Goal: Task Accomplishment & Management: Manage account settings

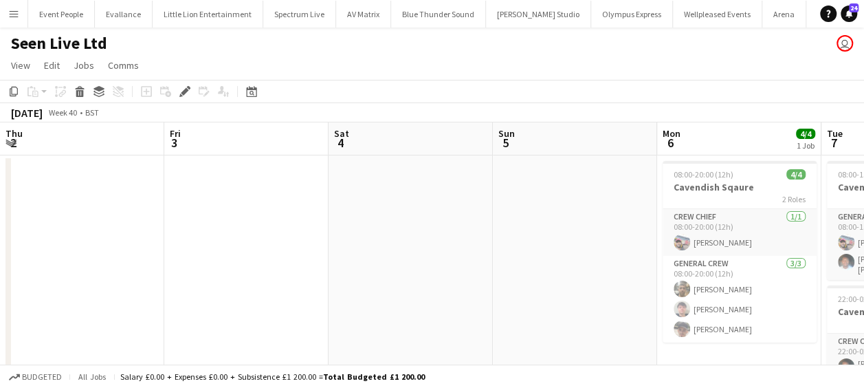
scroll to position [0, 650]
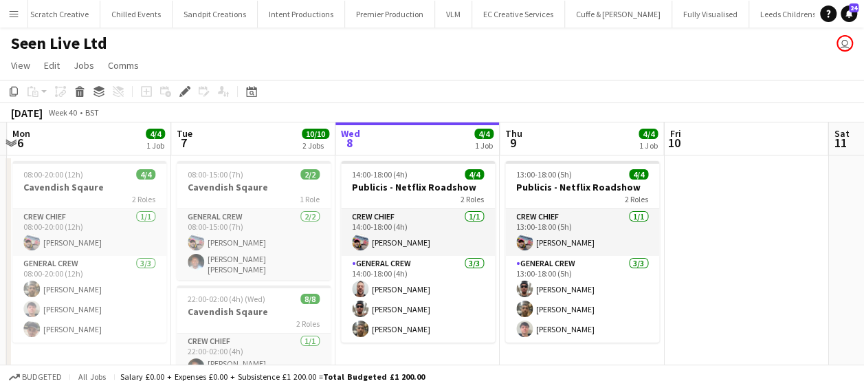
click at [5, 12] on button "Menu" at bounding box center [13, 13] width 27 height 27
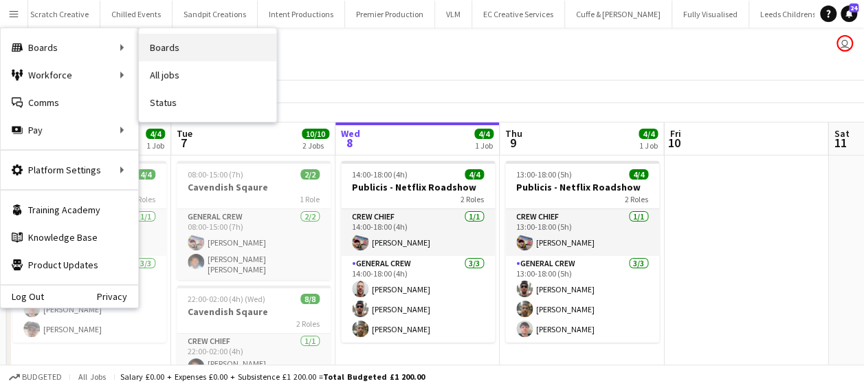
click at [190, 44] on link "Boards" at bounding box center [207, 47] width 137 height 27
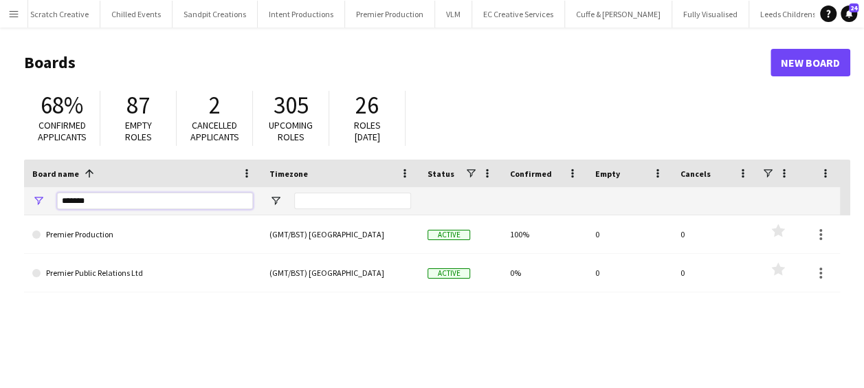
drag, startPoint x: 96, startPoint y: 199, endPoint x: 11, endPoint y: 202, distance: 85.3
click at [12, 202] on main "Boards New Board 68% Confirmed applicants 87 Empty roles 2 Cancelled applicants…" at bounding box center [432, 275] width 864 height 496
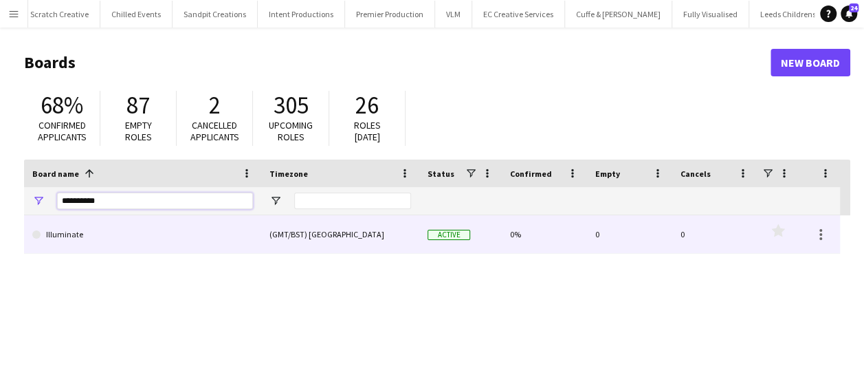
type input "**********"
click at [131, 237] on link "Illuminate" at bounding box center [142, 234] width 221 height 38
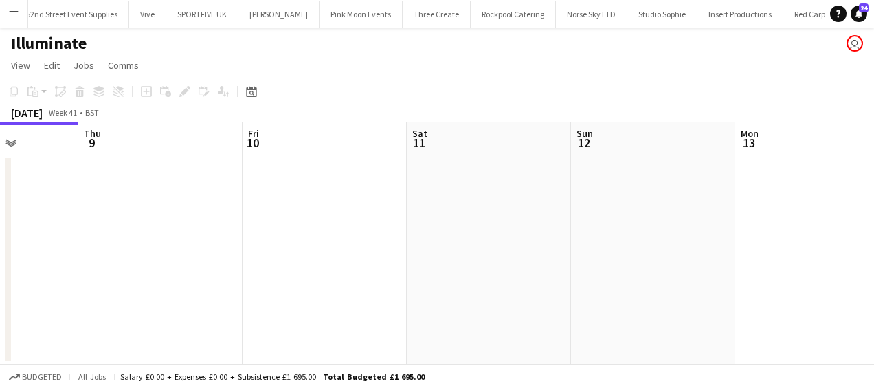
scroll to position [0, 586]
drag, startPoint x: 547, startPoint y: 205, endPoint x: 290, endPoint y: 206, distance: 257.1
click at [290, 206] on app-calendar-viewport "Sun 5 Mon 6 Tue 7 Wed 8 Thu 9 Fri 10 Sat 11 Sun 12 Mon 13 Tue 14 Wed 15" at bounding box center [437, 243] width 874 height 242
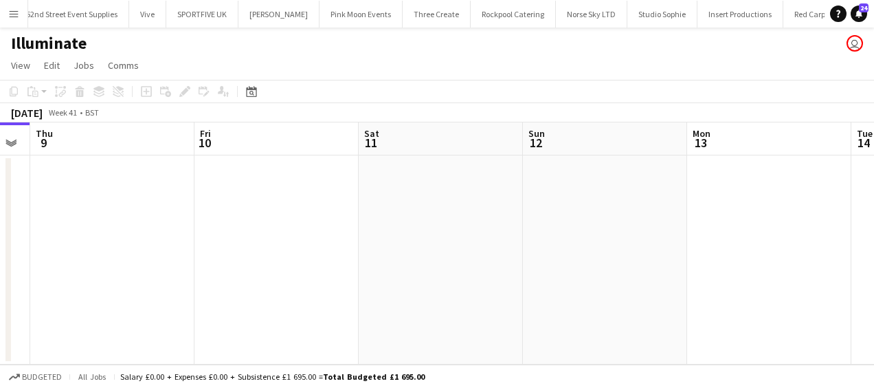
drag, startPoint x: 440, startPoint y: 232, endPoint x: 397, endPoint y: 236, distance: 42.8
click at [397, 236] on app-calendar-viewport "Sun 5 Mon 6 Tue 7 Wed 8 Thu 9 Fri 10 Sat 11 Sun 12 Mon 13 Tue 14 Wed 15" at bounding box center [437, 243] width 874 height 242
click at [400, 227] on app-date-cell at bounding box center [439, 259] width 164 height 209
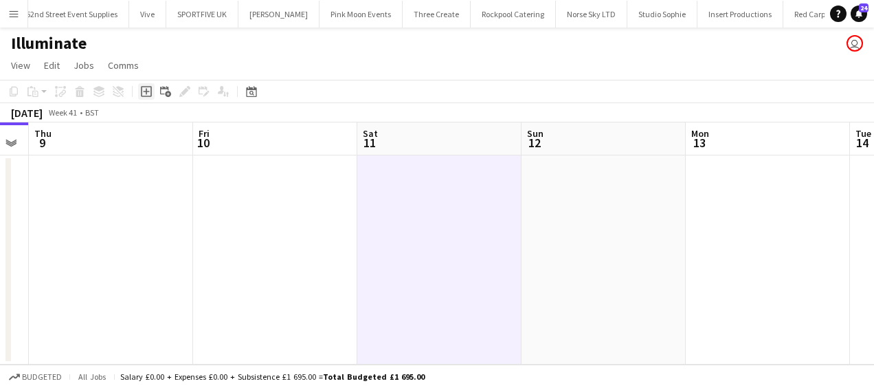
click at [146, 93] on icon "Add job" at bounding box center [146, 91] width 11 height 11
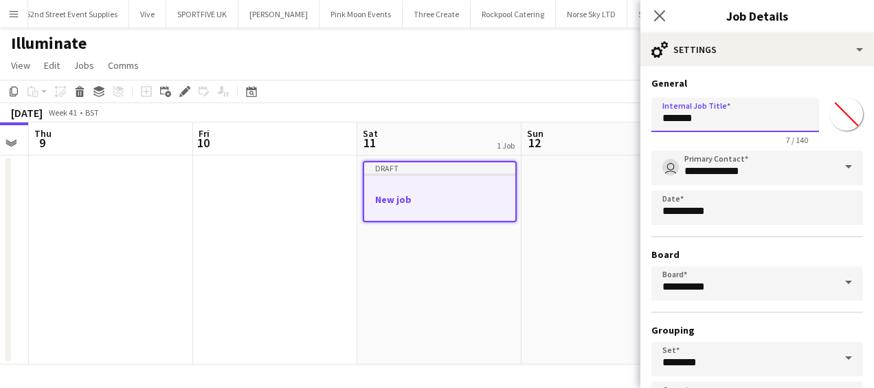
drag, startPoint x: 675, startPoint y: 124, endPoint x: 598, endPoint y: 124, distance: 77.0
click at [599, 124] on body "Menu Boards Boards Boards All jobs Status Workforce Workforce My Workforce Recr…" at bounding box center [437, 194] width 874 height 388
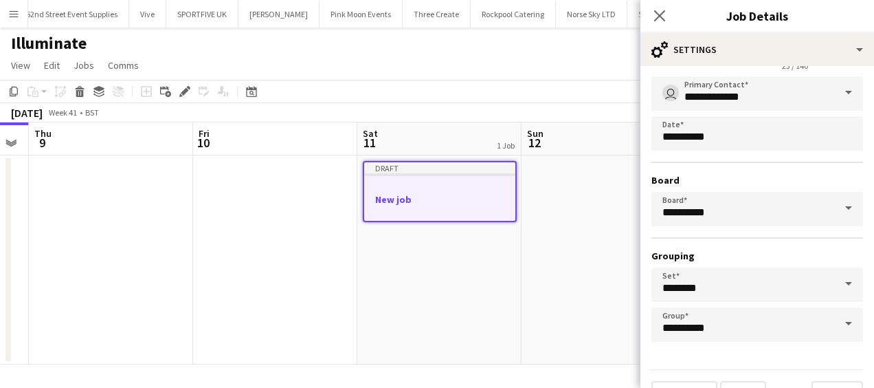
scroll to position [37, 0]
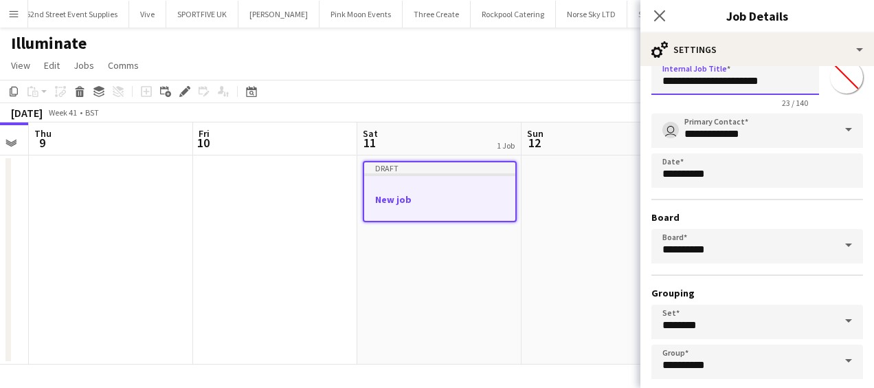
click at [754, 82] on input "**********" at bounding box center [736, 77] width 168 height 34
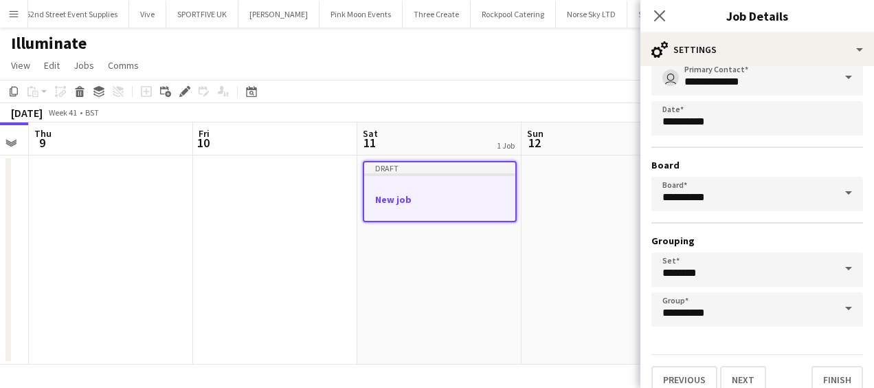
scroll to position [106, 0]
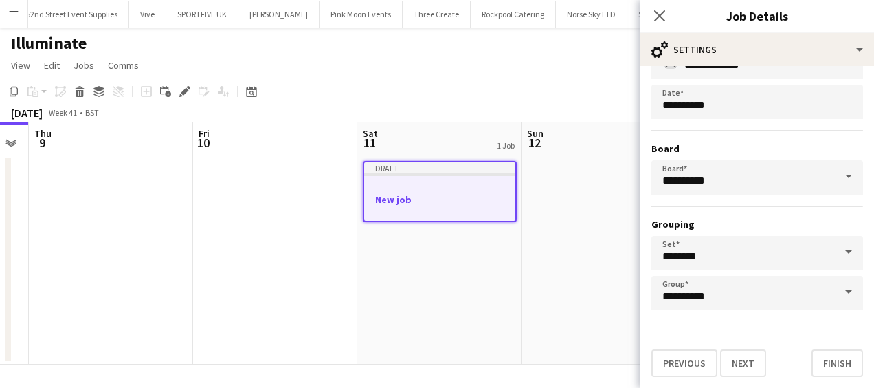
type input "**********"
click at [746, 355] on button "Next" at bounding box center [743, 362] width 46 height 27
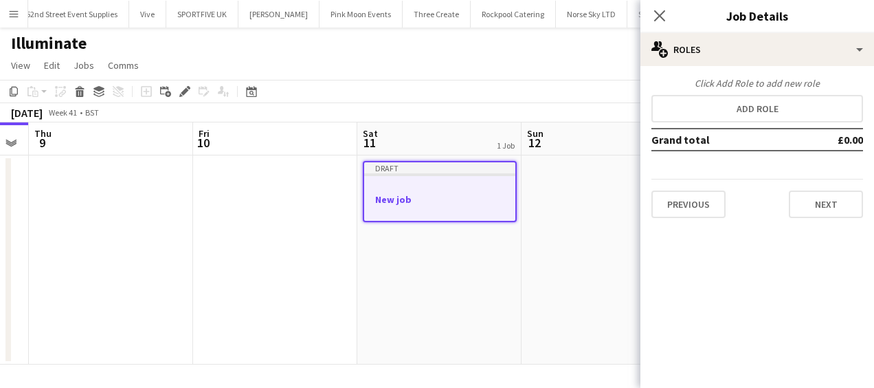
scroll to position [0, 0]
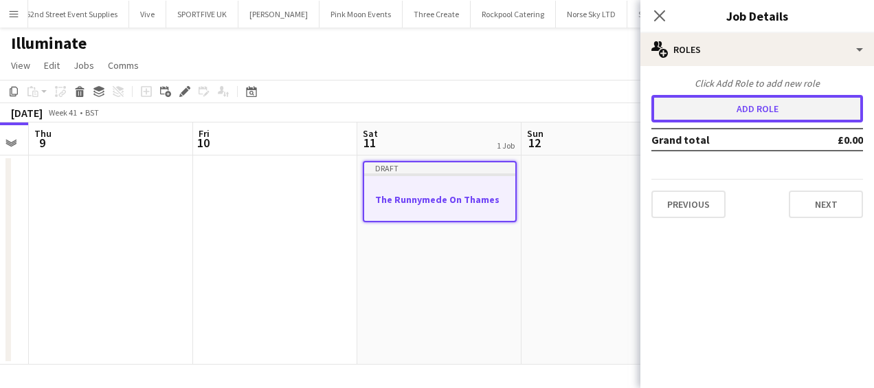
drag, startPoint x: 755, startPoint y: 111, endPoint x: 715, endPoint y: 122, distance: 41.4
click at [753, 111] on button "Add role" at bounding box center [758, 108] width 212 height 27
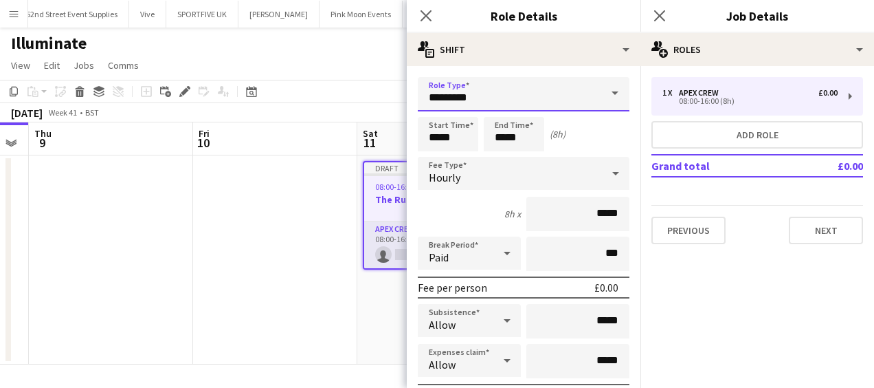
drag, startPoint x: 488, startPoint y: 96, endPoint x: 391, endPoint y: 100, distance: 97.0
click at [392, 100] on body "Menu Boards Boards Boards All jobs Status Workforce Workforce My Workforce Recr…" at bounding box center [437, 194] width 874 height 388
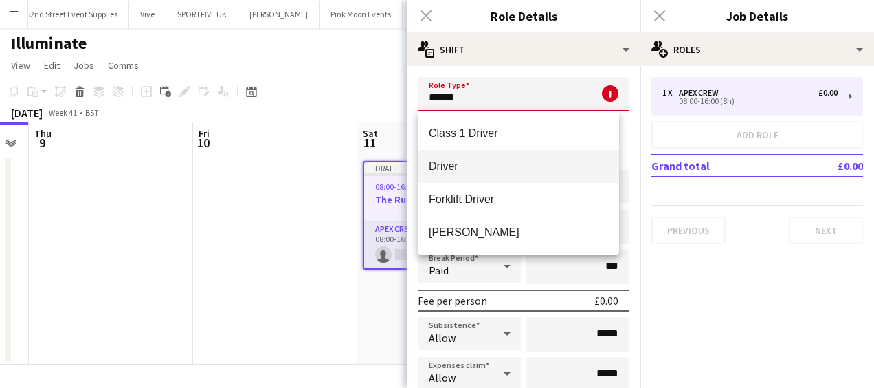
click at [458, 159] on span "Driver" at bounding box center [518, 165] width 179 height 13
type input "******"
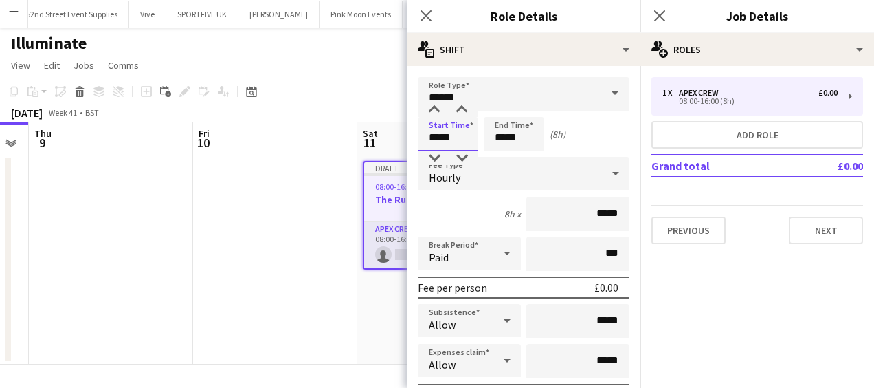
drag, startPoint x: 458, startPoint y: 137, endPoint x: 432, endPoint y: 139, distance: 26.9
click at [432, 139] on input "*****" at bounding box center [448, 134] width 60 height 34
click at [466, 141] on input "*****" at bounding box center [448, 134] width 60 height 34
drag, startPoint x: 466, startPoint y: 140, endPoint x: 410, endPoint y: 137, distance: 56.4
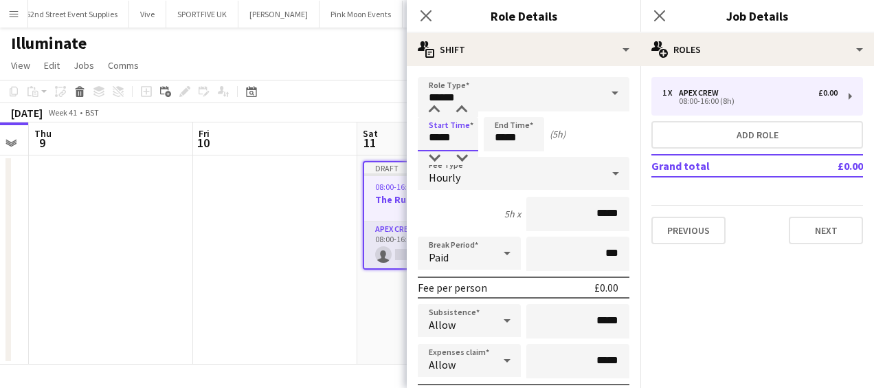
type input "*****"
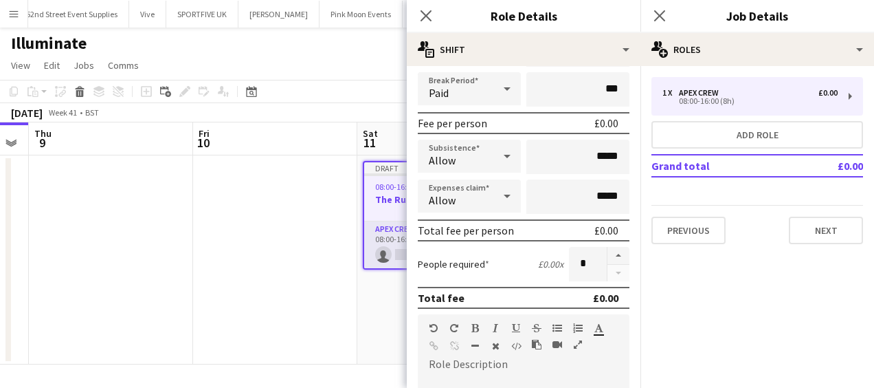
scroll to position [206, 0]
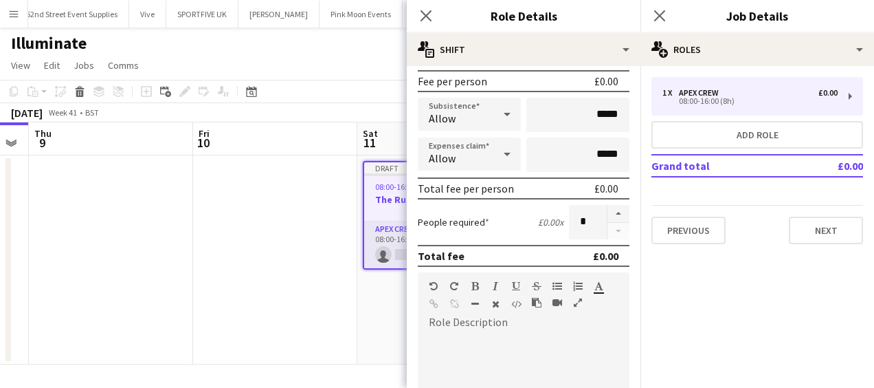
type input "*****"
drag, startPoint x: 584, startPoint y: 119, endPoint x: 617, endPoint y: 118, distance: 33.0
click at [617, 118] on input "*****" at bounding box center [577, 115] width 103 height 34
type input "******"
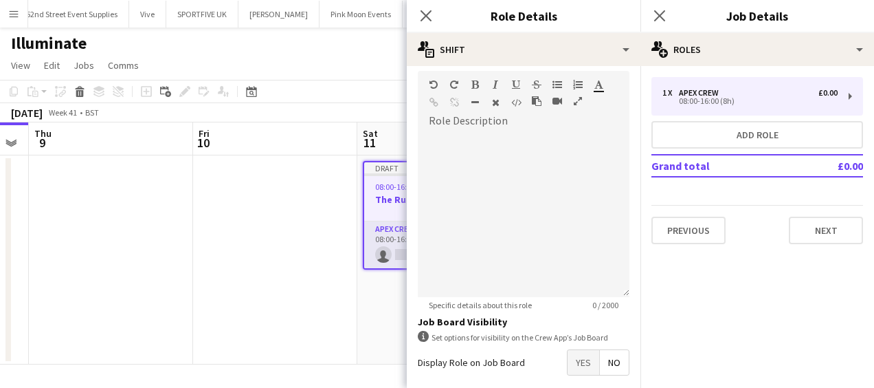
scroll to position [472, 0]
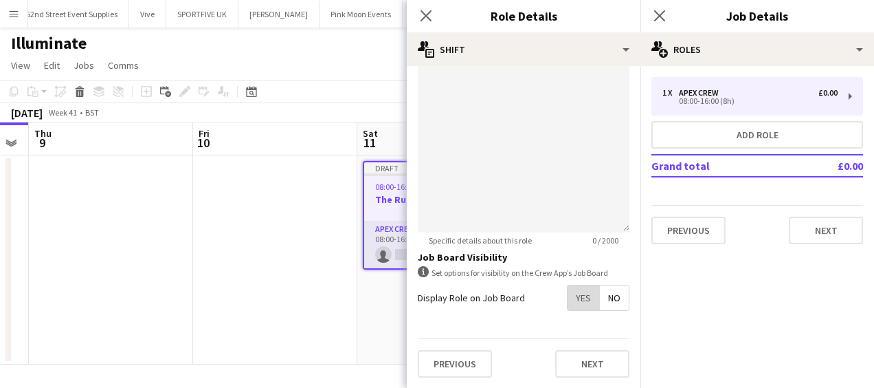
click at [575, 306] on span "Yes" at bounding box center [584, 297] width 32 height 25
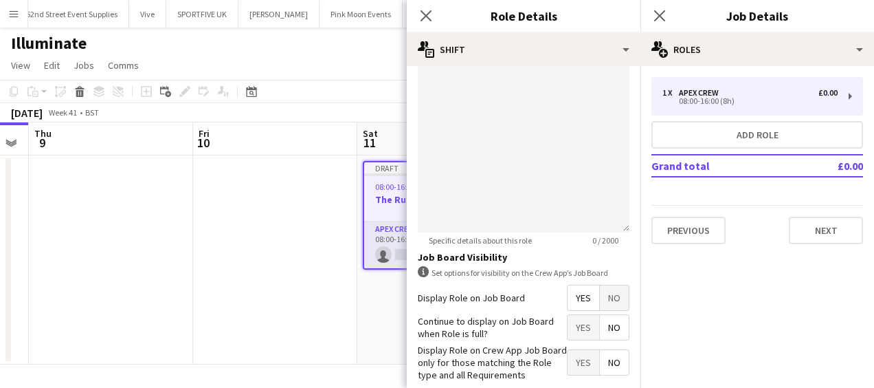
click at [572, 324] on span "Yes" at bounding box center [584, 327] width 32 height 25
click at [424, 16] on icon "Close pop-in" at bounding box center [425, 15] width 13 height 13
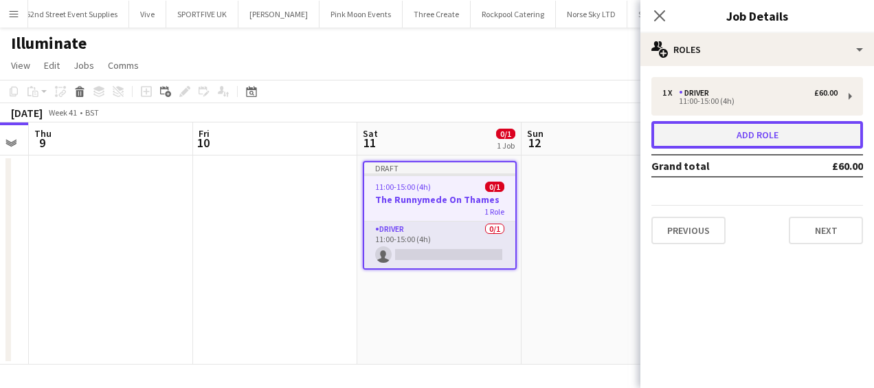
click at [719, 136] on button "Add role" at bounding box center [758, 134] width 212 height 27
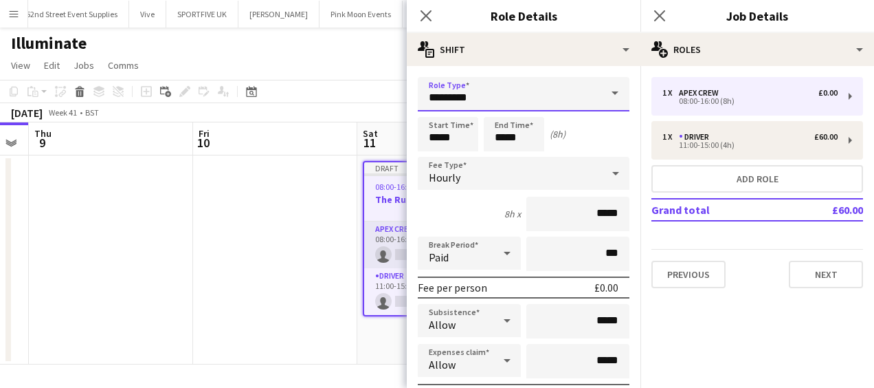
drag, startPoint x: 457, startPoint y: 94, endPoint x: 370, endPoint y: 93, distance: 87.3
click at [373, 93] on body "Menu Boards Boards Boards All jobs Status Workforce Workforce My Workforce Recr…" at bounding box center [437, 194] width 874 height 388
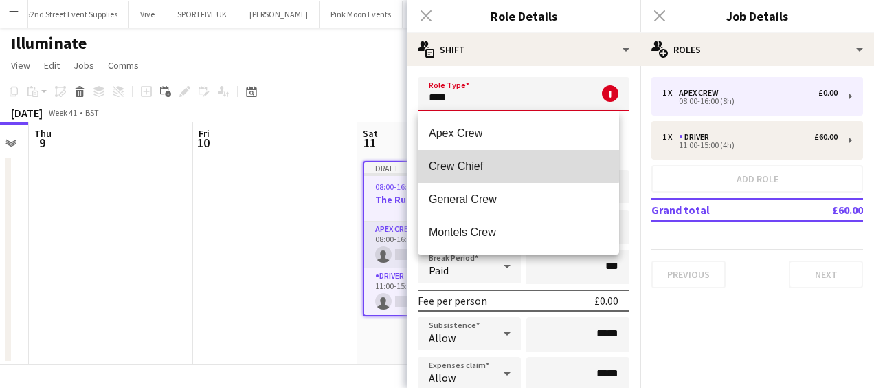
click at [496, 159] on mat-option "Crew Chief" at bounding box center [518, 166] width 201 height 33
type input "**********"
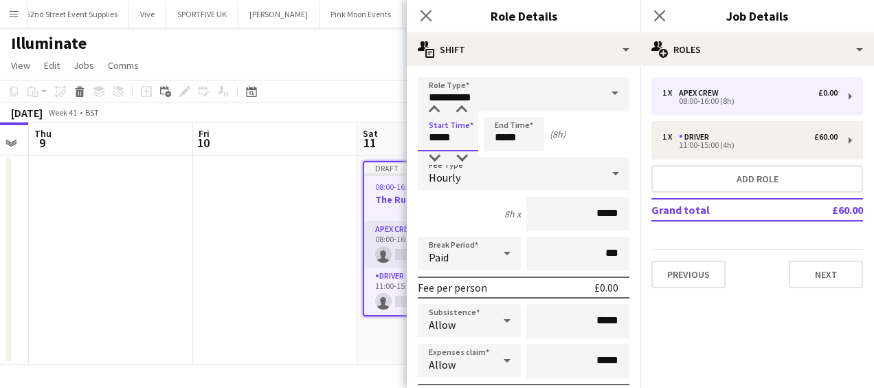
drag, startPoint x: 462, startPoint y: 139, endPoint x: 371, endPoint y: 137, distance: 90.7
click at [372, 138] on body "Menu Boards Boards Boards All jobs Status Workforce Workforce My Workforce Recr…" at bounding box center [437, 194] width 874 height 388
type input "*****"
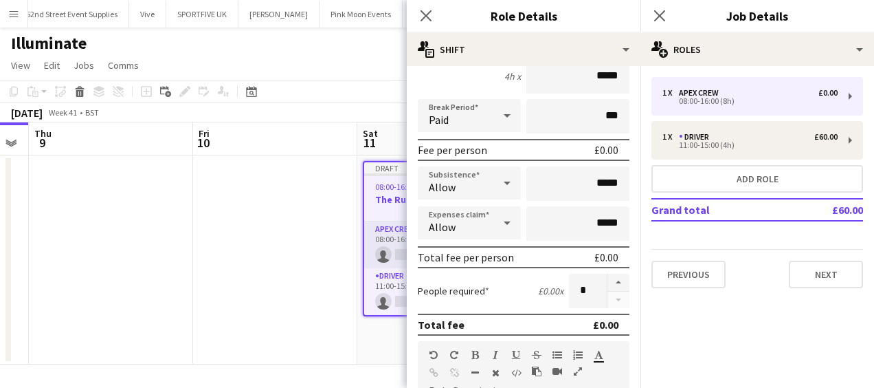
scroll to position [206, 0]
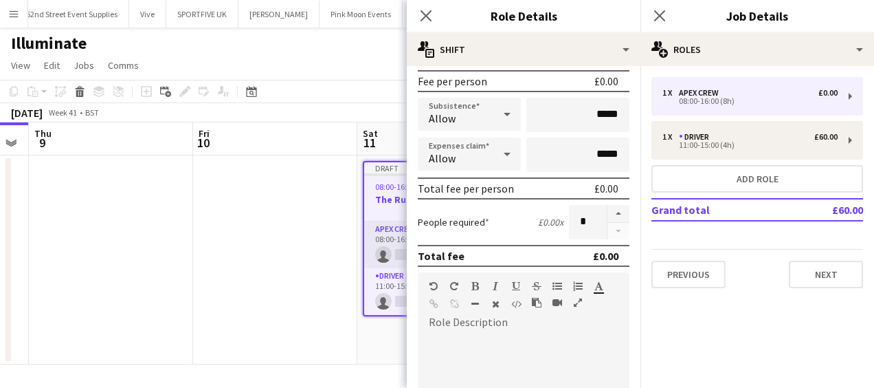
type input "*****"
drag, startPoint x: 584, startPoint y: 106, endPoint x: 623, endPoint y: 114, distance: 39.4
click at [623, 114] on form "**********" at bounding box center [524, 263] width 234 height 784
type input "******"
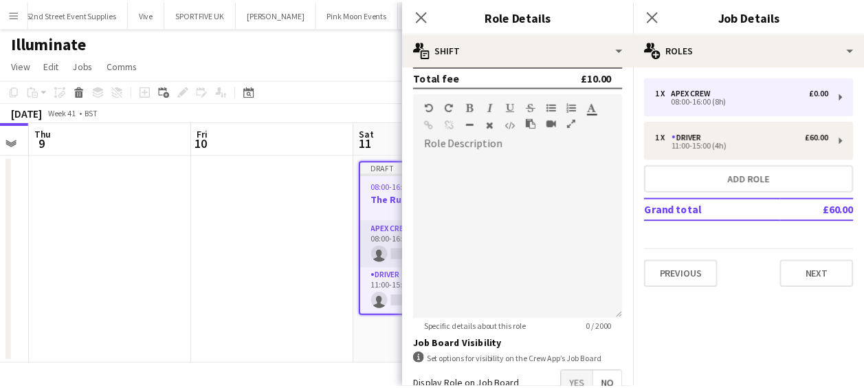
scroll to position [472, 0]
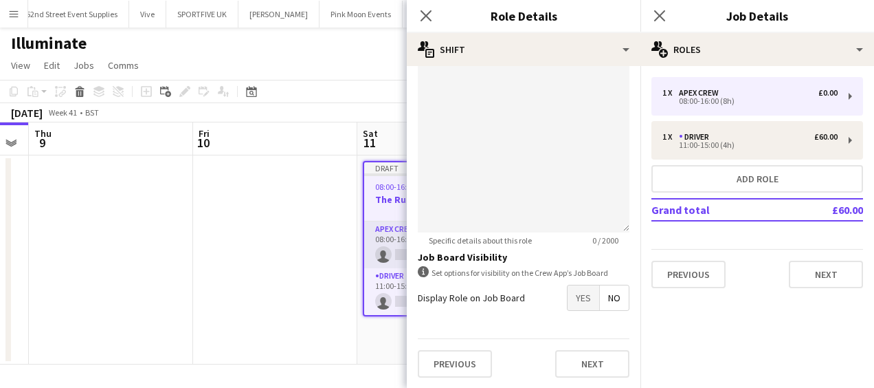
click at [569, 301] on span "Yes" at bounding box center [584, 297] width 32 height 25
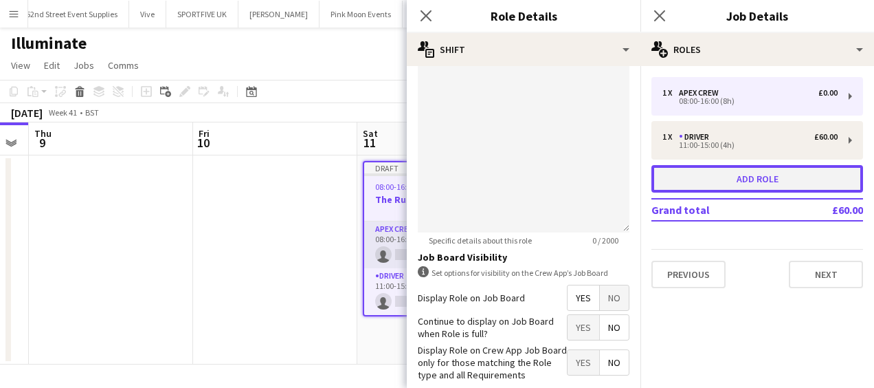
click at [696, 177] on button "Add role" at bounding box center [758, 178] width 212 height 27
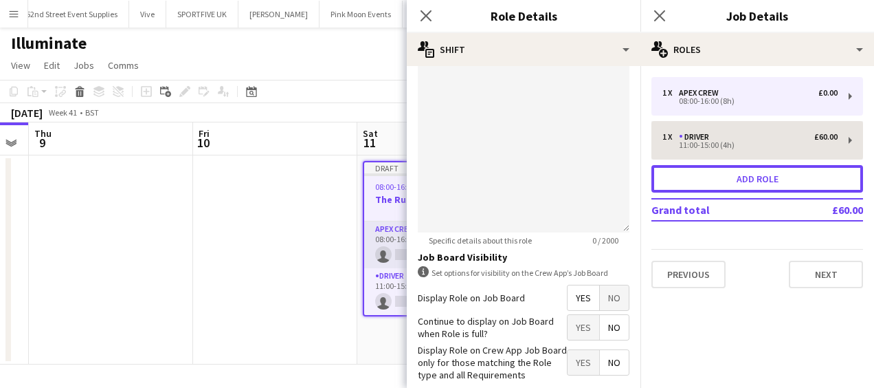
type input "*********"
type input "*****"
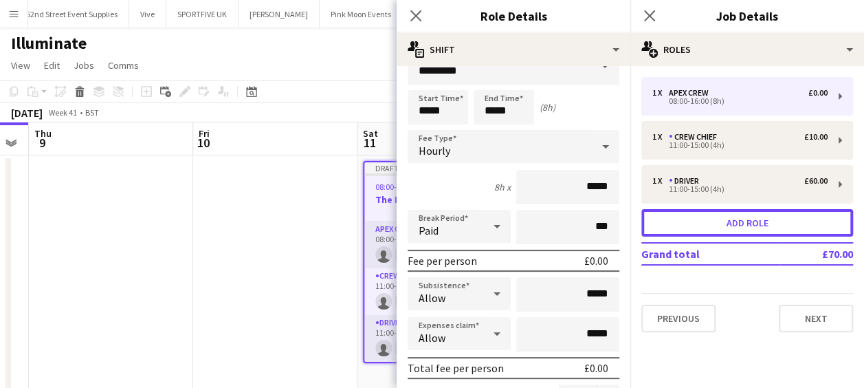
scroll to position [0, 0]
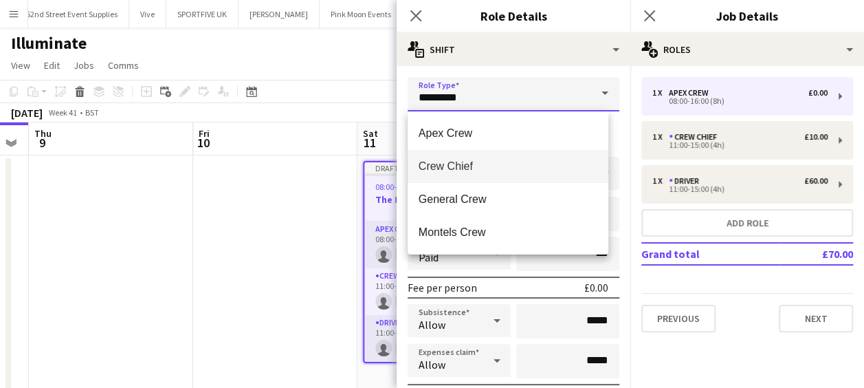
drag, startPoint x: 482, startPoint y: 99, endPoint x: 361, endPoint y: 99, distance: 121.7
click at [362, 100] on body "Menu Boards Boards Boards All jobs Status Workforce Workforce My Workforce Recr…" at bounding box center [432, 207] width 864 height 415
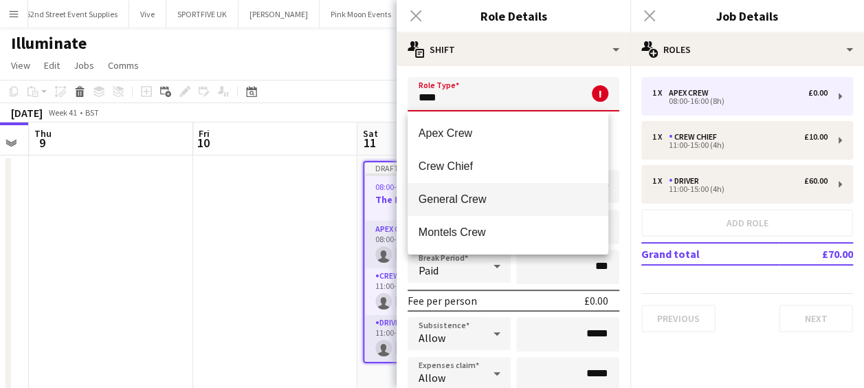
click at [478, 195] on span "General Crew" at bounding box center [508, 198] width 179 height 13
type input "**********"
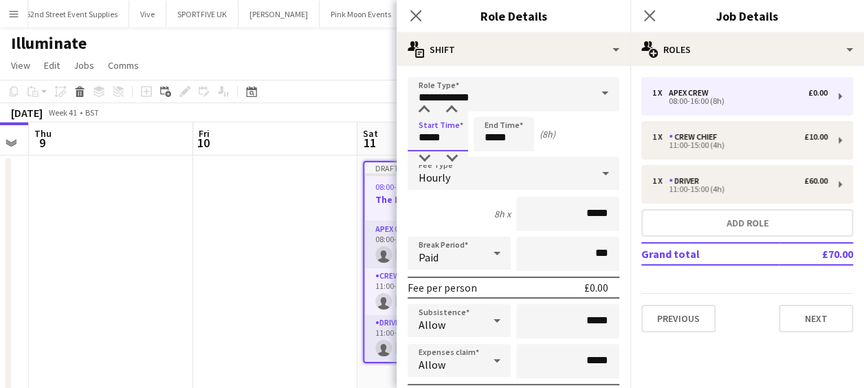
drag, startPoint x: 454, startPoint y: 140, endPoint x: 366, endPoint y: 142, distance: 88.0
click at [366, 142] on body "Menu Boards Boards Boards All jobs Status Workforce Workforce My Workforce Recr…" at bounding box center [432, 207] width 864 height 415
type input "*****"
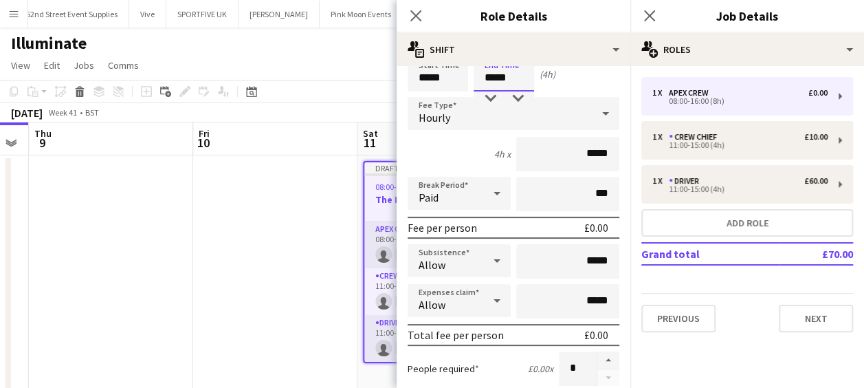
scroll to position [137, 0]
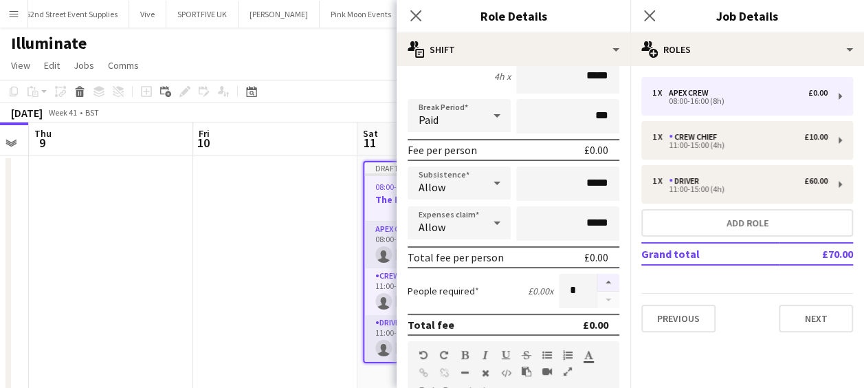
type input "*****"
click at [598, 279] on button "button" at bounding box center [608, 283] width 22 height 18
type input "*"
click at [425, 17] on app-icon "Close pop-in" at bounding box center [416, 16] width 20 height 20
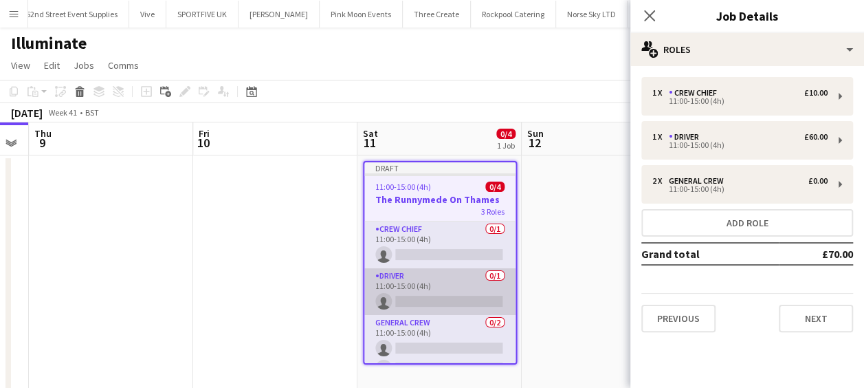
scroll to position [18, 0]
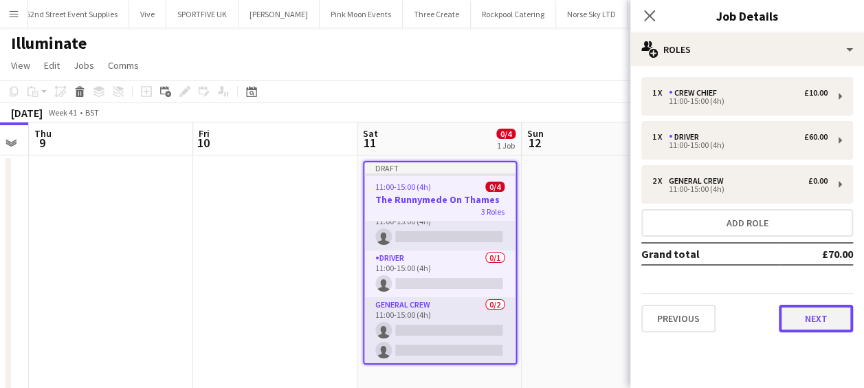
click at [821, 316] on button "Next" at bounding box center [816, 317] width 74 height 27
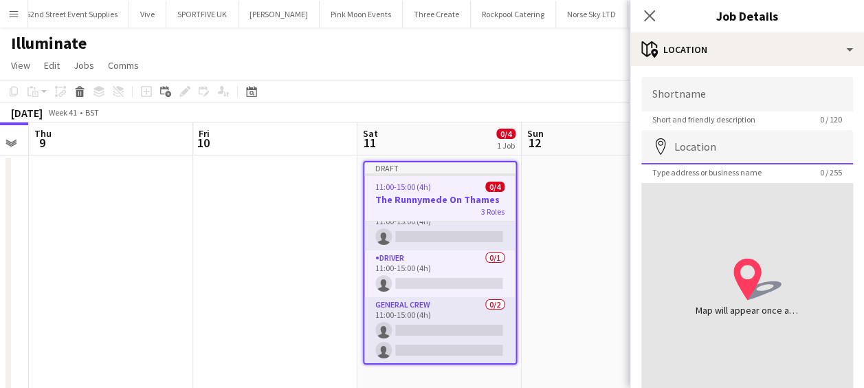
click at [716, 143] on input "Location" at bounding box center [747, 147] width 212 height 34
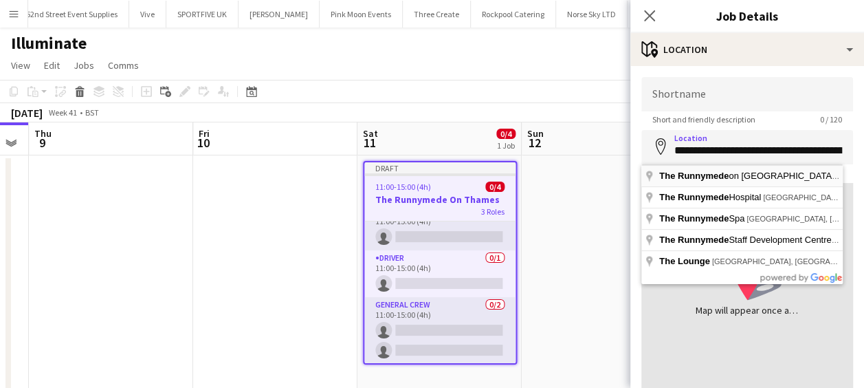
type input "**********"
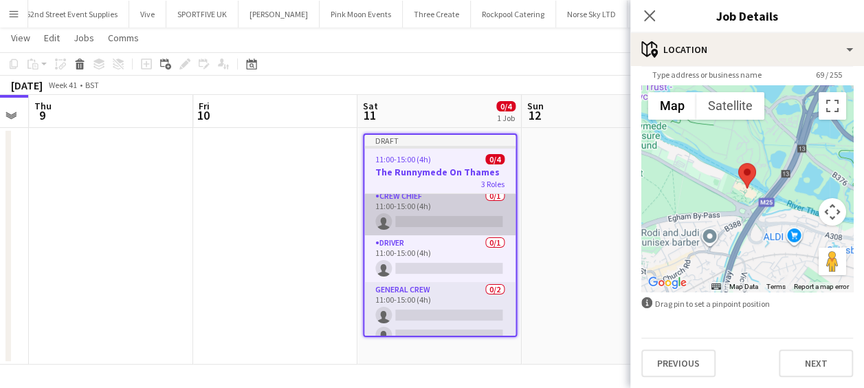
scroll to position [0, 0]
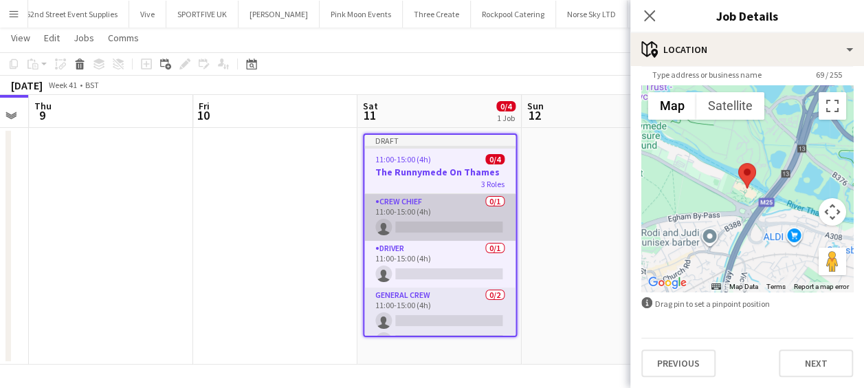
click at [425, 221] on app-card-role "Crew Chief 0/1 11:00-15:00 (4h) single-neutral-actions" at bounding box center [439, 217] width 151 height 47
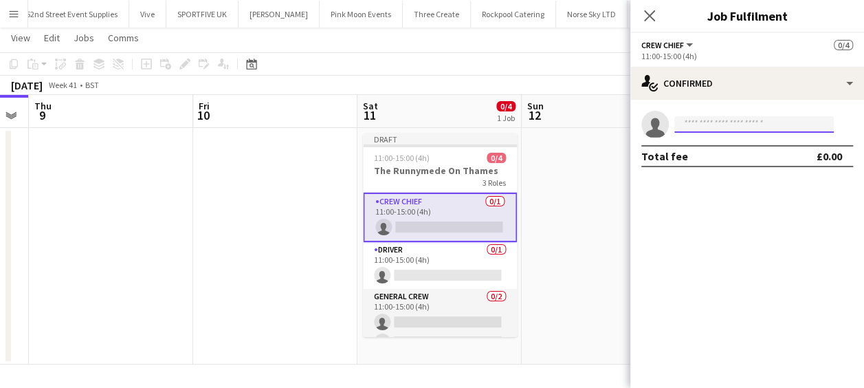
click at [719, 124] on input at bounding box center [753, 124] width 159 height 16
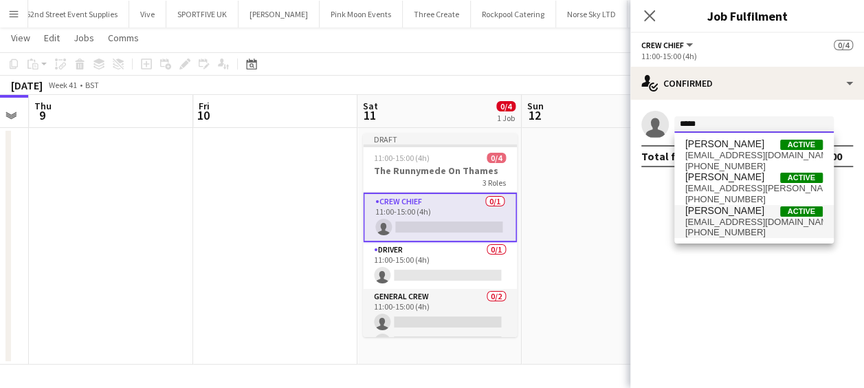
type input "*****"
click at [720, 211] on span "Ben Scott" at bounding box center [724, 211] width 79 height 12
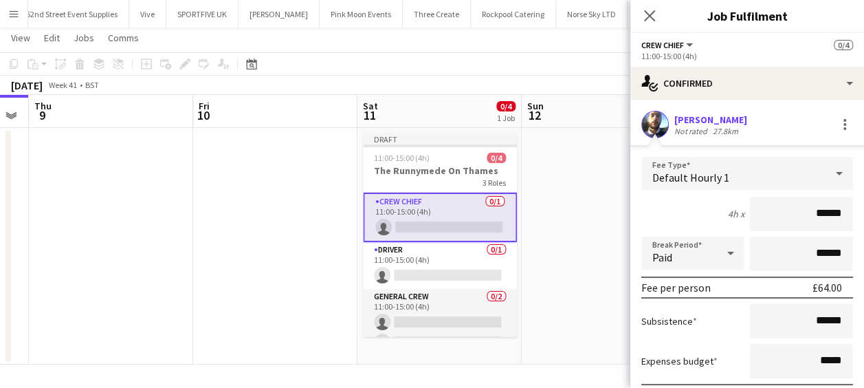
scroll to position [69, 0]
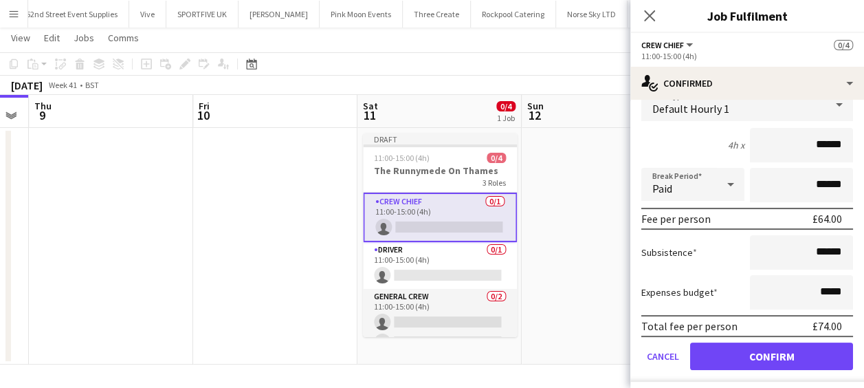
drag, startPoint x: 784, startPoint y: 143, endPoint x: 876, endPoint y: 143, distance: 92.8
click at [863, 143] on html "Menu Boards Boards Boards All jobs Status Workforce Workforce My Workforce Recr…" at bounding box center [432, 180] width 864 height 415
type input "***"
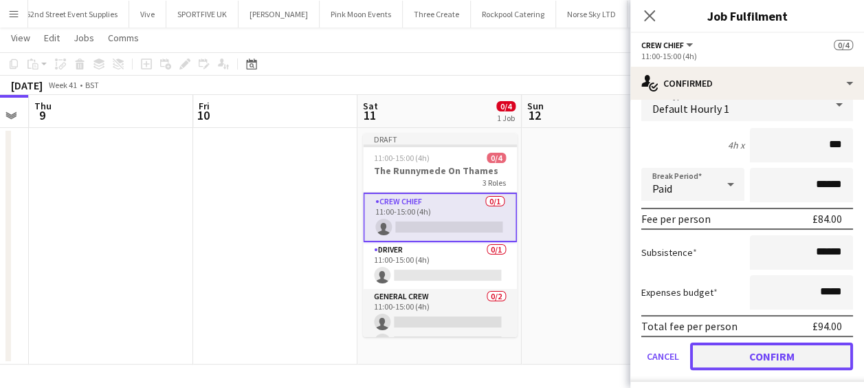
click at [773, 353] on button "Confirm" at bounding box center [771, 355] width 163 height 27
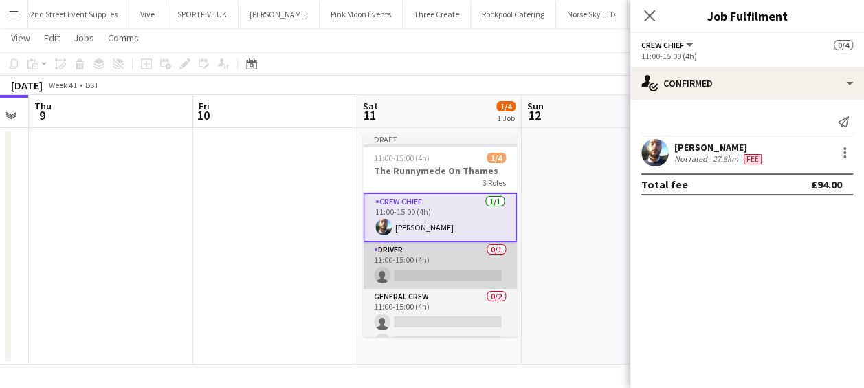
click at [414, 271] on app-card-role "Driver 0/1 11:00-15:00 (4h) single-neutral-actions" at bounding box center [440, 265] width 154 height 47
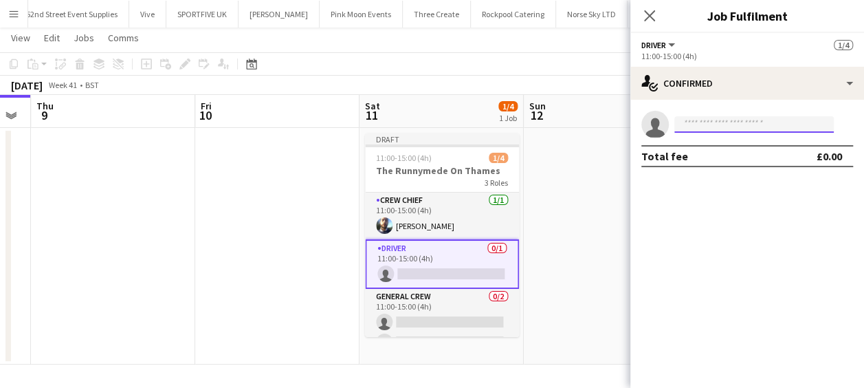
click at [730, 124] on input at bounding box center [753, 124] width 159 height 16
type input "*"
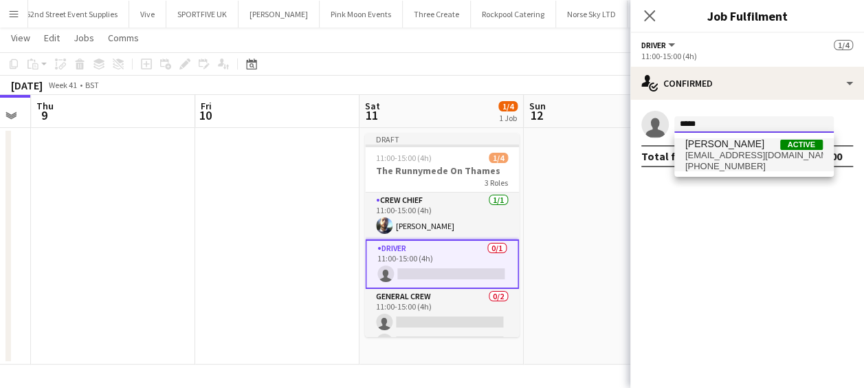
type input "*****"
click at [721, 159] on span "danielamber6@hotmail.com" at bounding box center [753, 155] width 137 height 11
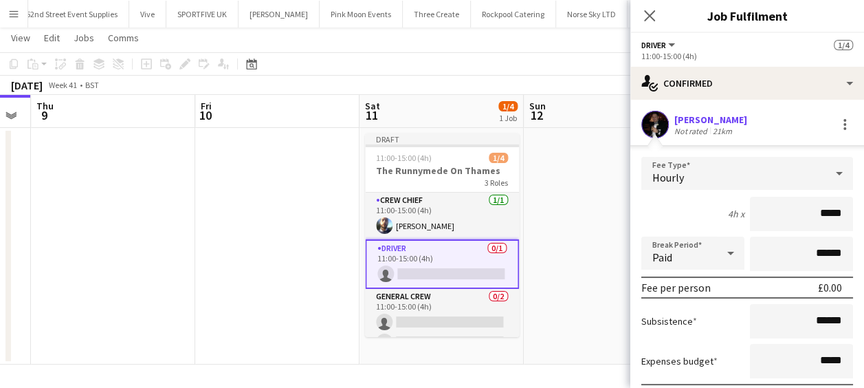
drag, startPoint x: 819, startPoint y: 212, endPoint x: 869, endPoint y: 208, distance: 50.3
click at [863, 208] on html "Menu Boards Boards Boards All jobs Status Workforce Workforce My Workforce Recr…" at bounding box center [432, 180] width 864 height 415
type input "******"
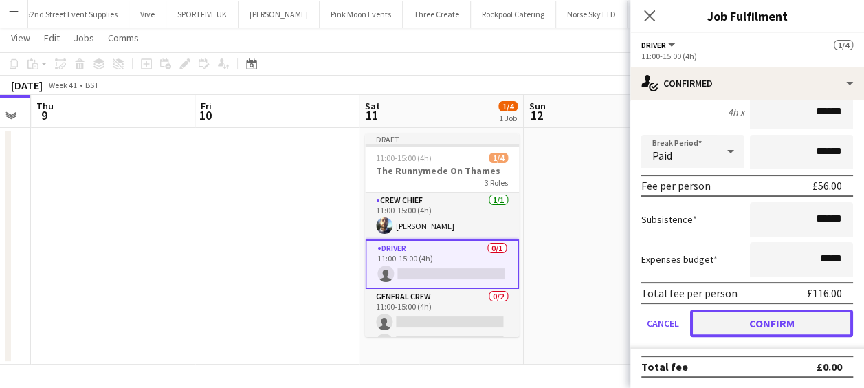
click at [770, 318] on button "Confirm" at bounding box center [771, 322] width 163 height 27
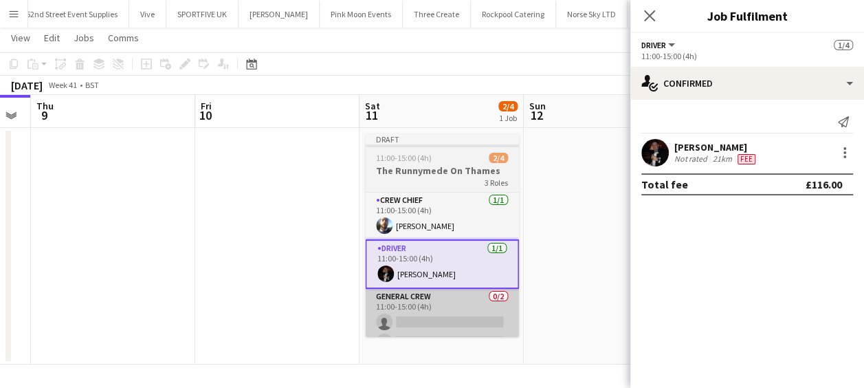
scroll to position [0, 0]
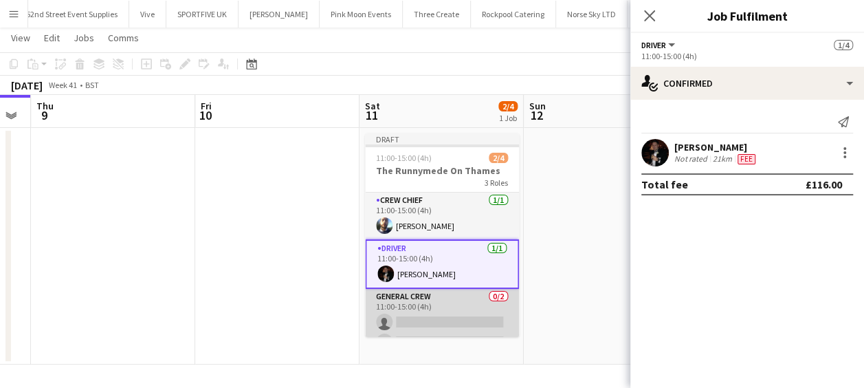
click at [465, 312] on app-card-role "General Crew 0/2 11:00-15:00 (4h) single-neutral-actions single-neutral-actions" at bounding box center [442, 322] width 154 height 67
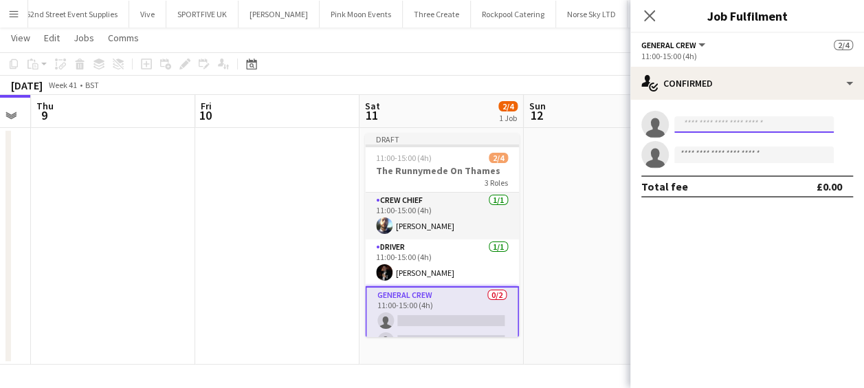
click at [708, 116] on input at bounding box center [753, 124] width 159 height 16
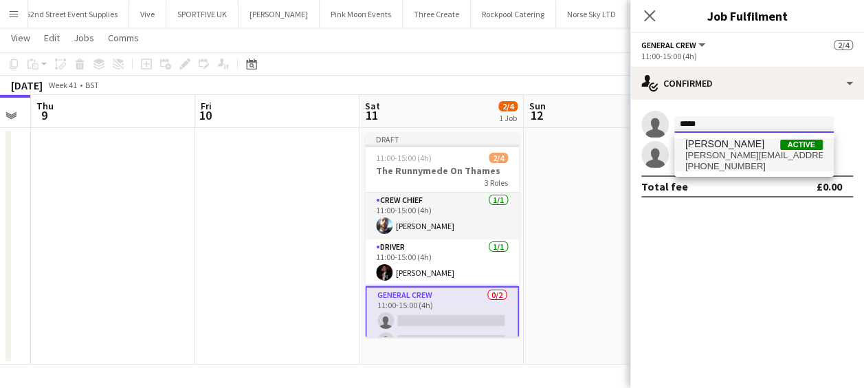
type input "*****"
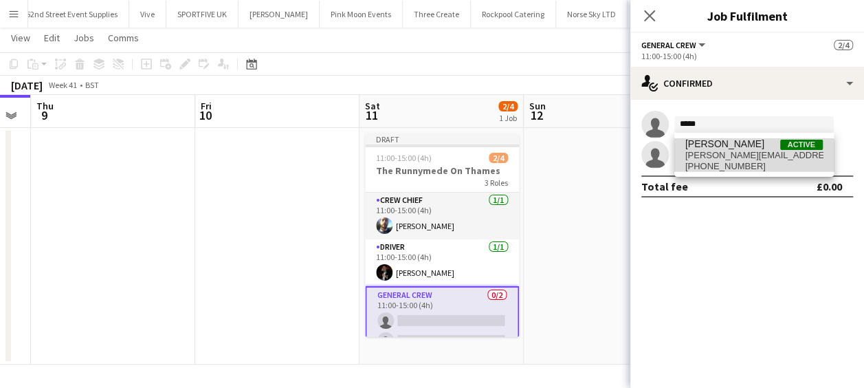
click at [737, 162] on span "+4407777281601" at bounding box center [753, 166] width 137 height 11
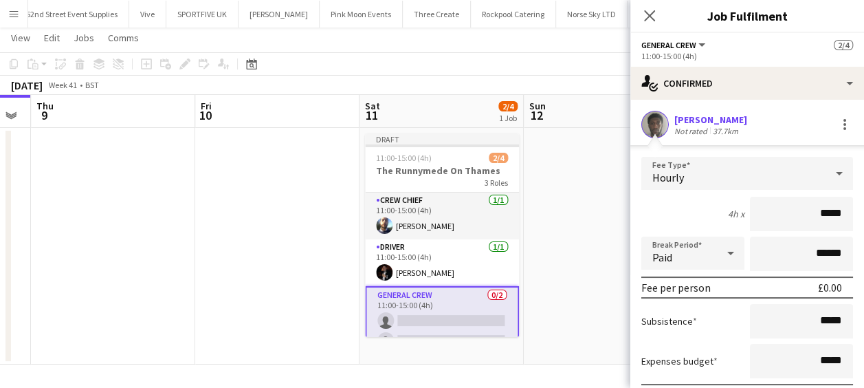
drag, startPoint x: 788, startPoint y: 209, endPoint x: 845, endPoint y: 210, distance: 57.1
click at [845, 210] on form "Fee Type Hourly 4h x ***** Break Period Paid ****** Fee per person £0.00 Subsis…" at bounding box center [747, 303] width 234 height 293
type input "******"
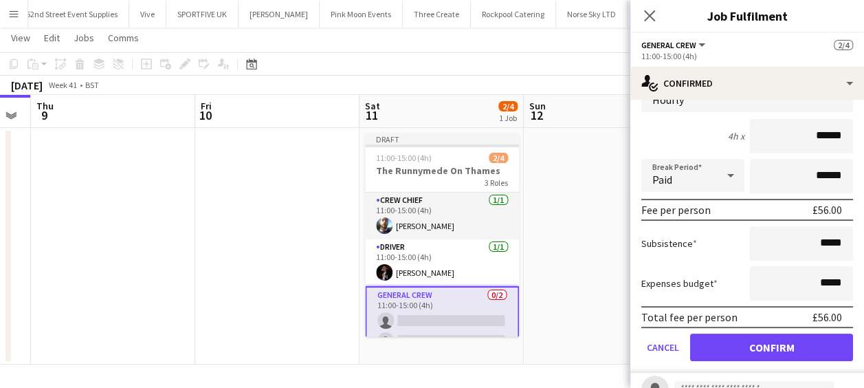
scroll to position [132, 0]
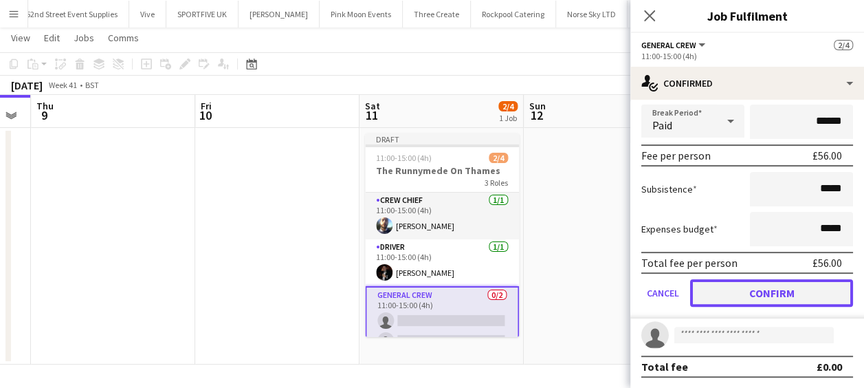
click at [785, 298] on button "Confirm" at bounding box center [771, 292] width 163 height 27
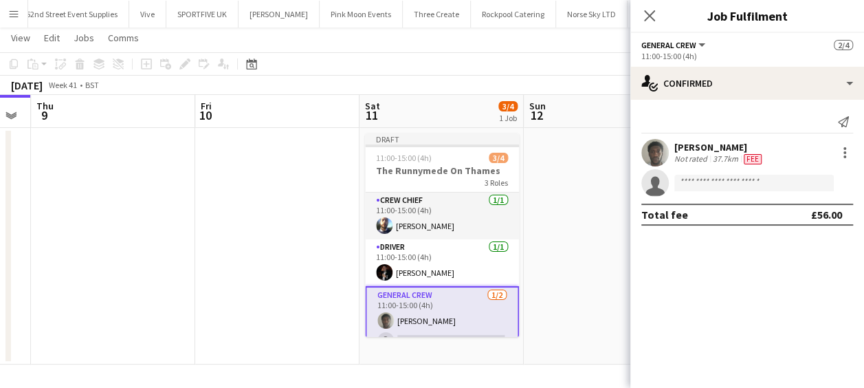
scroll to position [0, 0]
click at [719, 175] on input at bounding box center [753, 183] width 159 height 16
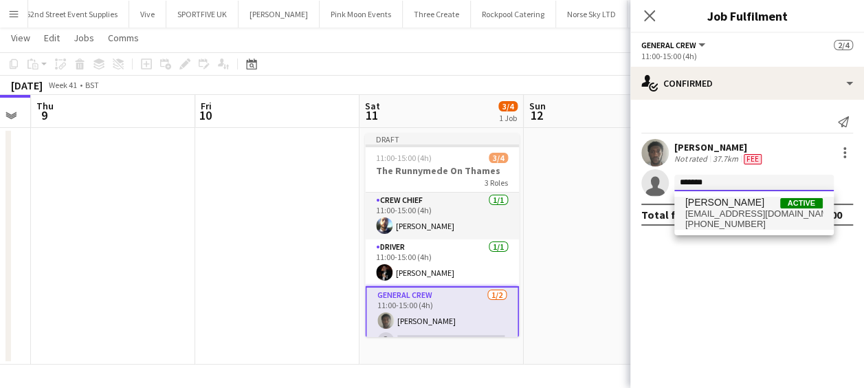
type input "*******"
click at [778, 216] on span "taoreedalabi@hotmail.co.uk" at bounding box center [753, 213] width 137 height 11
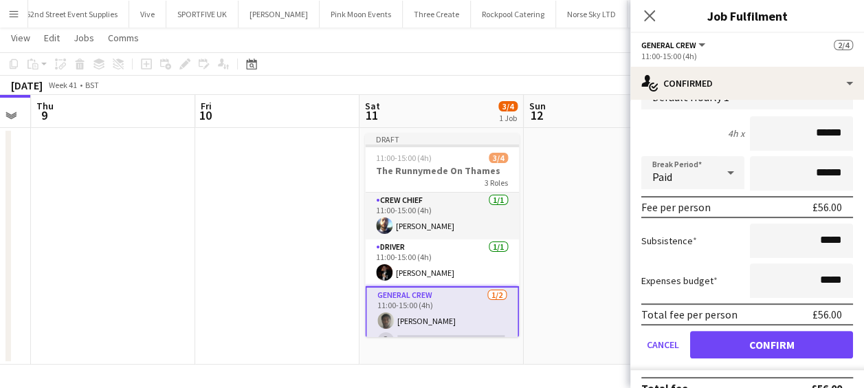
scroll to position [160, 0]
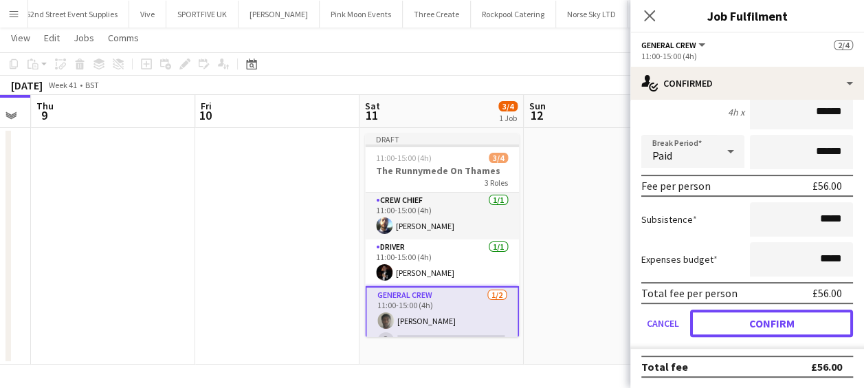
click at [789, 329] on button "Confirm" at bounding box center [771, 322] width 163 height 27
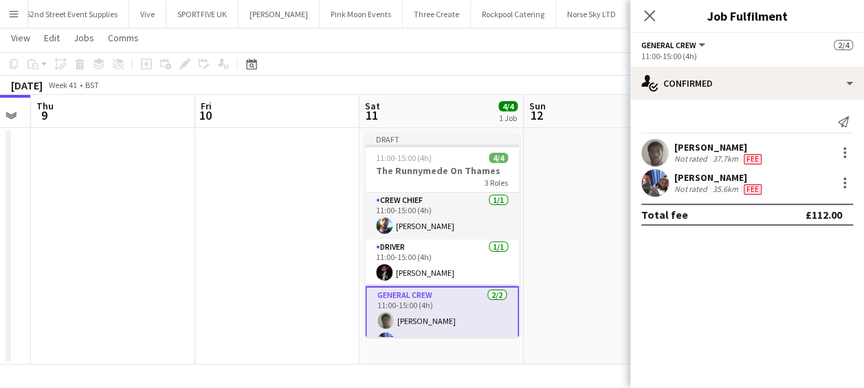
scroll to position [0, 0]
click at [649, 16] on icon at bounding box center [649, 15] width 13 height 13
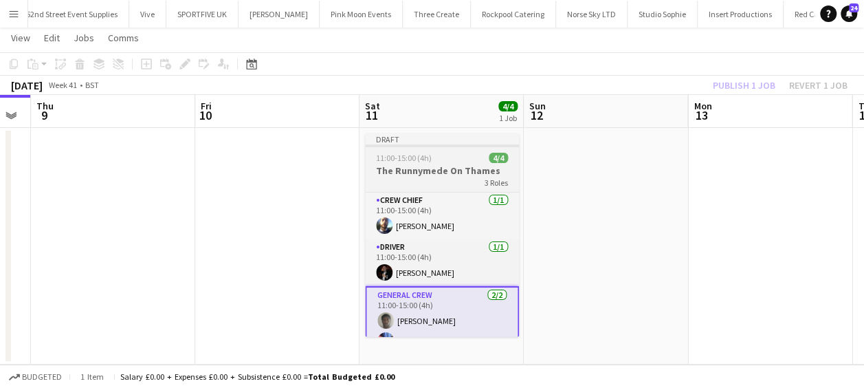
click at [470, 162] on div "11:00-15:00 (4h) 4/4" at bounding box center [442, 158] width 154 height 10
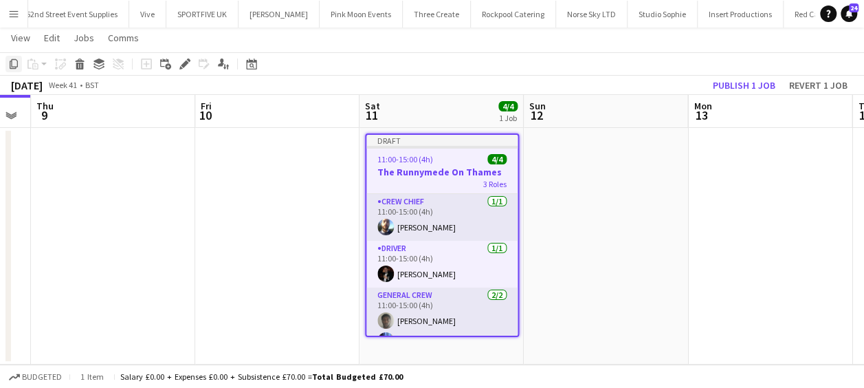
click at [9, 60] on icon "Copy" at bounding box center [13, 63] width 11 height 11
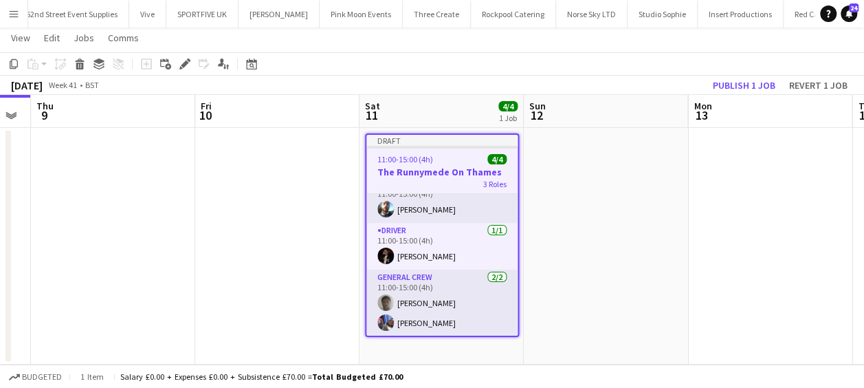
click at [445, 344] on app-date-cell "Draft 11:00-15:00 (4h) 4/4 The Runnymede On Thames 3 Roles Crew Chief 1/1 11:00…" at bounding box center [441, 246] width 164 height 236
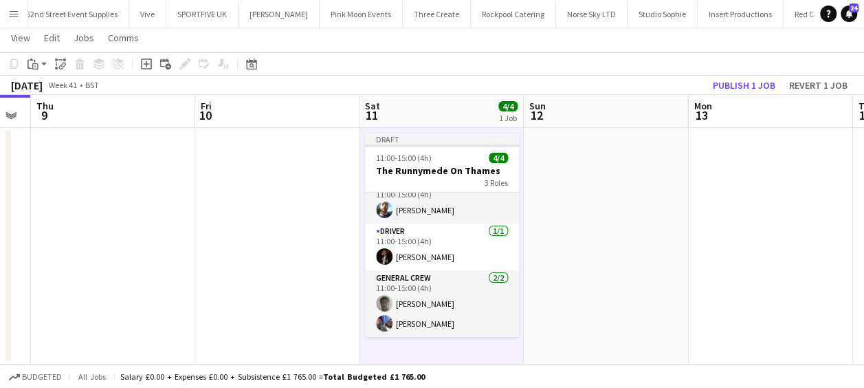
scroll to position [15, 0]
click at [37, 63] on icon "Paste" at bounding box center [32, 63] width 11 height 11
click at [71, 111] on link "Paste with crew Ctrl+Shift+V" at bounding box center [100, 113] width 129 height 12
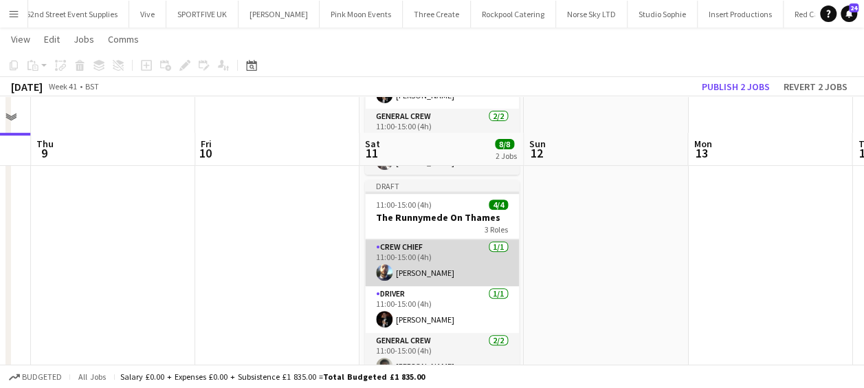
scroll to position [235, 0]
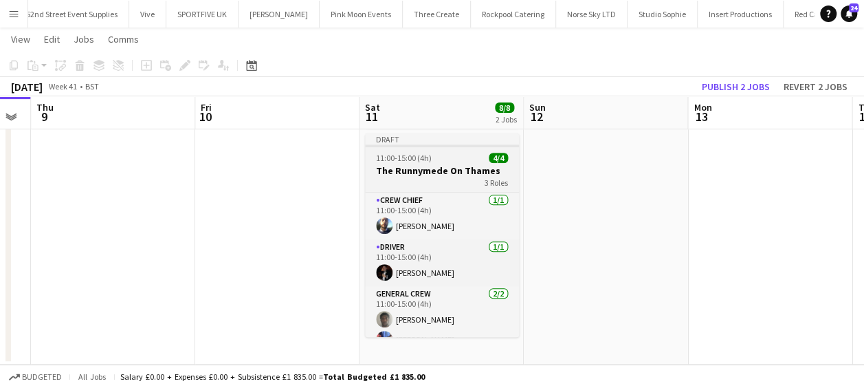
click at [434, 162] on div "11:00-15:00 (4h) 4/4" at bounding box center [442, 158] width 154 height 10
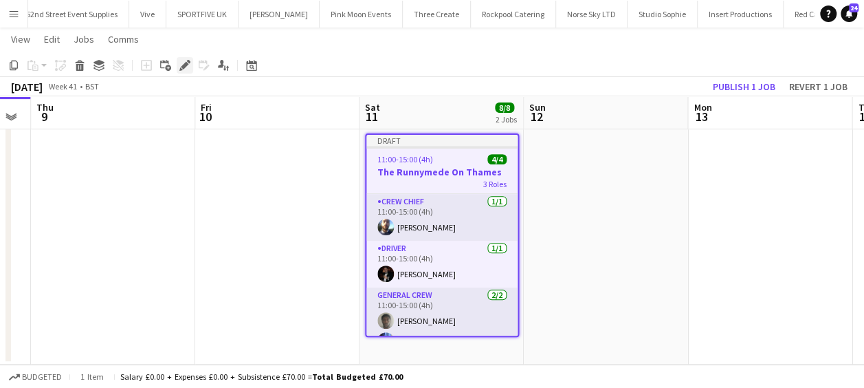
click at [180, 63] on icon "Edit" at bounding box center [184, 65] width 11 height 11
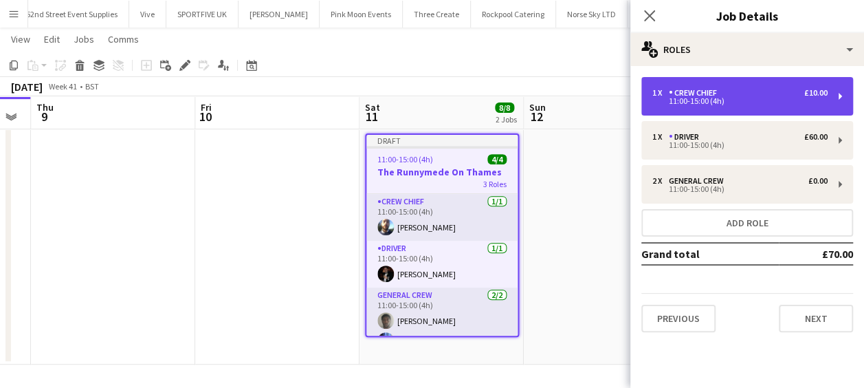
drag, startPoint x: 712, startPoint y: 107, endPoint x: 702, endPoint y: 102, distance: 10.8
click at [712, 107] on div "1 x Crew Chief £10.00 11:00-15:00 (4h)" at bounding box center [747, 96] width 212 height 38
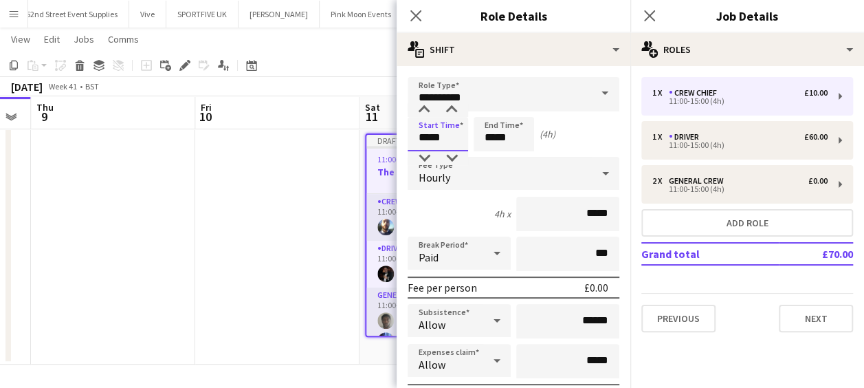
drag, startPoint x: 458, startPoint y: 137, endPoint x: 399, endPoint y: 135, distance: 59.2
type input "*****"
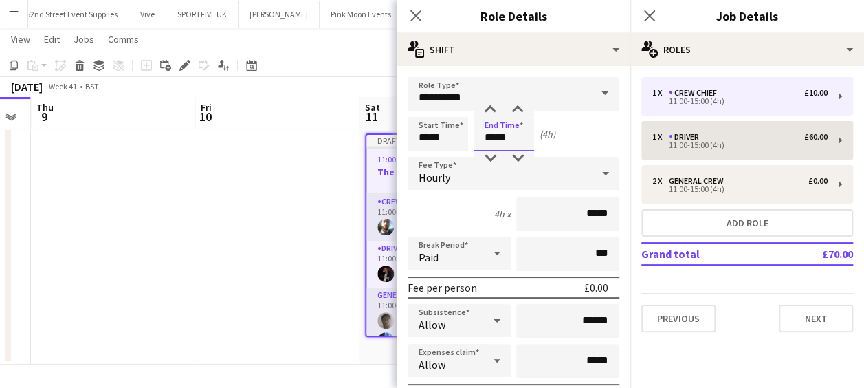
type input "*****"
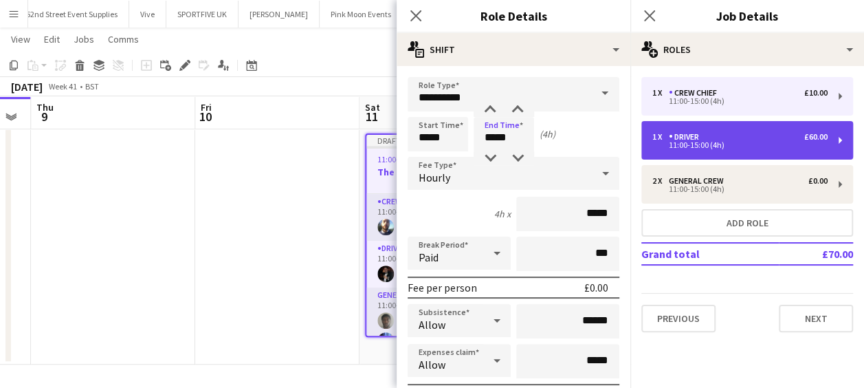
click at [687, 139] on div "Driver" at bounding box center [687, 137] width 36 height 10
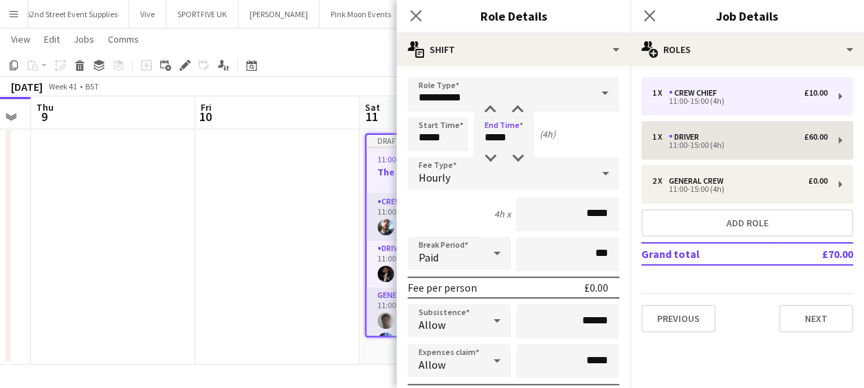
type input "******"
type input "*****"
type input "******"
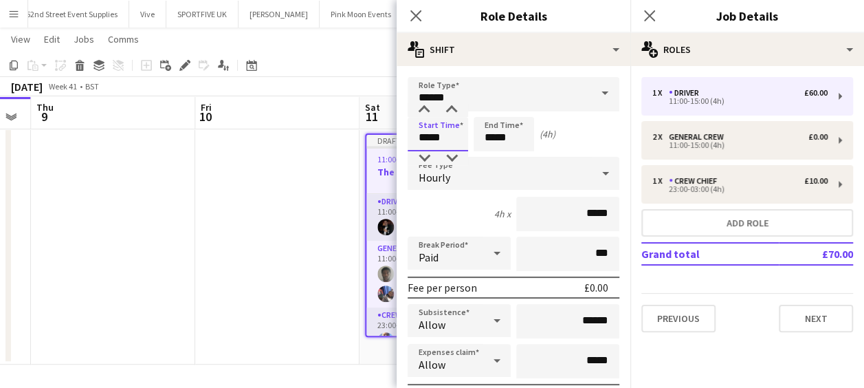
drag, startPoint x: 467, startPoint y: 141, endPoint x: 397, endPoint y: 143, distance: 69.4
click at [414, 142] on input "*****" at bounding box center [438, 134] width 60 height 34
type input "*****"
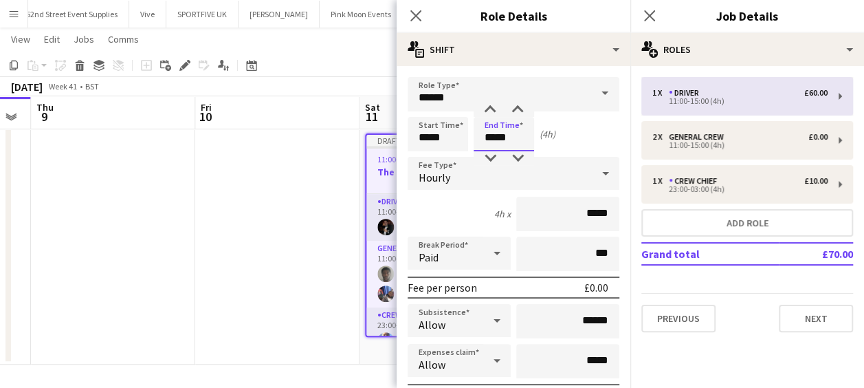
type input "*****"
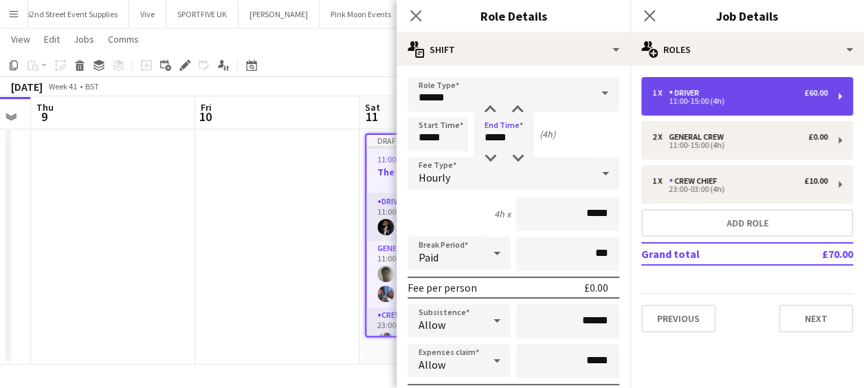
click at [709, 89] on div "1 x Driver £60.00" at bounding box center [739, 93] width 175 height 10
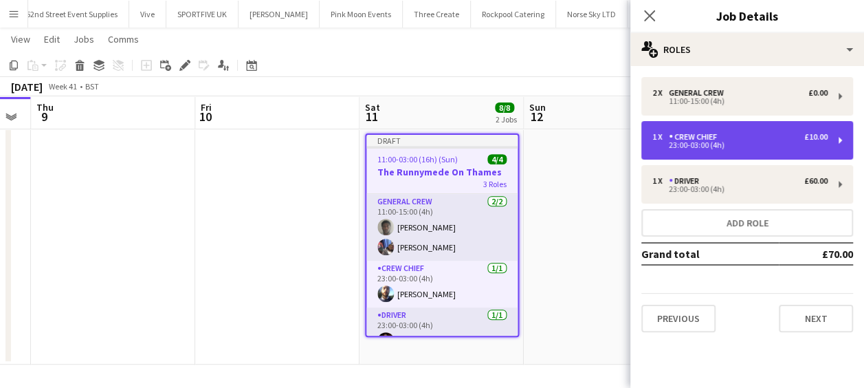
click at [704, 147] on div "23:00-03:00 (4h)" at bounding box center [739, 145] width 175 height 7
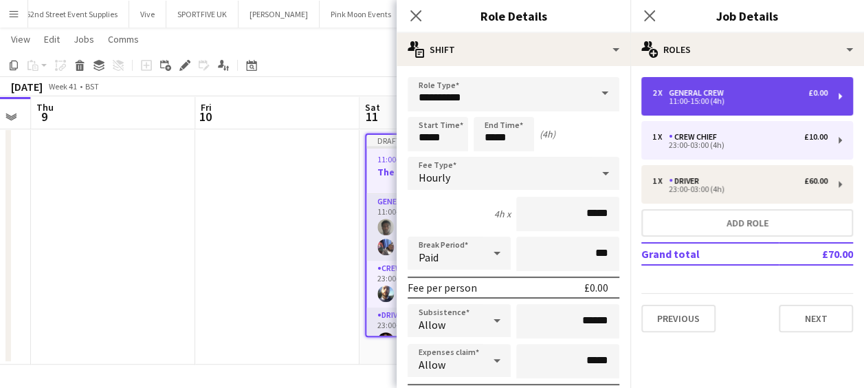
click at [693, 107] on div "2 x General Crew £0.00 11:00-15:00 (4h)" at bounding box center [747, 96] width 212 height 38
type input "**********"
type input "*****"
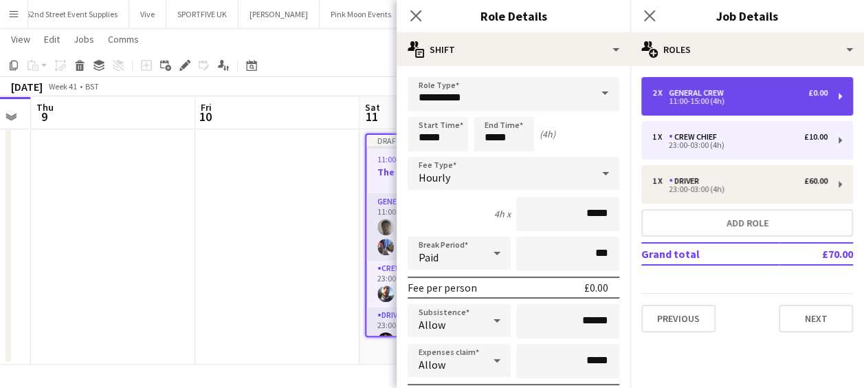
type input "*"
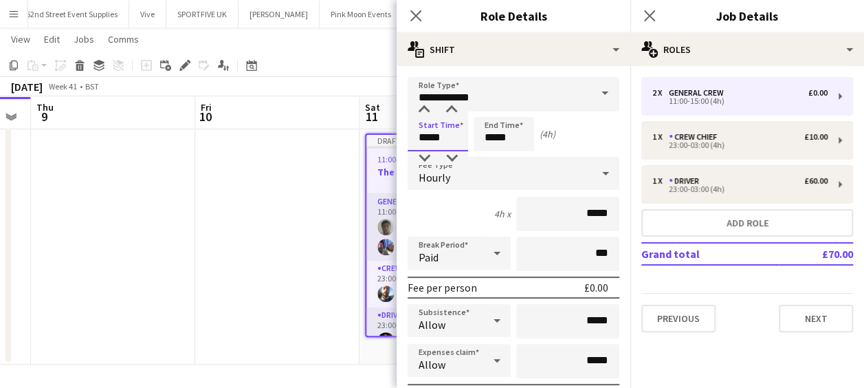
drag, startPoint x: 454, startPoint y: 137, endPoint x: 386, endPoint y: 142, distance: 67.5
click at [394, 142] on body "Menu Boards Boards Boards All jobs Status Workforce Workforce My Workforce Recr…" at bounding box center [432, 76] width 864 height 623
type input "*****"
click at [413, 23] on app-icon "Close pop-in" at bounding box center [416, 16] width 20 height 20
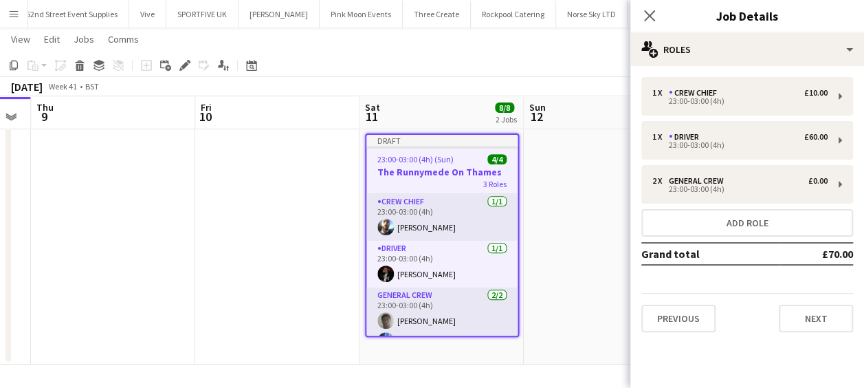
click at [561, 208] on app-date-cell at bounding box center [606, 141] width 164 height 445
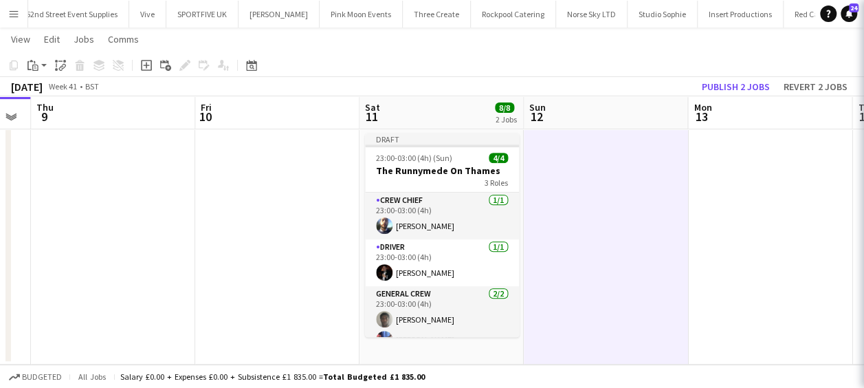
scroll to position [0, 629]
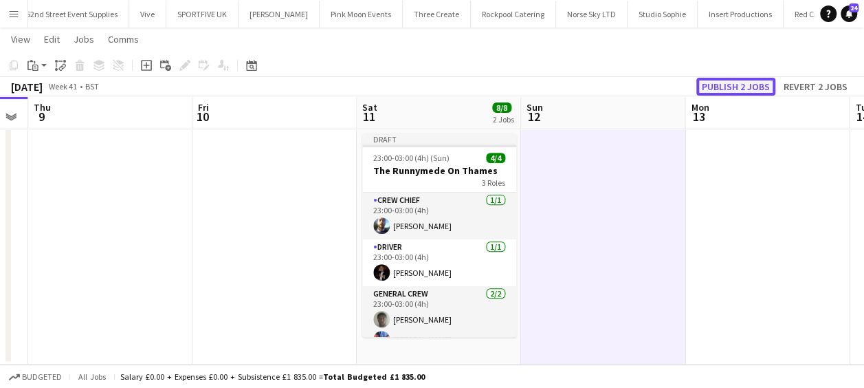
click at [754, 87] on button "Publish 2 jobs" at bounding box center [735, 87] width 79 height 18
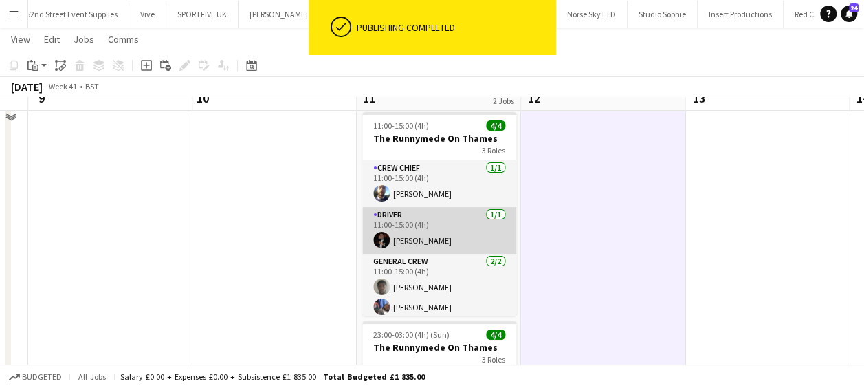
scroll to position [29, 0]
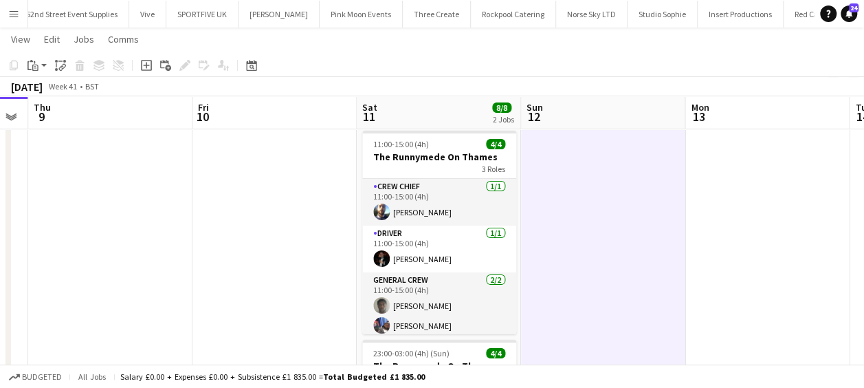
click at [4, 15] on button "Menu" at bounding box center [13, 13] width 27 height 27
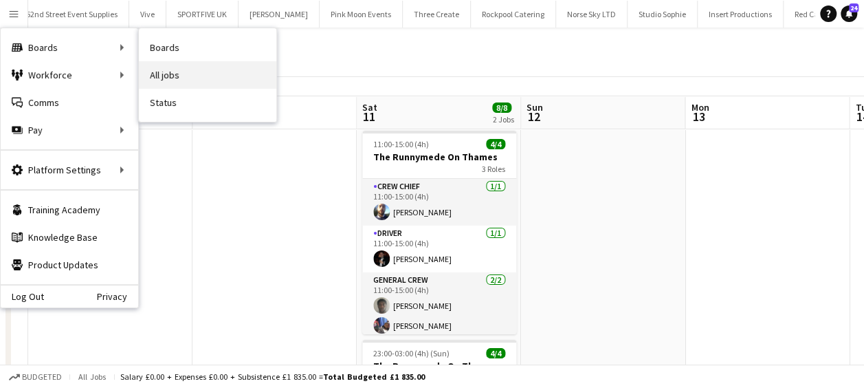
click at [180, 69] on link "All jobs" at bounding box center [207, 74] width 137 height 27
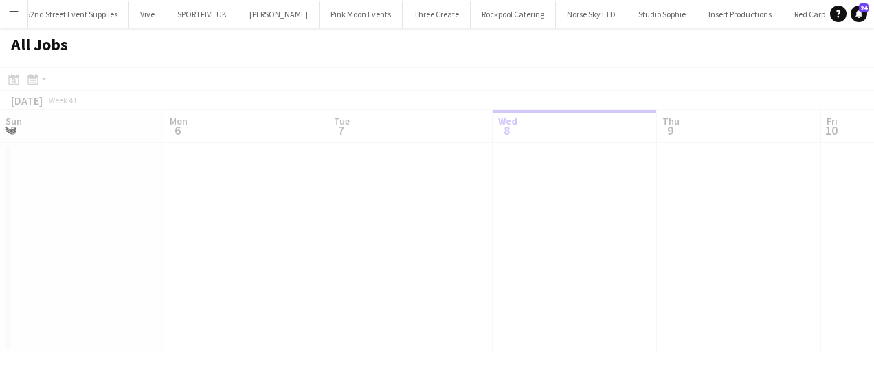
scroll to position [0, 329]
click at [6, 16] on button "Menu" at bounding box center [13, 13] width 27 height 27
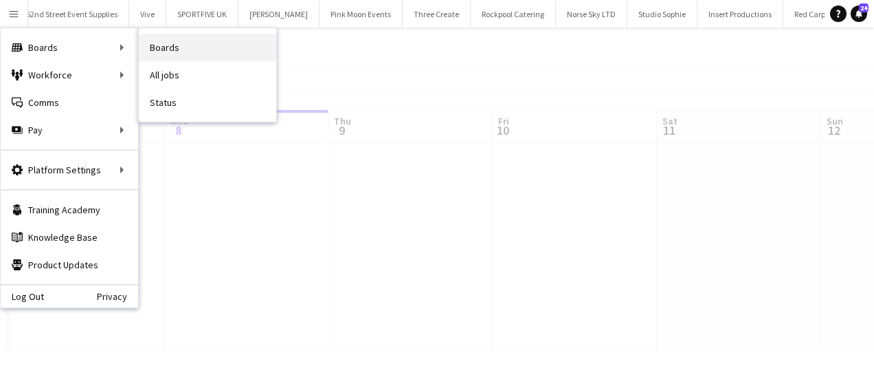
click at [165, 49] on link "Boards" at bounding box center [207, 47] width 137 height 27
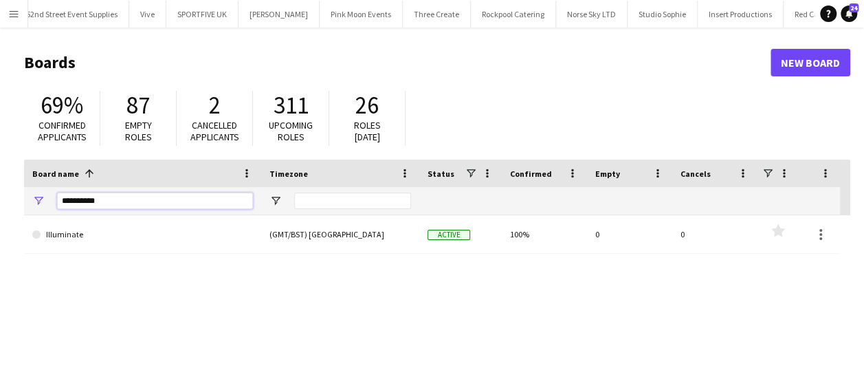
drag, startPoint x: 110, startPoint y: 192, endPoint x: 53, endPoint y: 197, distance: 57.2
click at [53, 197] on div "**********" at bounding box center [142, 200] width 237 height 27
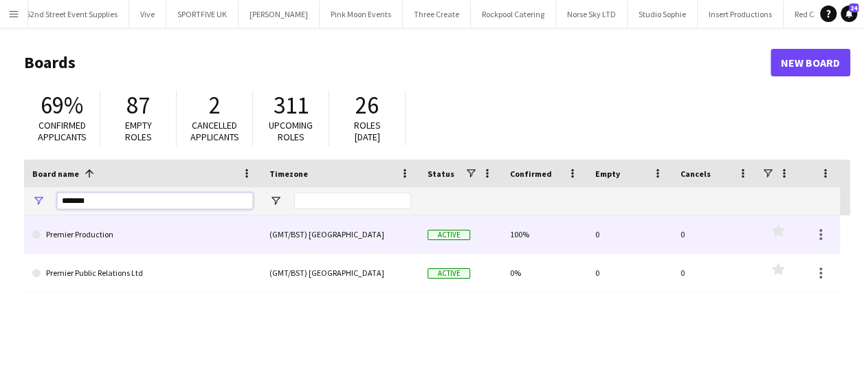
type input "*******"
click at [109, 227] on link "Premier Production" at bounding box center [142, 234] width 221 height 38
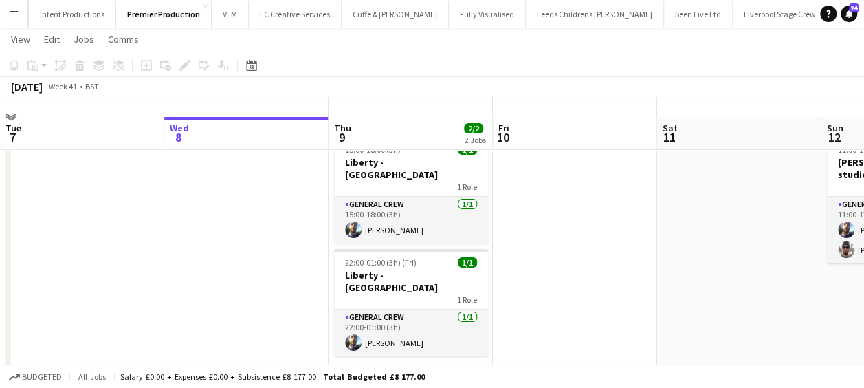
scroll to position [45, 0]
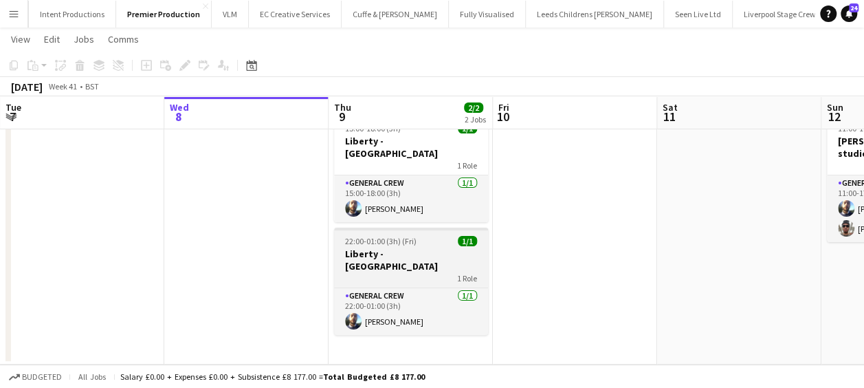
click at [412, 247] on h3 "Liberty - Regent Street" at bounding box center [411, 259] width 154 height 25
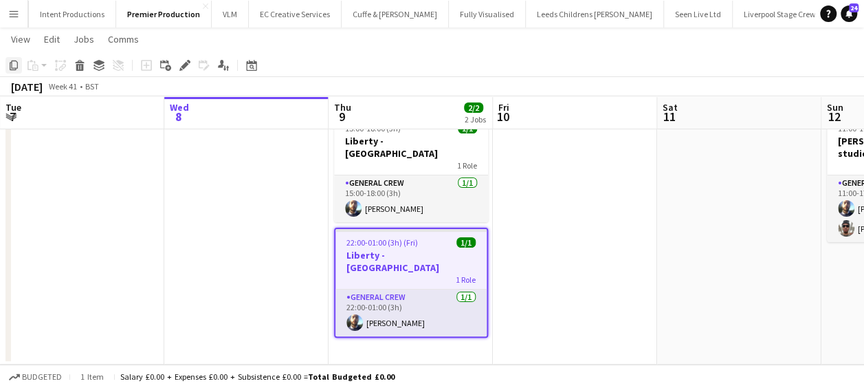
click at [16, 65] on icon "Copy" at bounding box center [13, 65] width 11 height 11
click at [398, 329] on app-date-cell "15:00-18:00 (3h) 1/1 Liberty - Regent Street 1 Role General Crew 1/1 15:00-18:0…" at bounding box center [411, 236] width 164 height 255
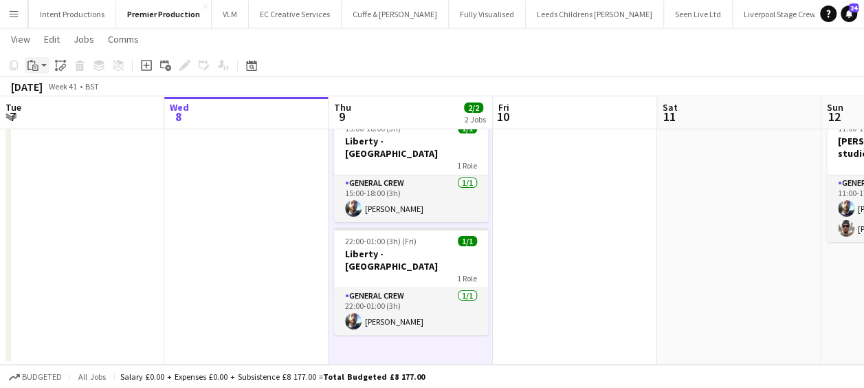
click at [43, 66] on app-action-btn "Paste" at bounding box center [37, 65] width 25 height 16
click at [73, 114] on link "Paste with crew Ctrl+Shift+V" at bounding box center [100, 115] width 129 height 12
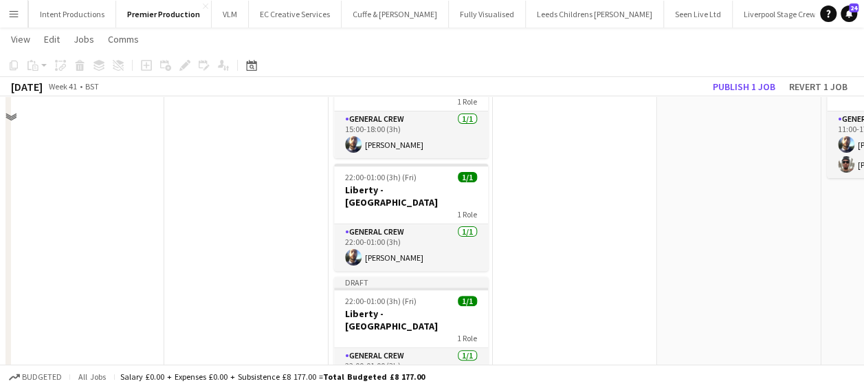
scroll to position [169, 0]
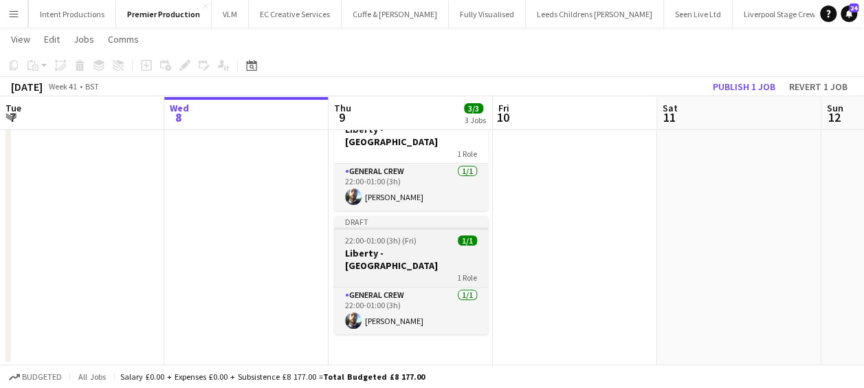
click at [407, 271] on div "1 Role" at bounding box center [411, 276] width 154 height 11
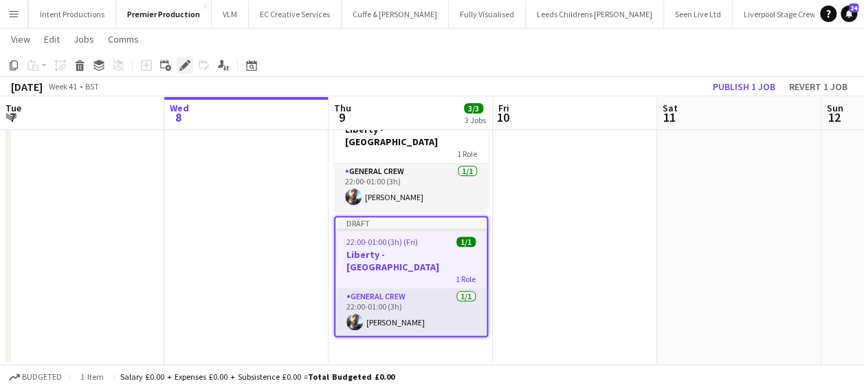
click at [181, 69] on icon at bounding box center [180, 68] width 3 height 3
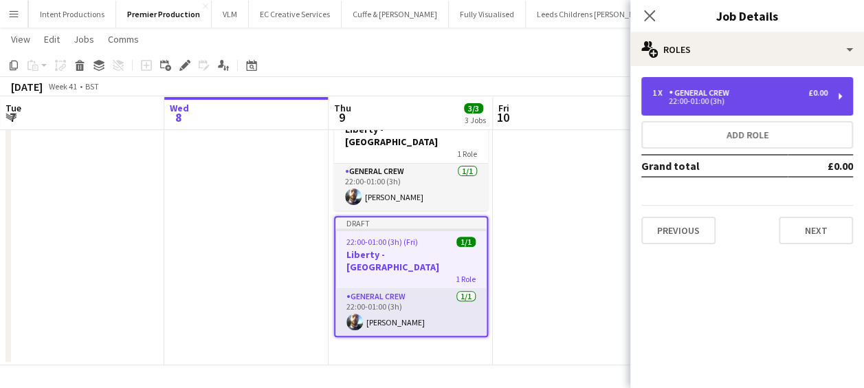
click at [713, 102] on div "22:00-01:00 (3h)" at bounding box center [739, 101] width 175 height 7
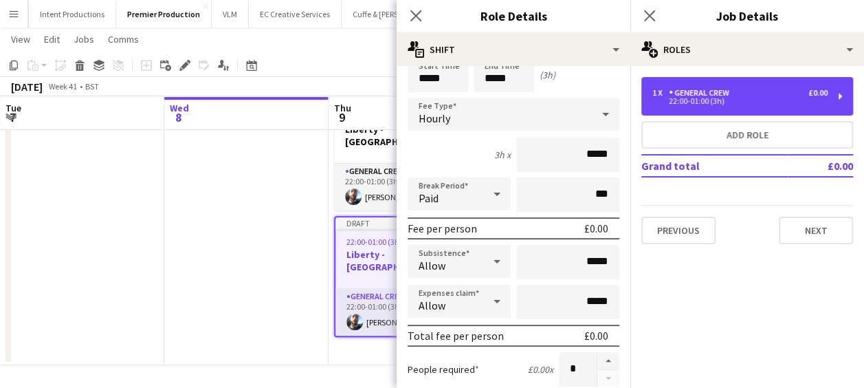
scroll to position [137, 0]
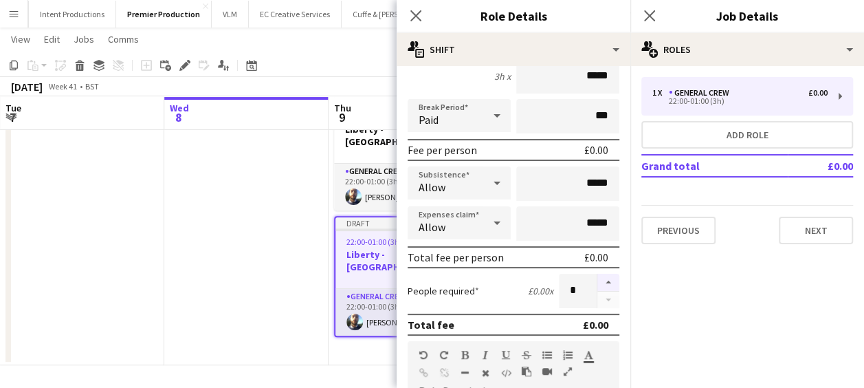
click at [597, 282] on button "button" at bounding box center [608, 283] width 22 height 18
type input "*"
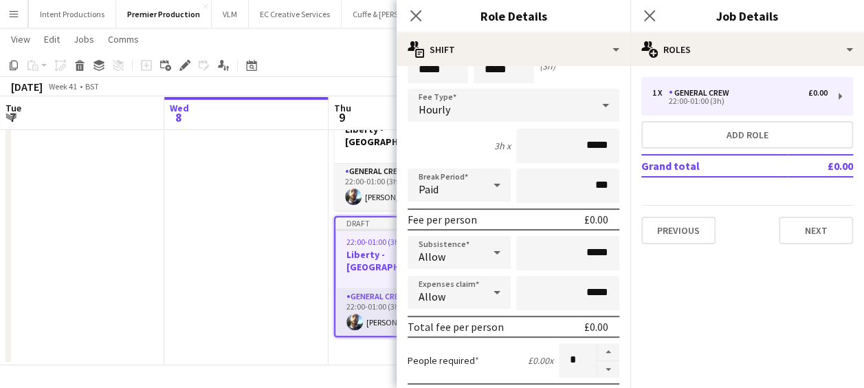
scroll to position [0, 0]
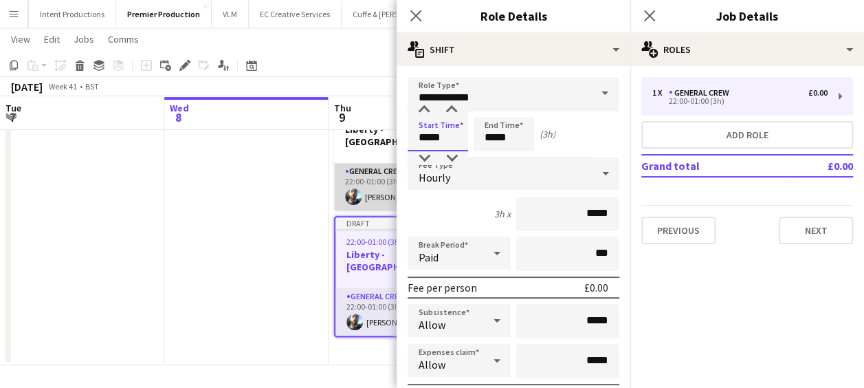
drag, startPoint x: 459, startPoint y: 137, endPoint x: 371, endPoint y: 140, distance: 88.0
click at [371, 140] on body "Menu Boards Boards Boards All jobs Status Workforce Workforce My Workforce Recr…" at bounding box center [432, 109] width 864 height 557
type input "*****"
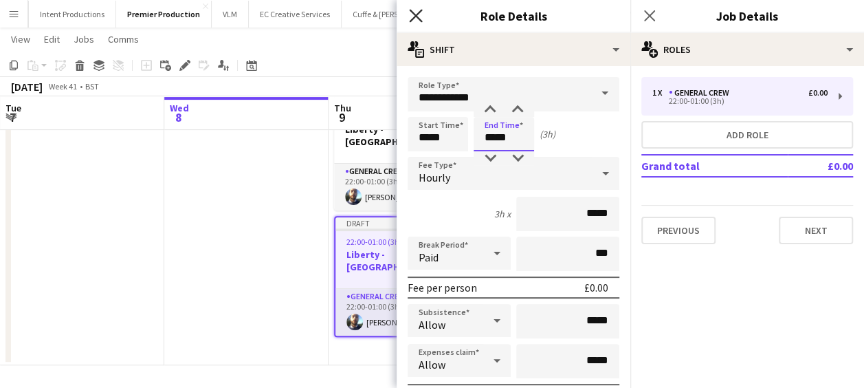
type input "*****"
click at [414, 15] on icon at bounding box center [415, 15] width 13 height 13
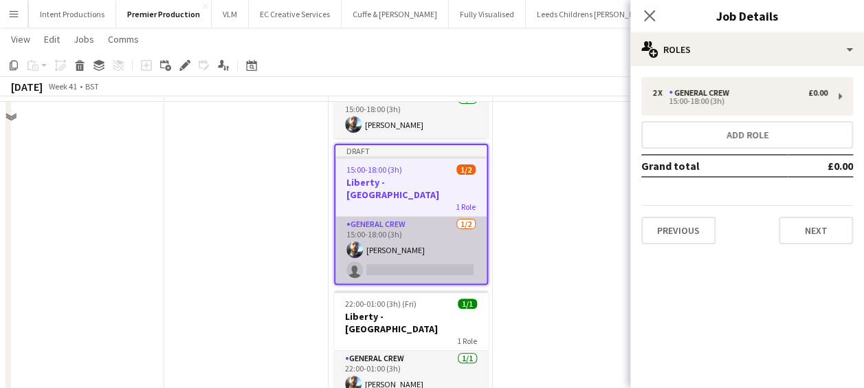
scroll to position [100, 0]
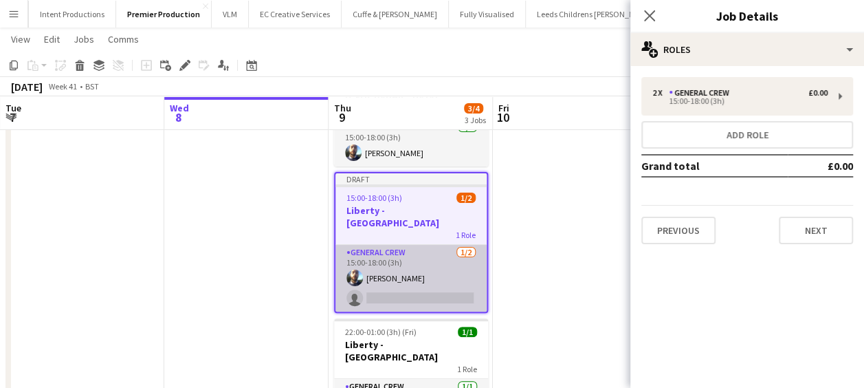
click at [406, 268] on app-card-role "General Crew 1/2 15:00-18:00 (3h) Ben Scott single-neutral-actions" at bounding box center [410, 278] width 151 height 67
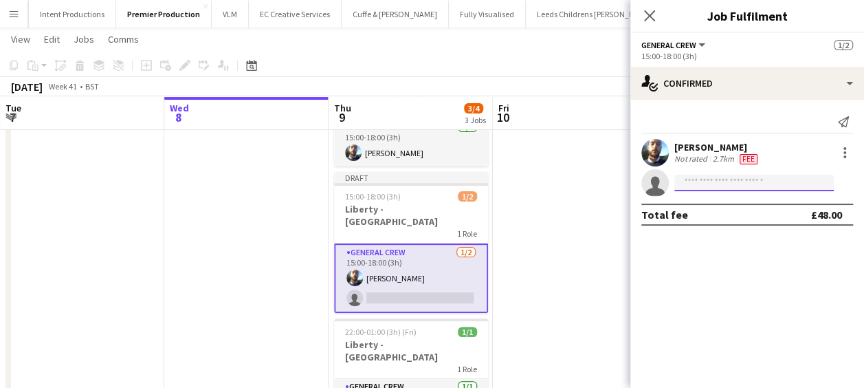
click at [707, 183] on input at bounding box center [753, 183] width 159 height 16
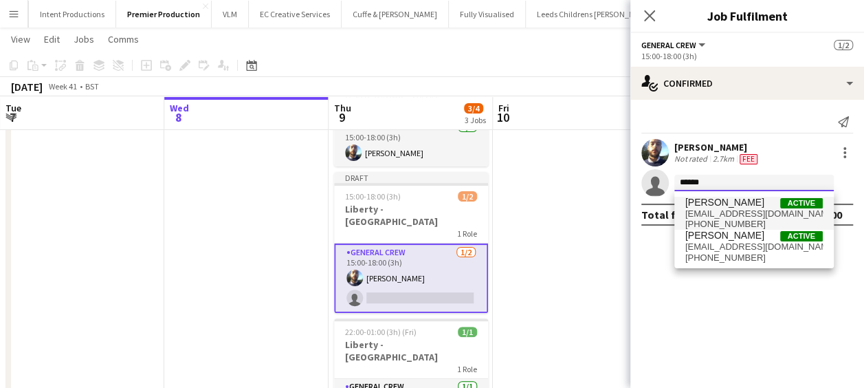
type input "******"
click at [736, 206] on span "Szymon Matyjasik" at bounding box center [724, 203] width 79 height 12
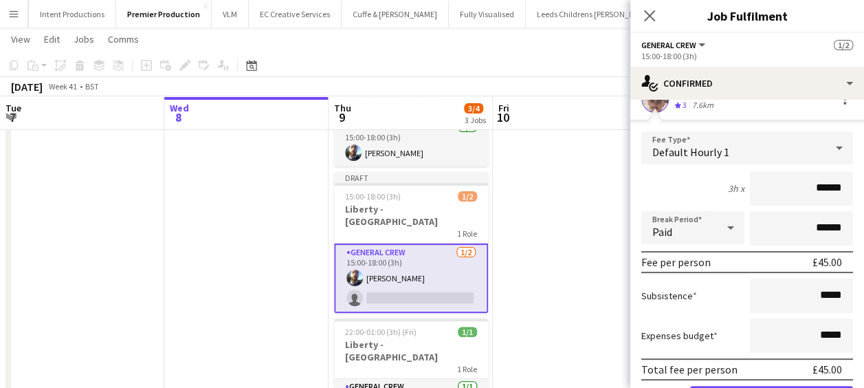
scroll to position [160, 0]
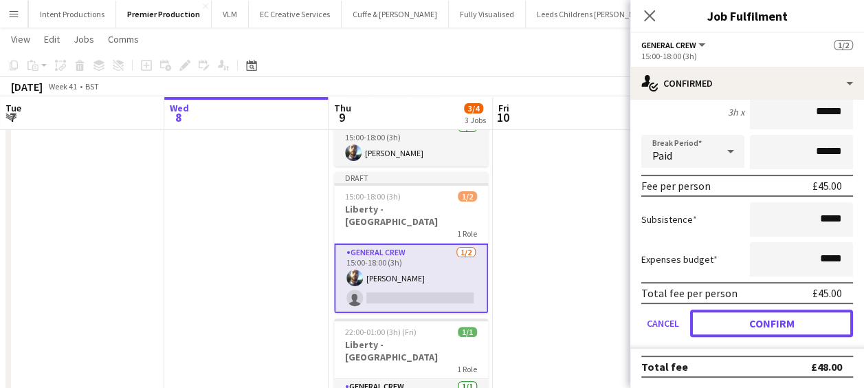
click at [757, 315] on button "Confirm" at bounding box center [771, 322] width 163 height 27
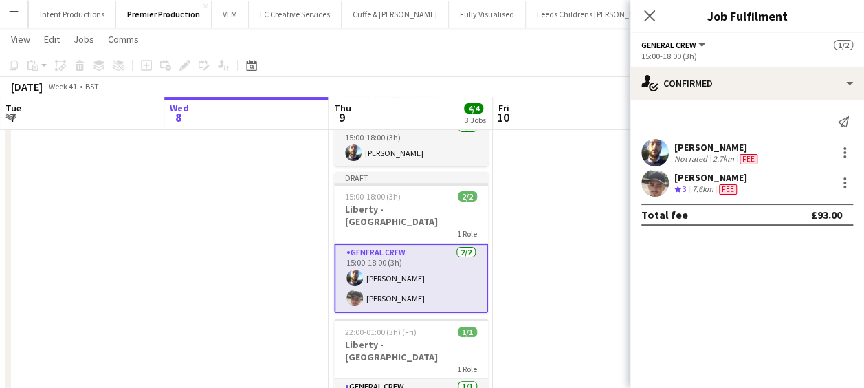
scroll to position [0, 0]
click at [572, 206] on app-date-cell at bounding box center [575, 254] width 164 height 400
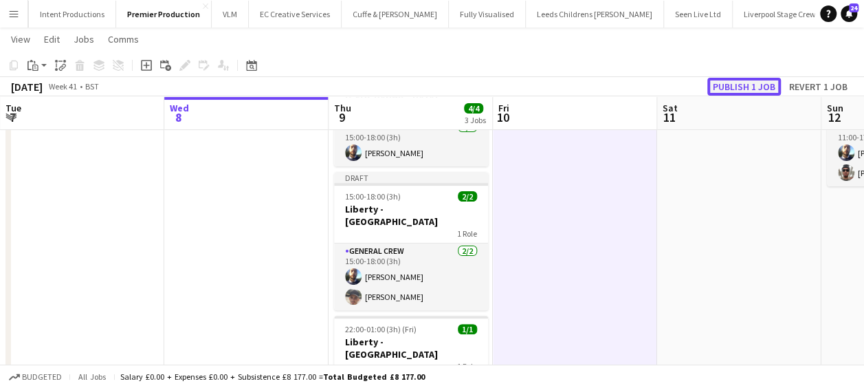
click at [750, 86] on button "Publish 1 job" at bounding box center [744, 87] width 74 height 18
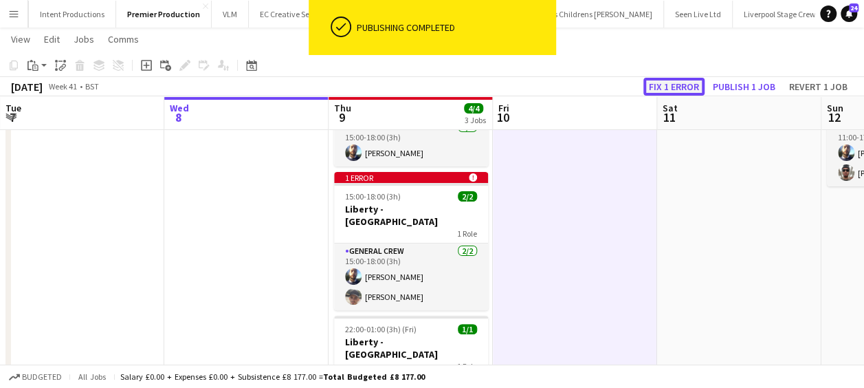
click at [689, 82] on button "Fix 1 error" at bounding box center [673, 87] width 61 height 18
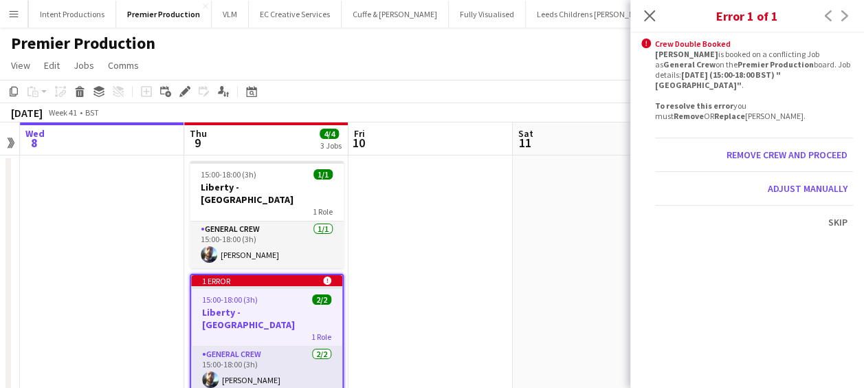
click at [303, 294] on div "15:00-18:00 (3h) 2/2" at bounding box center [266, 299] width 151 height 10
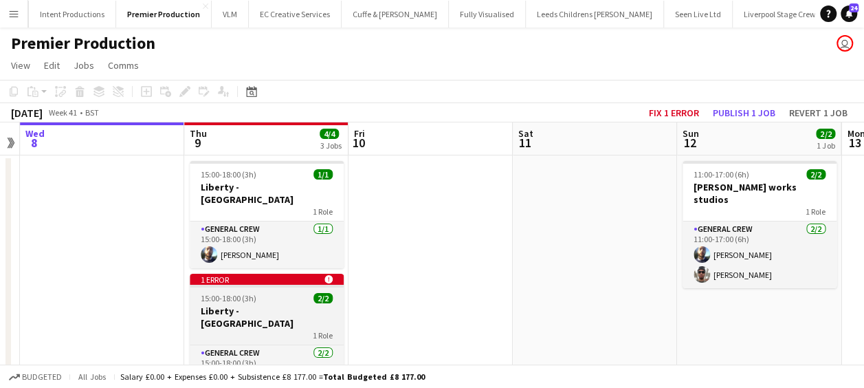
click at [261, 279] on app-job-card "1 error alert-circle 15:00-18:00 (3h) 2/2 Liberty - Regent Street 1 Role Genera…" at bounding box center [267, 343] width 154 height 138
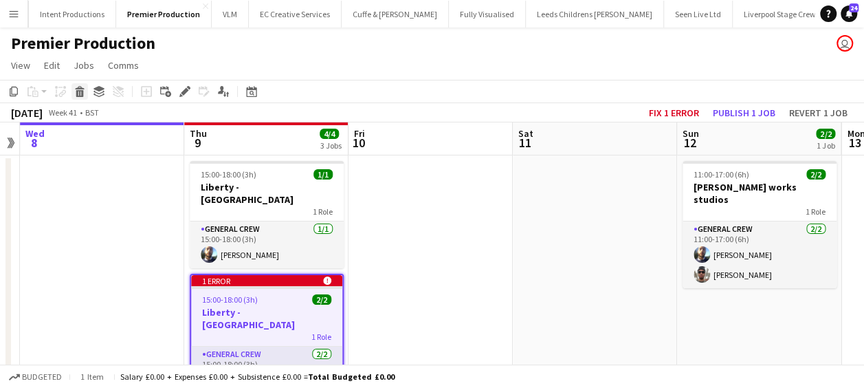
click at [80, 89] on icon at bounding box center [79, 87] width 9 height 3
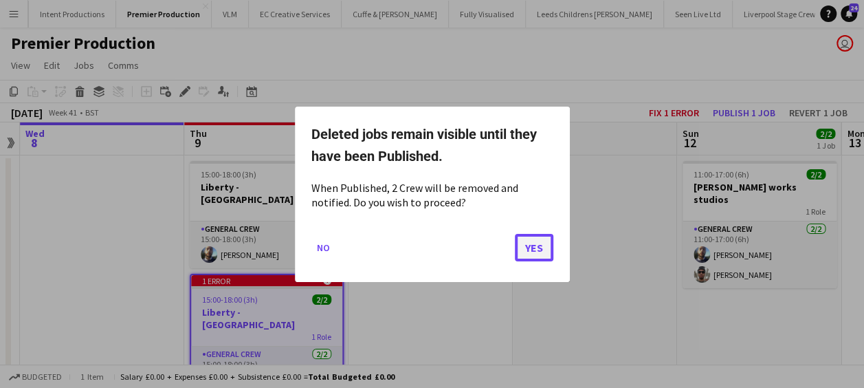
click at [529, 242] on button "Yes" at bounding box center [534, 246] width 38 height 27
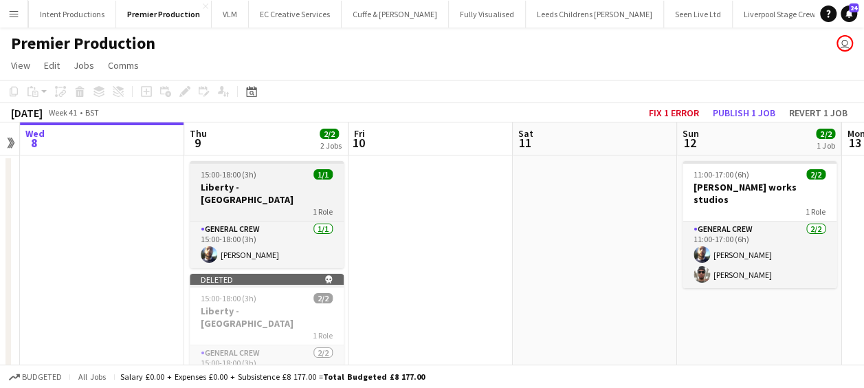
click at [268, 206] on div "1 Role" at bounding box center [267, 211] width 154 height 11
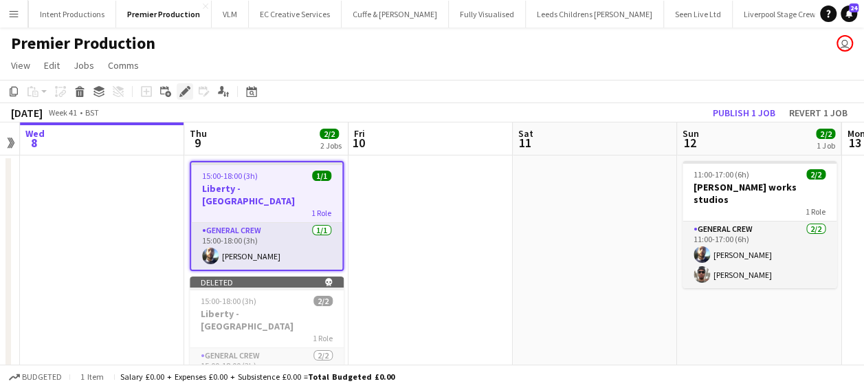
click at [180, 87] on icon "Edit" at bounding box center [184, 91] width 11 height 11
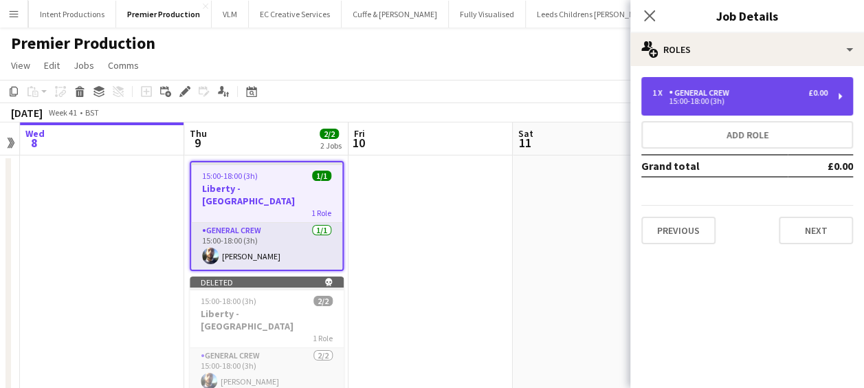
click at [732, 107] on div "1 x General Crew £0.00 15:00-18:00 (3h)" at bounding box center [747, 96] width 212 height 38
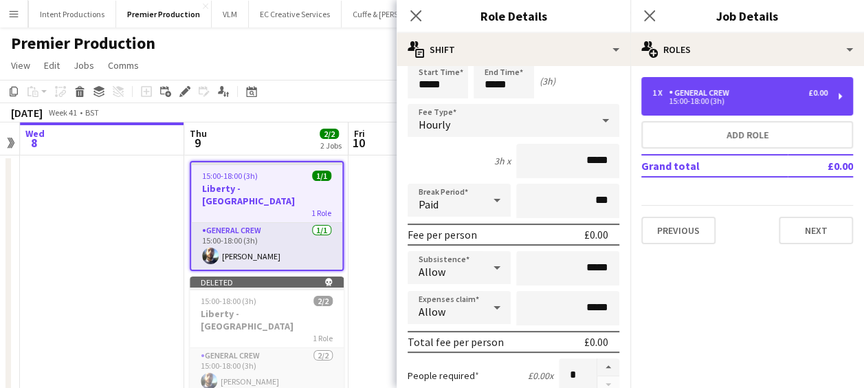
scroll to position [69, 0]
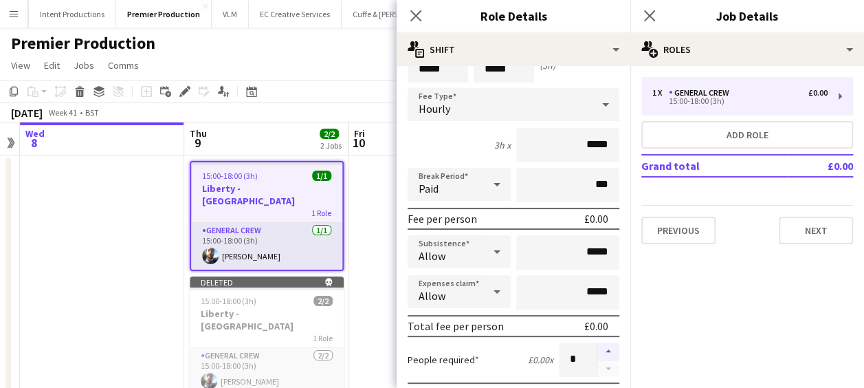
click at [599, 346] on button "button" at bounding box center [608, 351] width 22 height 18
type input "*"
click at [417, 16] on icon at bounding box center [415, 15] width 13 height 13
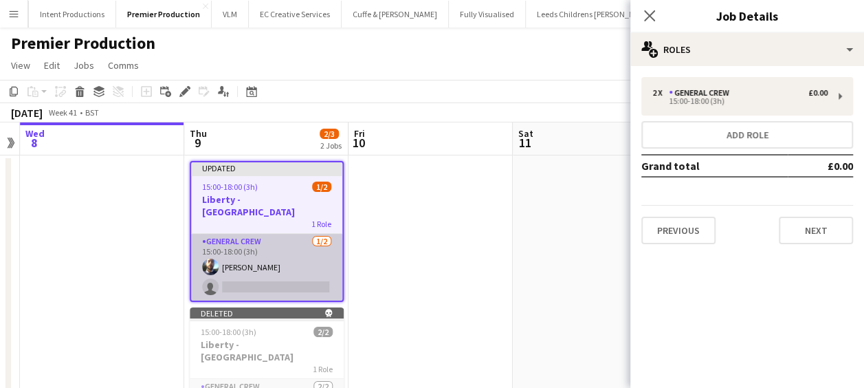
click at [256, 278] on app-card-role "General Crew 1/2 15:00-18:00 (3h) Ben Scott single-neutral-actions" at bounding box center [266, 267] width 151 height 67
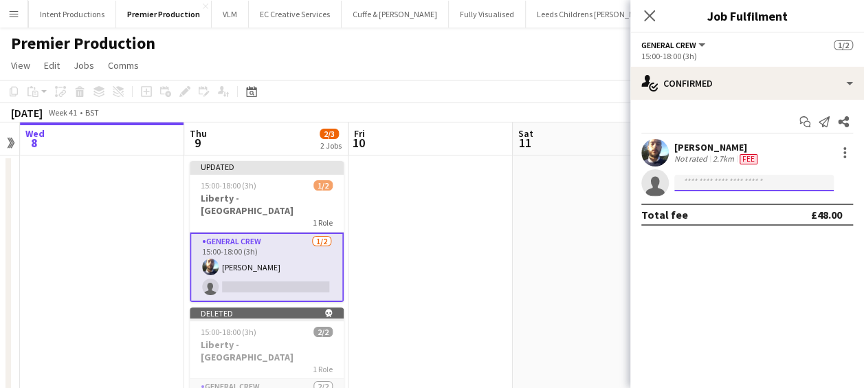
click at [753, 178] on input at bounding box center [753, 183] width 159 height 16
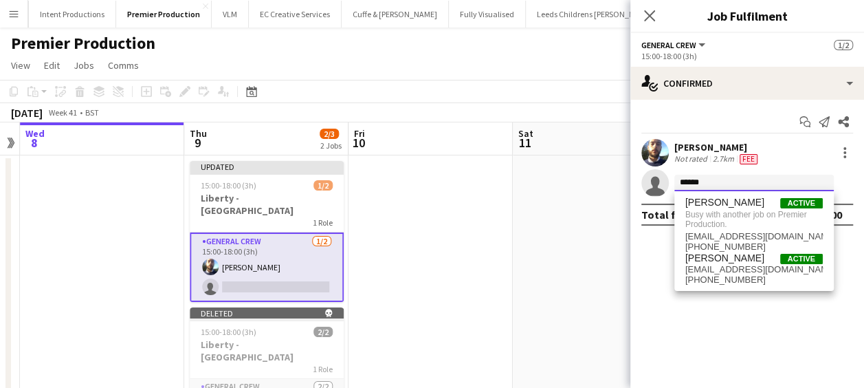
type input "******"
click at [443, 238] on app-date-cell at bounding box center [430, 370] width 164 height 431
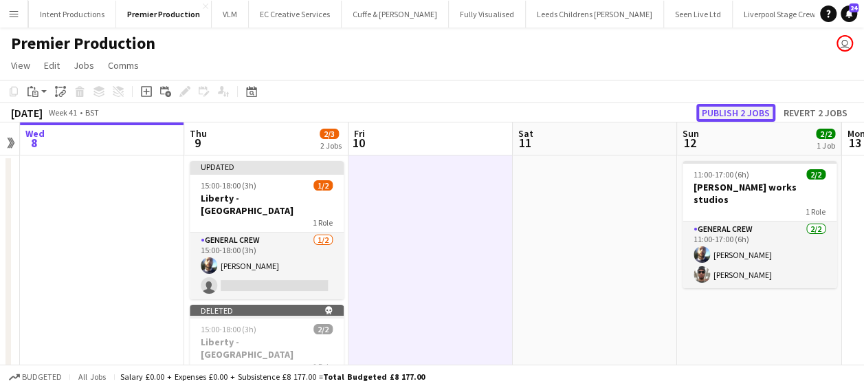
click at [725, 107] on button "Publish 2 jobs" at bounding box center [735, 113] width 79 height 18
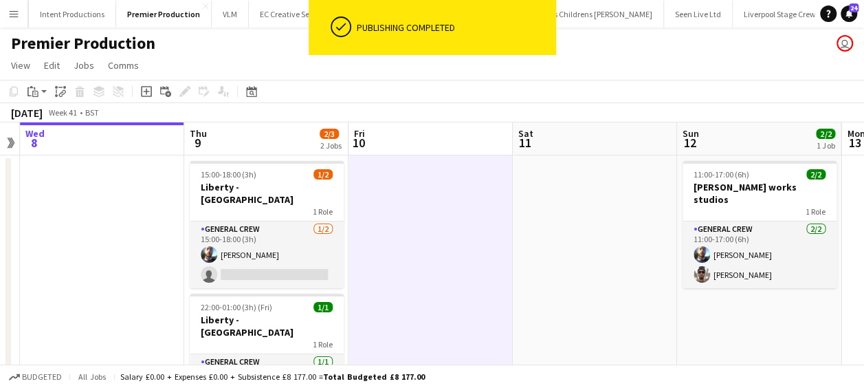
drag, startPoint x: 261, startPoint y: 261, endPoint x: 385, endPoint y: 241, distance: 125.4
click at [262, 261] on app-card-role "General Crew 1/2 15:00-18:00 (3h) Ben Scott single-neutral-actions" at bounding box center [267, 254] width 154 height 67
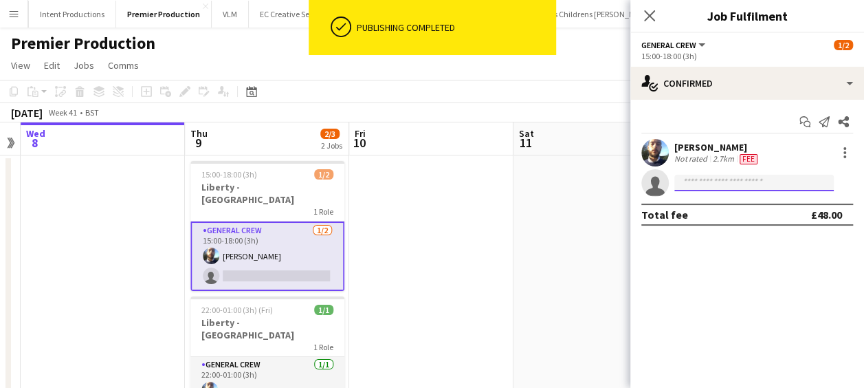
click at [734, 184] on input at bounding box center [753, 183] width 159 height 16
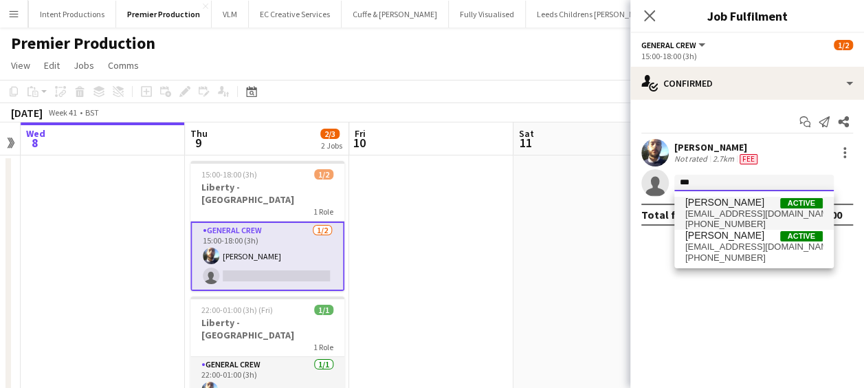
type input "***"
click at [752, 207] on span "Szymon Matyjasik" at bounding box center [724, 203] width 79 height 12
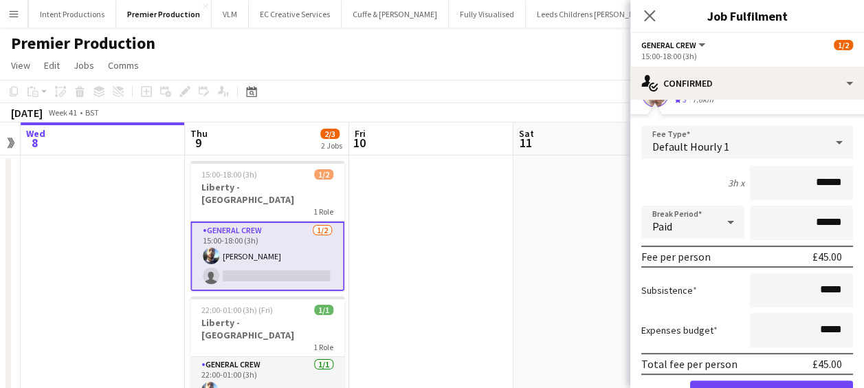
scroll to position [160, 0]
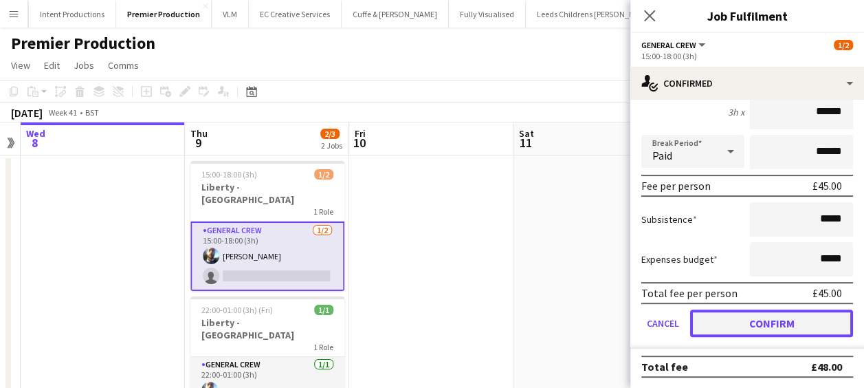
click at [788, 319] on button "Confirm" at bounding box center [771, 322] width 163 height 27
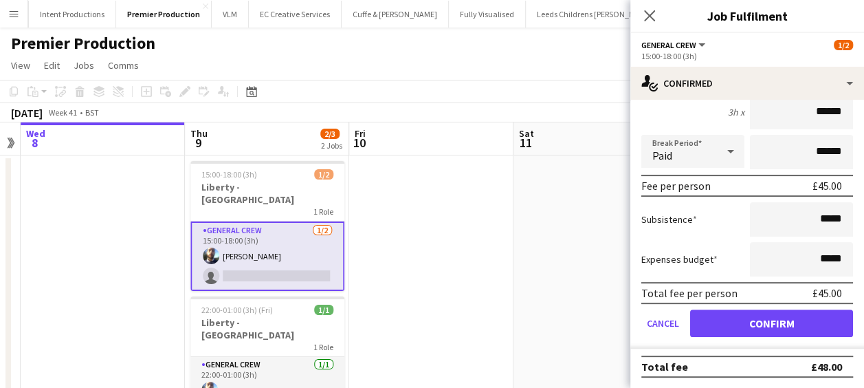
scroll to position [0, 0]
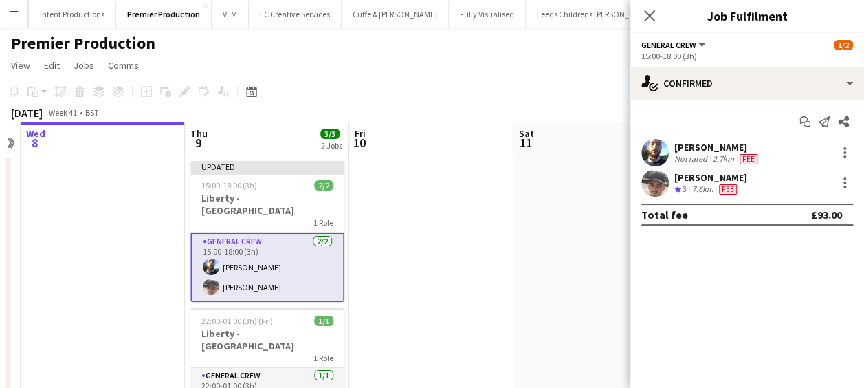
click at [394, 237] on app-date-cell at bounding box center [431, 292] width 164 height 275
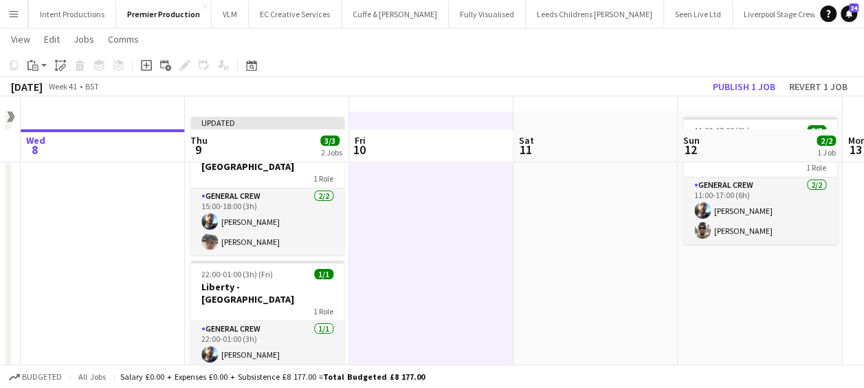
scroll to position [76, 0]
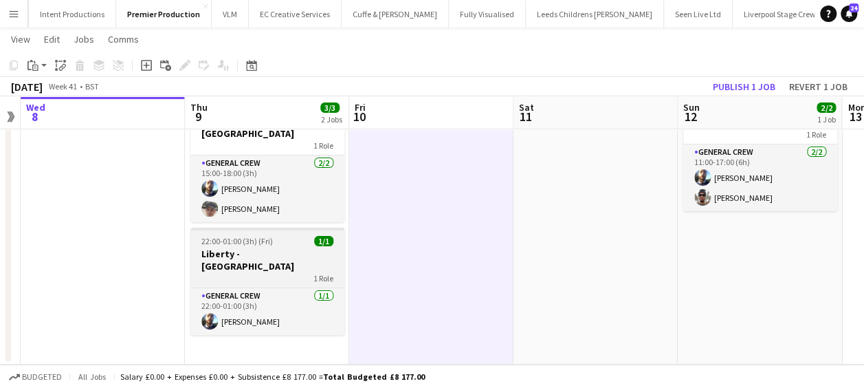
click at [279, 247] on h3 "Liberty - Regent Street" at bounding box center [267, 259] width 154 height 25
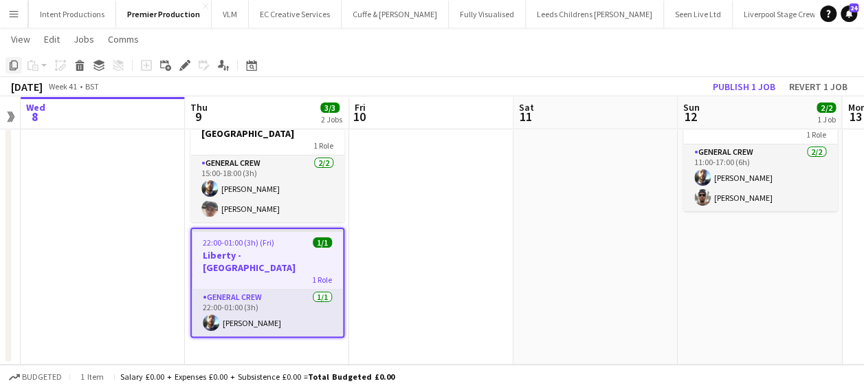
click at [12, 61] on icon "Copy" at bounding box center [13, 65] width 11 height 11
click at [275, 326] on app-date-cell "Updated 15:00-18:00 (3h) 2/2 Liberty - Regent Street 1 Role General Crew 2/2 15…" at bounding box center [267, 221] width 164 height 286
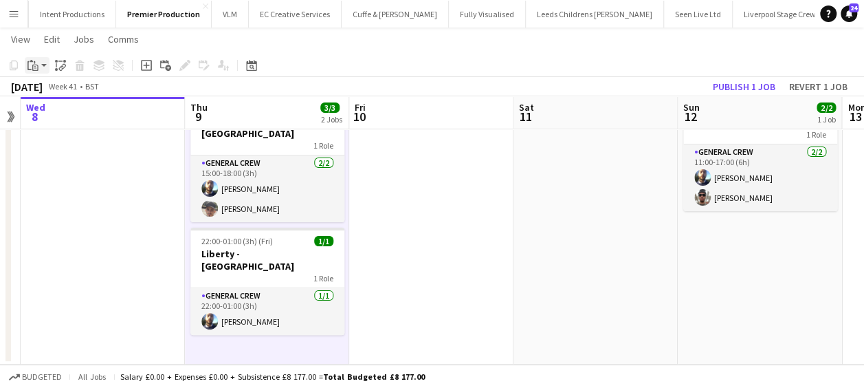
drag, startPoint x: 32, startPoint y: 64, endPoint x: 48, endPoint y: 80, distance: 22.8
click at [33, 64] on icon "Paste" at bounding box center [32, 65] width 11 height 11
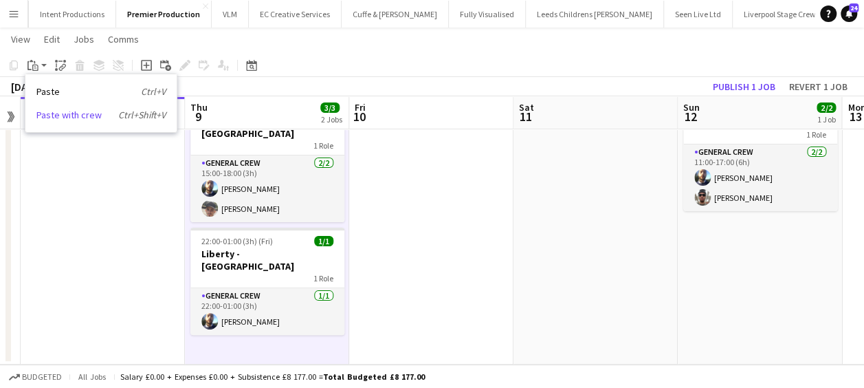
click at [73, 113] on link "Paste with crew Ctrl+Shift+V" at bounding box center [100, 115] width 129 height 12
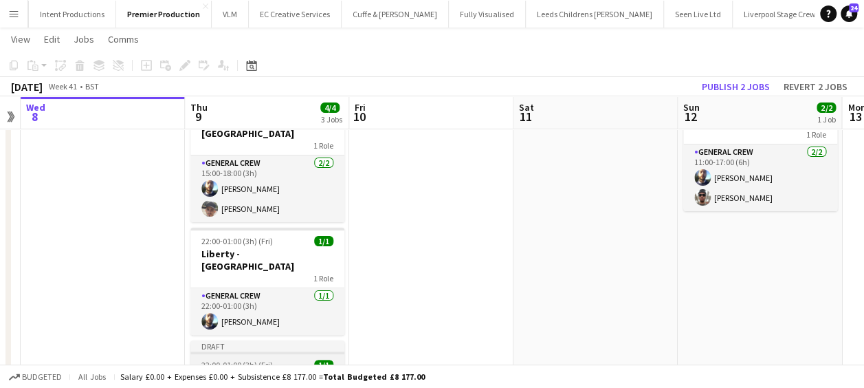
drag, startPoint x: 277, startPoint y: 351, endPoint x: 275, endPoint y: 342, distance: 8.5
click at [277, 371] on h3 "Liberty - Regent Street" at bounding box center [267, 383] width 154 height 25
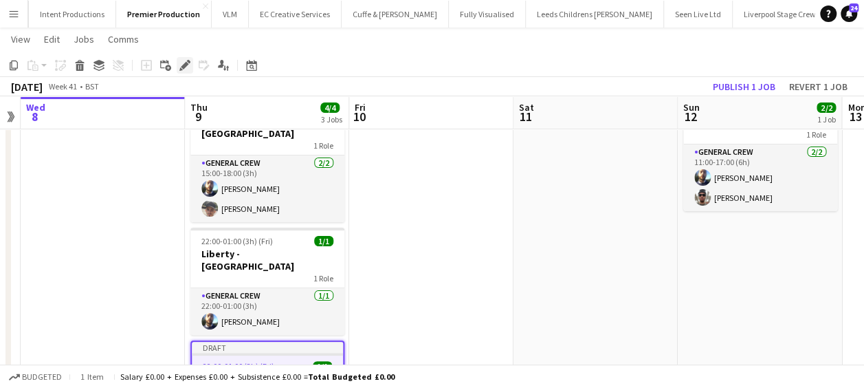
click at [181, 67] on icon at bounding box center [185, 66] width 8 height 8
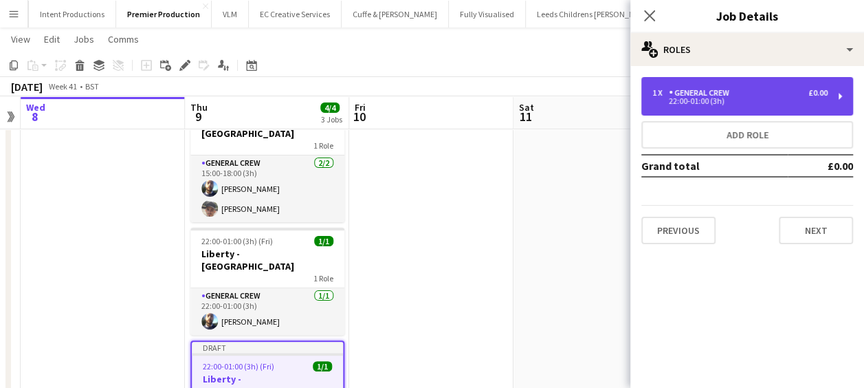
click at [701, 88] on div "General Crew" at bounding box center [702, 93] width 66 height 10
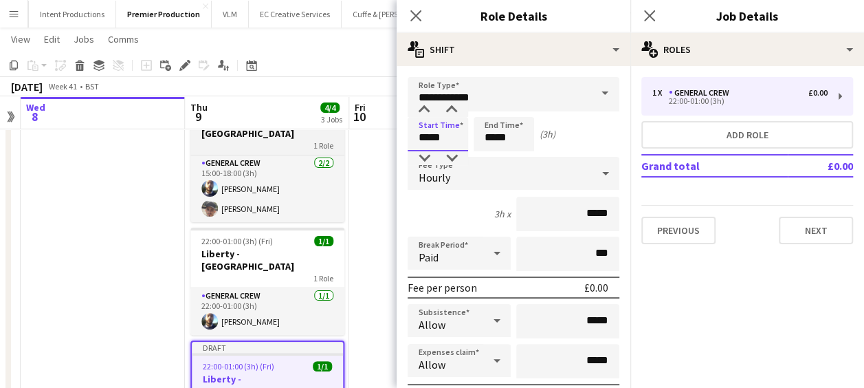
drag, startPoint x: 449, startPoint y: 140, endPoint x: 331, endPoint y: 140, distance: 118.9
click at [331, 142] on body "Menu Boards Boards Boards All jobs Status Workforce Workforce My Workforce Recr…" at bounding box center [432, 218] width 864 height 588
type input "*****"
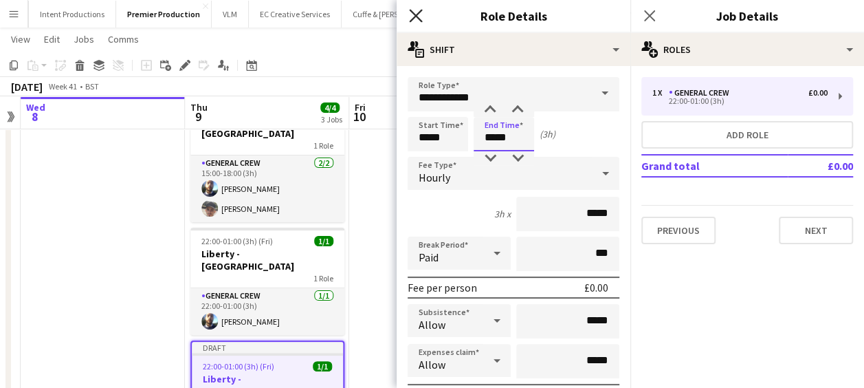
type input "*****"
click at [417, 14] on icon at bounding box center [415, 15] width 13 height 13
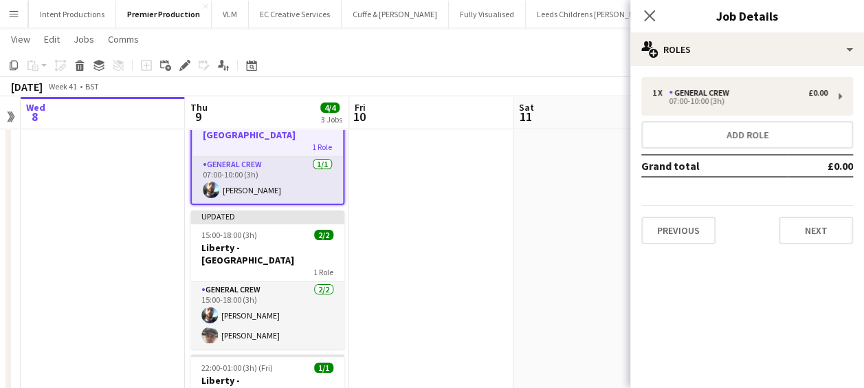
click at [430, 190] on app-date-cell at bounding box center [431, 283] width 164 height 411
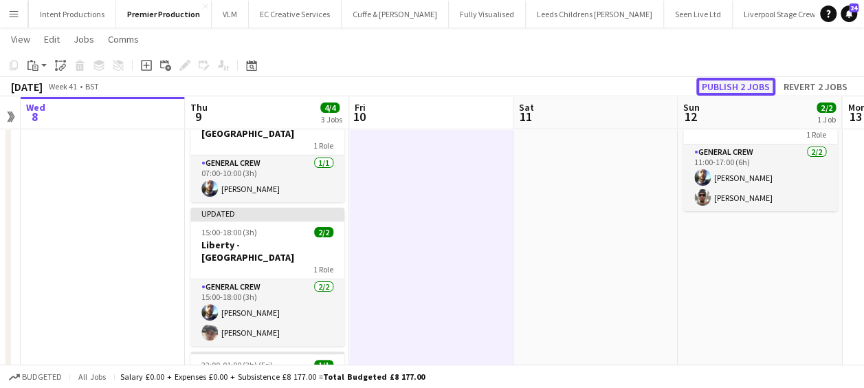
click at [734, 81] on button "Publish 2 jobs" at bounding box center [735, 87] width 79 height 18
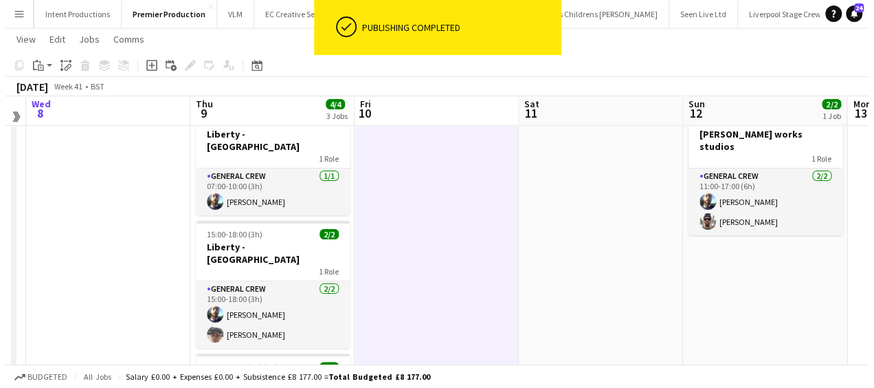
scroll to position [0, 0]
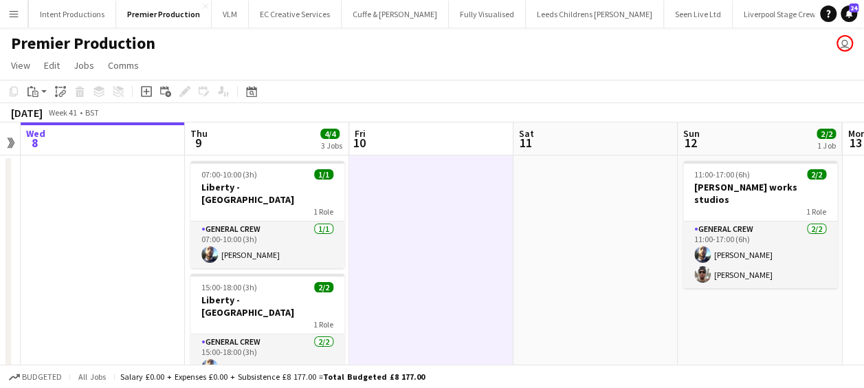
click at [7, 12] on button "Menu" at bounding box center [13, 13] width 27 height 27
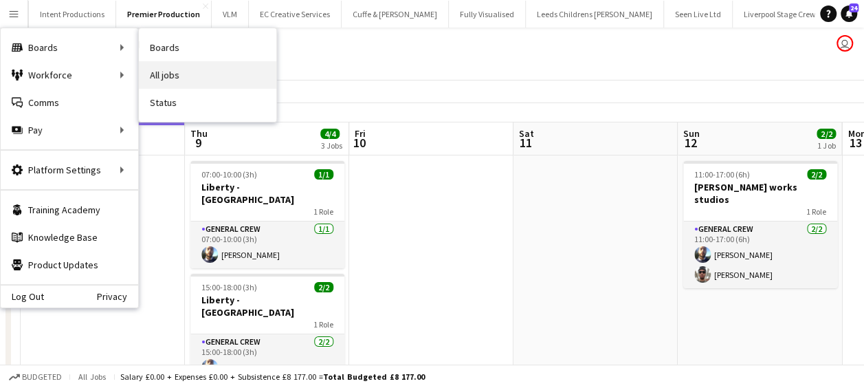
click at [197, 77] on link "All jobs" at bounding box center [207, 74] width 137 height 27
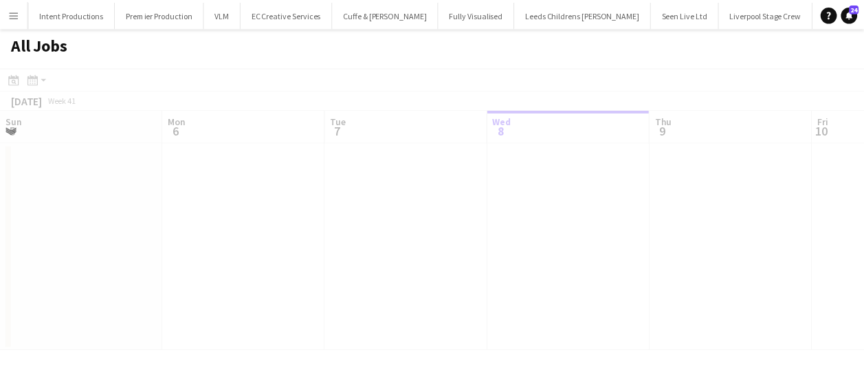
scroll to position [0, 329]
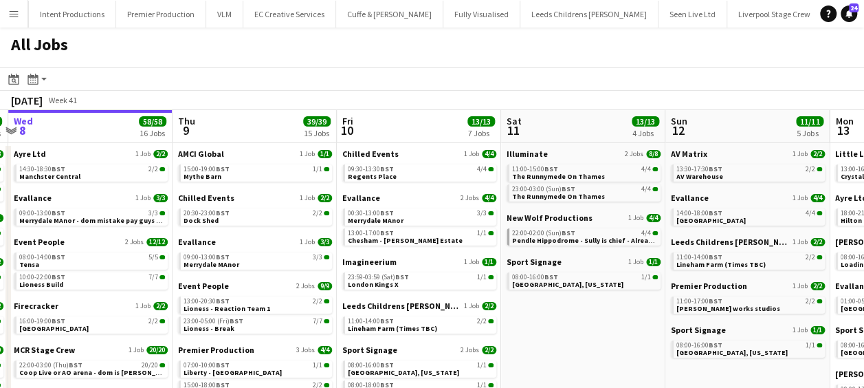
drag, startPoint x: 551, startPoint y: 188, endPoint x: 419, endPoint y: 188, distance: 132.0
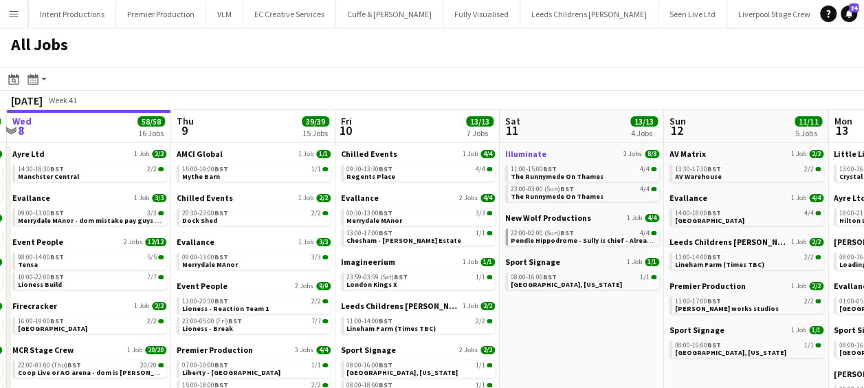
click at [537, 151] on span "Illuminate" at bounding box center [525, 153] width 41 height 10
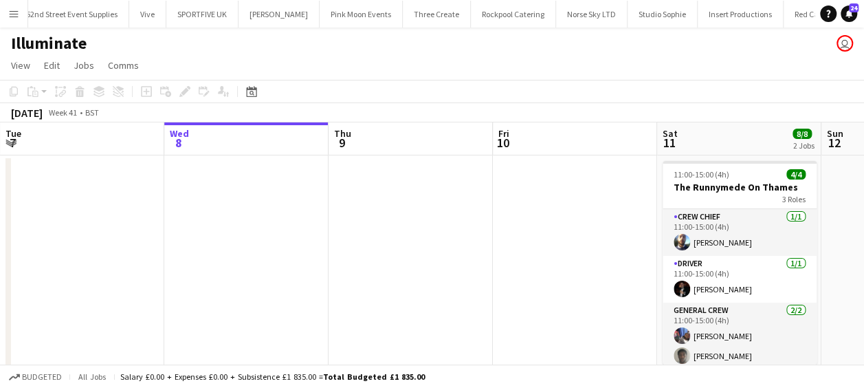
click at [18, 5] on button "Menu" at bounding box center [13, 13] width 27 height 27
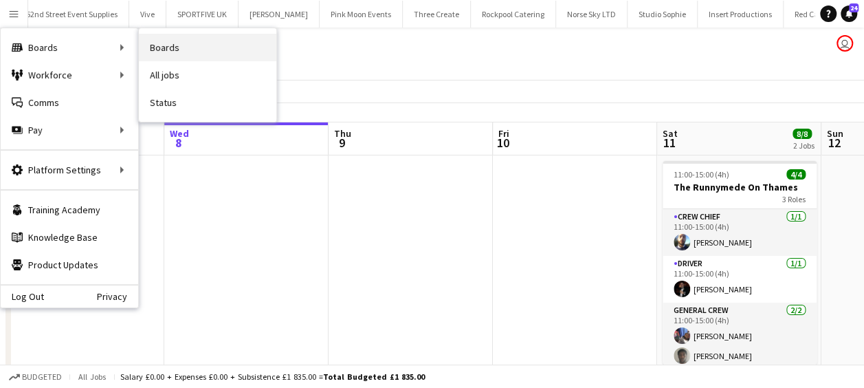
click at [163, 44] on link "Boards" at bounding box center [207, 47] width 137 height 27
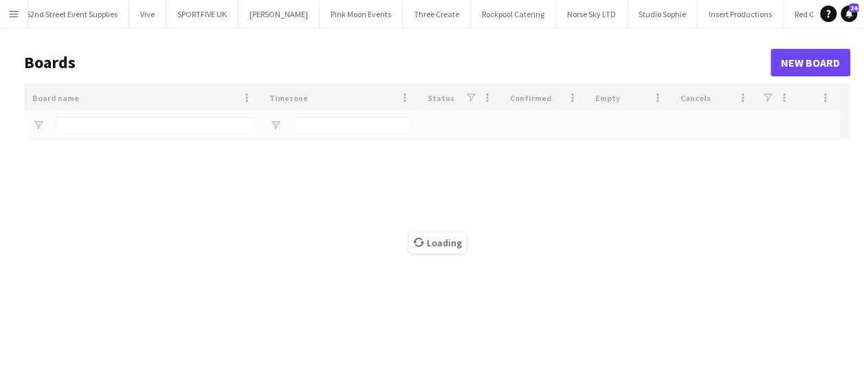
click at [100, 126] on div "Loading" at bounding box center [437, 242] width 826 height 317
type input "*******"
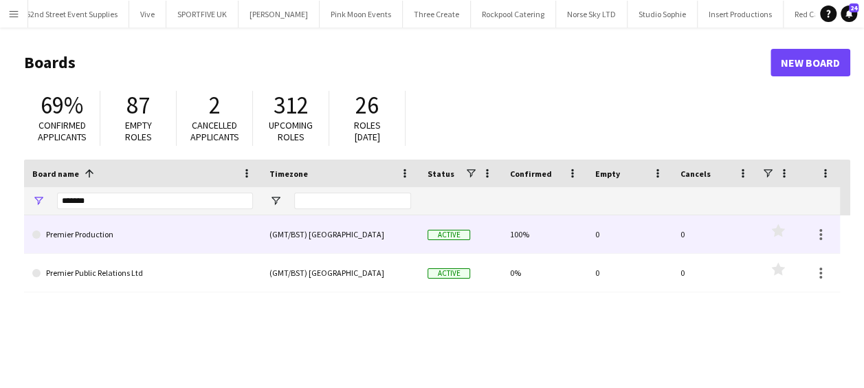
click at [105, 235] on link "Premier Production" at bounding box center [142, 234] width 221 height 38
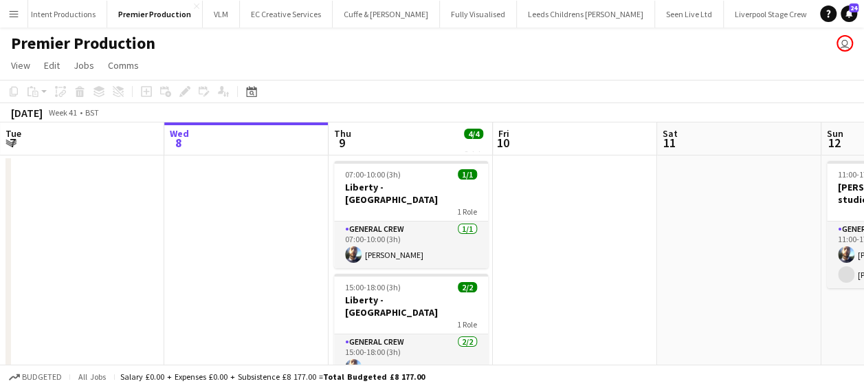
scroll to position [0, 1718]
click at [201, 235] on app-calendar-viewport "Sun 5 Mon 6 Tue 7 Wed 8 Thu 9 4/4 3 Jobs Fri 10 Sat 11 Sun 12 2/2 1 Job Mon 13 …" at bounding box center [432, 333] width 864 height 422
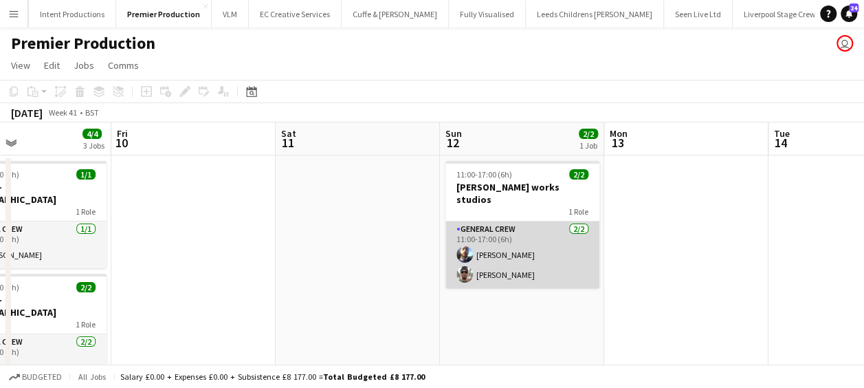
drag, startPoint x: 196, startPoint y: 228, endPoint x: 327, endPoint y: 225, distance: 131.3
click at [193, 228] on app-calendar-viewport "Tue 7 Wed 8 Thu 9 4/4 3 Jobs Fri 10 Sat 11 Sun 12 2/2 1 Job Mon 13 Tue 14 Wed 1…" at bounding box center [432, 333] width 864 height 422
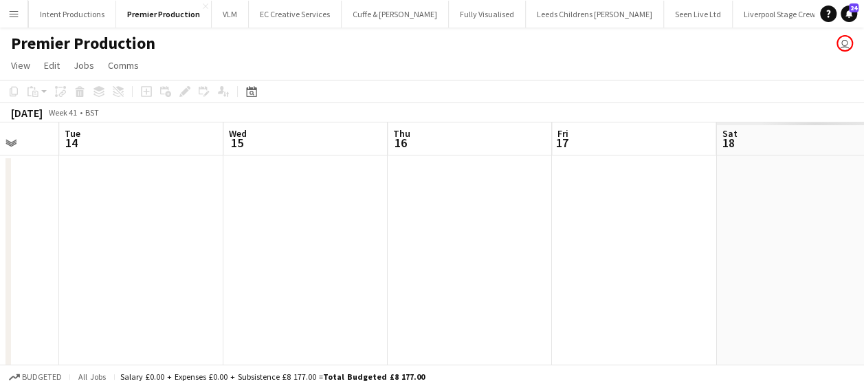
drag, startPoint x: 170, startPoint y: 227, endPoint x: 115, endPoint y: 225, distance: 55.0
click at [115, 225] on app-calendar-viewport "Fri 10 Sat 11 Sun 12 2/2 1 Job Mon 13 Tue 14 Wed 15 Thu 16 Fri 17 Sat 18 Sun 19…" at bounding box center [432, 333] width 864 height 422
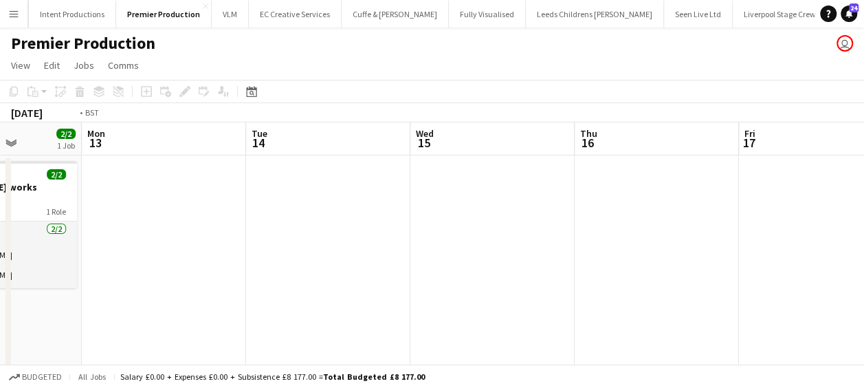
drag, startPoint x: 396, startPoint y: 224, endPoint x: 227, endPoint y: 219, distance: 169.2
click at [216, 223] on app-calendar-viewport "Fri 10 Sat 11 Sun 12 2/2 1 Job Mon 13 Tue 14 Wed 15 Thu 16 Fri 17 Sat 18 Sun 19…" at bounding box center [432, 333] width 864 height 422
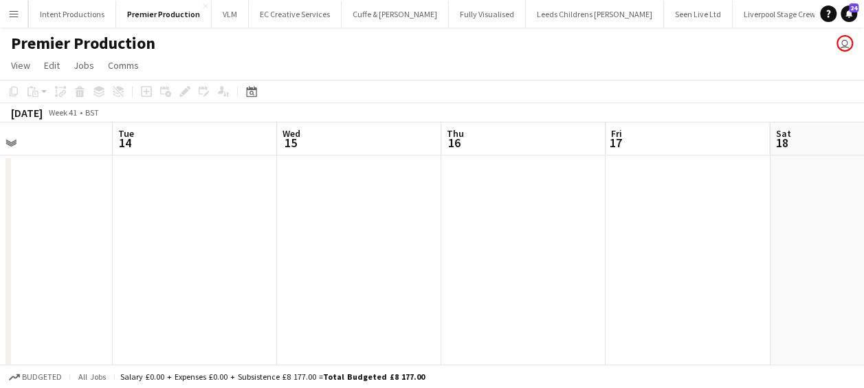
click at [179, 218] on app-calendar-viewport "Fri 10 Sat 11 Sun 12 2/2 1 Job Mon 13 Tue 14 Wed 15 Thu 16 Fri 17 Sat 18 Sun 19…" at bounding box center [432, 333] width 864 height 422
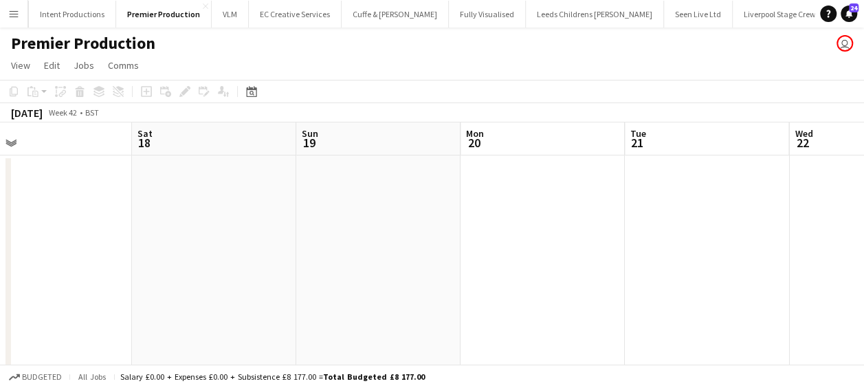
click at [222, 221] on app-calendar-viewport "Tue 14 Wed 15 Thu 16 Fri 17 Sat 18 Sun 19 Mon 20 Tue 21 Wed 22 Thu 23 Fri 24" at bounding box center [432, 333] width 864 height 422
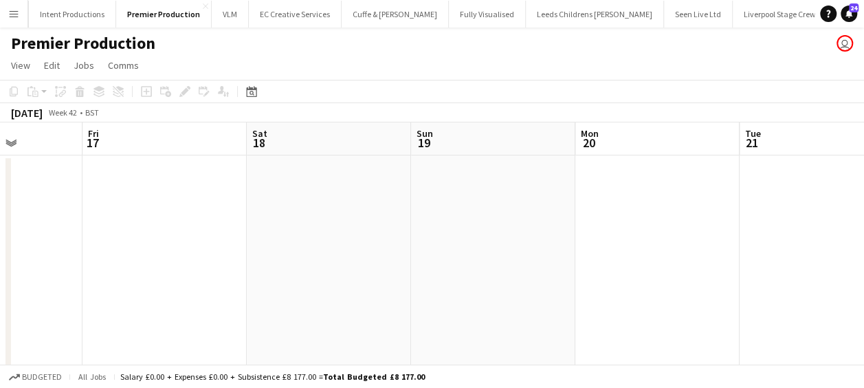
click at [213, 219] on app-calendar-viewport "Tue 14 Wed 15 Thu 16 Fri 17 Sat 18 Sun 19 Mon 20 Tue 21 Wed 22 Thu 23 Fri 24" at bounding box center [432, 333] width 864 height 422
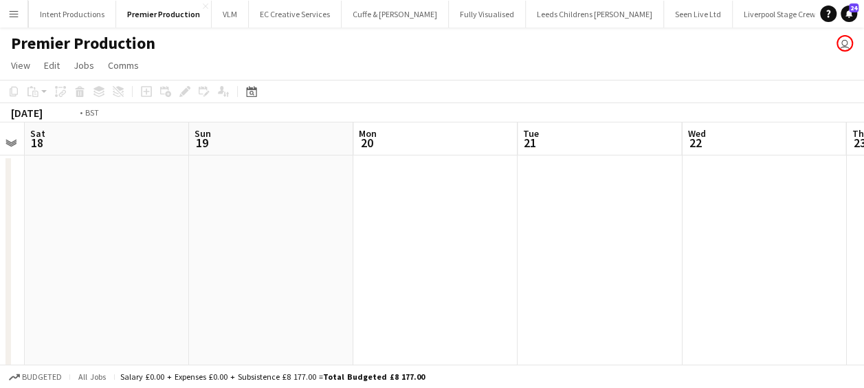
drag, startPoint x: 402, startPoint y: 224, endPoint x: 114, endPoint y: 208, distance: 288.5
click at [54, 208] on app-calendar-viewport "Tue 14 Wed 15 Thu 16 Fri 17 Sat 18 Sun 19 Mon 20 Tue 21 Wed 22 Thu 23 Fri 24" at bounding box center [432, 333] width 864 height 422
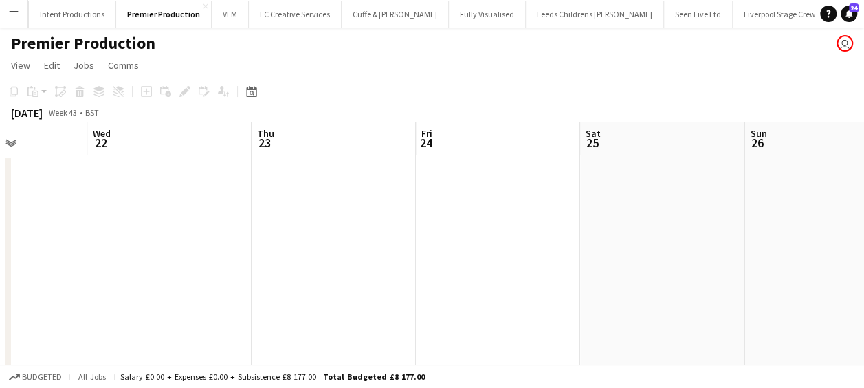
drag, startPoint x: 353, startPoint y: 214, endPoint x: 269, endPoint y: 204, distance: 84.5
click at [132, 210] on app-calendar-viewport "Sat 18 Sun 19 Mon 20 Tue 21 Wed 22 Thu 23 Fri 24 Sat 25 Sun 26 Mon 27 Tue 28" at bounding box center [432, 333] width 864 height 422
drag, startPoint x: 248, startPoint y: 207, endPoint x: 217, endPoint y: 204, distance: 31.1
click at [157, 205] on app-calendar-viewport "Mon 20 Tue 21 Wed 22 Thu 23 Fri 24 Sat 25 Sun 26 Mon 27 Tue 28 Wed 29 Thu 30" at bounding box center [432, 333] width 864 height 422
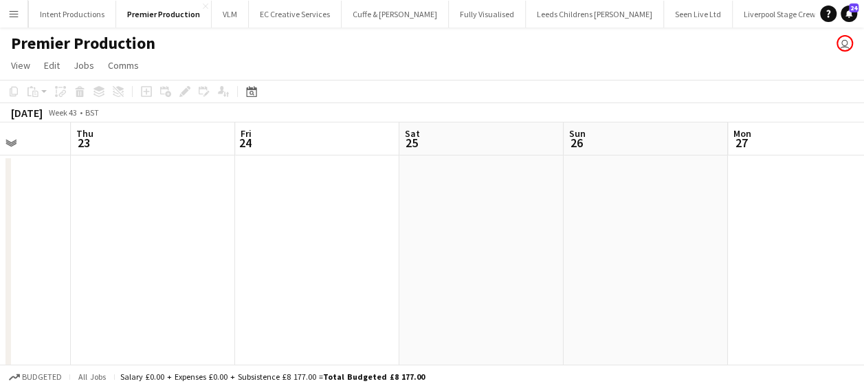
click at [460, 232] on app-date-cell at bounding box center [481, 349] width 164 height 389
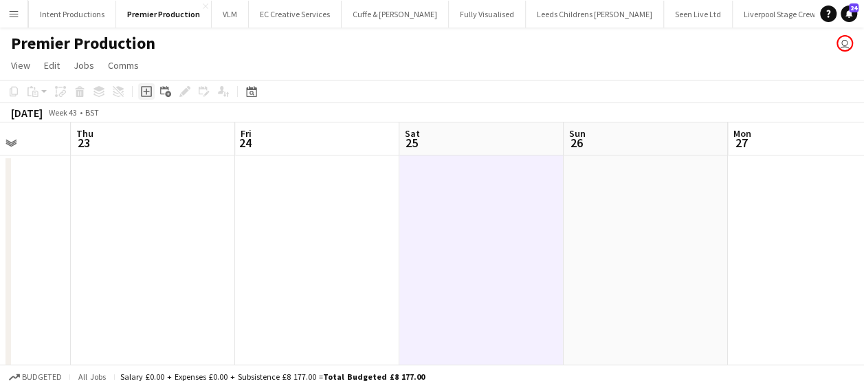
click at [151, 87] on icon "Add job" at bounding box center [146, 91] width 11 height 11
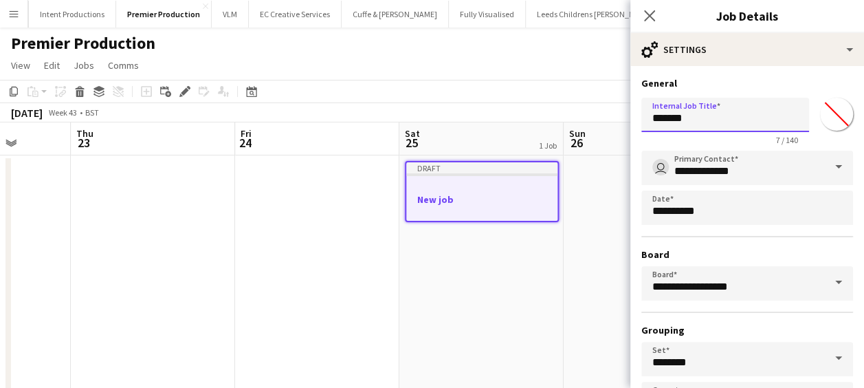
drag, startPoint x: 694, startPoint y: 115, endPoint x: 573, endPoint y: 119, distance: 121.7
click at [573, 120] on body "Menu Boards Boards Boards All jobs Status Workforce Workforce My Workforce Recr…" at bounding box center [432, 284] width 864 height 568
type input "**********"
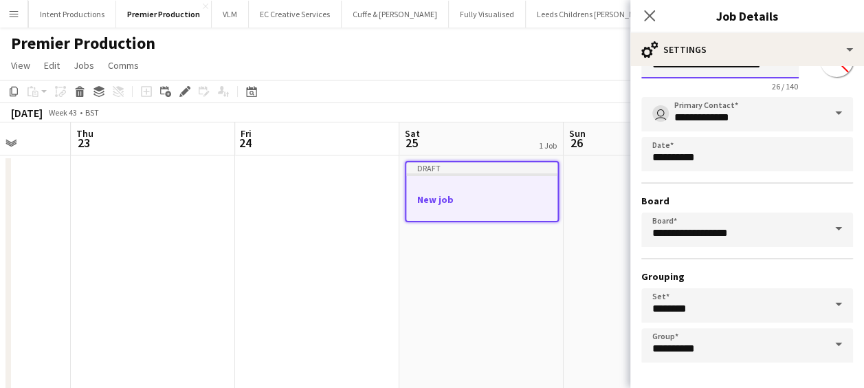
scroll to position [106, 0]
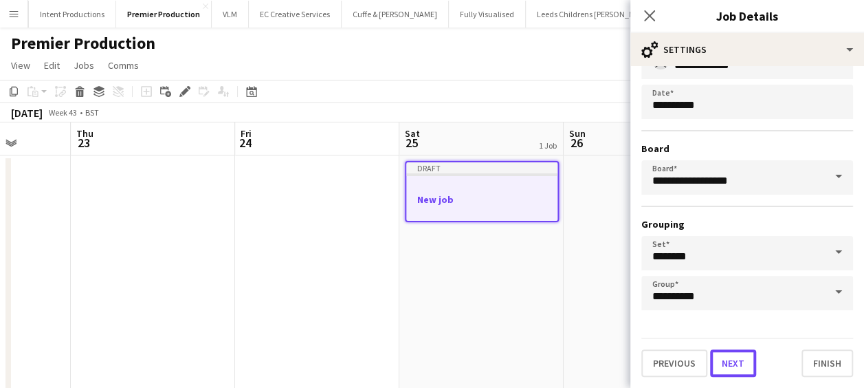
click at [722, 366] on button "Next" at bounding box center [733, 362] width 46 height 27
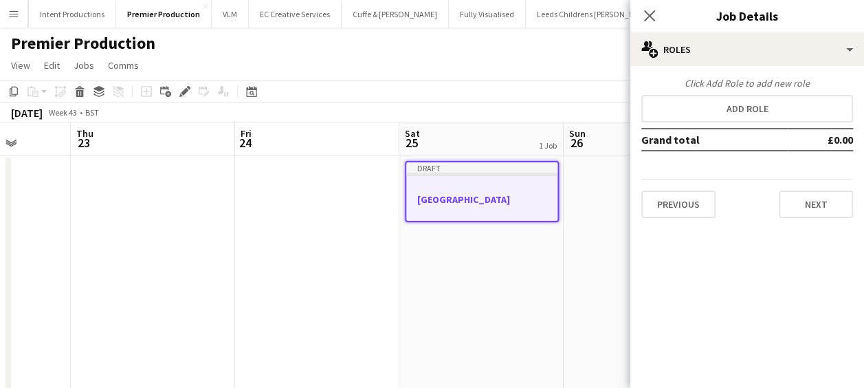
scroll to position [0, 0]
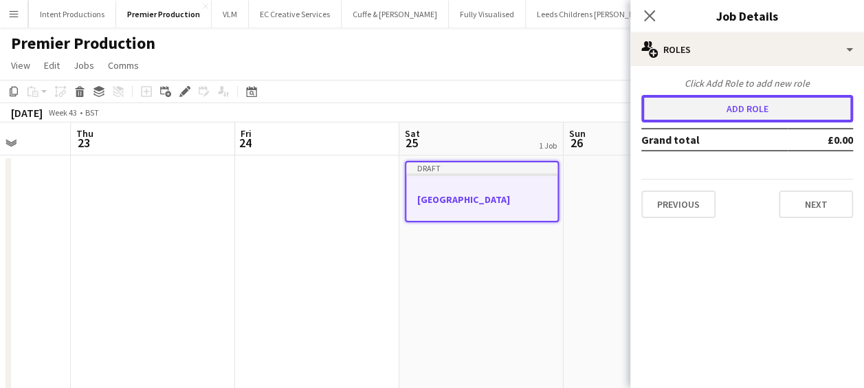
click at [729, 109] on button "Add role" at bounding box center [747, 108] width 212 height 27
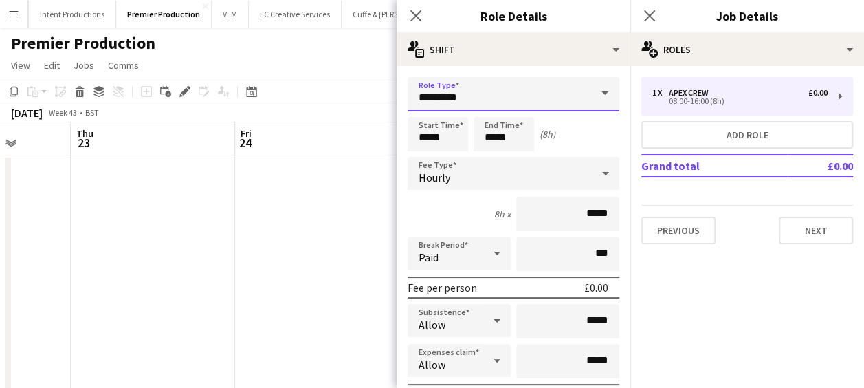
drag, startPoint x: 471, startPoint y: 94, endPoint x: 340, endPoint y: 96, distance: 131.3
click at [340, 96] on body "Menu Boards Boards Boards All jobs Status Workforce Workforce My Workforce Recr…" at bounding box center [432, 284] width 864 height 568
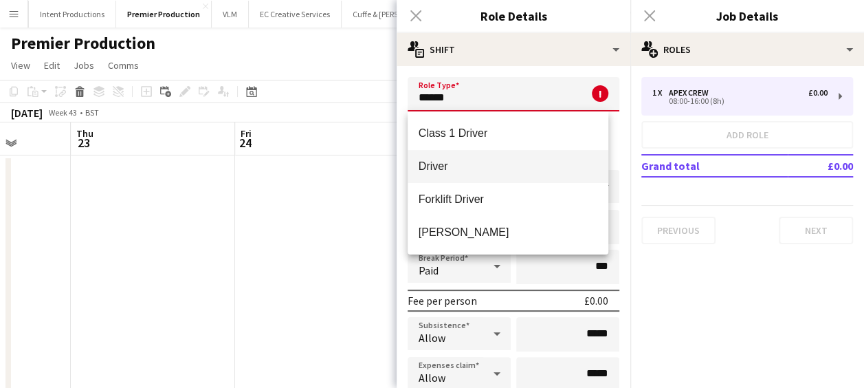
click at [473, 164] on span "Driver" at bounding box center [508, 165] width 179 height 13
type input "******"
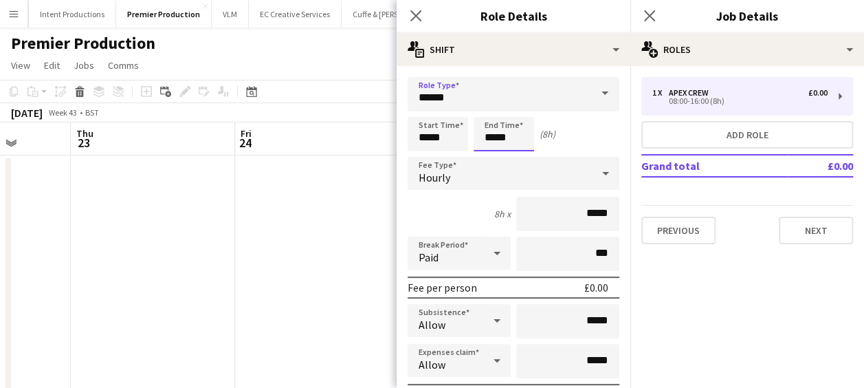
click at [487, 135] on input "*****" at bounding box center [504, 134] width 60 height 34
click at [495, 158] on div at bounding box center [489, 158] width 27 height 14
click at [495, 161] on div at bounding box center [489, 158] width 27 height 14
type input "*****"
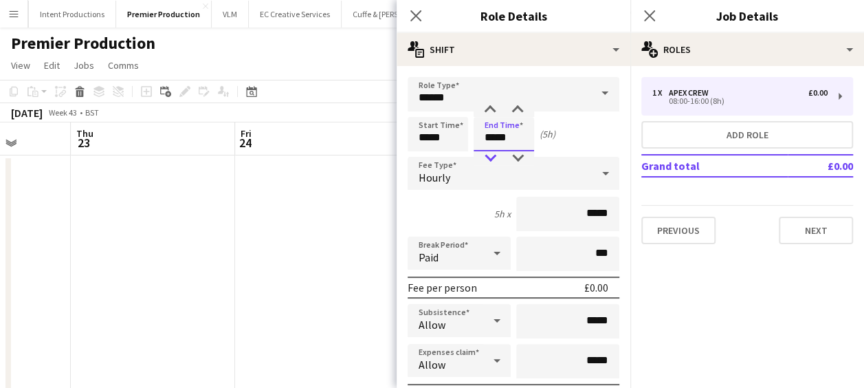
click at [495, 161] on div at bounding box center [489, 158] width 27 height 14
drag, startPoint x: 577, startPoint y: 322, endPoint x: 612, endPoint y: 327, distance: 34.8
type input "******"
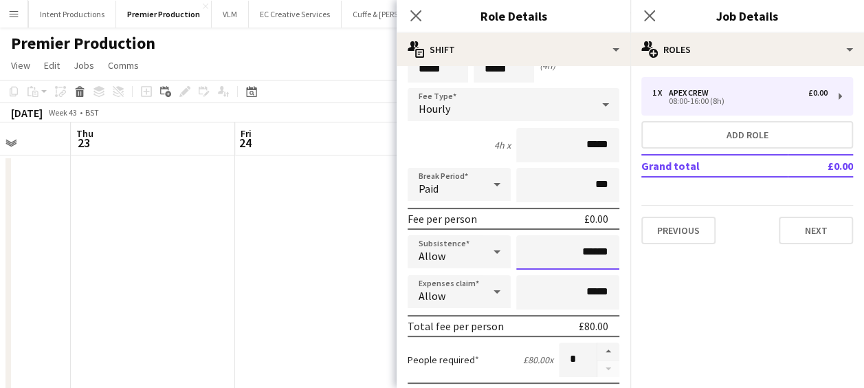
scroll to position [206, 0]
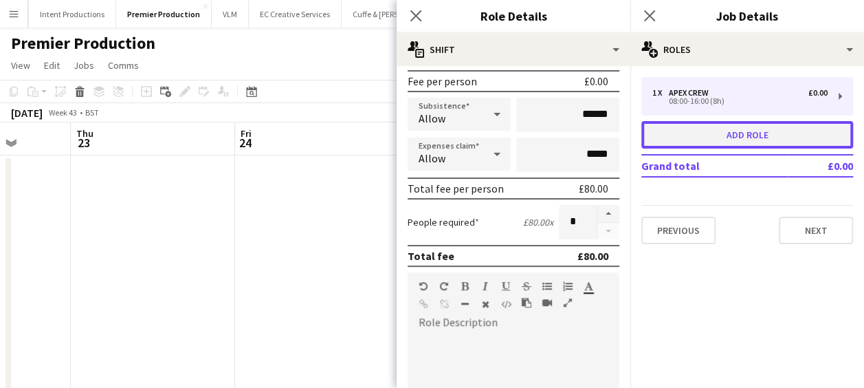
click at [744, 135] on button "Add role" at bounding box center [747, 134] width 212 height 27
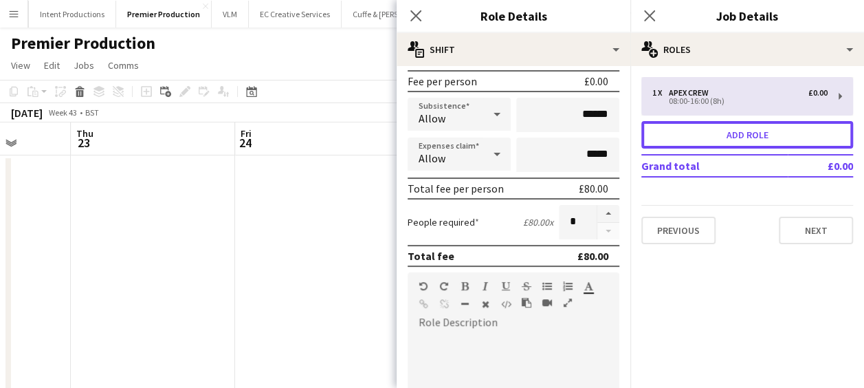
type input "*********"
type input "*****"
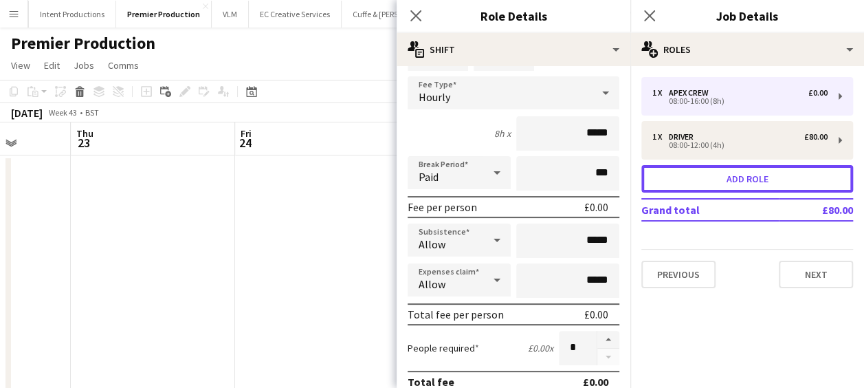
scroll to position [0, 0]
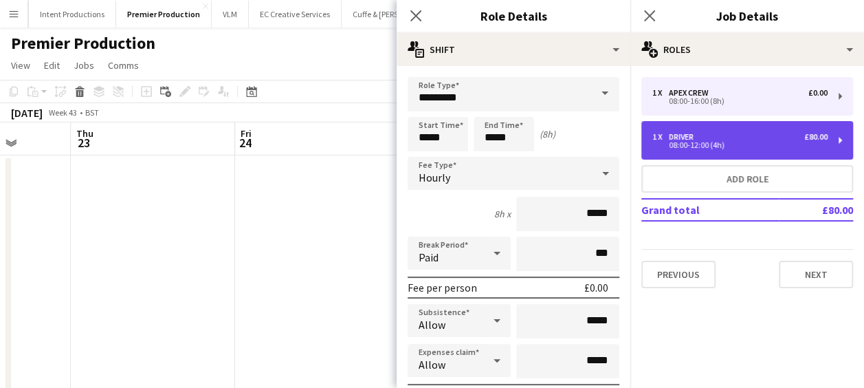
click at [708, 142] on div "08:00-12:00 (4h)" at bounding box center [739, 145] width 175 height 7
type input "******"
type input "*****"
type input "******"
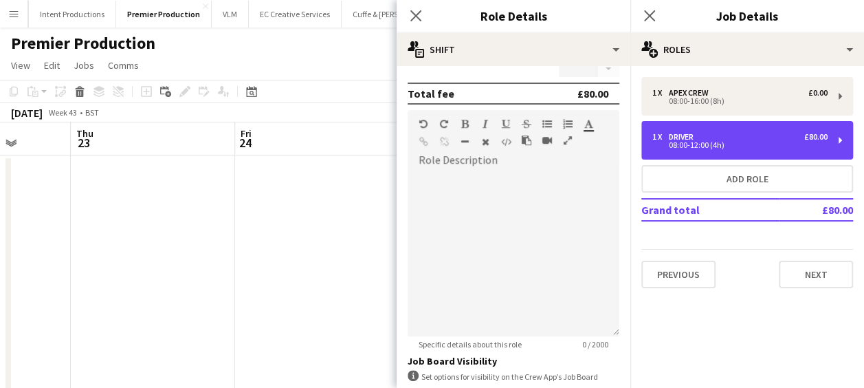
scroll to position [472, 0]
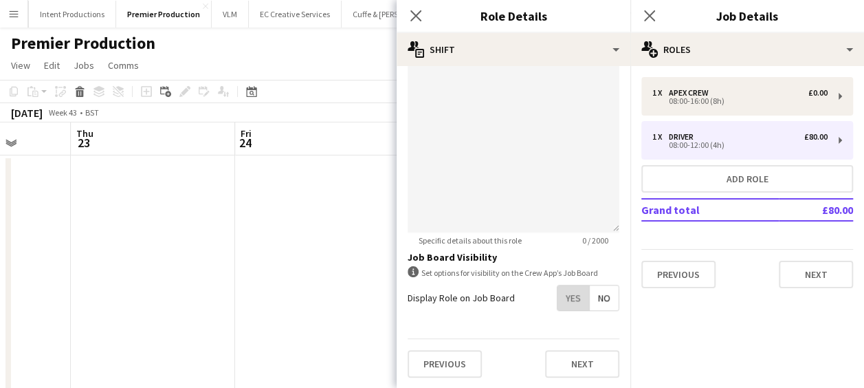
click at [567, 301] on span "Yes" at bounding box center [573, 297] width 32 height 25
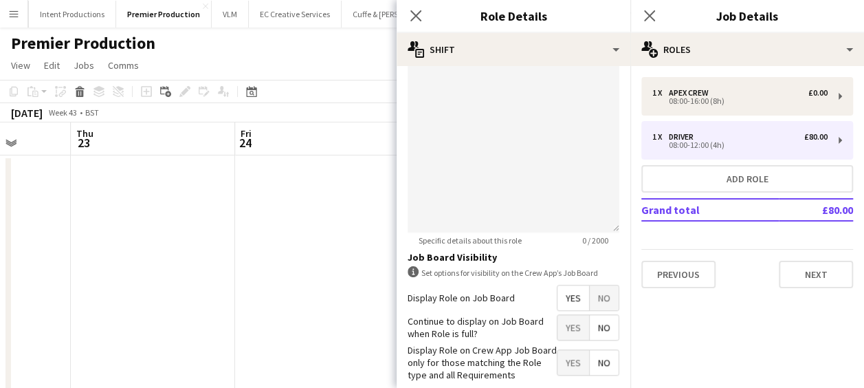
click at [564, 323] on span "Yes" at bounding box center [573, 327] width 32 height 25
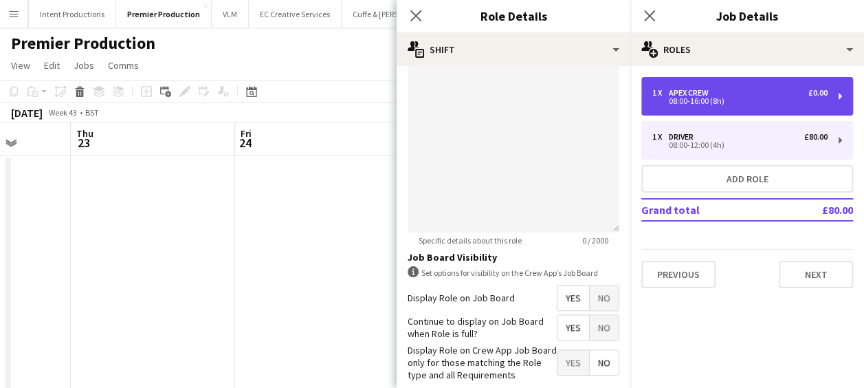
click at [691, 98] on div "08:00-16:00 (8h)" at bounding box center [739, 101] width 175 height 7
type input "*********"
type input "*****"
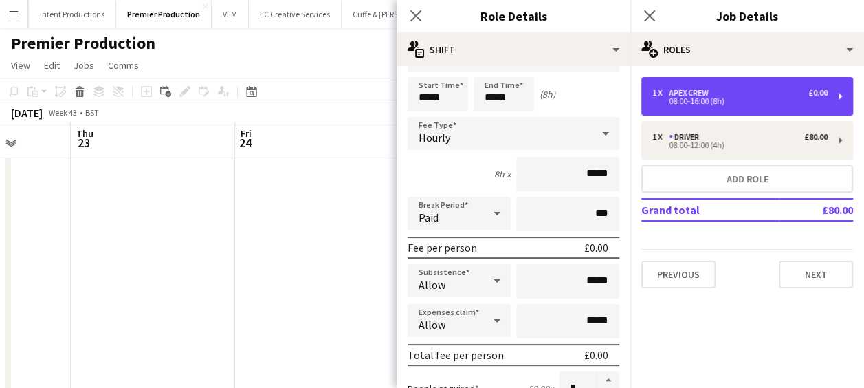
scroll to position [0, 0]
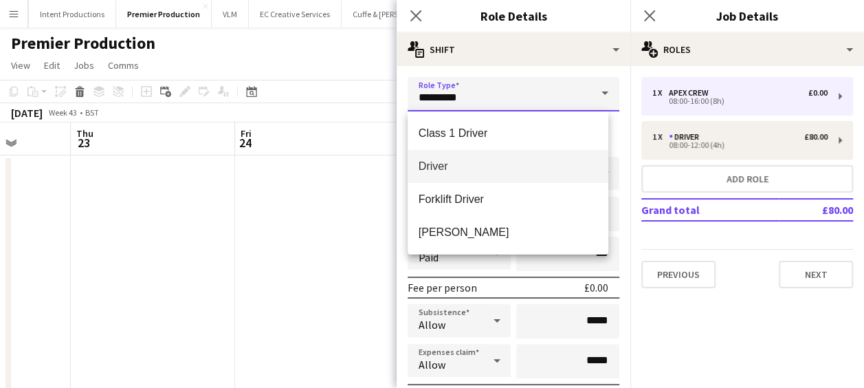
drag, startPoint x: 406, startPoint y: 100, endPoint x: 356, endPoint y: 98, distance: 49.5
click at [359, 100] on body "Menu Boards Boards Boards All jobs Status Workforce Workforce My Workforce Recr…" at bounding box center [432, 284] width 864 height 568
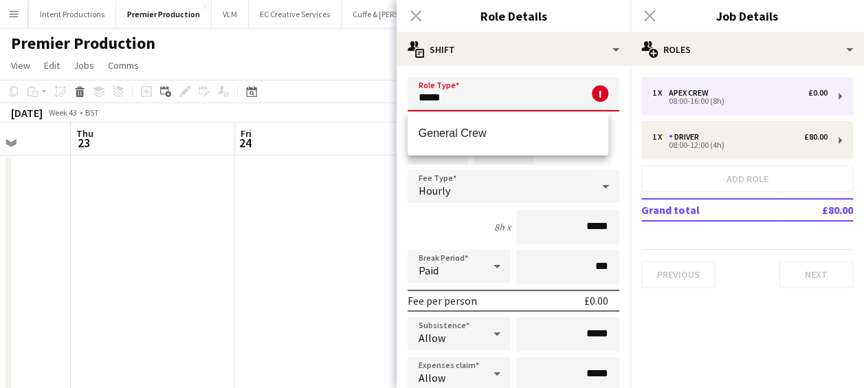
drag, startPoint x: 504, startPoint y: 126, endPoint x: 477, endPoint y: 132, distance: 28.0
click at [503, 125] on mat-option "General Crew" at bounding box center [508, 133] width 201 height 33
type input "**********"
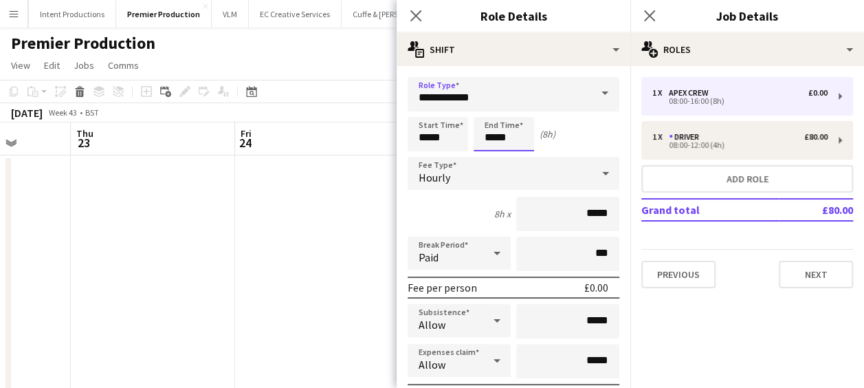
click at [492, 136] on input "*****" at bounding box center [504, 134] width 60 height 34
click at [493, 154] on div at bounding box center [489, 158] width 27 height 14
type input "*****"
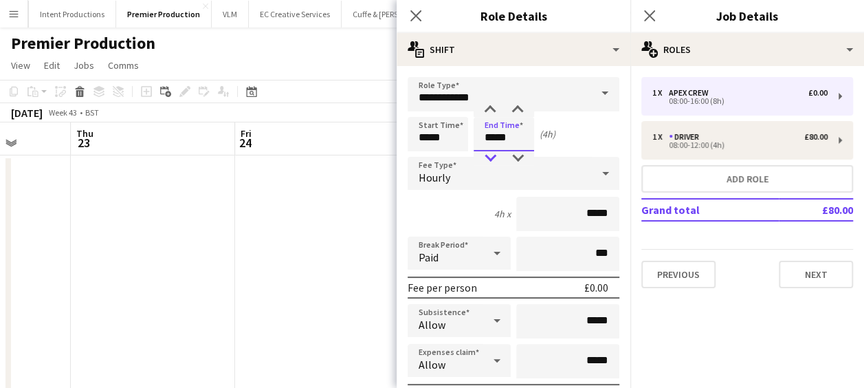
click at [493, 154] on div at bounding box center [489, 158] width 27 height 14
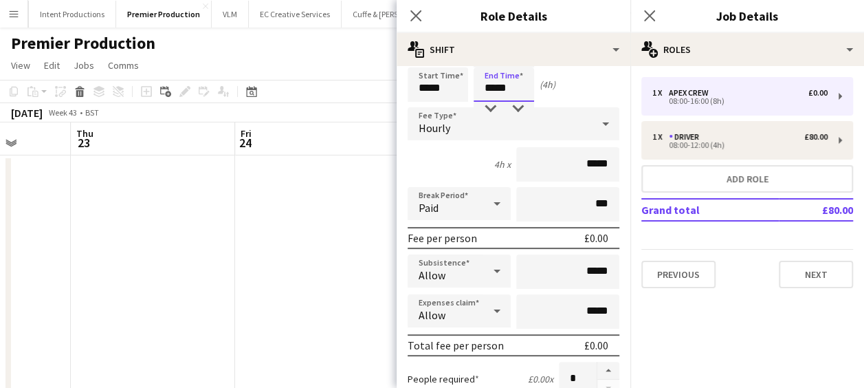
scroll to position [69, 0]
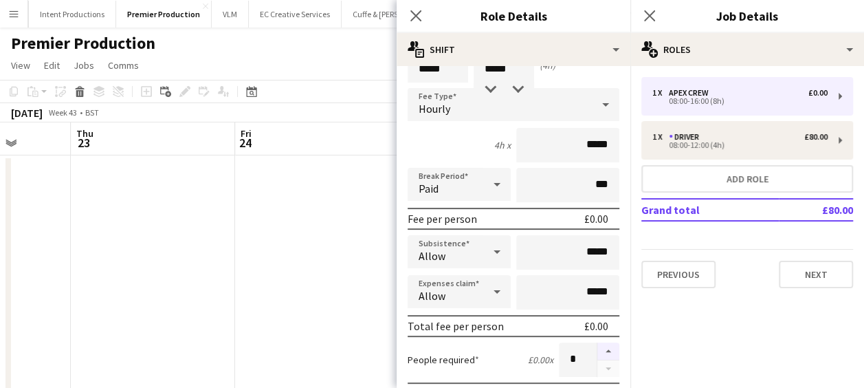
click at [597, 348] on button "button" at bounding box center [608, 351] width 22 height 18
type input "*"
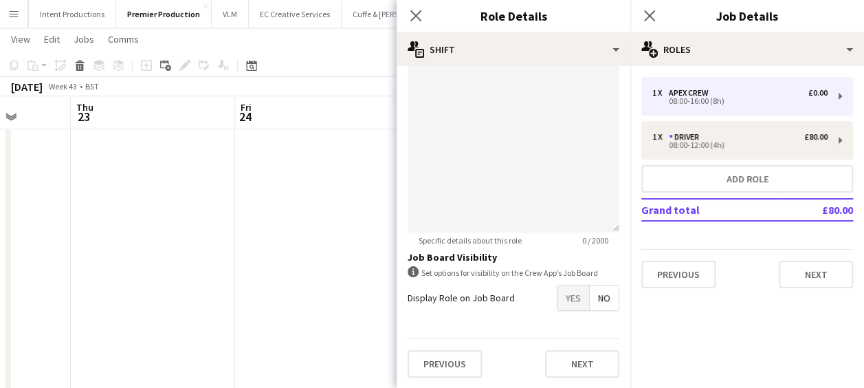
click at [559, 307] on span "Yes" at bounding box center [573, 297] width 32 height 25
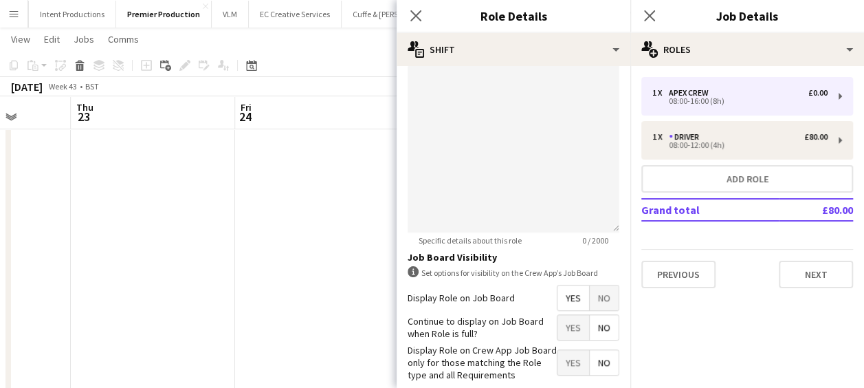
click at [560, 333] on span "Yes" at bounding box center [573, 327] width 32 height 25
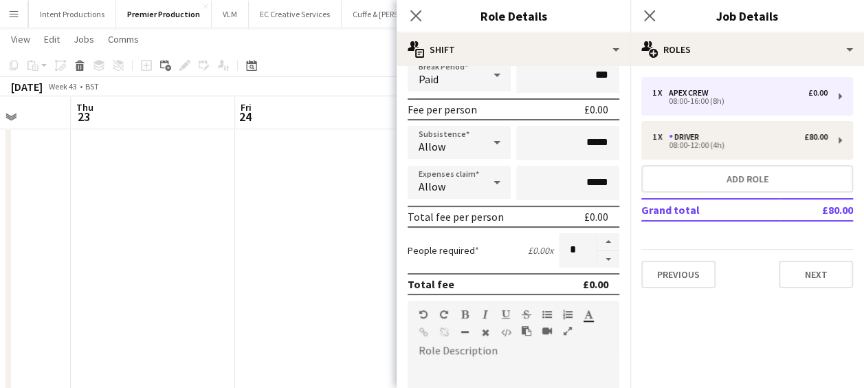
scroll to position [206, 0]
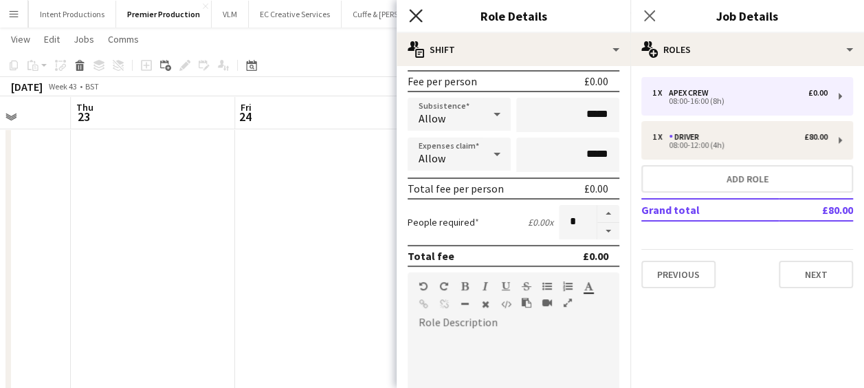
click at [416, 10] on icon "Close pop-in" at bounding box center [415, 15] width 13 height 13
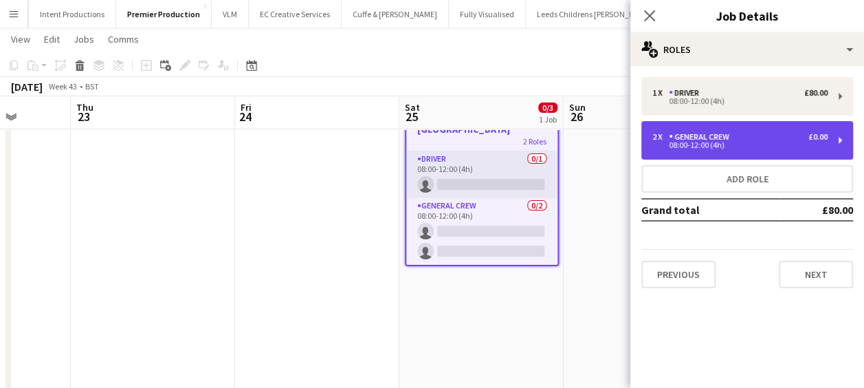
click at [702, 135] on div "General Crew" at bounding box center [702, 137] width 66 height 10
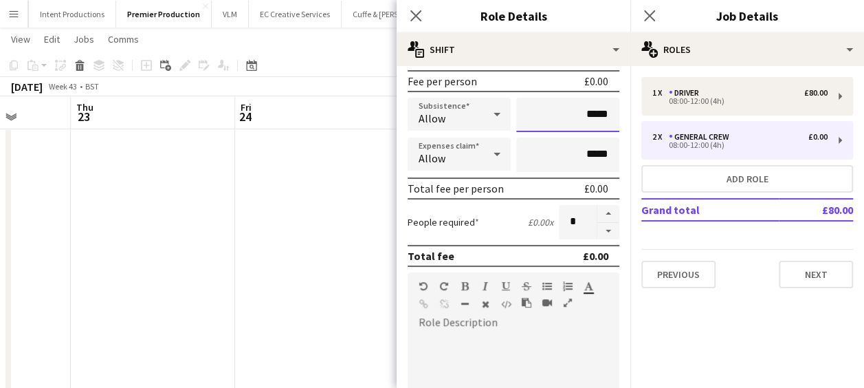
drag, startPoint x: 570, startPoint y: 118, endPoint x: 617, endPoint y: 121, distance: 46.8
click at [617, 121] on form "**********" at bounding box center [514, 298] width 234 height 854
type input "******"
click at [414, 16] on icon at bounding box center [415, 15] width 13 height 13
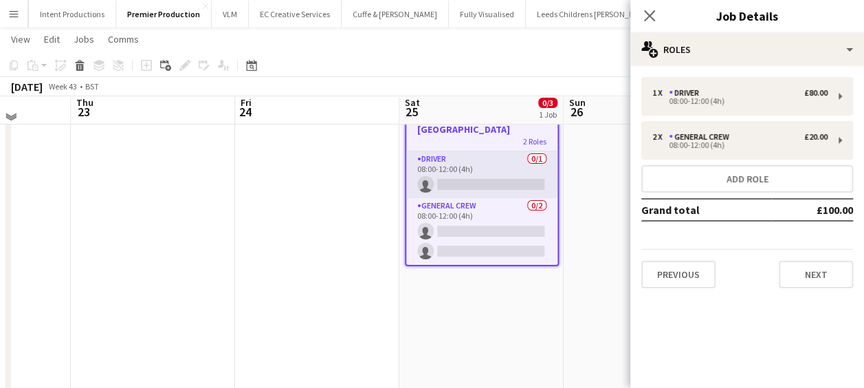
scroll to position [0, 0]
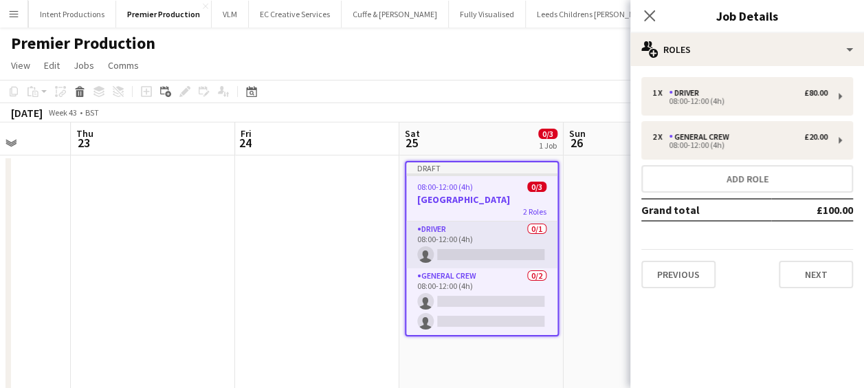
click at [487, 194] on h3 "Cheshire County Showground" at bounding box center [481, 199] width 151 height 12
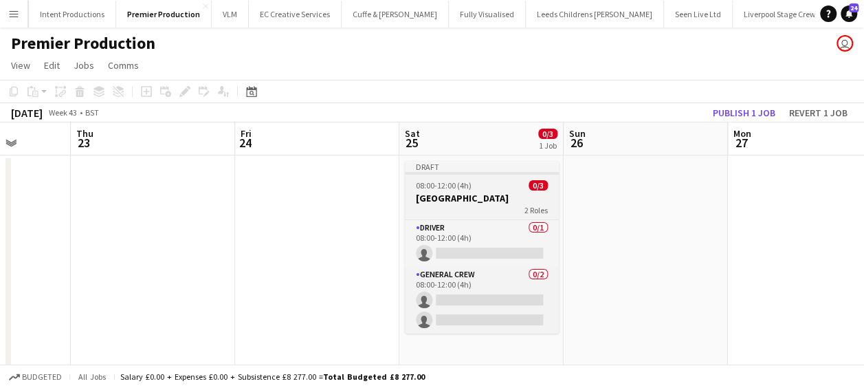
click at [479, 186] on div "08:00-12:00 (4h) 0/3" at bounding box center [482, 185] width 154 height 10
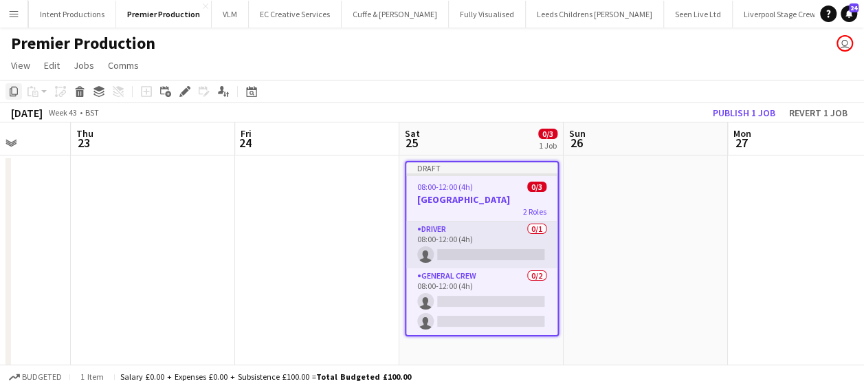
click at [10, 88] on icon "Copy" at bounding box center [13, 91] width 11 height 11
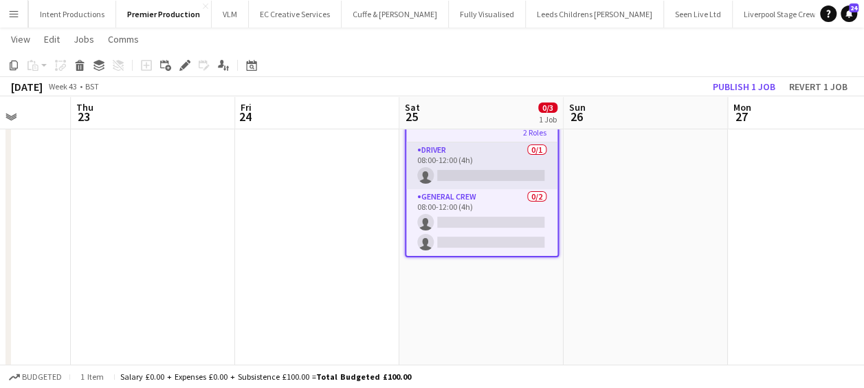
scroll to position [137, 0]
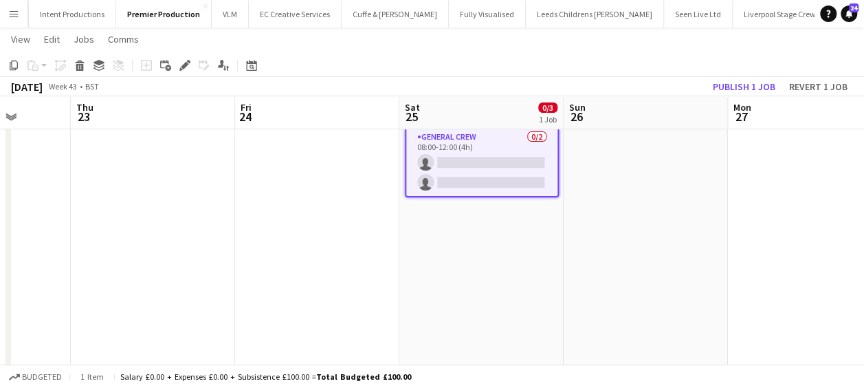
click at [477, 265] on app-date-cell "Draft 08:00-12:00 (4h) 0/3 Cheshire County Showground 2 Roles Driver 0/1 08:00-…" at bounding box center [481, 210] width 164 height 389
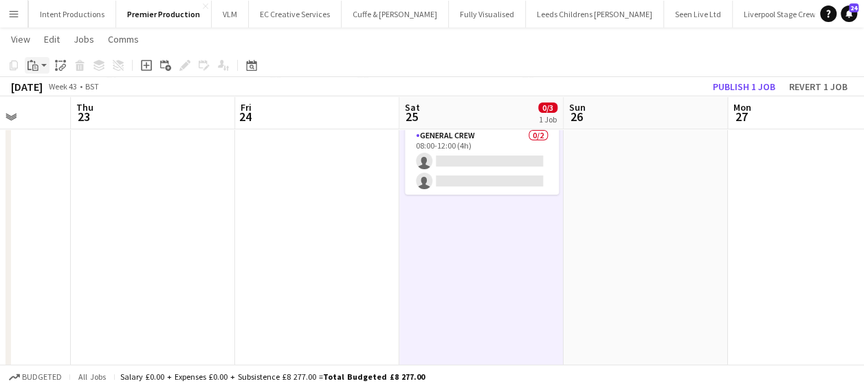
click at [36, 60] on icon "Paste" at bounding box center [32, 65] width 11 height 11
click at [52, 95] on link "Paste Ctrl+V" at bounding box center [100, 91] width 129 height 12
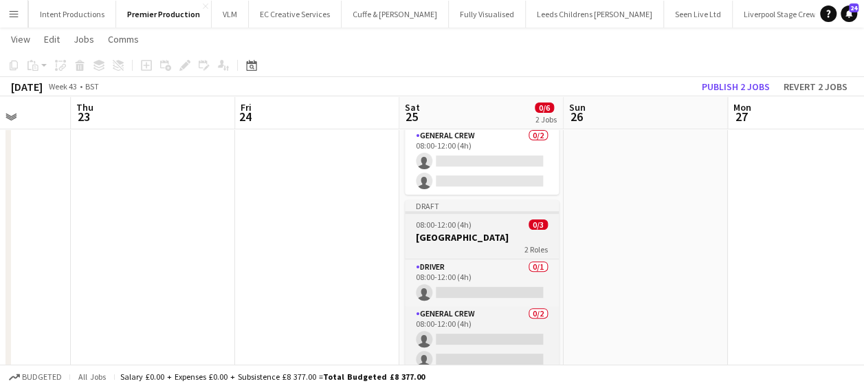
click at [508, 232] on h3 "Cheshire County Showground" at bounding box center [482, 237] width 154 height 12
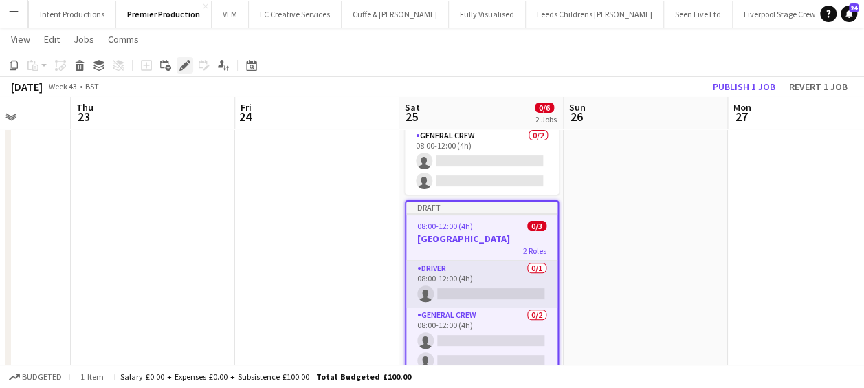
click at [187, 65] on icon at bounding box center [185, 66] width 8 height 8
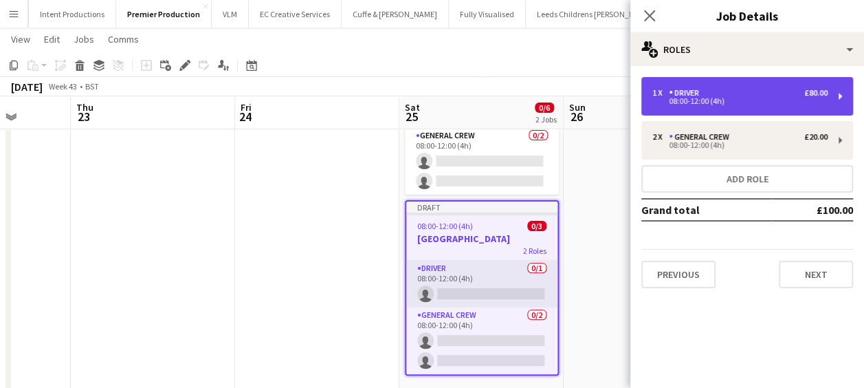
click at [746, 86] on div "1 x Driver £80.00 08:00-12:00 (4h)" at bounding box center [747, 96] width 212 height 38
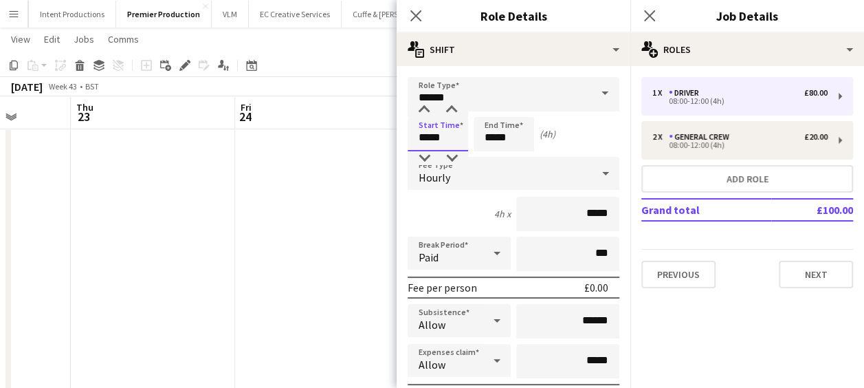
drag, startPoint x: 450, startPoint y: 137, endPoint x: 344, endPoint y: 143, distance: 106.0
click at [344, 143] on body "Menu Boards Boards Boards All jobs Status Workforce Workforce My Workforce Recr…" at bounding box center [432, 157] width 864 height 588
type input "*****"
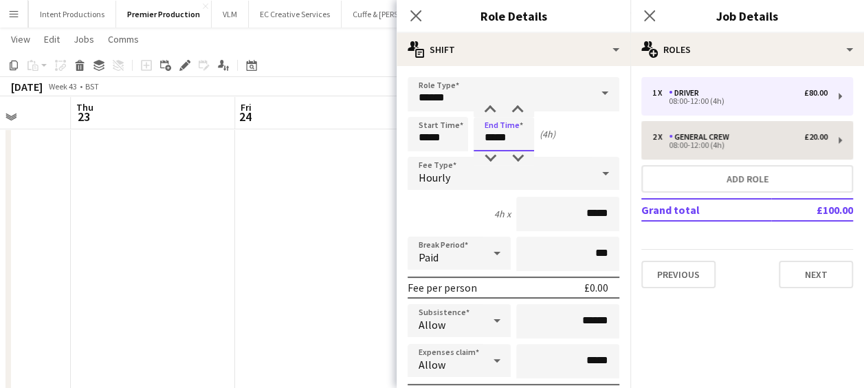
type input "*****"
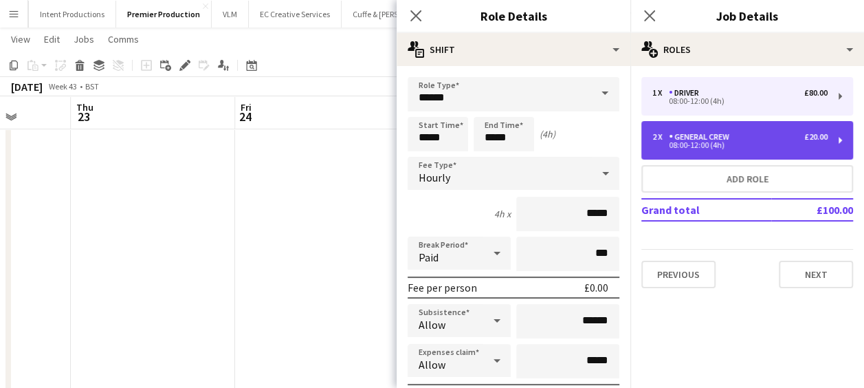
click at [716, 140] on div "General Crew" at bounding box center [702, 137] width 66 height 10
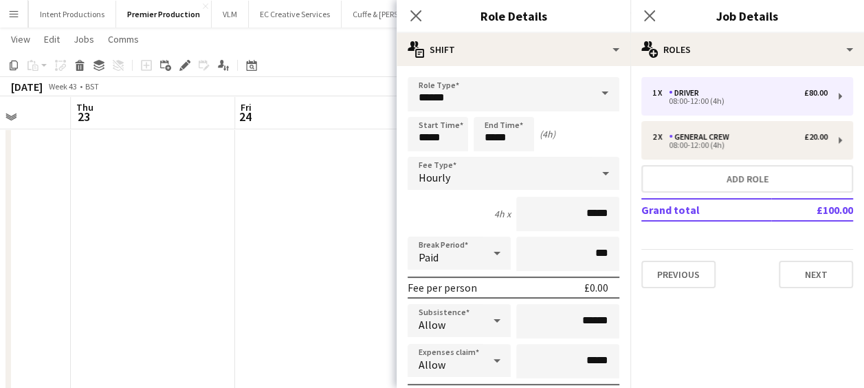
type input "**********"
type input "*****"
type input "******"
type input "*"
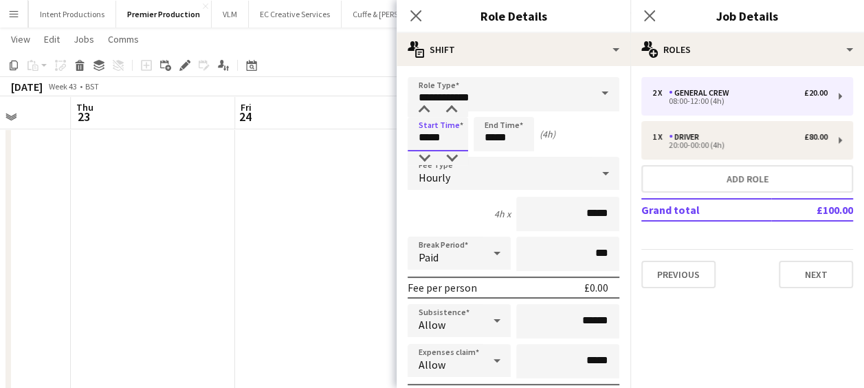
drag, startPoint x: 454, startPoint y: 136, endPoint x: 346, endPoint y: 137, distance: 107.2
click at [346, 137] on body "Menu Boards Boards Boards All jobs Status Workforce Workforce My Workforce Recr…" at bounding box center [432, 157] width 864 height 588
type input "*****"
click at [417, 11] on icon "Close pop-in" at bounding box center [415, 15] width 13 height 13
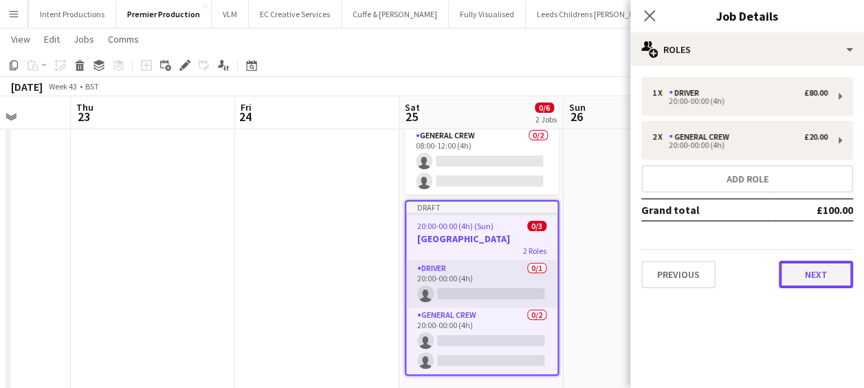
click at [826, 286] on button "Next" at bounding box center [816, 273] width 74 height 27
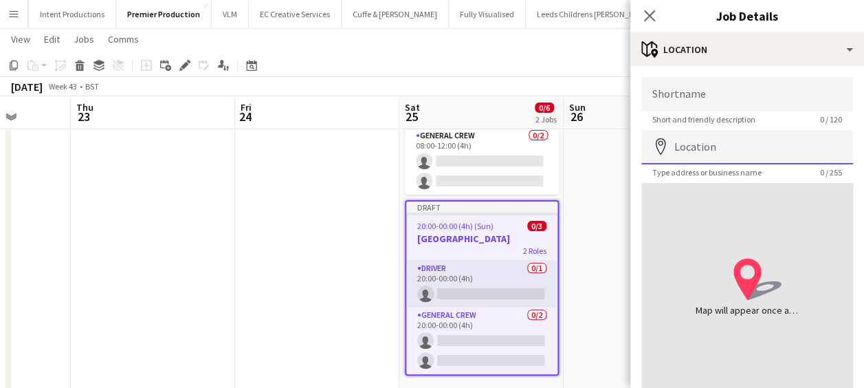
click at [727, 143] on input "Location" at bounding box center [747, 147] width 212 height 34
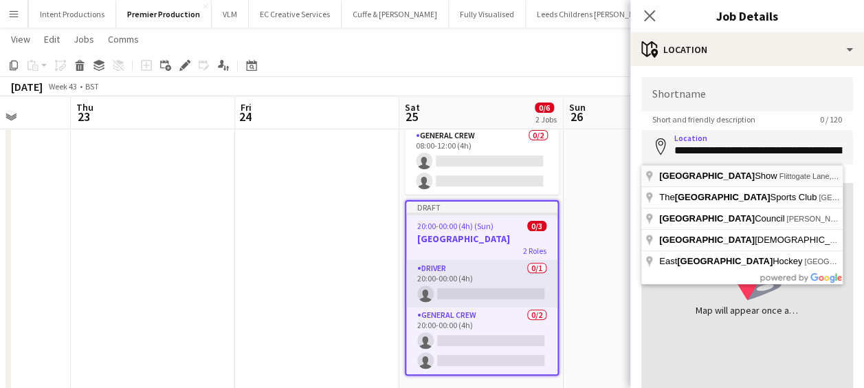
type input "**********"
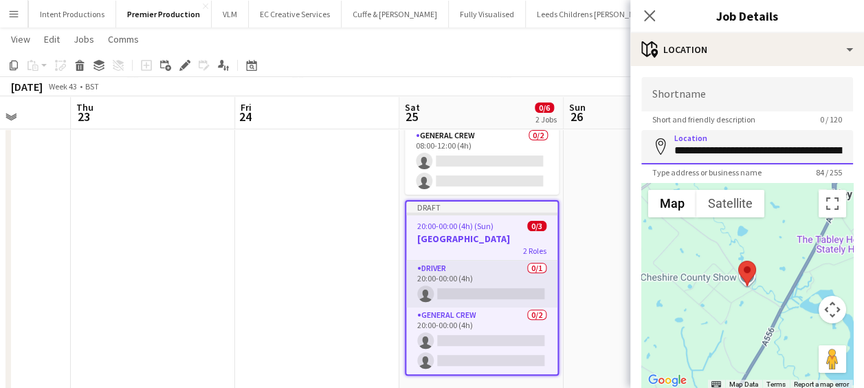
click at [786, 148] on input "**********" at bounding box center [747, 147] width 212 height 34
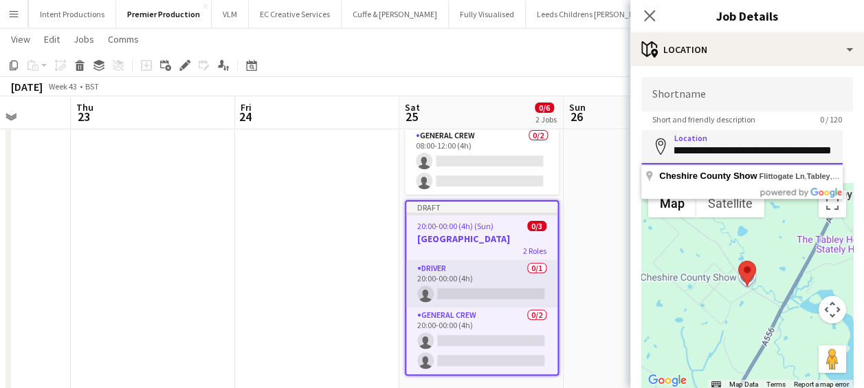
scroll to position [0, 241]
drag, startPoint x: 671, startPoint y: 150, endPoint x: 876, endPoint y: 134, distance: 205.4
click at [863, 134] on html "Menu Boards Boards Boards All jobs Status Workforce Workforce My Workforce Recr…" at bounding box center [432, 157] width 864 height 588
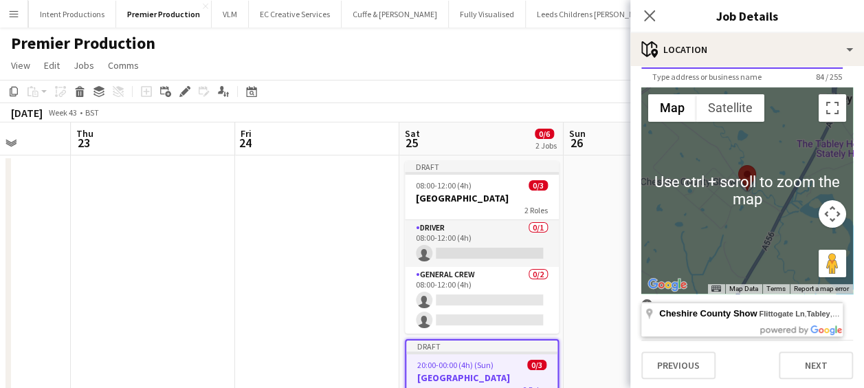
scroll to position [98, 0]
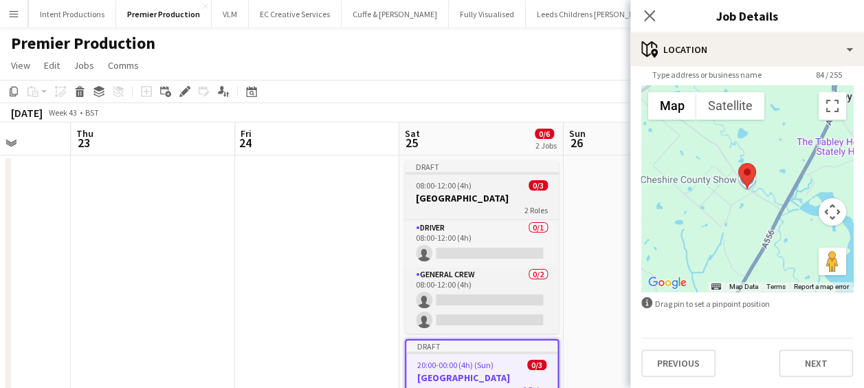
click at [518, 187] on div "08:00-12:00 (4h) 0/3" at bounding box center [482, 185] width 154 height 10
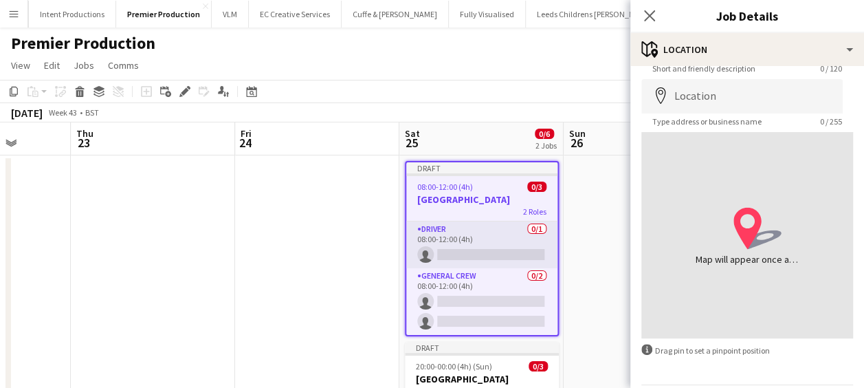
scroll to position [29, 0]
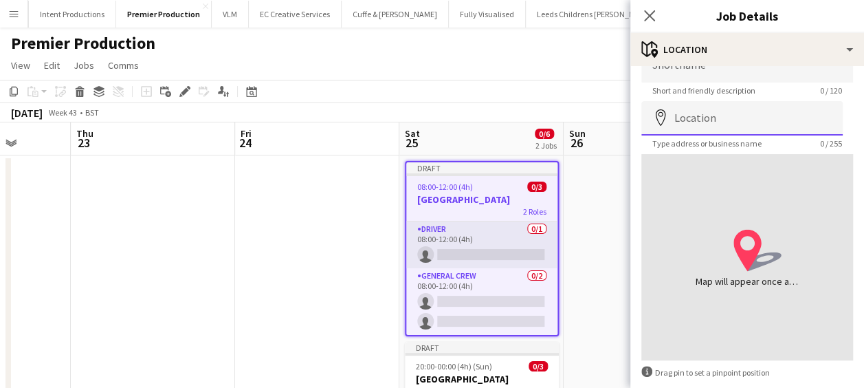
click at [728, 113] on input "Location" at bounding box center [741, 118] width 201 height 34
paste input "**********"
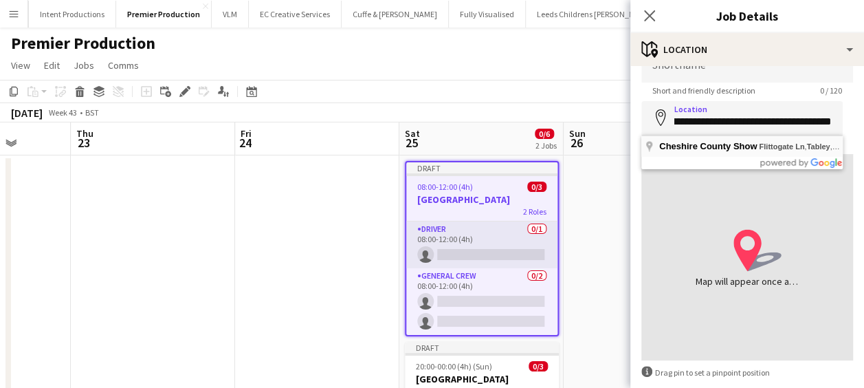
type input "**********"
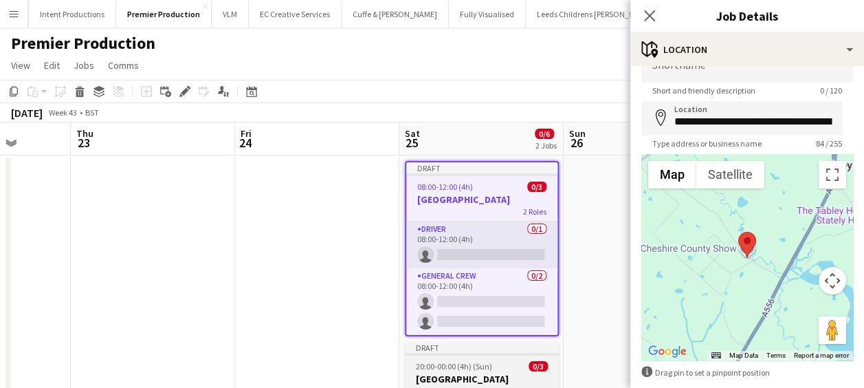
click at [495, 363] on div "20:00-00:00 (4h) (Sun) 0/3" at bounding box center [482, 366] width 154 height 10
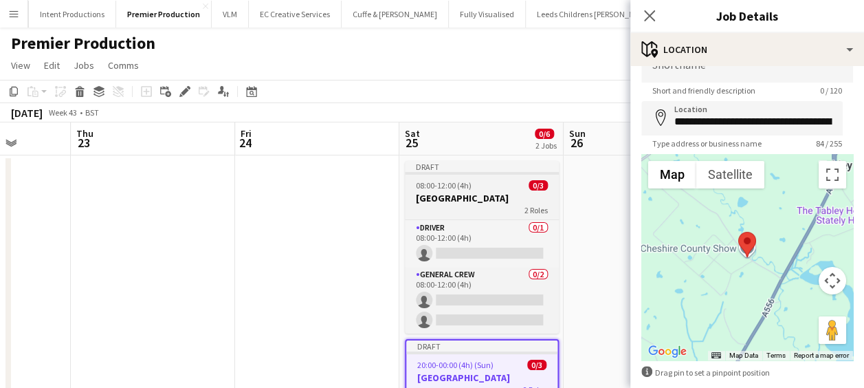
click at [484, 187] on div "08:00-12:00 (4h) 0/3" at bounding box center [482, 185] width 154 height 10
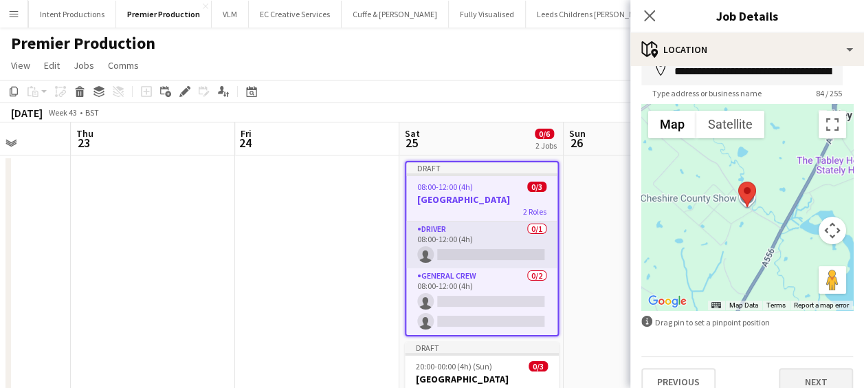
scroll to position [98, 0]
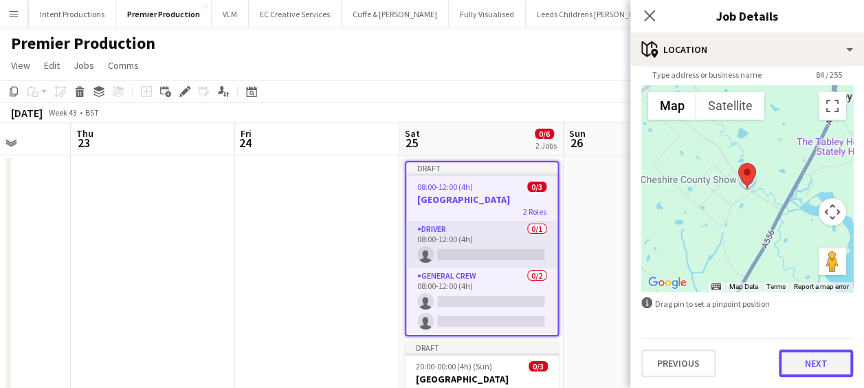
click at [812, 359] on button "Next" at bounding box center [816, 362] width 74 height 27
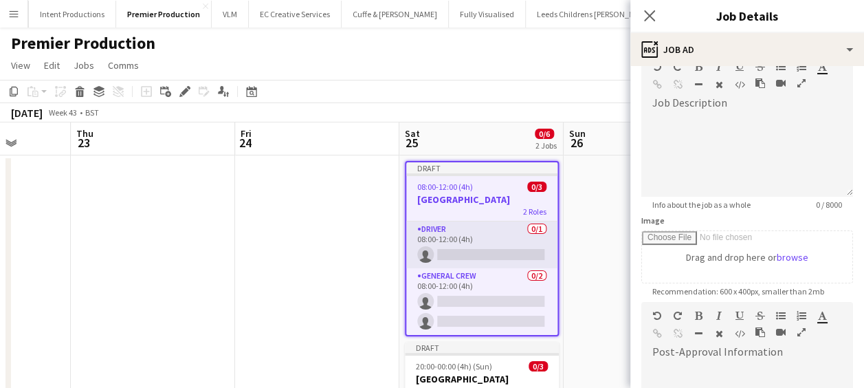
scroll to position [206, 0]
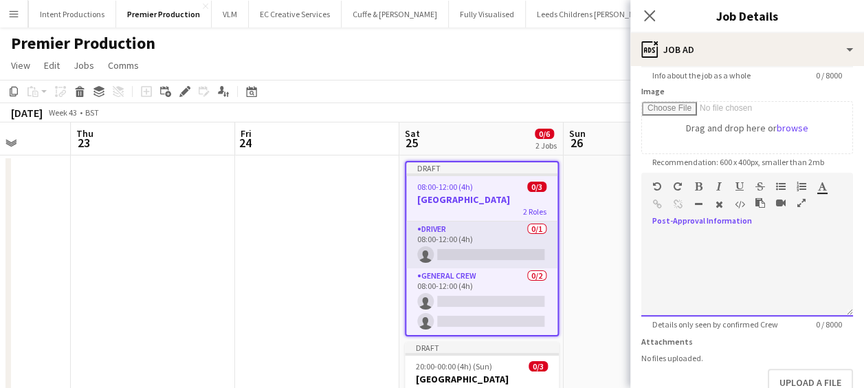
click at [702, 247] on div at bounding box center [747, 275] width 212 height 82
drag, startPoint x: 749, startPoint y: 241, endPoint x: 610, endPoint y: 242, distance: 138.8
click at [610, 242] on body "Menu Boards Boards Boards All jobs Status Workforce Workforce My Workforce Recr…" at bounding box center [432, 294] width 864 height 589
copy div "**********"
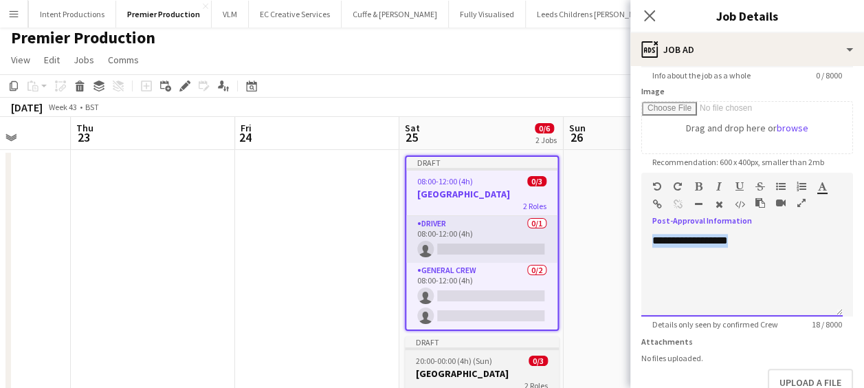
scroll to position [69, 0]
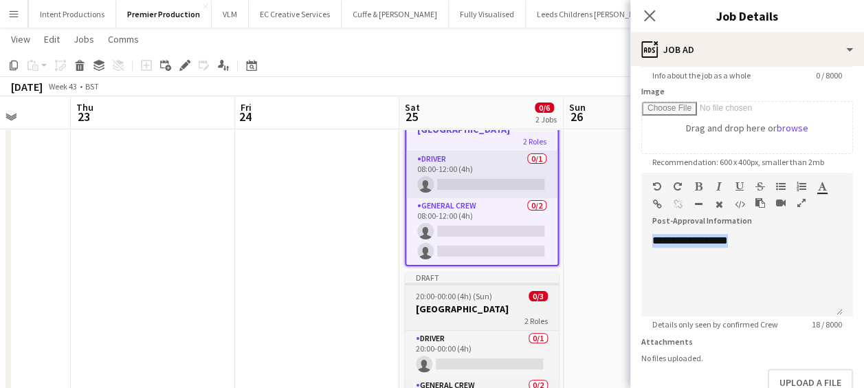
click at [510, 298] on div "20:00-00:00 (4h) (Sun) 0/3" at bounding box center [482, 296] width 154 height 10
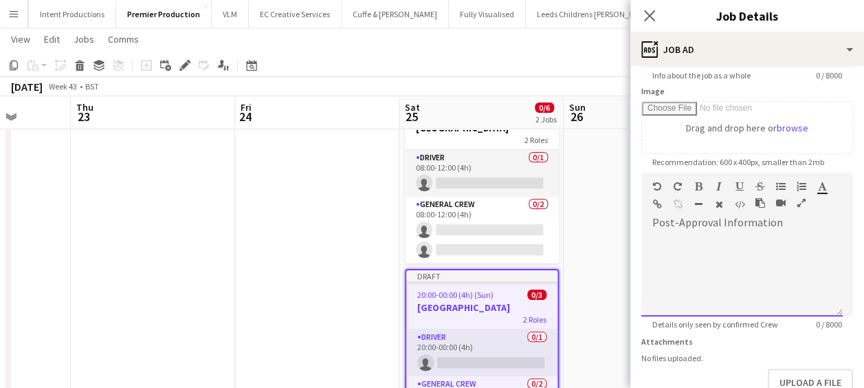
click at [707, 260] on div at bounding box center [741, 275] width 201 height 82
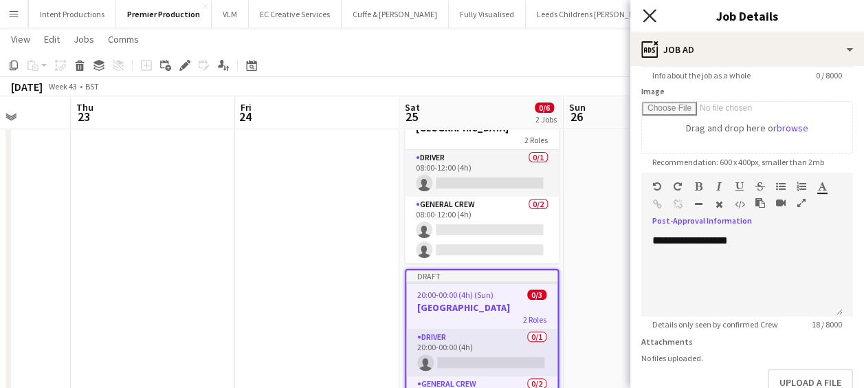
click at [652, 13] on icon at bounding box center [649, 15] width 13 height 13
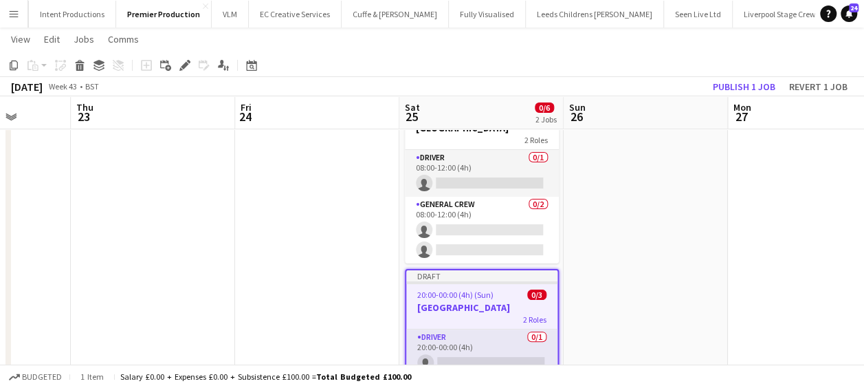
click at [613, 221] on app-date-cell at bounding box center [646, 290] width 164 height 410
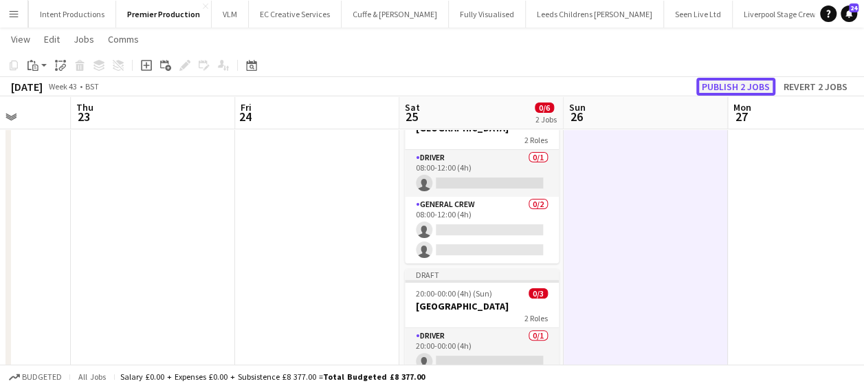
click at [737, 80] on button "Publish 2 jobs" at bounding box center [735, 87] width 79 height 18
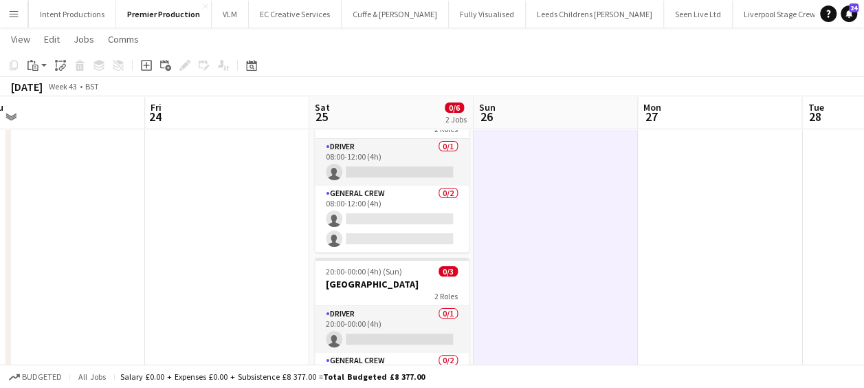
drag, startPoint x: 579, startPoint y: 232, endPoint x: 311, endPoint y: 223, distance: 267.5
click at [304, 228] on app-calendar-viewport "Mon 20 Tue 21 Wed 22 Thu 23 Fri 24 Sat 25 0/6 2 Jobs Sun 26 Mon 27 Tue 28 Wed 2…" at bounding box center [432, 229] width 864 height 489
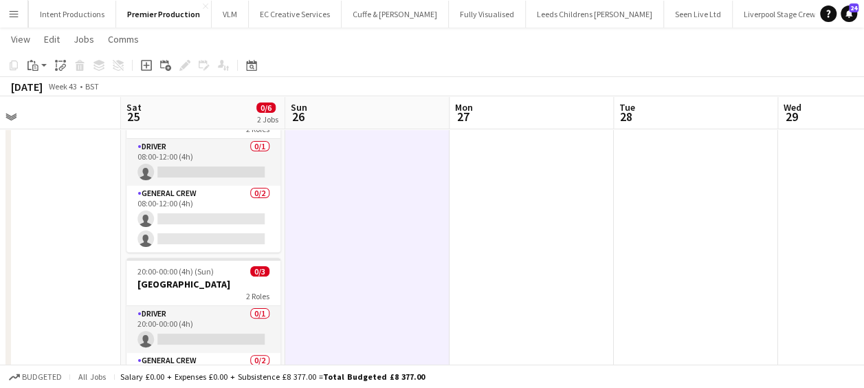
click at [493, 180] on app-date-cell at bounding box center [531, 279] width 164 height 389
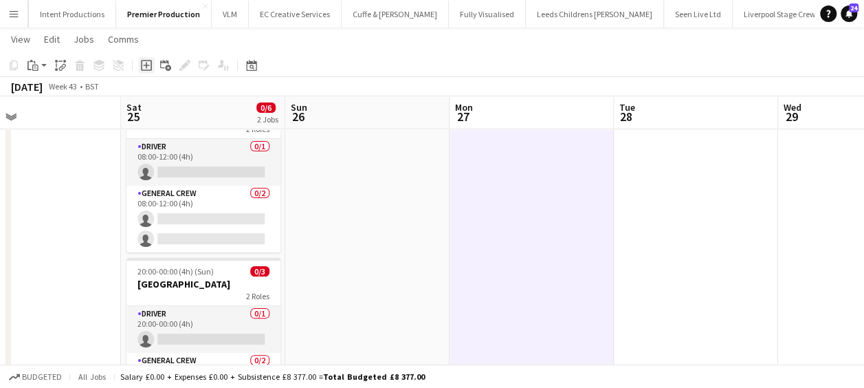
click at [150, 67] on icon "Add job" at bounding box center [146, 65] width 11 height 11
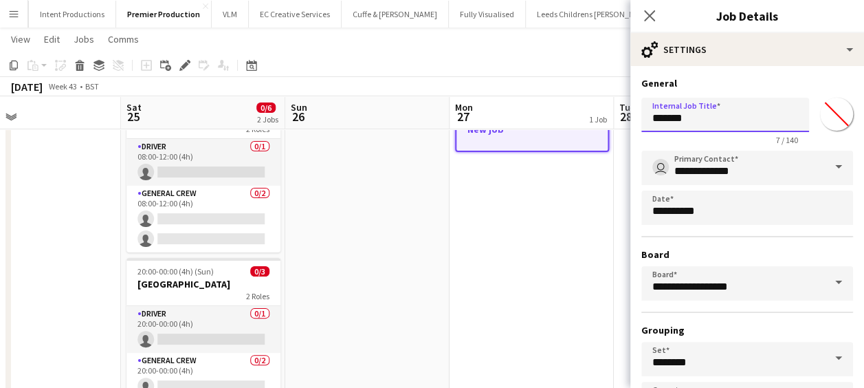
drag, startPoint x: 645, startPoint y: 115, endPoint x: 574, endPoint y: 118, distance: 70.8
click at [583, 117] on body "Menu Boards Boards Boards All jobs Status Workforce Workforce My Workforce Recr…" at bounding box center [432, 214] width 864 height 566
click at [680, 115] on input "**********" at bounding box center [725, 115] width 168 height 34
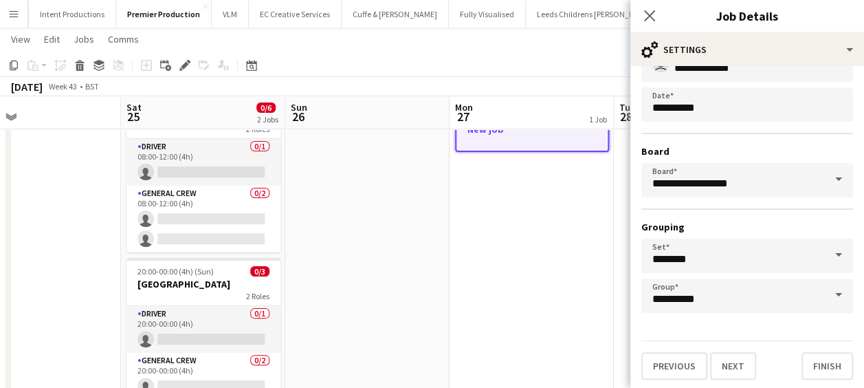
scroll to position [106, 0]
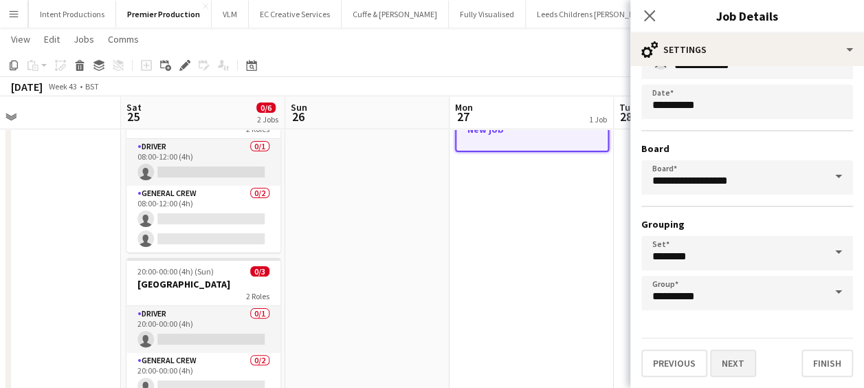
type input "**********"
click at [731, 358] on button "Next" at bounding box center [733, 362] width 46 height 27
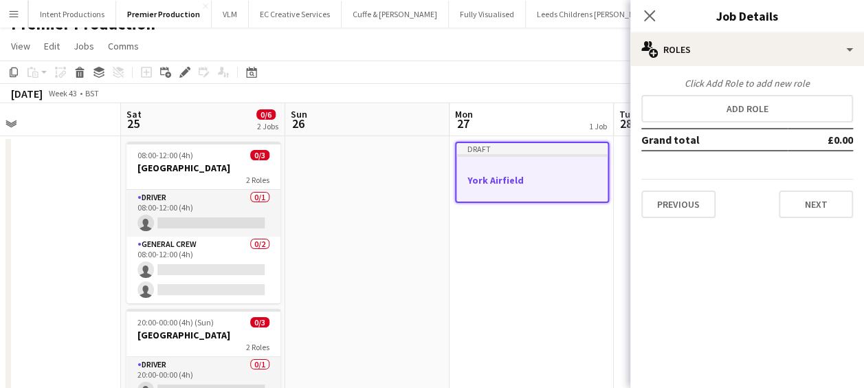
scroll to position [0, 0]
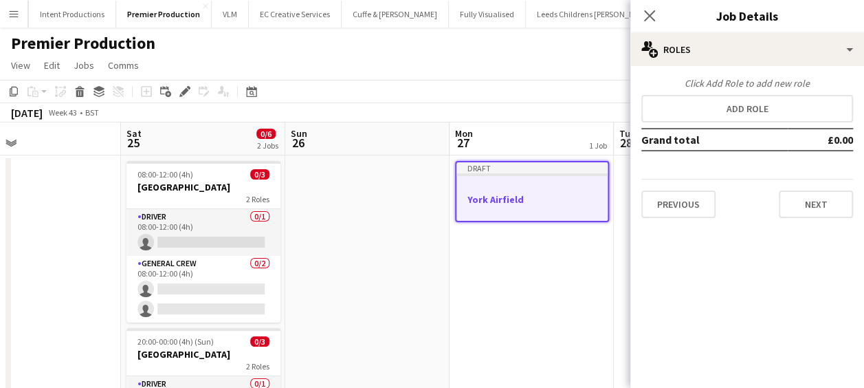
click at [559, 275] on app-date-cell "Draft York Airfield" at bounding box center [531, 349] width 164 height 389
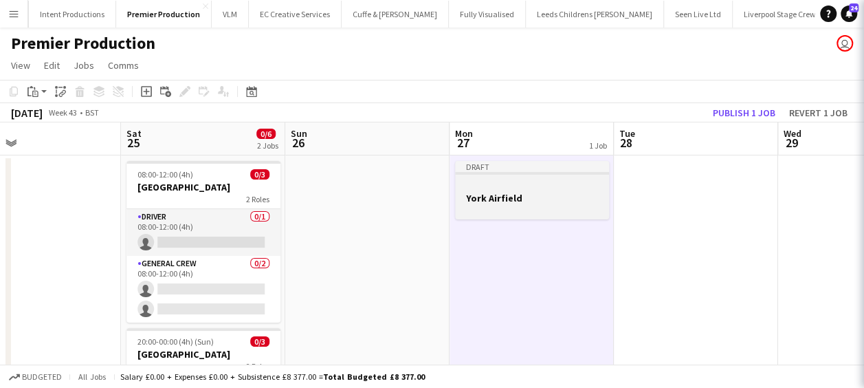
click at [525, 186] on div at bounding box center [532, 185] width 154 height 10
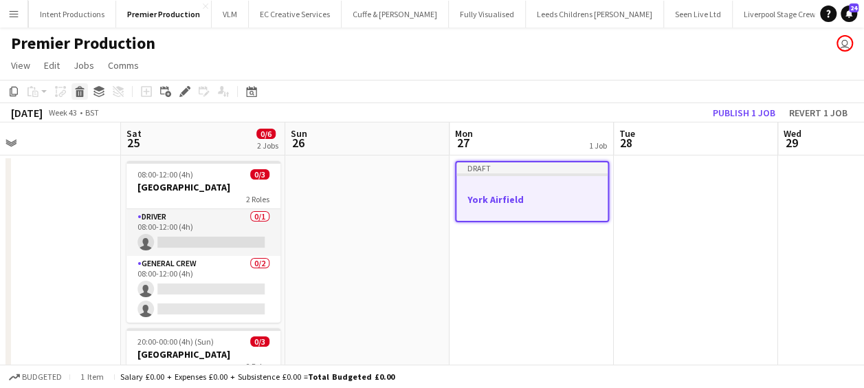
click at [77, 91] on icon at bounding box center [80, 93] width 8 height 7
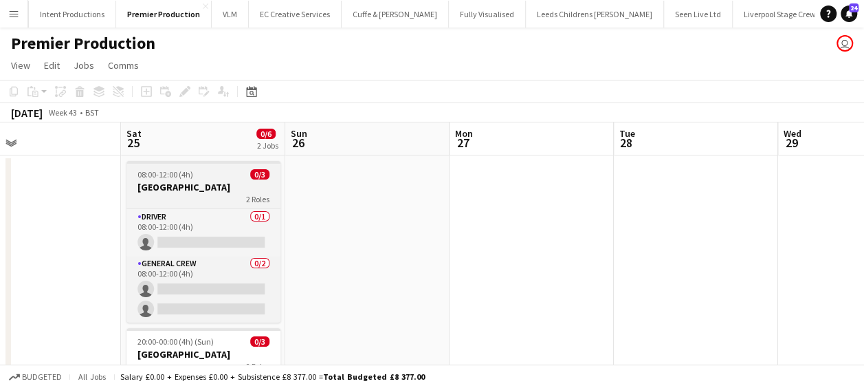
click at [194, 184] on h3 "Cheshire County Showground" at bounding box center [203, 187] width 154 height 12
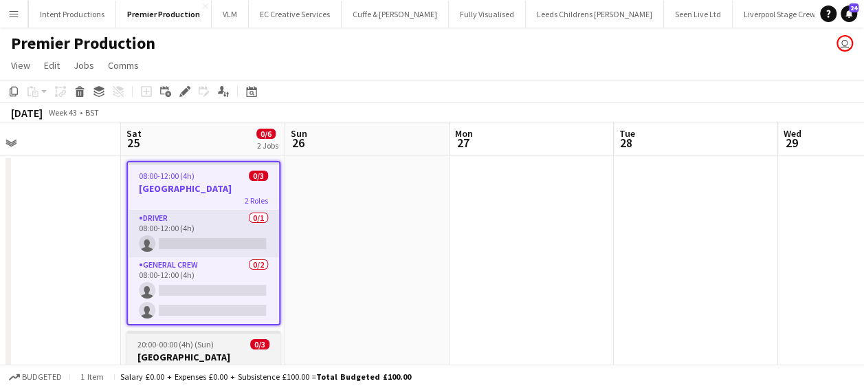
click at [194, 348] on span "20:00-00:00 (4h) (Sun)" at bounding box center [175, 344] width 76 height 10
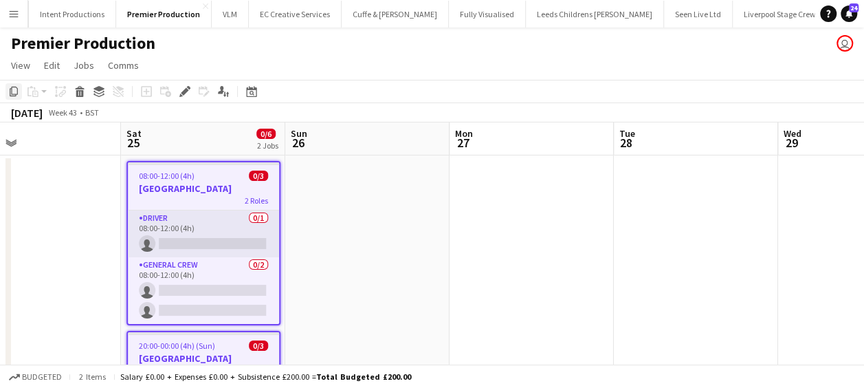
click at [12, 89] on icon at bounding box center [14, 92] width 8 height 10
click at [515, 217] on app-date-cell at bounding box center [531, 349] width 164 height 389
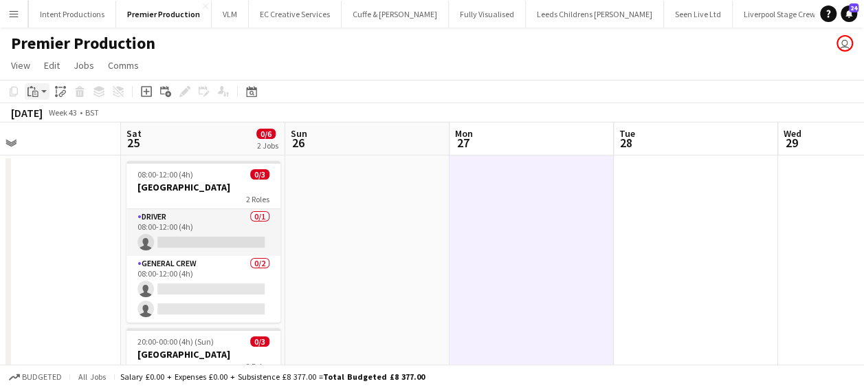
click at [32, 91] on icon at bounding box center [35, 94] width 6 height 6
click at [45, 112] on link "Paste Ctrl+V" at bounding box center [100, 117] width 129 height 12
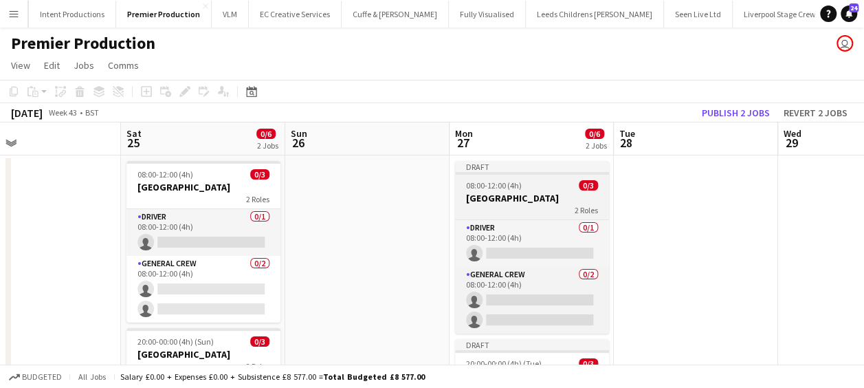
click at [515, 195] on h3 "Cheshire County Showground" at bounding box center [532, 198] width 154 height 12
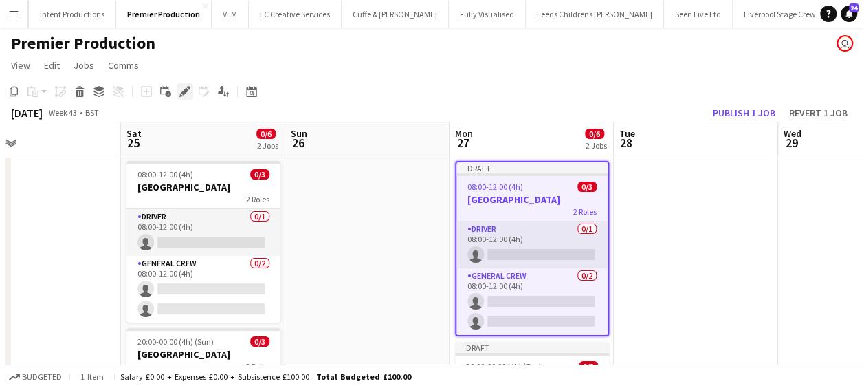
click at [183, 87] on icon "Edit" at bounding box center [184, 91] width 11 height 11
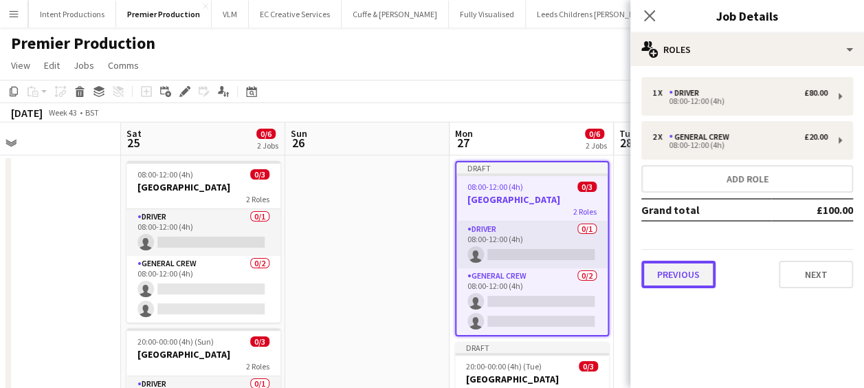
click at [671, 270] on button "Previous" at bounding box center [678, 273] width 74 height 27
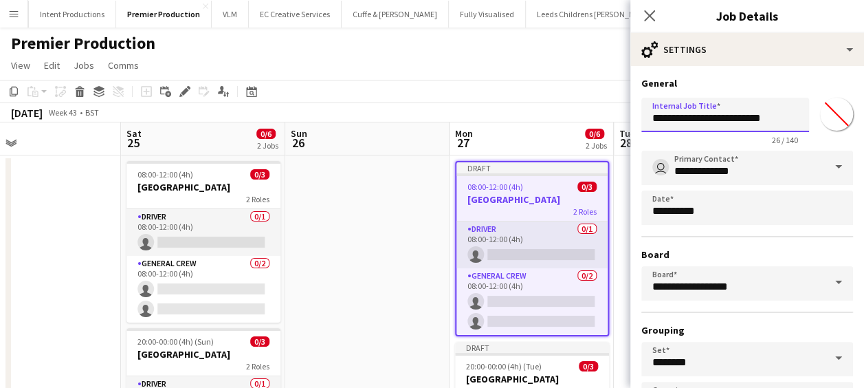
scroll to position [0, 1]
drag, startPoint x: 652, startPoint y: 117, endPoint x: 876, endPoint y: 117, distance: 224.1
click at [863, 117] on html "Menu Boards Boards Boards All jobs Status Workforce Workforce My Workforce Recr…" at bounding box center [432, 294] width 864 height 589
drag, startPoint x: 713, startPoint y: 122, endPoint x: 624, endPoint y: 122, distance: 89.4
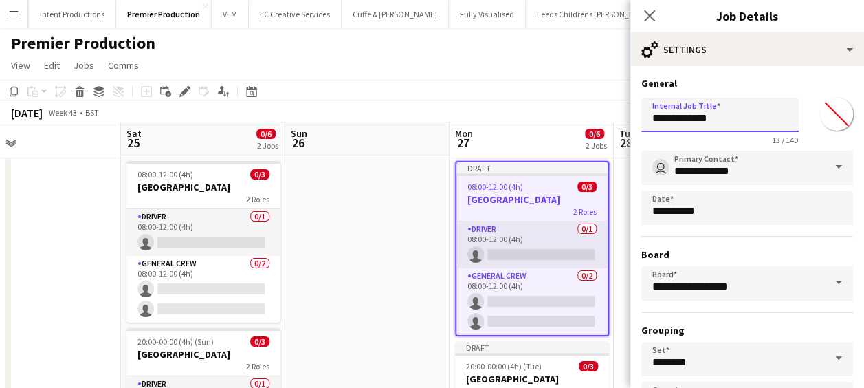
click at [624, 122] on body "Menu Boards Boards Boards All jobs Status Workforce Workforce My Workforce Recr…" at bounding box center [432, 294] width 864 height 589
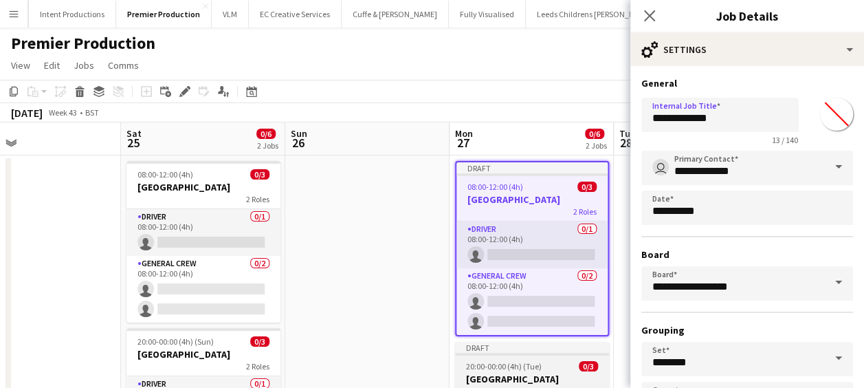
click at [527, 368] on span "20:00-00:00 (4h) (Tue)" at bounding box center [504, 366] width 76 height 10
type input "**********"
type input "*******"
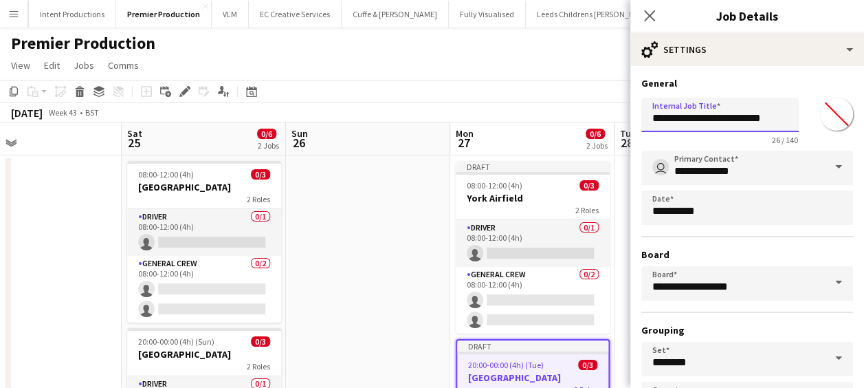
scroll to position [0, 1]
drag, startPoint x: 650, startPoint y: 118, endPoint x: 836, endPoint y: 118, distance: 185.6
click at [836, 118] on div "**********" at bounding box center [747, 118] width 212 height 53
paste input "text"
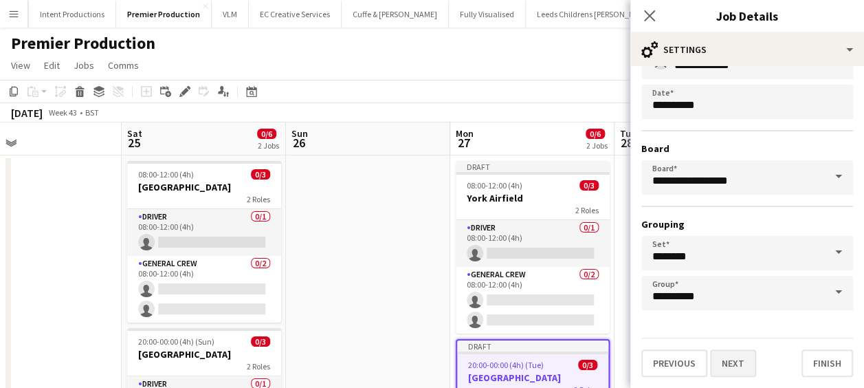
type input "**********"
click at [744, 355] on button "Next" at bounding box center [733, 362] width 46 height 27
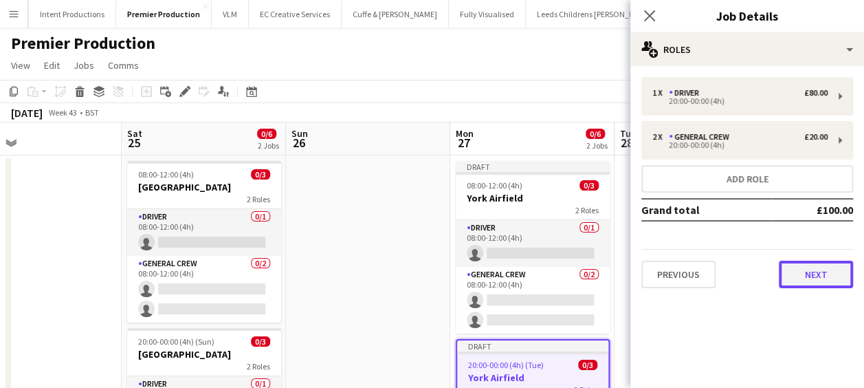
click at [806, 260] on button "Next" at bounding box center [816, 273] width 74 height 27
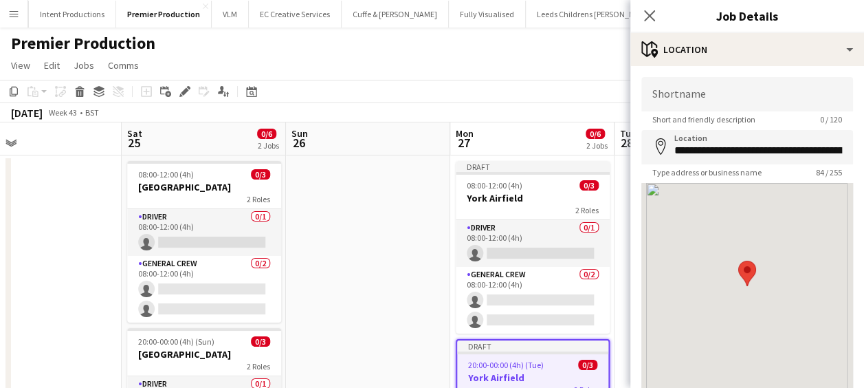
click at [667, 148] on icon "map-marker" at bounding box center [660, 146] width 16 height 16
drag, startPoint x: 674, startPoint y: 148, endPoint x: 876, endPoint y: 148, distance: 202.8
click at [863, 148] on html "Menu Boards Boards Boards All jobs Status Workforce Workforce My Workforce Recr…" at bounding box center [432, 294] width 864 height 589
paste input
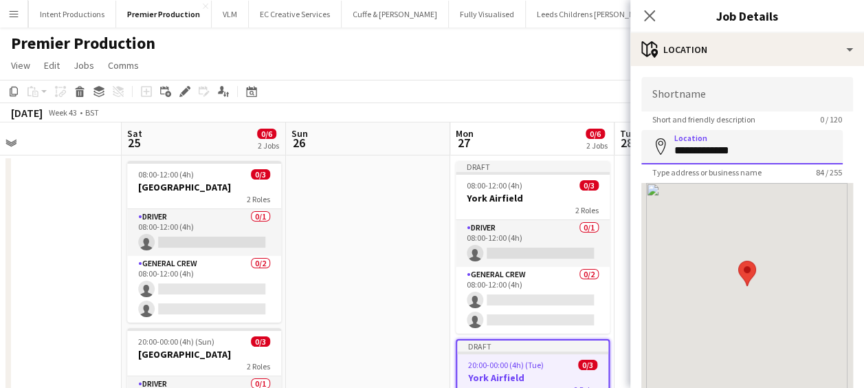
scroll to position [0, 0]
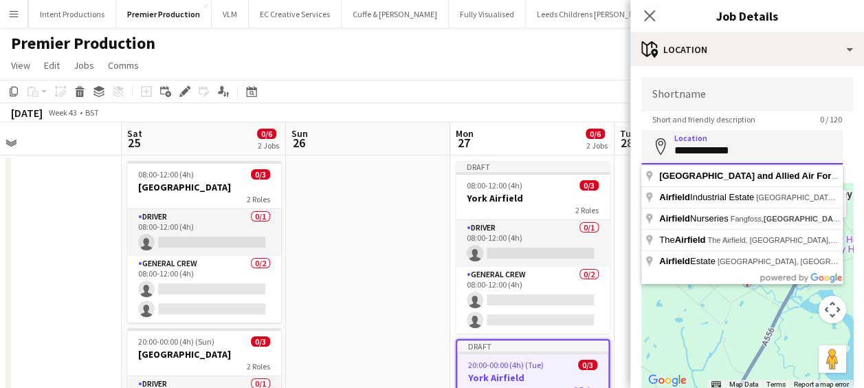
drag, startPoint x: 683, startPoint y: 156, endPoint x: 616, endPoint y: 156, distance: 67.4
click at [616, 156] on body "Menu Boards Boards Boards All jobs Status Workforce Workforce My Workforce Recr…" at bounding box center [432, 294] width 864 height 589
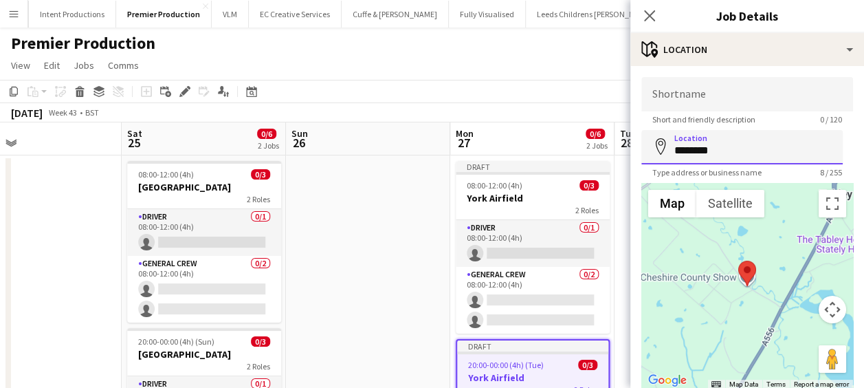
click at [724, 150] on input "********" at bounding box center [741, 147] width 201 height 34
type input "********"
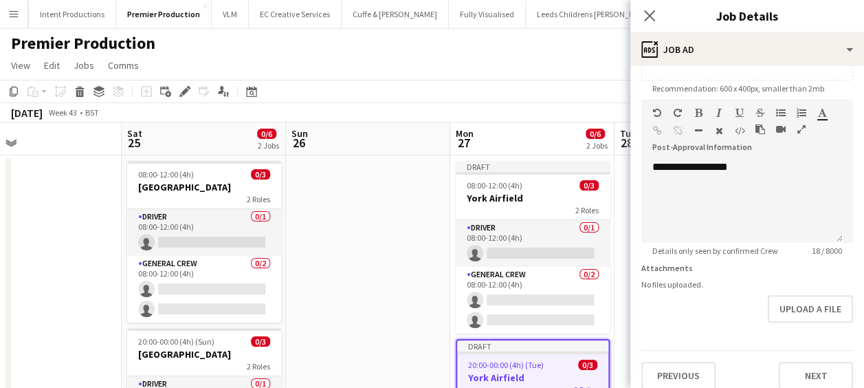
scroll to position [291, 0]
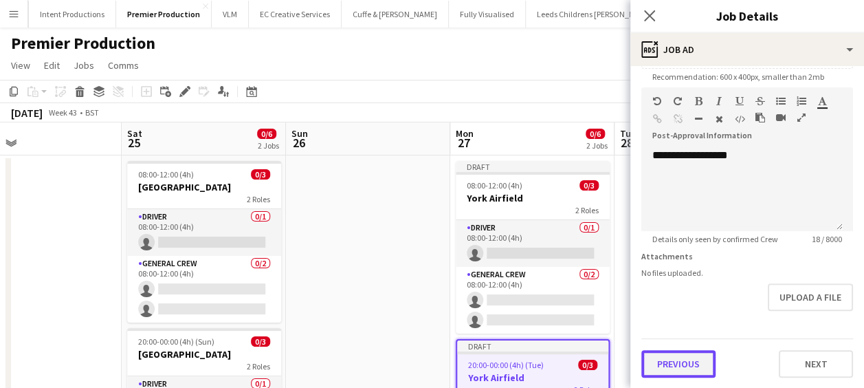
click at [689, 359] on button "Previous" at bounding box center [678, 363] width 74 height 27
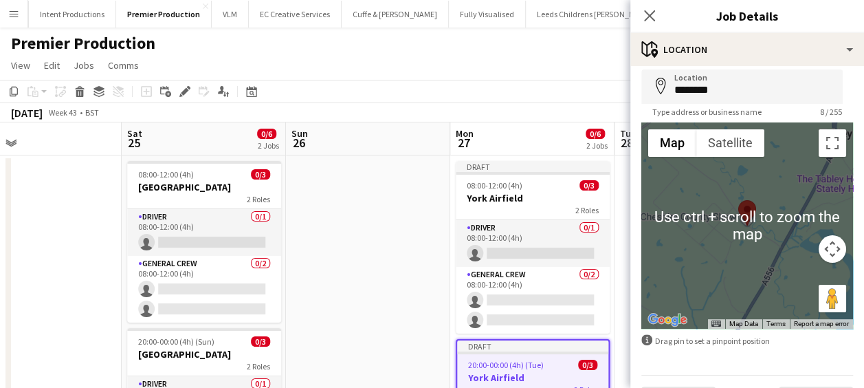
scroll to position [69, 0]
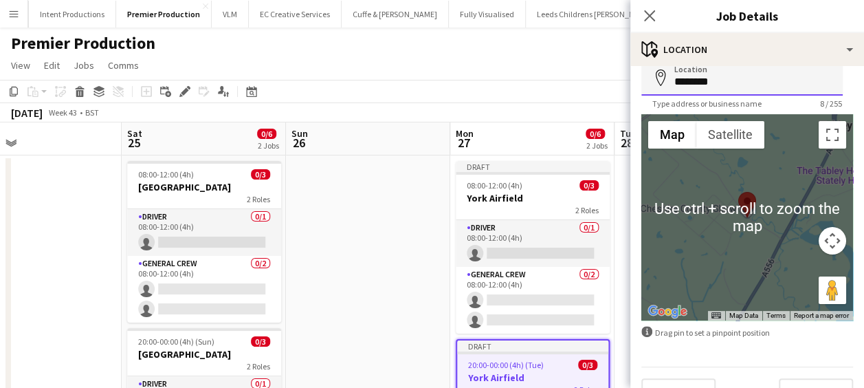
click at [729, 82] on input "********" at bounding box center [741, 78] width 201 height 34
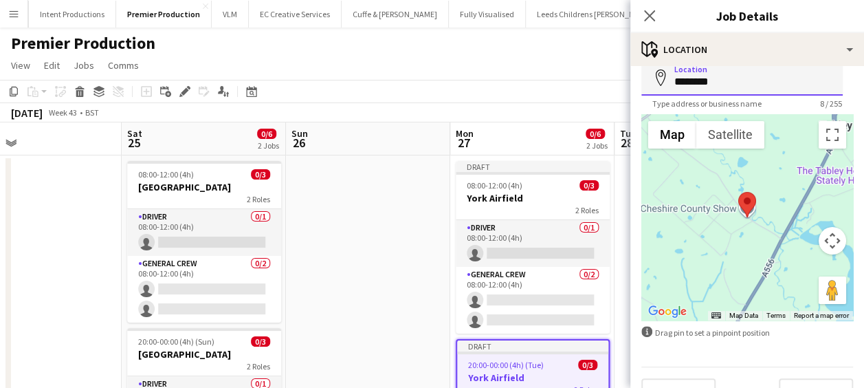
click button "Next" at bounding box center [816, 391] width 74 height 27
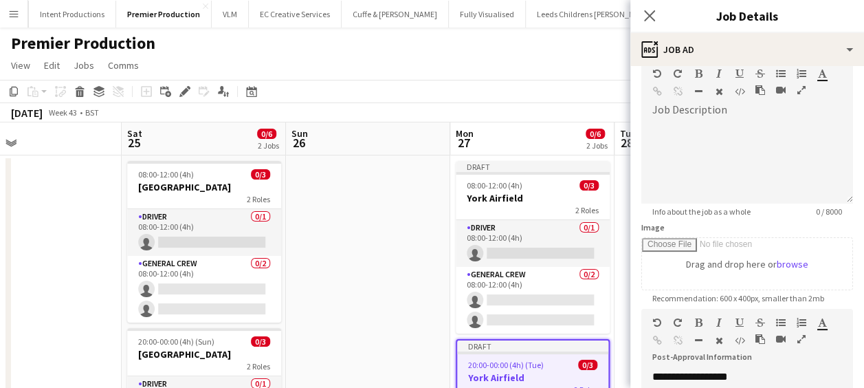
scroll to position [275, 0]
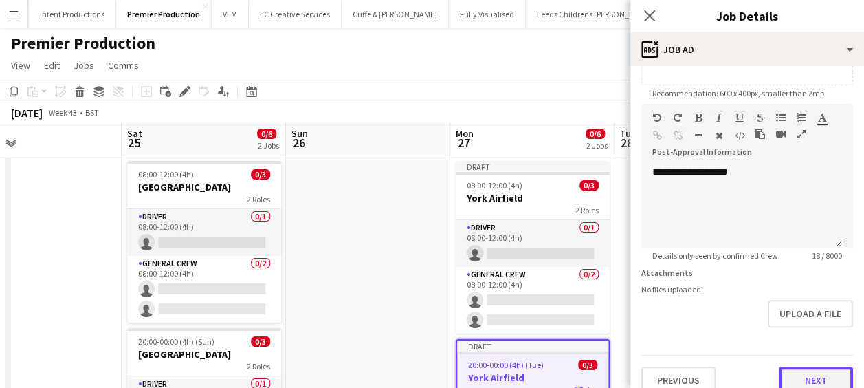
click at [814, 373] on button "Next" at bounding box center [816, 379] width 74 height 27
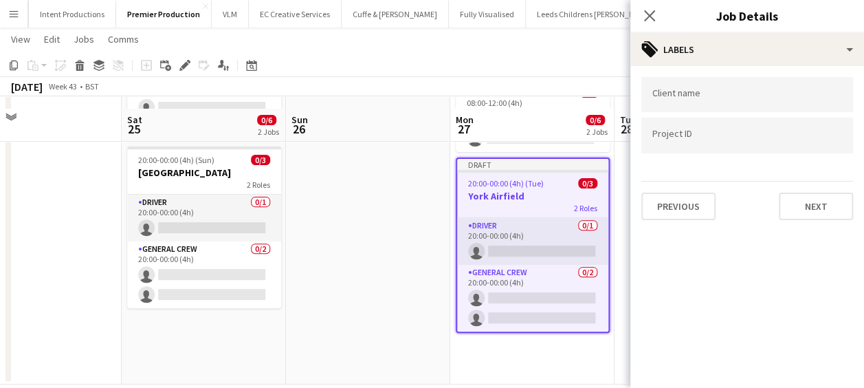
scroll to position [200, 0]
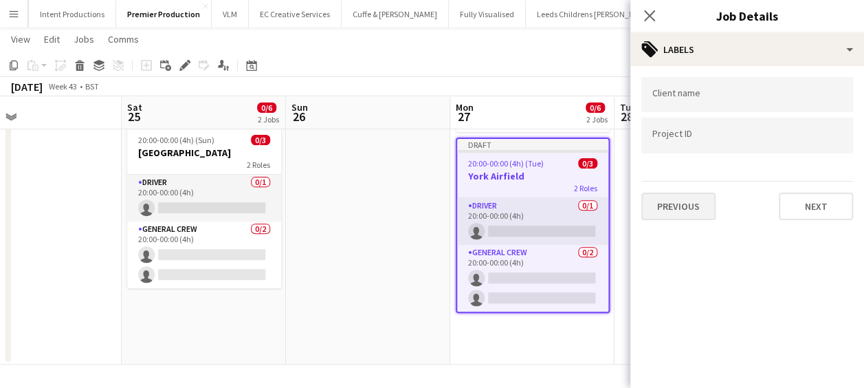
drag, startPoint x: 680, startPoint y: 225, endPoint x: 691, endPoint y: 203, distance: 24.0
click at [682, 224] on div "Client name Project ID Previous Next" at bounding box center [747, 148] width 234 height 165
click at [691, 203] on button "Previous" at bounding box center [678, 205] width 74 height 27
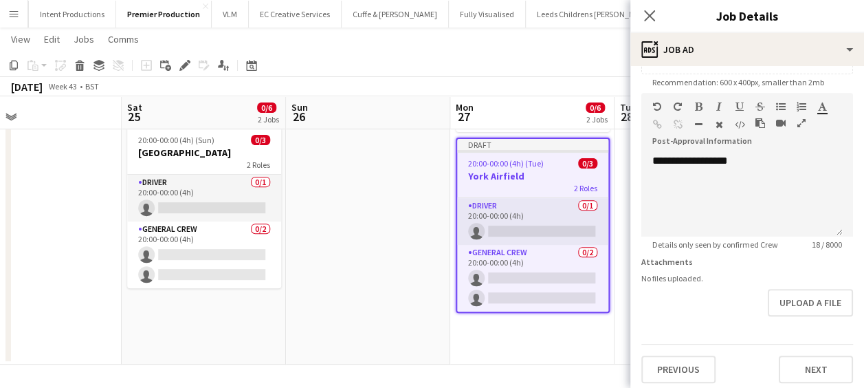
scroll to position [291, 0]
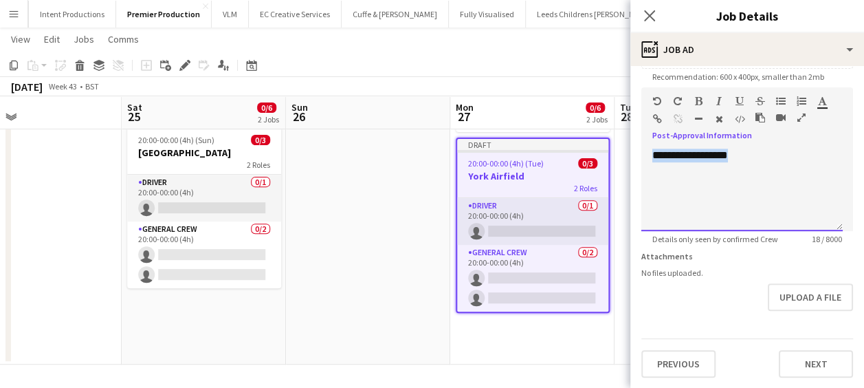
drag, startPoint x: 744, startPoint y: 157, endPoint x: 576, endPoint y: 157, distance: 167.7
click at [576, 157] on body "Menu Boards Boards Boards All jobs Status Workforce Workforce My Workforce Recr…" at bounding box center [432, 94] width 864 height 588
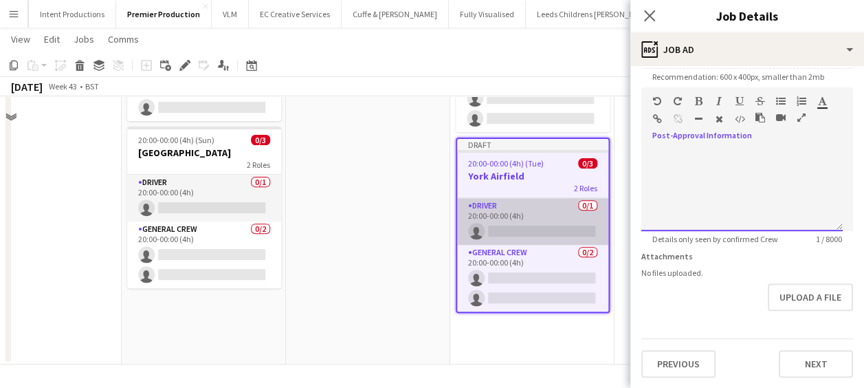
scroll to position [63, 0]
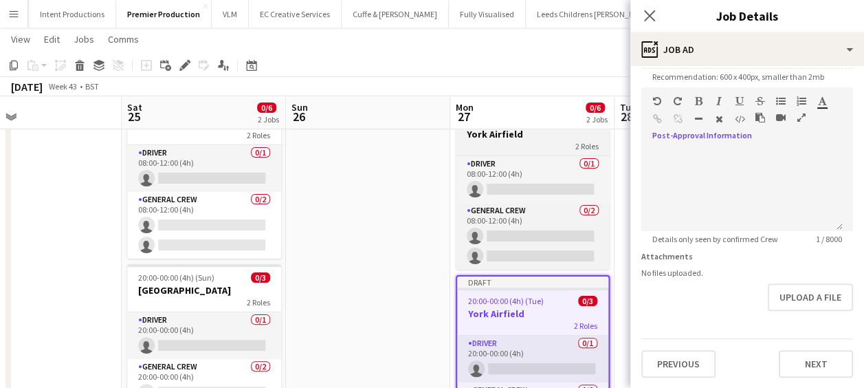
click at [528, 137] on h3 "York Airfield" at bounding box center [533, 134] width 154 height 12
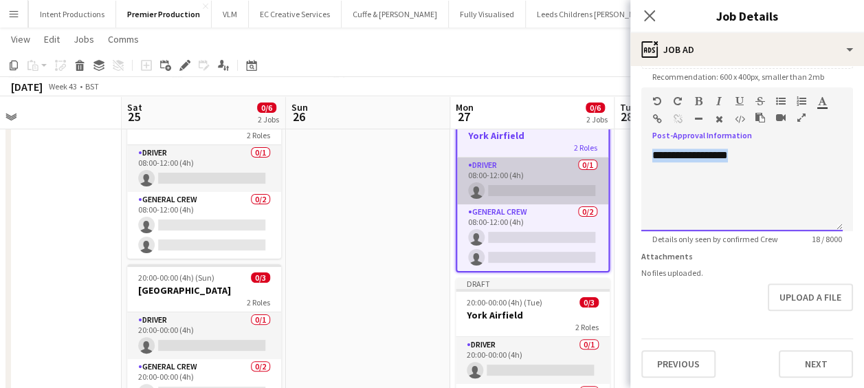
drag, startPoint x: 753, startPoint y: 155, endPoint x: 544, endPoint y: 159, distance: 208.3
click at [545, 160] on body "Menu Boards Boards Boards All jobs Status Workforce Workforce My Workforce Recr…" at bounding box center [432, 231] width 864 height 588
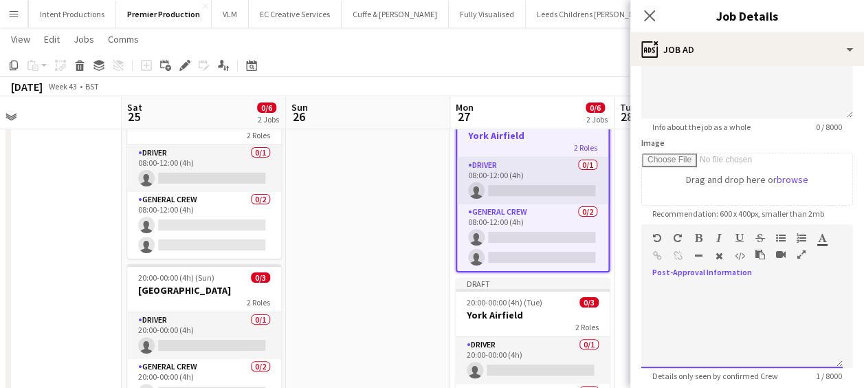
scroll to position [275, 0]
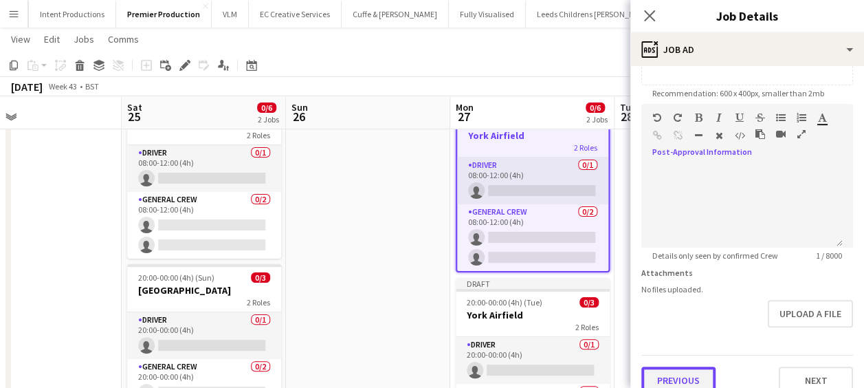
click at [676, 377] on button "Previous" at bounding box center [678, 379] width 74 height 27
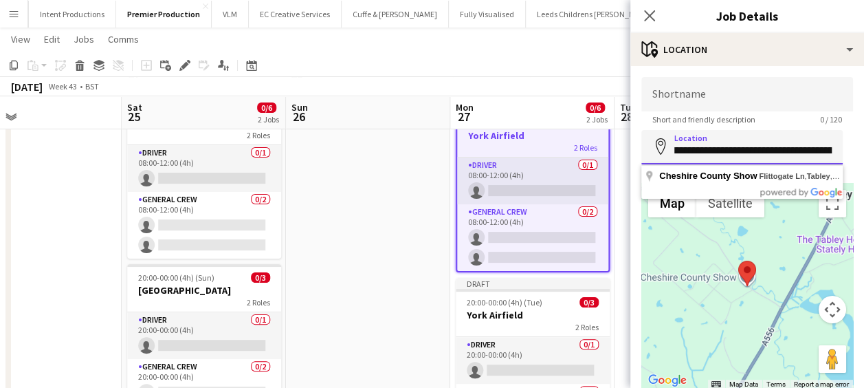
scroll to position [0, 241]
drag, startPoint x: 673, startPoint y: 151, endPoint x: 865, endPoint y: 148, distance: 191.8
click at [863, 148] on html "Menu Boards Boards Boards All jobs Status Workforce Workforce My Workforce Recr…" at bounding box center [432, 231] width 864 height 588
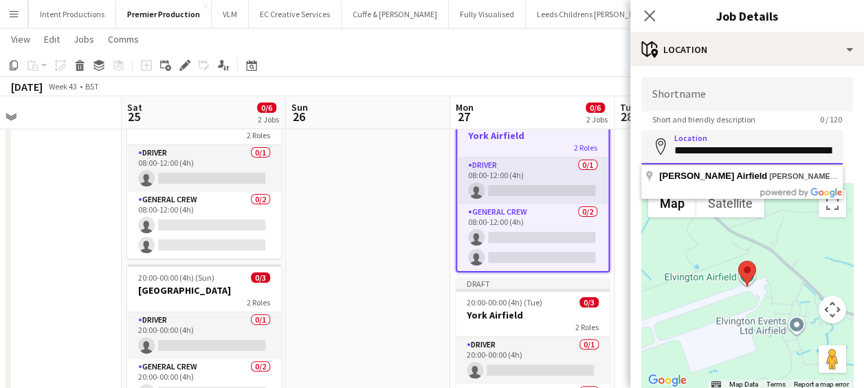
scroll to position [0, 58]
drag, startPoint x: 673, startPoint y: 151, endPoint x: 876, endPoint y: 151, distance: 203.4
click at [863, 151] on html "Menu Boards Boards Boards All jobs Status Workforce Workforce My Workforce Recr…" at bounding box center [432, 231] width 864 height 588
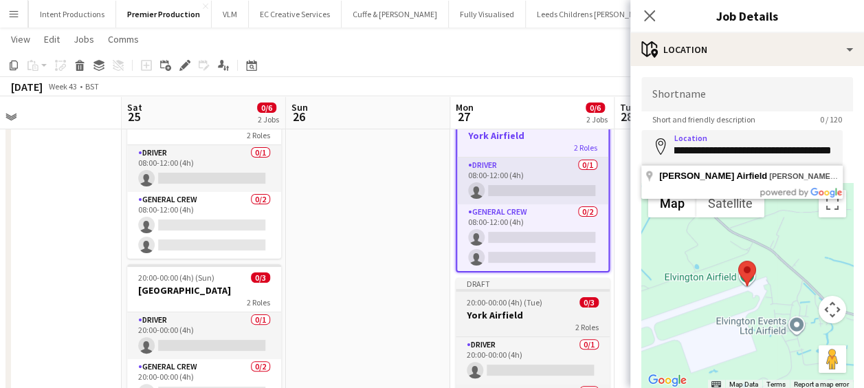
click at [533, 309] on h3 "York Airfield" at bounding box center [533, 315] width 154 height 12
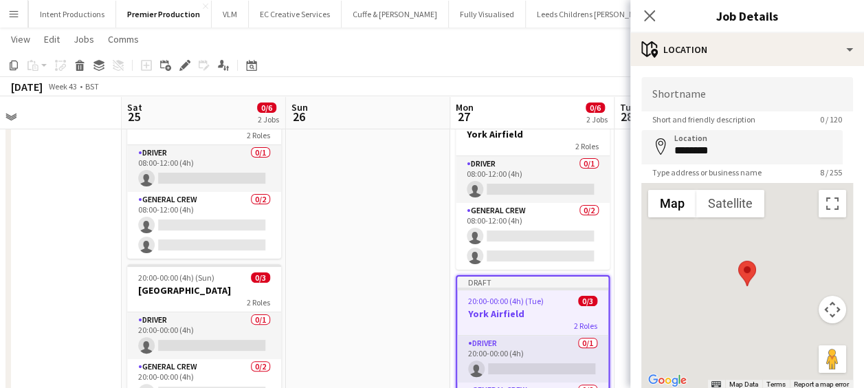
scroll to position [0, 0]
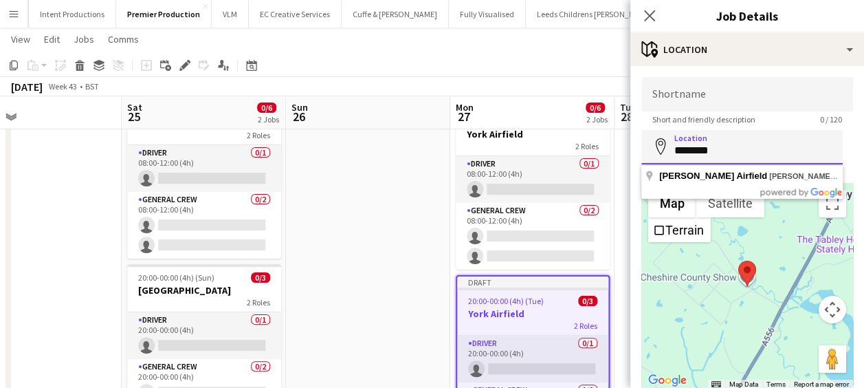
drag, startPoint x: 731, startPoint y: 151, endPoint x: 641, endPoint y: 161, distance: 90.5
click at [641, 161] on input "********" at bounding box center [741, 147] width 201 height 34
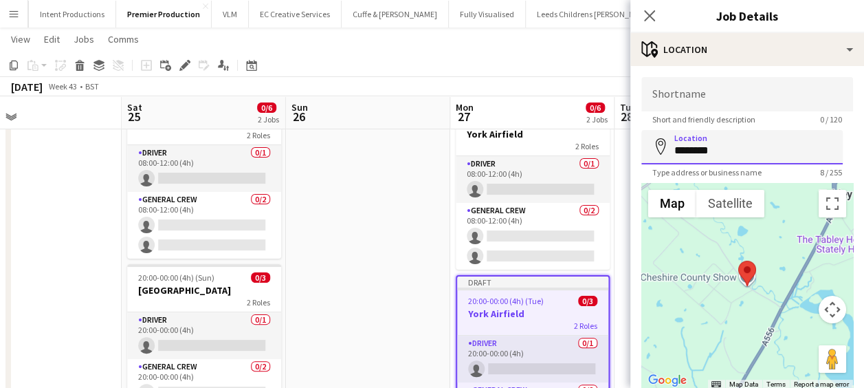
paste input "**********"
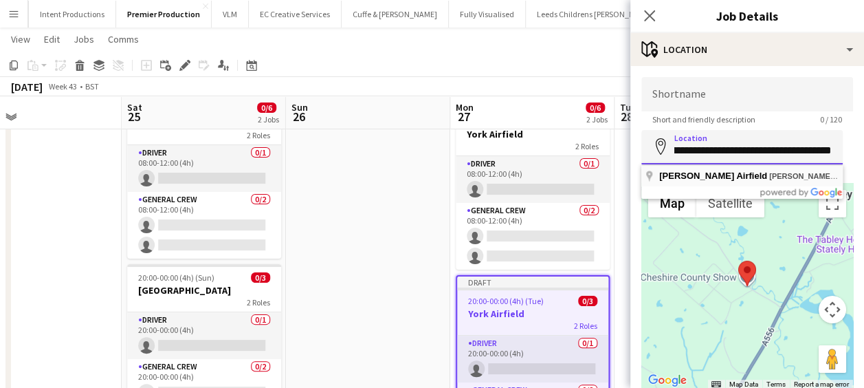
type input "**********"
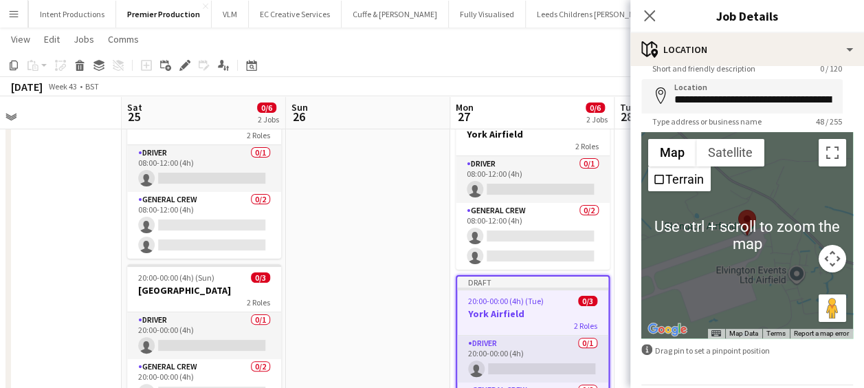
scroll to position [98, 0]
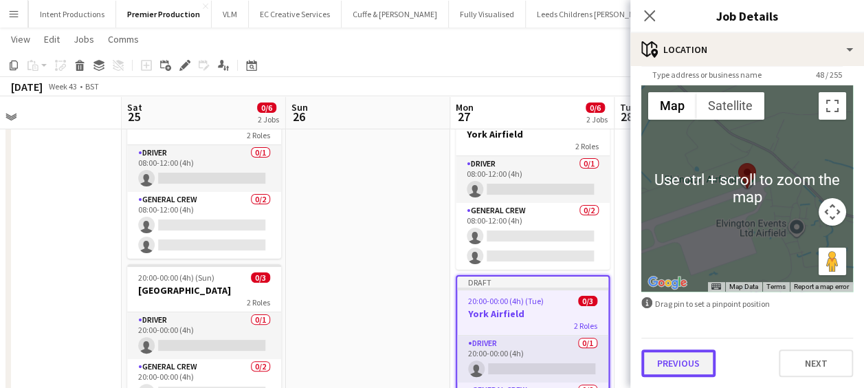
click at [691, 357] on button "Previous" at bounding box center [678, 362] width 74 height 27
type input "*******"
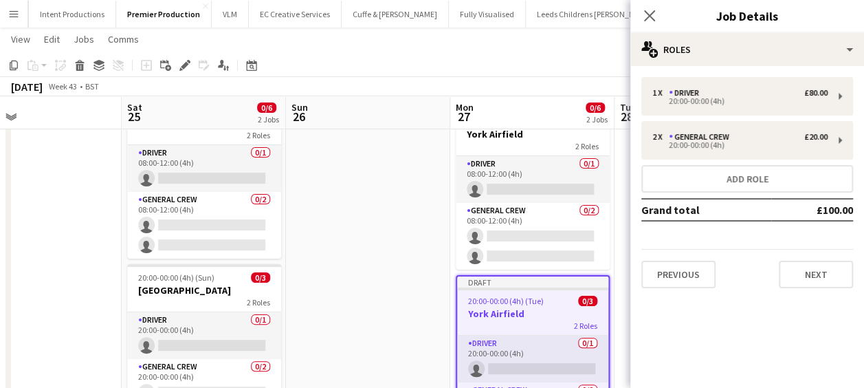
click at [675, 238] on div "1 x Driver £80.00 20:00-00:00 (4h) 2 x General Crew £20.00 20:00-00:00 (4h) Add…" at bounding box center [747, 182] width 234 height 211
click at [682, 267] on button "Previous" at bounding box center [678, 273] width 74 height 27
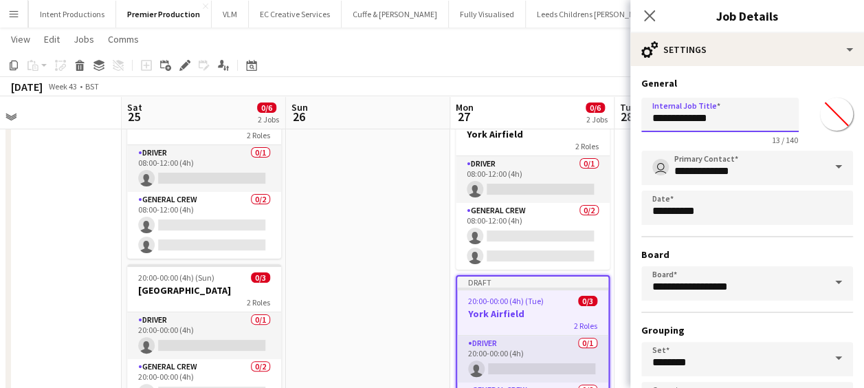
drag, startPoint x: 722, startPoint y: 118, endPoint x: 691, endPoint y: 120, distance: 30.4
click at [691, 120] on input "**********" at bounding box center [719, 115] width 157 height 34
drag, startPoint x: 671, startPoint y: 120, endPoint x: 636, endPoint y: 120, distance: 35.1
click at [636, 120] on form "**********" at bounding box center [747, 280] width 234 height 406
drag, startPoint x: 742, startPoint y: 118, endPoint x: 614, endPoint y: 120, distance: 127.8
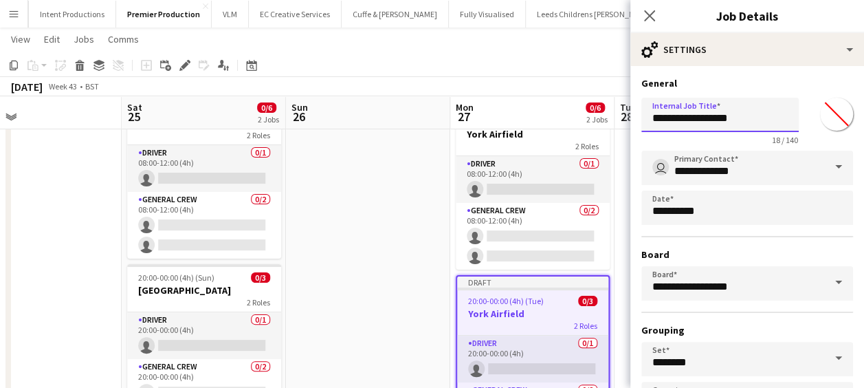
click at [614, 120] on body "Menu Boards Boards Boards All jobs Status Workforce Workforce My Workforce Recr…" at bounding box center [432, 231] width 864 height 588
drag, startPoint x: 537, startPoint y: 140, endPoint x: 649, endPoint y: 136, distance: 112.1
click at [537, 140] on div "2 Roles" at bounding box center [533, 145] width 154 height 11
type input "**********"
type input "*******"
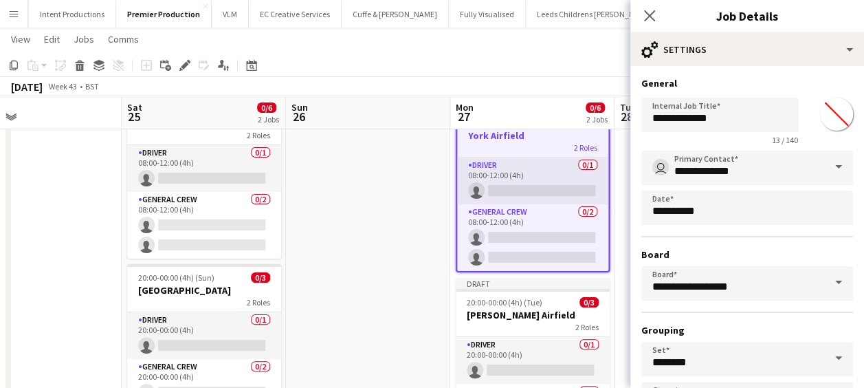
scroll to position [0, 371]
drag, startPoint x: 747, startPoint y: 116, endPoint x: 600, endPoint y: 113, distance: 147.1
click at [600, 113] on body "Menu Boards Boards Boards All jobs Status Workforce Workforce My Workforce Recr…" at bounding box center [432, 231] width 864 height 588
paste input "*****"
type input "**********"
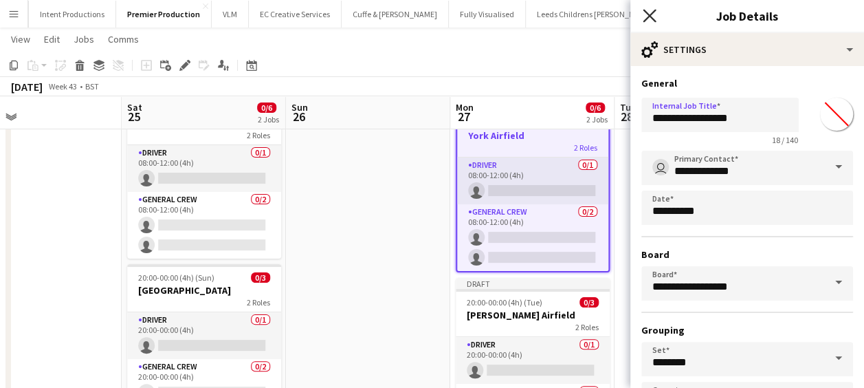
click at [649, 19] on icon "Close pop-in" at bounding box center [649, 15] width 13 height 13
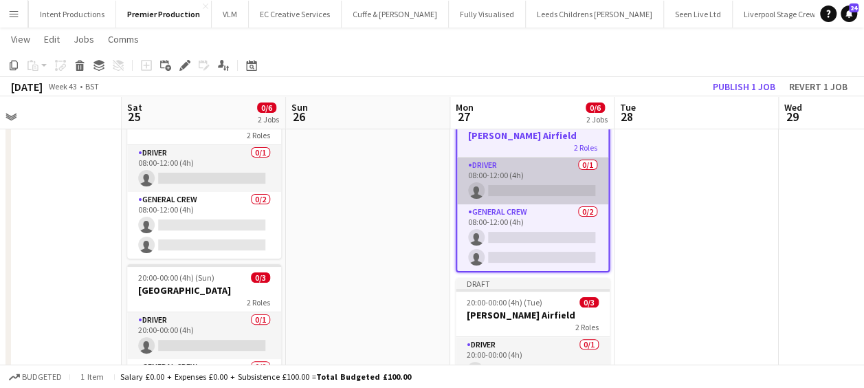
click at [542, 188] on app-card-role "Driver 0/1 08:00-12:00 (4h) single-neutral-actions" at bounding box center [532, 180] width 151 height 47
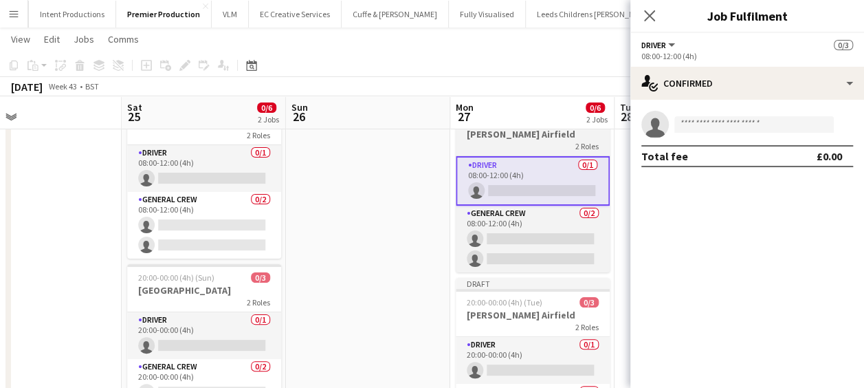
click at [536, 144] on div "2 Roles" at bounding box center [533, 145] width 154 height 11
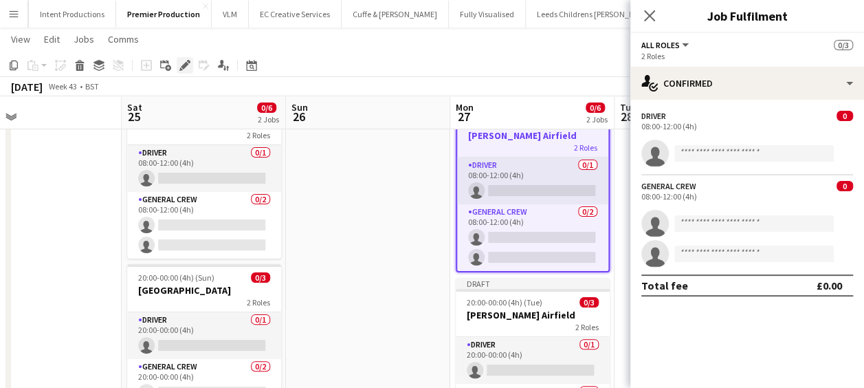
click at [190, 65] on div "Edit" at bounding box center [185, 65] width 16 height 16
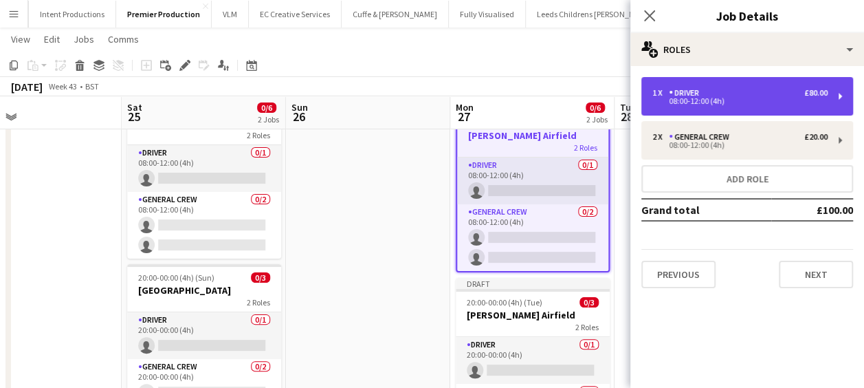
click at [718, 98] on div "08:00-12:00 (4h)" at bounding box center [739, 101] width 175 height 7
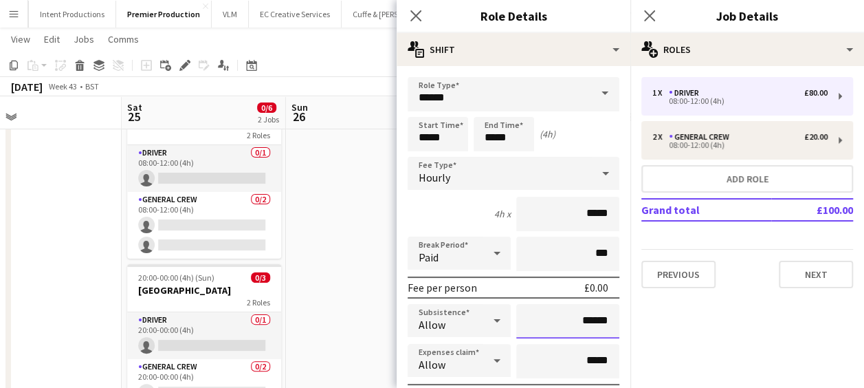
drag, startPoint x: 570, startPoint y: 318, endPoint x: 645, endPoint y: 326, distance: 75.4
click at [645, 326] on body "Menu Boards Boards Boards All jobs Status Workforce Workforce My Workforce Recr…" at bounding box center [432, 220] width 864 height 566
click at [562, 322] on input "******" at bounding box center [567, 321] width 103 height 34
drag, startPoint x: 562, startPoint y: 322, endPoint x: 618, endPoint y: 324, distance: 55.7
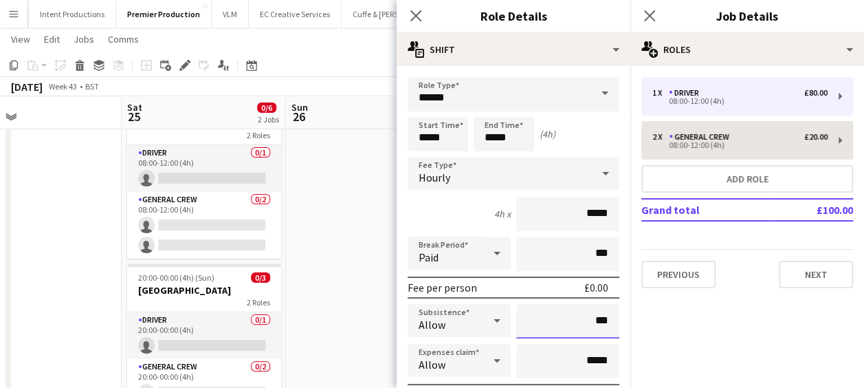
type input "***"
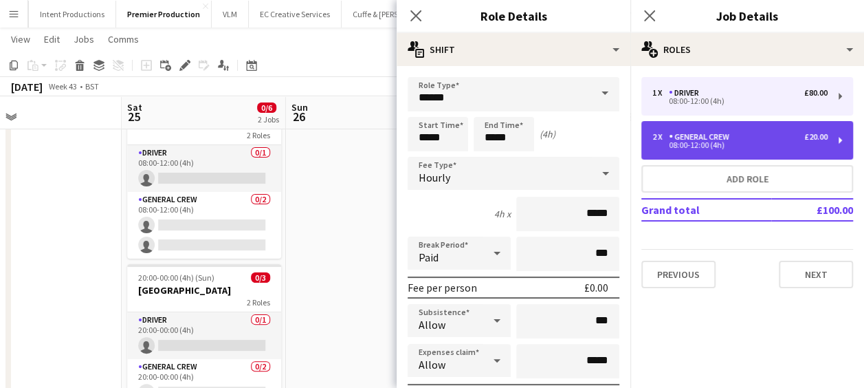
click at [700, 137] on div "General Crew" at bounding box center [702, 137] width 66 height 10
type input "**********"
type input "******"
type input "*"
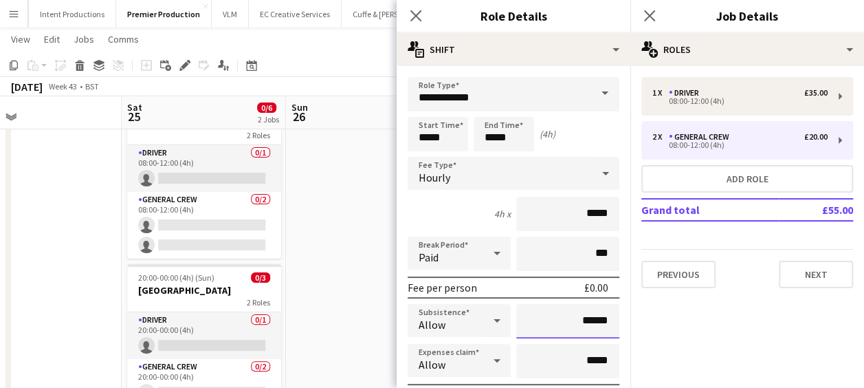
drag, startPoint x: 566, startPoint y: 315, endPoint x: 594, endPoint y: 322, distance: 28.2
click at [594, 322] on input "******" at bounding box center [567, 321] width 103 height 34
type input "**"
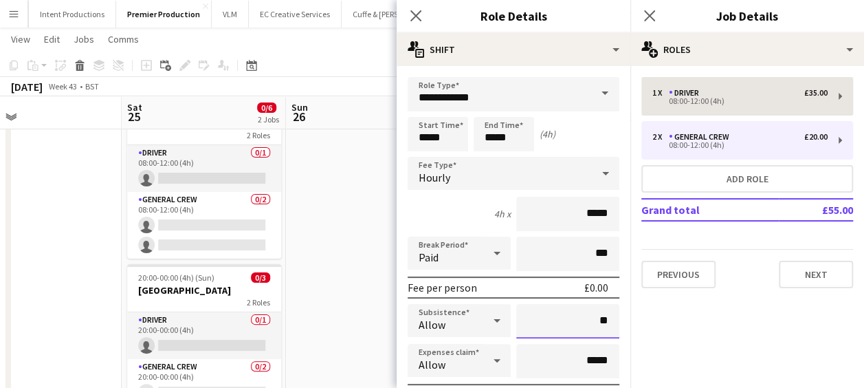
type input "**"
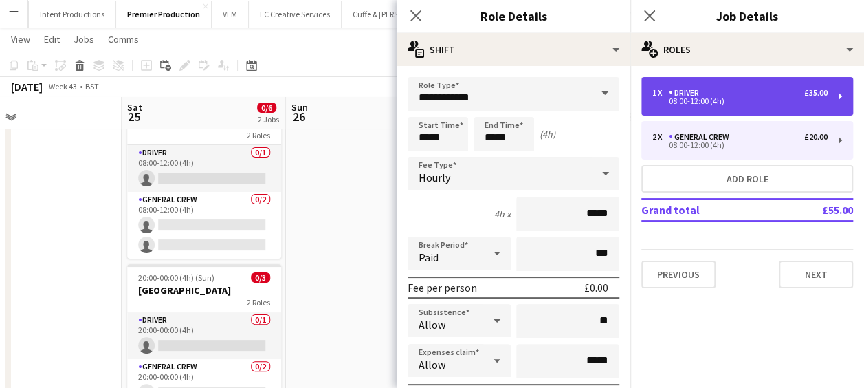
click at [725, 91] on div "1 x Driver £35.00" at bounding box center [739, 93] width 175 height 10
type input "******"
type input "*"
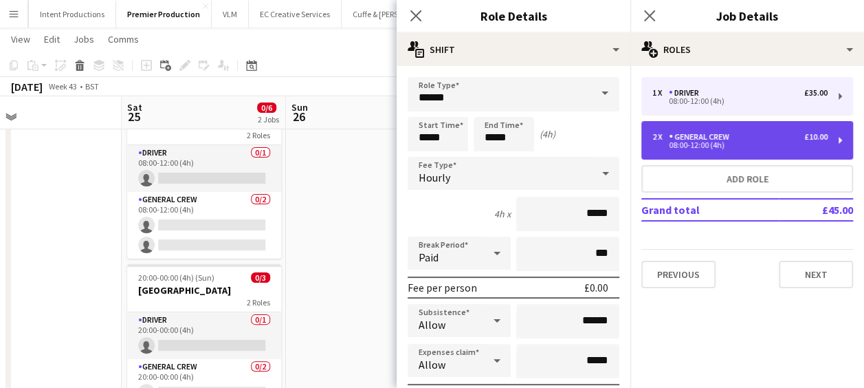
click at [724, 131] on div "2 x General Crew £10.00 08:00-12:00 (4h)" at bounding box center [747, 140] width 212 height 38
type input "**********"
type input "*****"
type input "*"
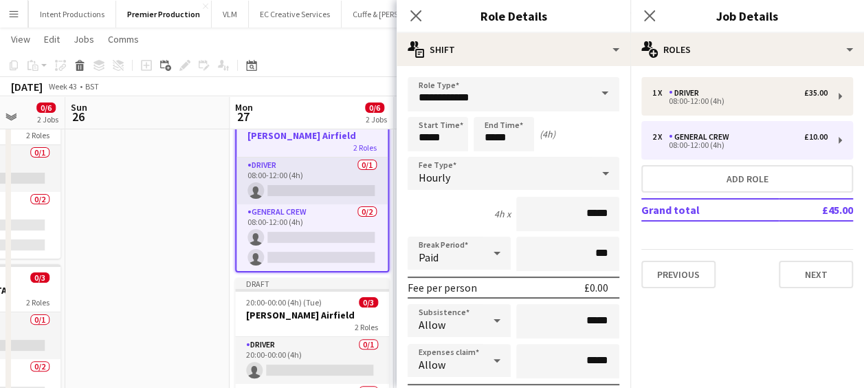
drag, startPoint x: 335, startPoint y: 246, endPoint x: 113, endPoint y: 248, distance: 222.0
click at [113, 248] on app-calendar-viewport "Wed 22 Thu 23 Fri 24 Sat 25 0/6 2 Jobs Sun 26 Mon 27 0/6 2 Jobs Tue 28 Wed 29 T…" at bounding box center [432, 235] width 864 height 489
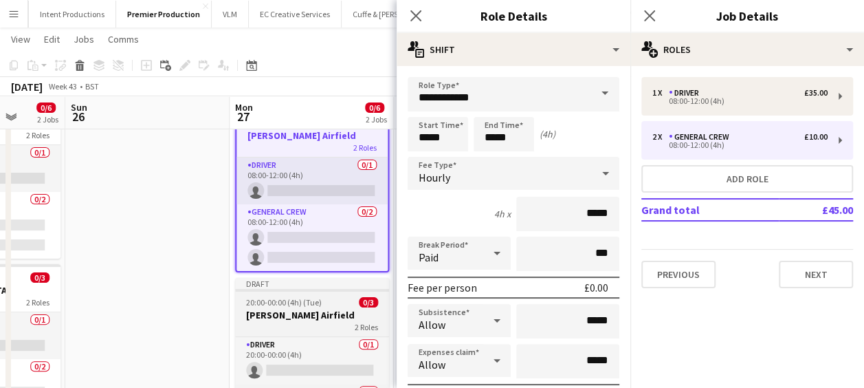
scroll to position [0, 593]
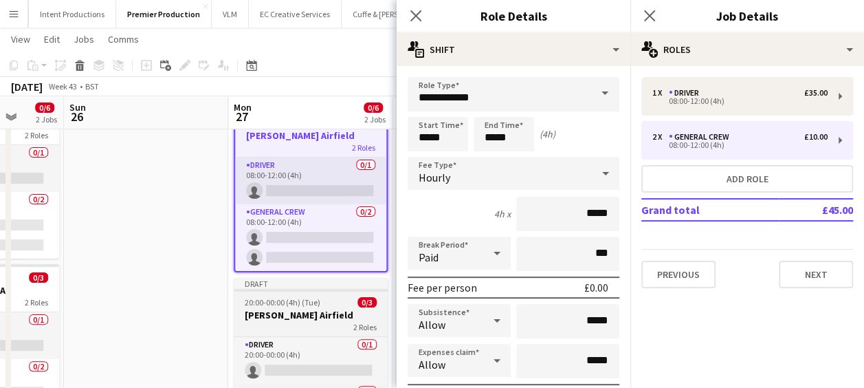
click at [336, 313] on h3 "Elvington Airfield" at bounding box center [311, 315] width 154 height 12
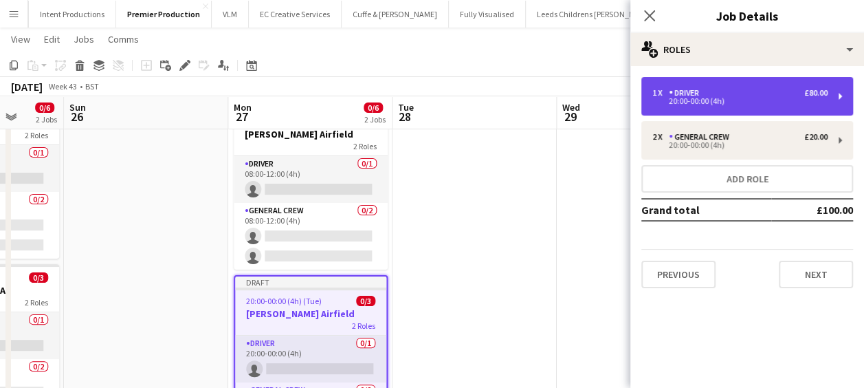
click at [701, 104] on div "20:00-00:00 (4h)" at bounding box center [739, 101] width 175 height 7
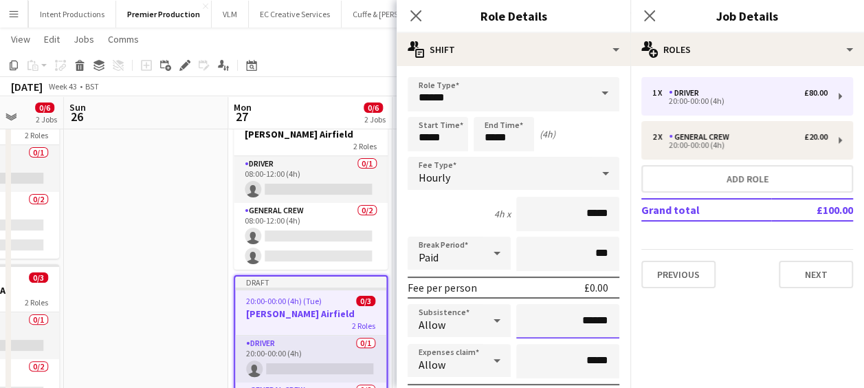
drag, startPoint x: 587, startPoint y: 321, endPoint x: 609, endPoint y: 324, distance: 22.2
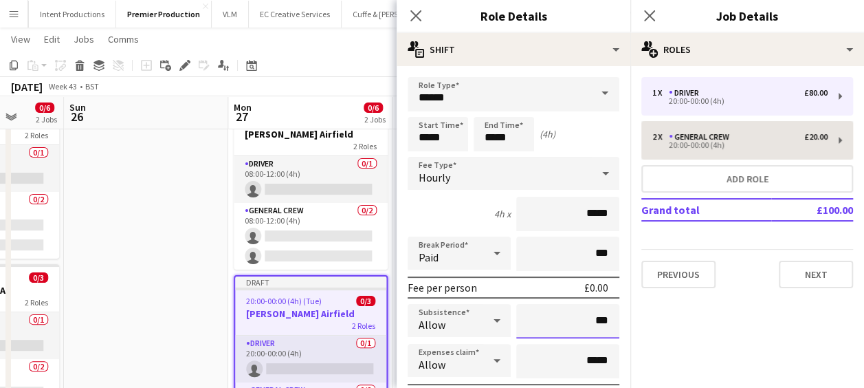
type input "***"
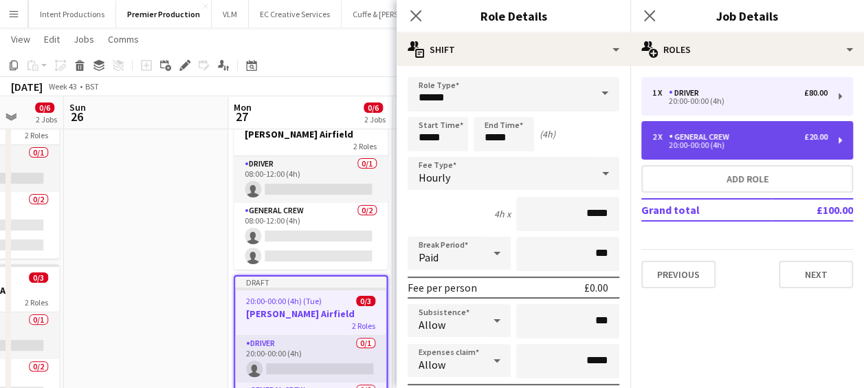
click at [698, 142] on div "20:00-00:00 (4h)" at bounding box center [739, 145] width 175 height 7
type input "**********"
type input "******"
type input "*"
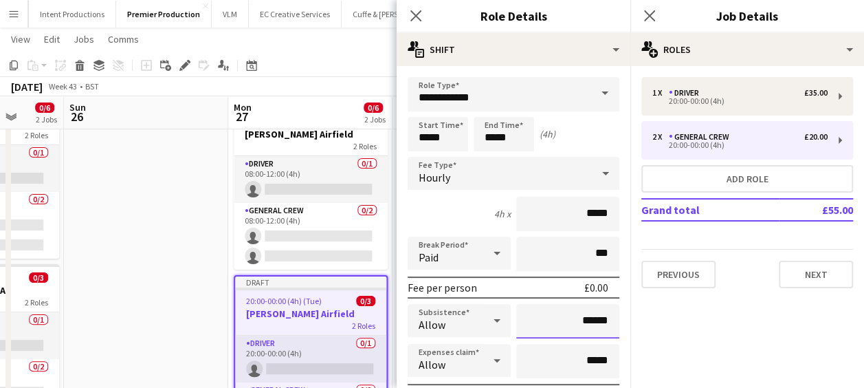
drag, startPoint x: 565, startPoint y: 319, endPoint x: 651, endPoint y: 322, distance: 86.0
click at [651, 322] on body "Menu Boards Boards Boards All jobs Status Workforce Workforce My Workforce Recr…" at bounding box center [432, 220] width 864 height 566
drag, startPoint x: 570, startPoint y: 323, endPoint x: 605, endPoint y: 323, distance: 34.4
click at [605, 323] on input "******" at bounding box center [567, 321] width 103 height 34
type input "**"
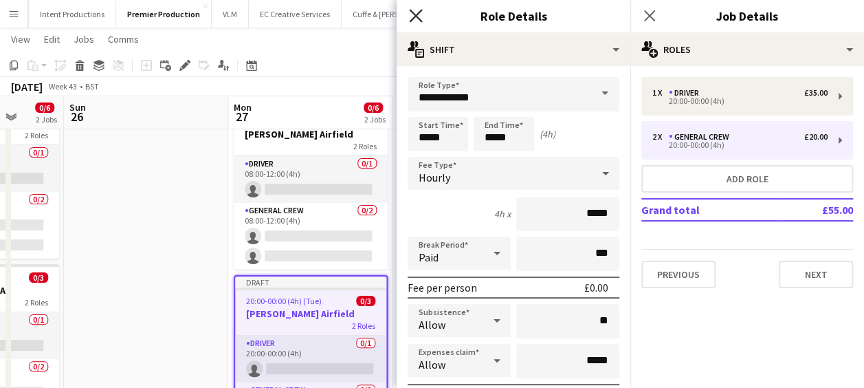
click at [412, 16] on icon "Close pop-in" at bounding box center [415, 15] width 13 height 13
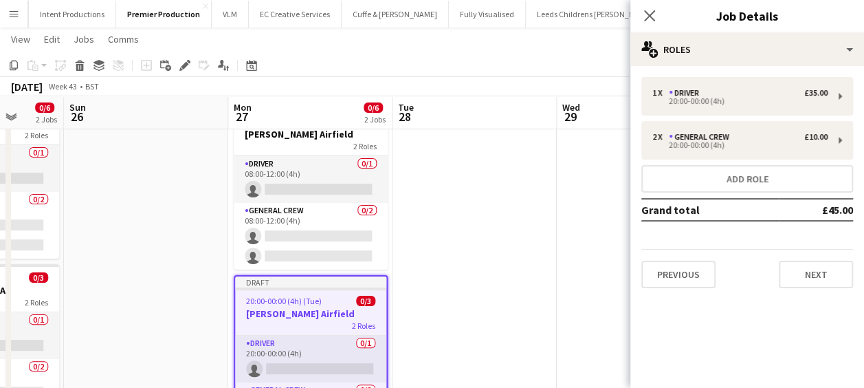
click at [551, 209] on app-date-cell at bounding box center [474, 285] width 164 height 389
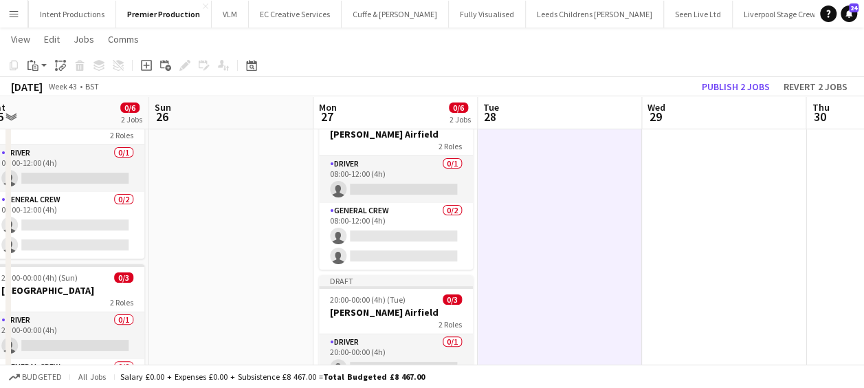
drag, startPoint x: 133, startPoint y: 227, endPoint x: 236, endPoint y: 225, distance: 103.1
click at [236, 225] on app-calendar-viewport "Wed 22 Thu 23 Fri 24 Sat 25 0/6 2 Jobs Sun 26 Mon 27 0/6 2 Jobs Tue 28 Wed 29 T…" at bounding box center [432, 235] width 864 height 489
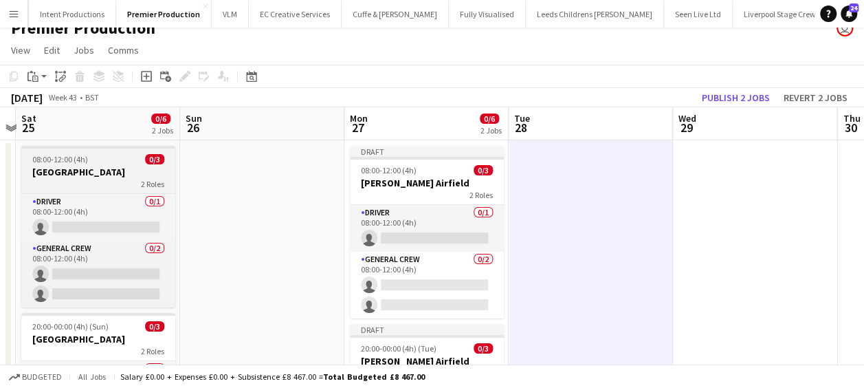
scroll to position [0, 0]
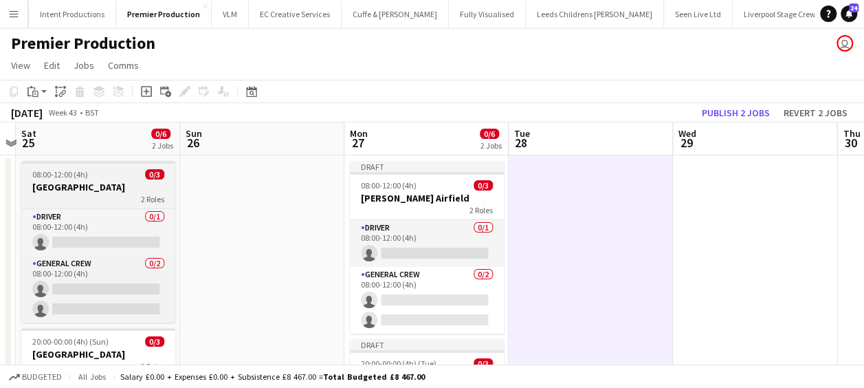
click at [100, 178] on div "08:00-12:00 (4h) 0/3" at bounding box center [98, 174] width 154 height 10
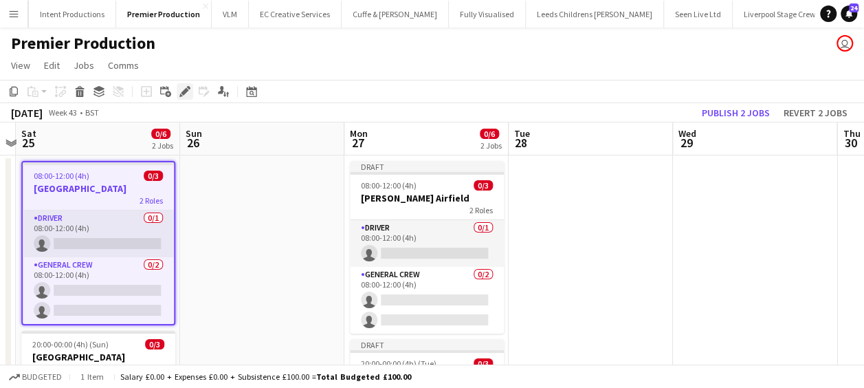
click at [186, 91] on icon at bounding box center [185, 92] width 8 height 8
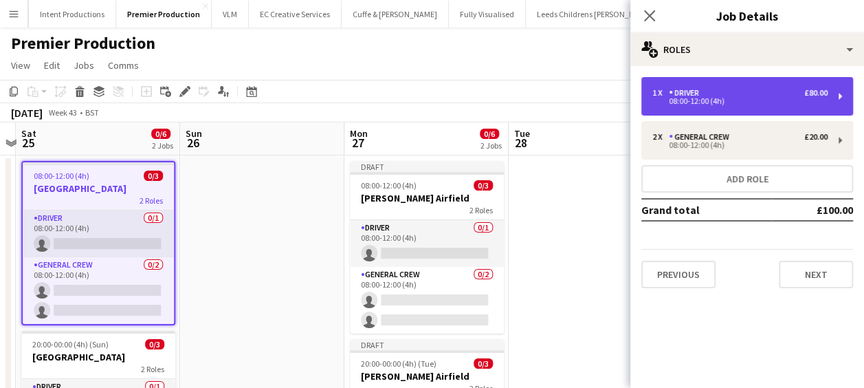
click at [702, 103] on div "08:00-12:00 (4h)" at bounding box center [739, 101] width 175 height 7
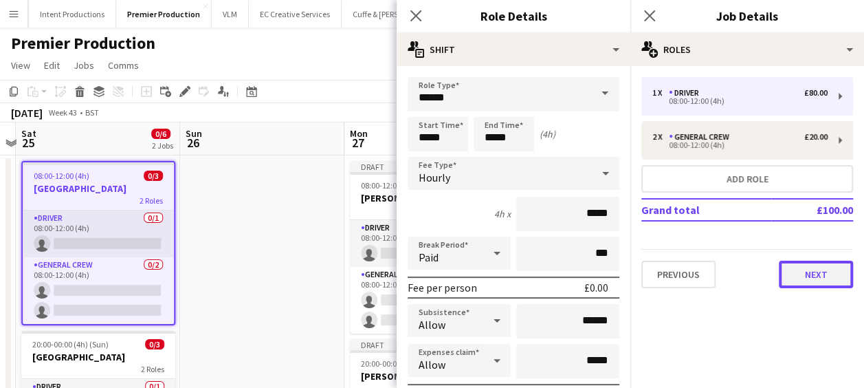
click at [814, 267] on button "Next" at bounding box center [816, 273] width 74 height 27
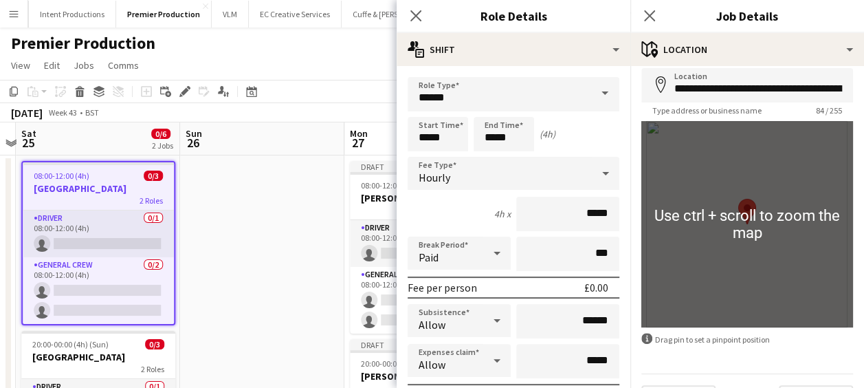
scroll to position [98, 0]
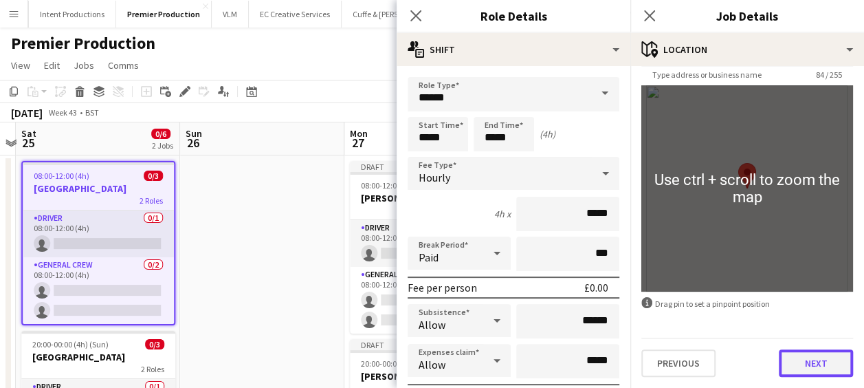
click at [798, 356] on button "Next" at bounding box center [816, 362] width 74 height 27
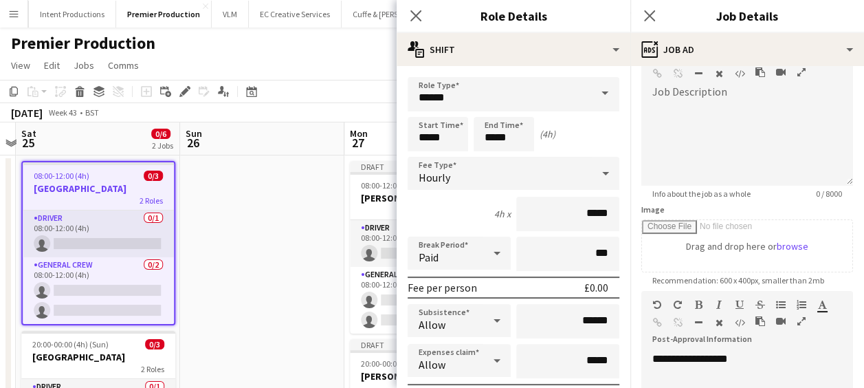
scroll to position [137, 0]
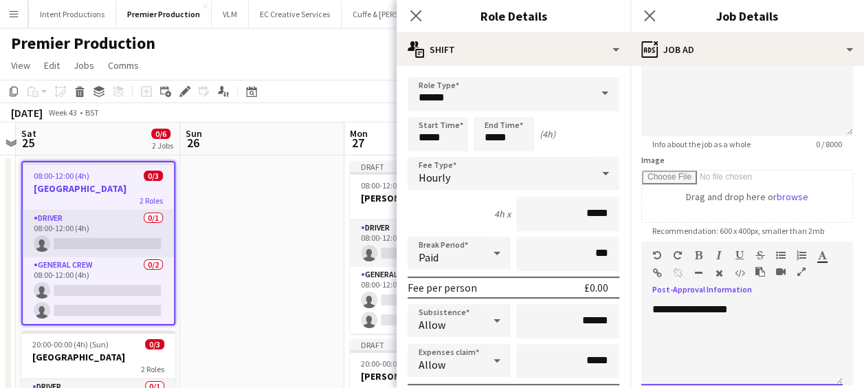
drag, startPoint x: 757, startPoint y: 312, endPoint x: 566, endPoint y: 315, distance: 191.1
click at [566, 315] on body "Menu Boards Boards Boards All jobs Status Workforce Workforce My Workforce Recr…" at bounding box center [432, 284] width 864 height 568
drag, startPoint x: 589, startPoint y: 314, endPoint x: 597, endPoint y: 313, distance: 7.6
click at [591, 313] on input "******" at bounding box center [567, 321] width 103 height 34
click at [744, 309] on div "**********" at bounding box center [741, 343] width 201 height 82
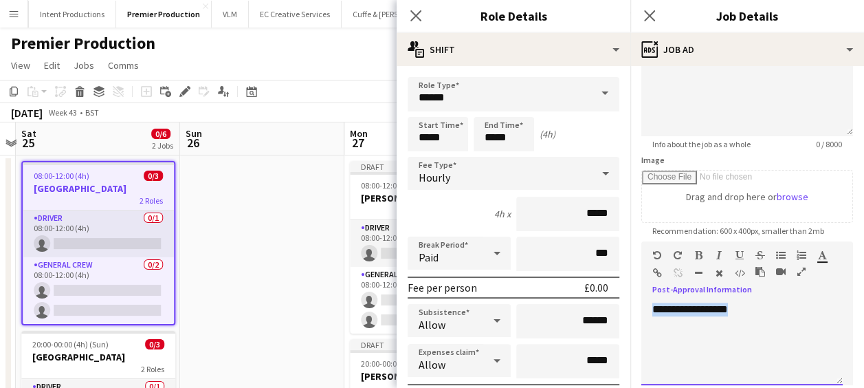
drag, startPoint x: 757, startPoint y: 308, endPoint x: 649, endPoint y: 310, distance: 108.6
click at [649, 310] on div "**********" at bounding box center [741, 343] width 201 height 82
copy div "**********"
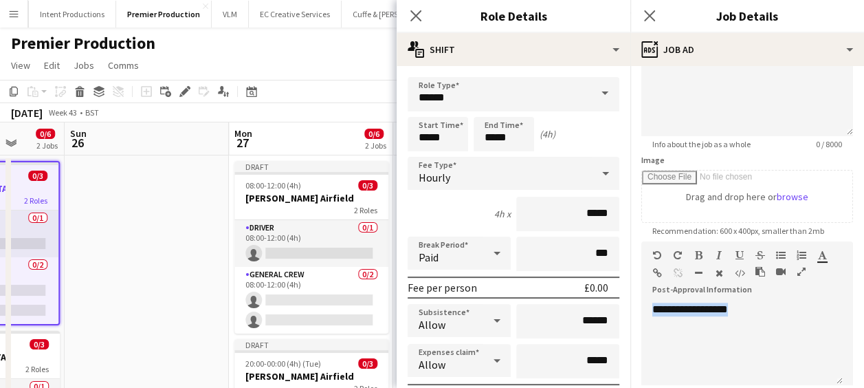
drag, startPoint x: 175, startPoint y: 286, endPoint x: 254, endPoint y: 212, distance: 108.9
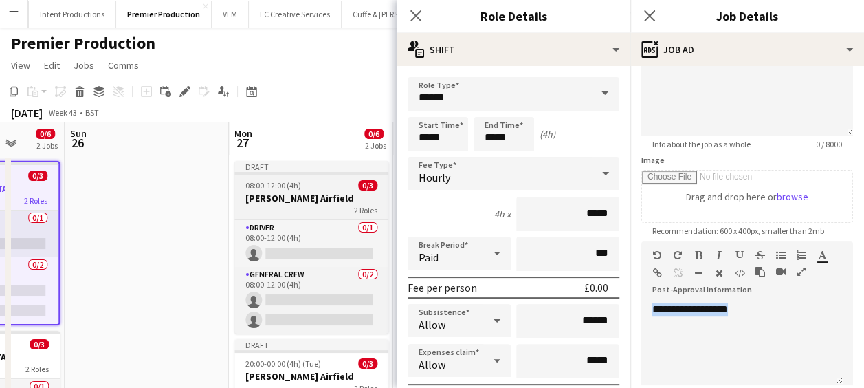
click at [175, 283] on app-calendar-viewport "Wed 22 Thu 23 Fri 24 Sat 25 0/6 2 Jobs Sun 26 Mon 27 0/6 2 Jobs Tue 28 Wed 29 T…" at bounding box center [432, 333] width 864 height 422
click at [298, 199] on h3 "Elvington Airfield" at bounding box center [310, 198] width 154 height 12
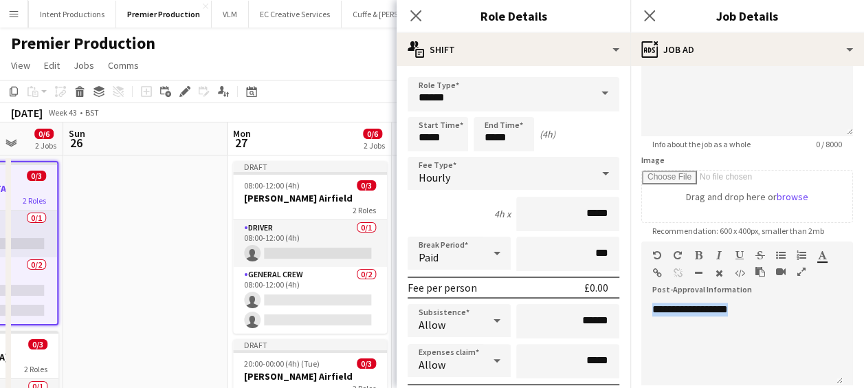
type input "**********"
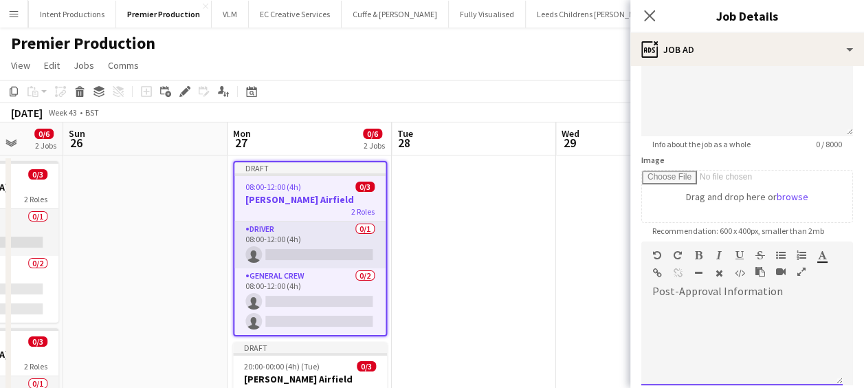
click at [717, 337] on div at bounding box center [741, 343] width 201 height 82
paste div
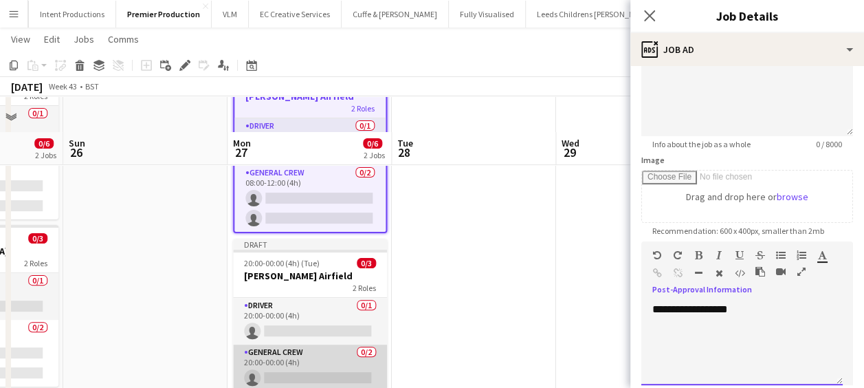
scroll to position [137, 0]
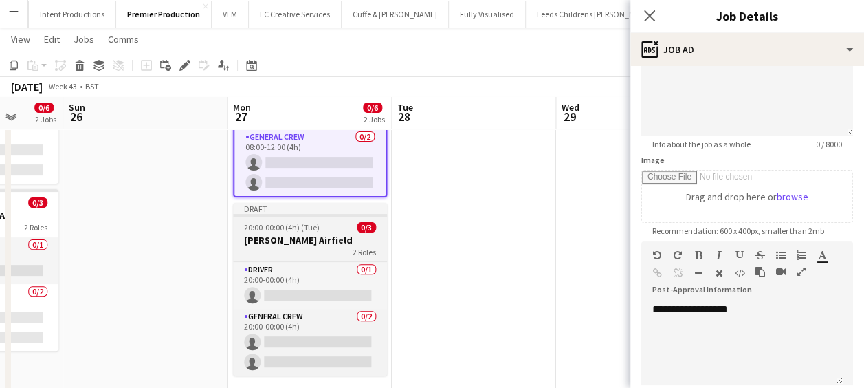
click at [318, 247] on div "2 Roles" at bounding box center [310, 251] width 154 height 11
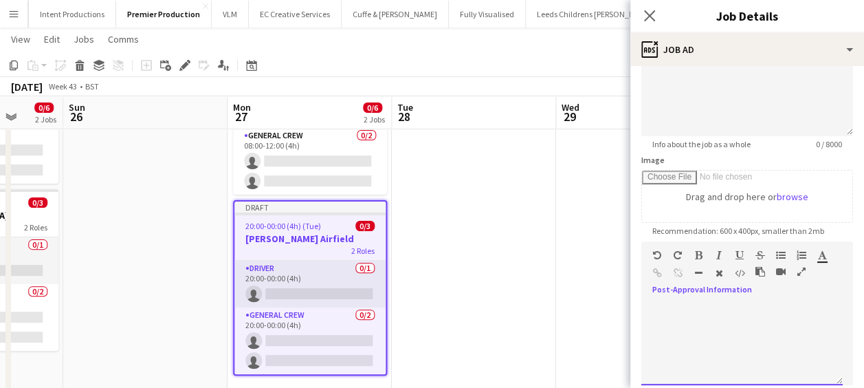
click at [716, 321] on div at bounding box center [741, 343] width 201 height 82
click at [652, 18] on icon at bounding box center [649, 15] width 13 height 13
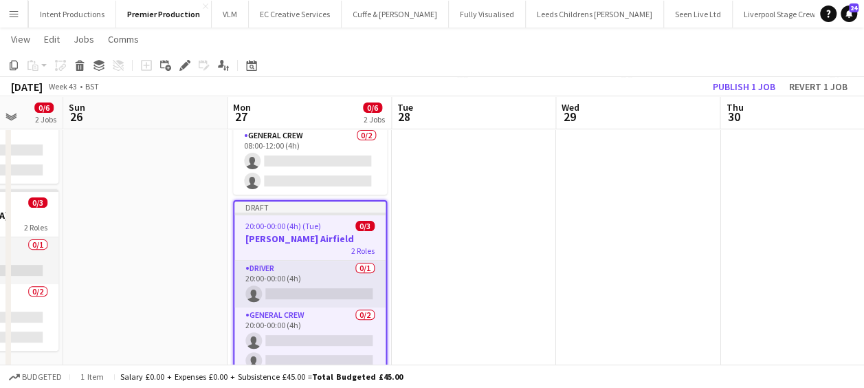
click at [544, 239] on app-date-cell at bounding box center [474, 210] width 164 height 389
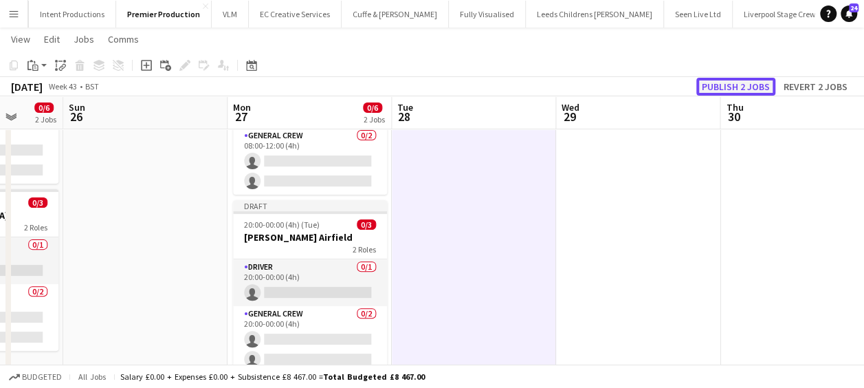
click at [751, 86] on button "Publish 2 jobs" at bounding box center [735, 87] width 79 height 18
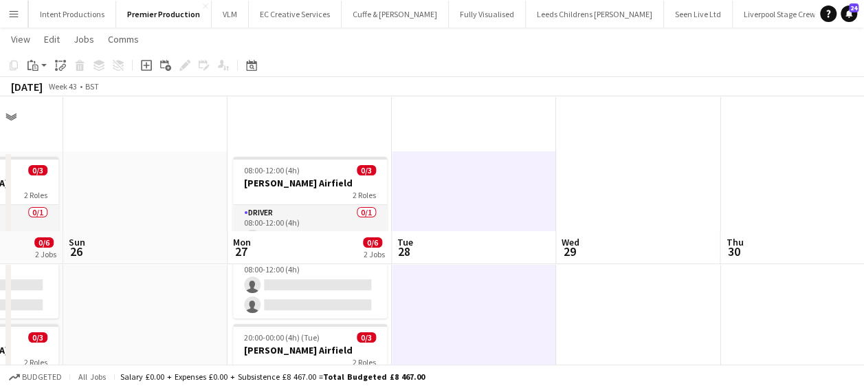
scroll to position [0, 0]
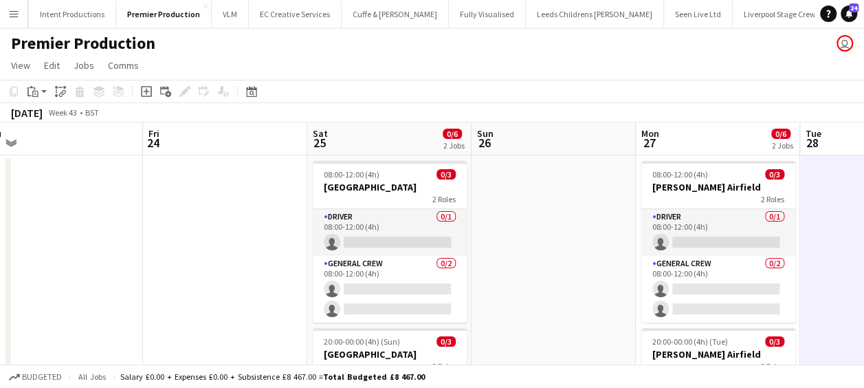
drag, startPoint x: 217, startPoint y: 209, endPoint x: 602, endPoint y: 209, distance: 384.9
click at [602, 209] on app-calendar-viewport "Tue 21 Wed 22 Thu 23 Fri 24 Sat 25 0/6 2 Jobs Sun 26 Mon 27 0/6 2 Jobs Tue 28 W…" at bounding box center [432, 333] width 864 height 422
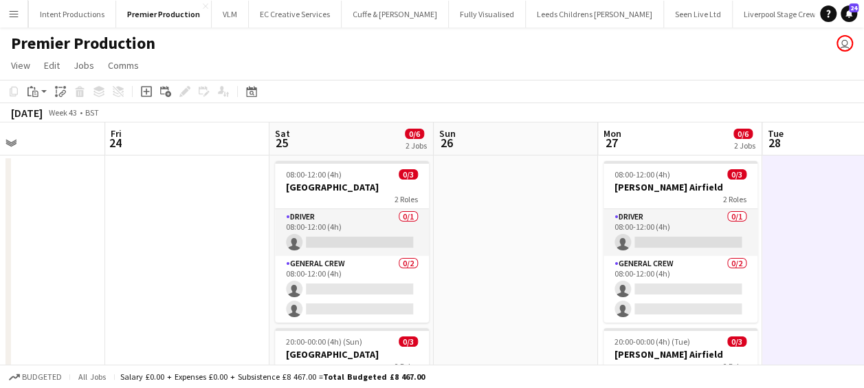
drag, startPoint x: 269, startPoint y: 230, endPoint x: 608, endPoint y: 235, distance: 338.2
click at [608, 236] on app-calendar-viewport "Tue 21 Wed 22 Thu 23 Fri 24 Sat 25 0/6 2 Jobs Sun 26 Mon 27 0/6 2 Jobs Tue 28 W…" at bounding box center [432, 333] width 864 height 422
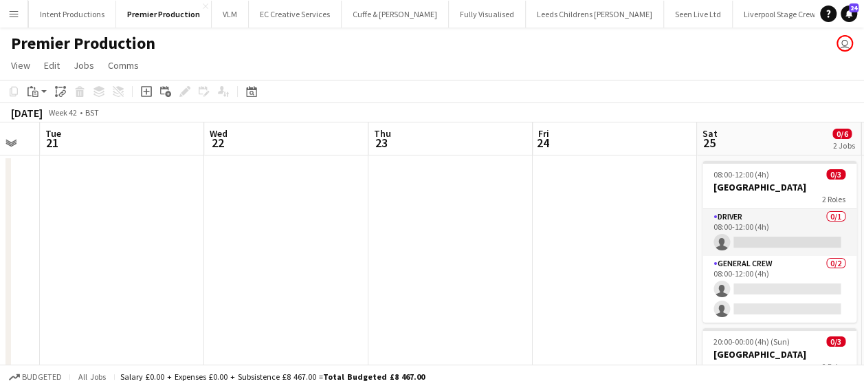
drag, startPoint x: 564, startPoint y: 234, endPoint x: 617, endPoint y: 234, distance: 52.9
click at [617, 234] on app-calendar-viewport "Sat 18 Sun 19 Mon 20 Tue 21 Wed 22 Thu 23 Fri 24 Sat 25 0/6 2 Jobs Sun 26 Mon 2…" at bounding box center [432, 333] width 864 height 422
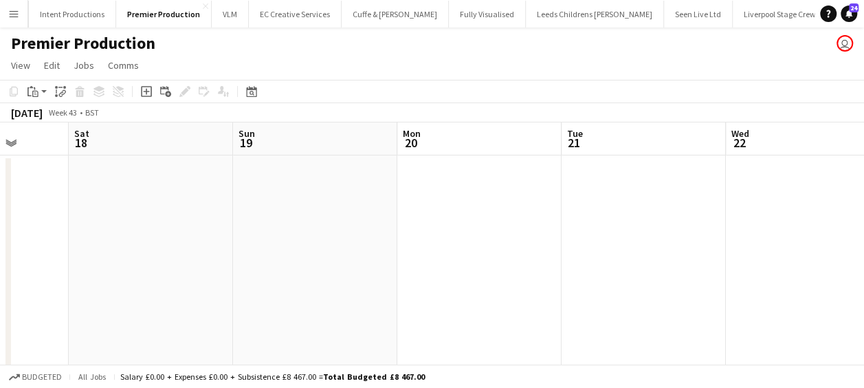
drag, startPoint x: 293, startPoint y: 230, endPoint x: 603, endPoint y: 235, distance: 310.0
click at [606, 235] on app-calendar-viewport "Thu 16 Fri 17 Sat 18 Sun 19 Mon 20 Tue 21 Wed 22 Thu 23 Fri 24 Sat 25 0/6 2 Job…" at bounding box center [432, 333] width 864 height 422
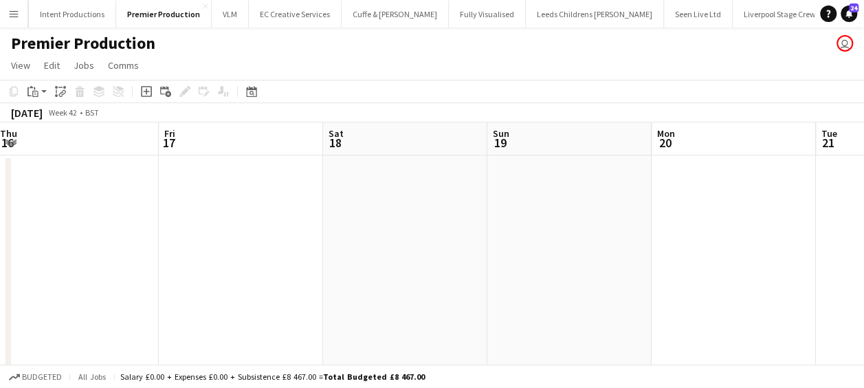
drag, startPoint x: 408, startPoint y: 238, endPoint x: 445, endPoint y: 240, distance: 37.1
click at [662, 240] on app-calendar-viewport "Tue 14 Wed 15 Thu 16 Fri 17 Sat 18 Sun 19 Mon 20 Tue 21 Wed 22 Thu 23 Fri 24" at bounding box center [432, 333] width 864 height 422
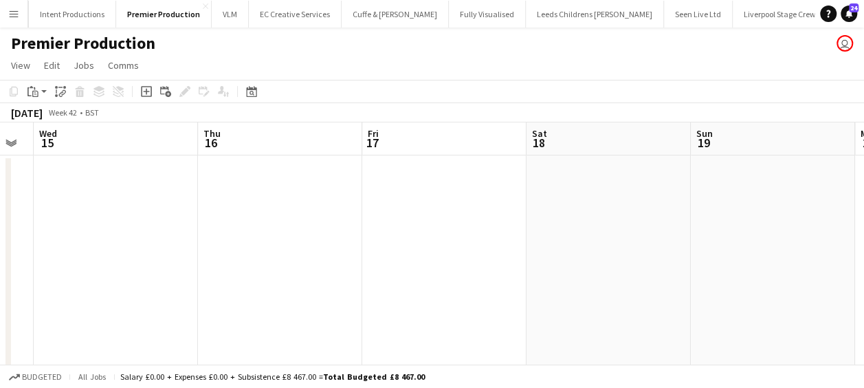
drag, startPoint x: 470, startPoint y: 244, endPoint x: 646, endPoint y: 247, distance: 176.0
click at [646, 247] on app-calendar-viewport "Mon 13 Tue 14 Wed 15 Thu 16 Fri 17 Sat 18 Sun 19 Mon 20 Tue 21 Wed 22 Thu 23" at bounding box center [432, 333] width 864 height 422
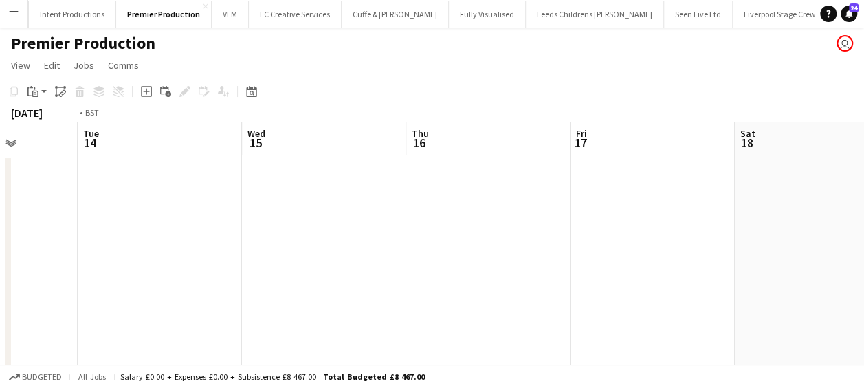
drag, startPoint x: 522, startPoint y: 244, endPoint x: 337, endPoint y: 240, distance: 184.9
click at [570, 244] on app-calendar-viewport "Sat 11 Sun 12 2/2 1 Job Mon 13 Tue 14 Wed 15 Thu 16 Fri 17 Sat 18 Sun 19 Mon 20…" at bounding box center [432, 333] width 864 height 422
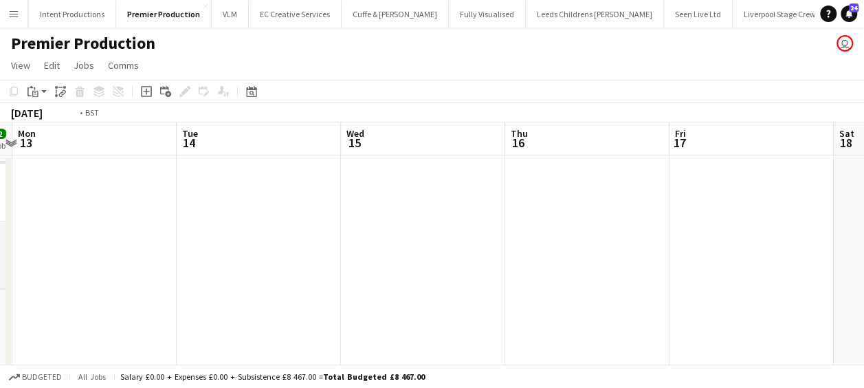
drag, startPoint x: 337, startPoint y: 240, endPoint x: 467, endPoint y: 240, distance: 129.9
click at [467, 240] on app-calendar-viewport "Sat 11 Sun 12 2/2 1 Job Mon 13 Tue 14 Wed 15 Thu 16 Fri 17 Sat 18 Sun 19 Mon 20…" at bounding box center [432, 333] width 864 height 422
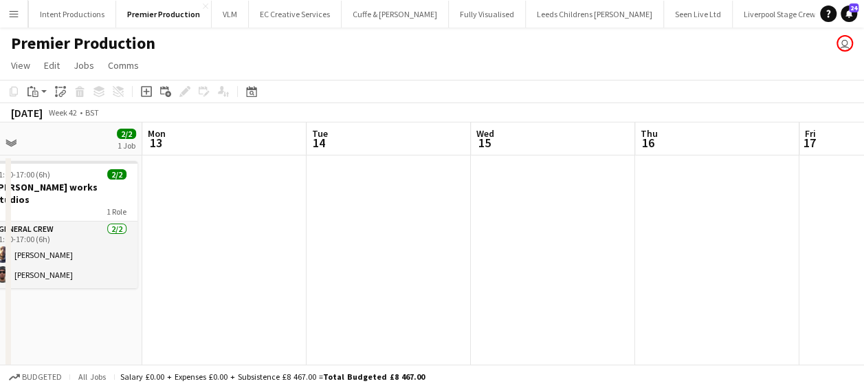
click at [431, 236] on app-date-cell at bounding box center [389, 349] width 164 height 389
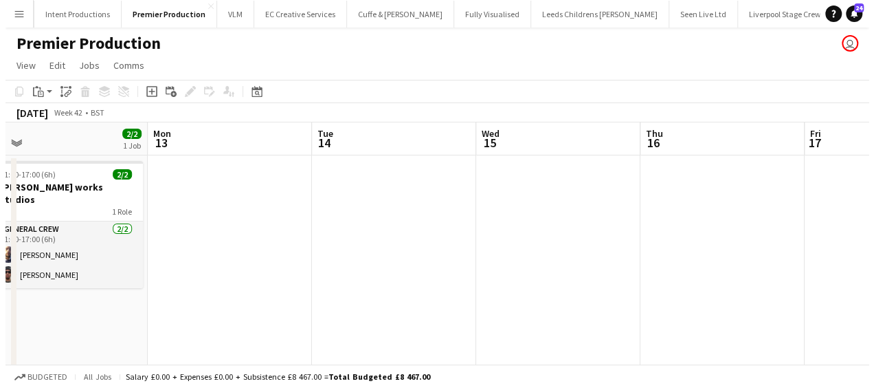
scroll to position [0, 350]
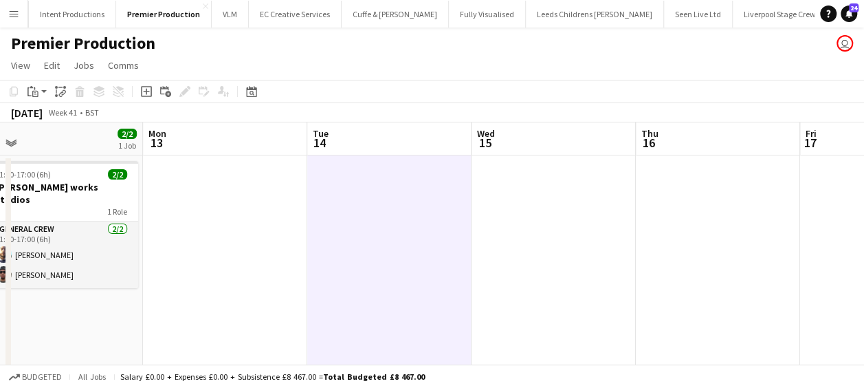
click at [16, 12] on app-icon "Menu" at bounding box center [13, 13] width 11 height 11
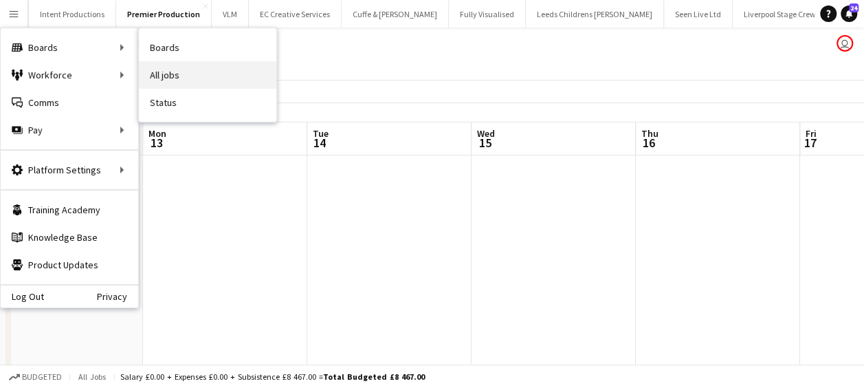
click at [227, 74] on link "All jobs" at bounding box center [207, 74] width 137 height 27
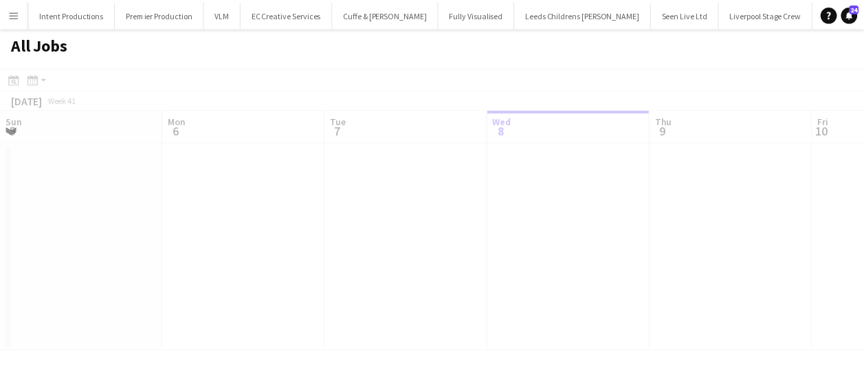
scroll to position [0, 329]
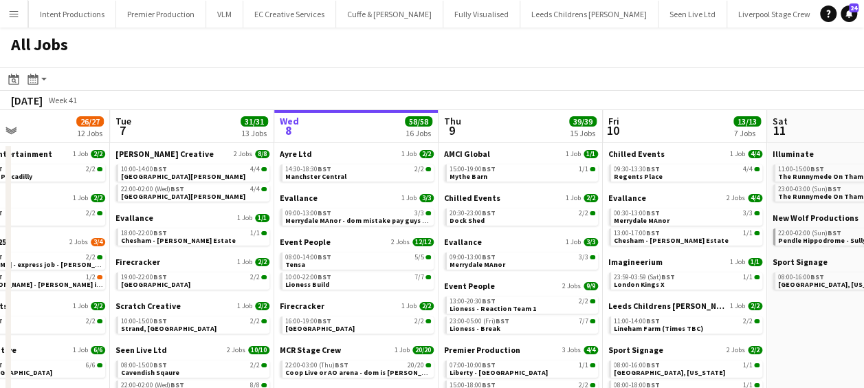
drag, startPoint x: 331, startPoint y: 254, endPoint x: 355, endPoint y: 257, distance: 24.2
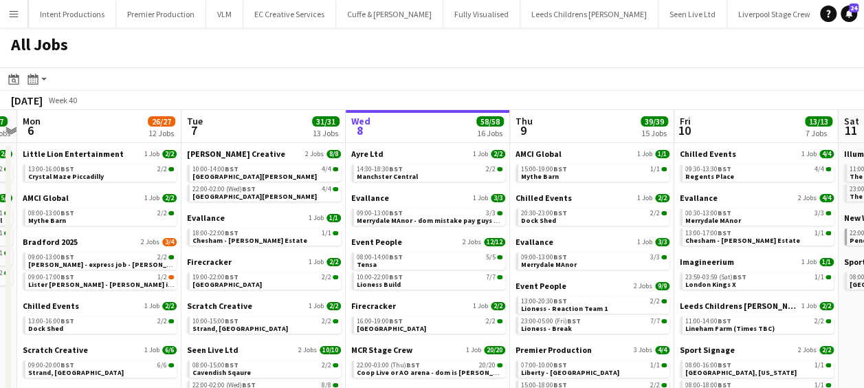
drag, startPoint x: 334, startPoint y: 280, endPoint x: 352, endPoint y: 280, distance: 17.9
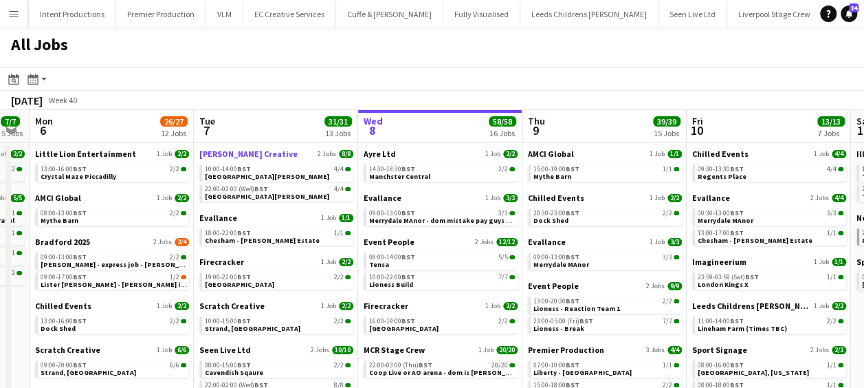
click at [243, 151] on span "[PERSON_NAME] Creative" at bounding box center [248, 153] width 98 height 10
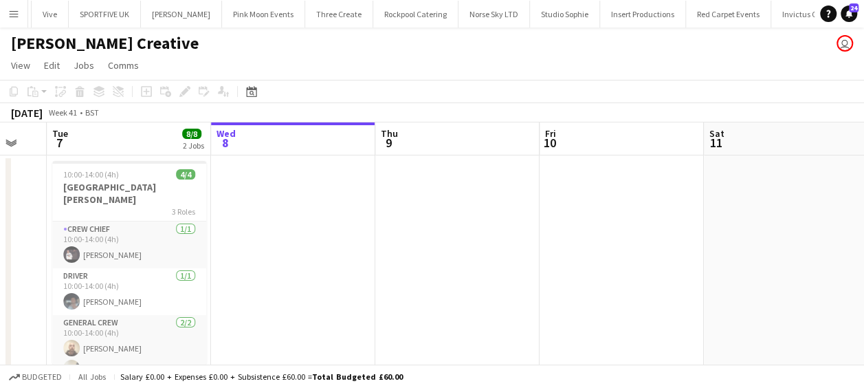
scroll to position [0, 450]
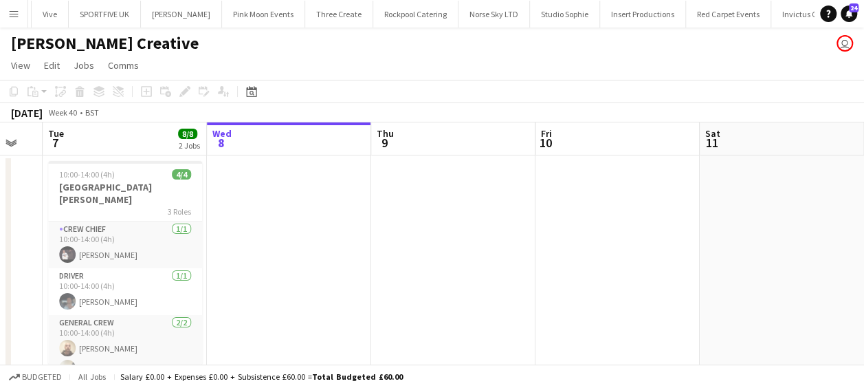
drag, startPoint x: 337, startPoint y: 285, endPoint x: 379, endPoint y: 286, distance: 42.6
click at [379, 286] on app-calendar-viewport "Sat 4 Sun 5 Mon 6 Tue 7 8/8 2 Jobs Wed 8 Thu 9 Fri 10 Sat 11 Sun 12 Mon 13 4/4 …" at bounding box center [432, 361] width 864 height 478
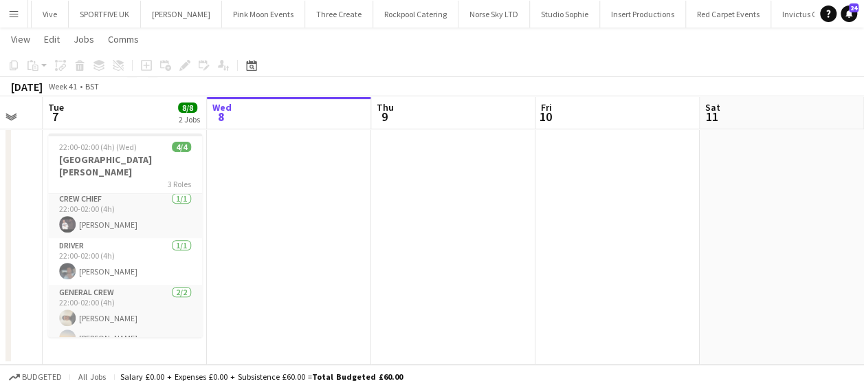
scroll to position [4, 0]
click at [267, 249] on app-date-cell at bounding box center [289, 141] width 164 height 445
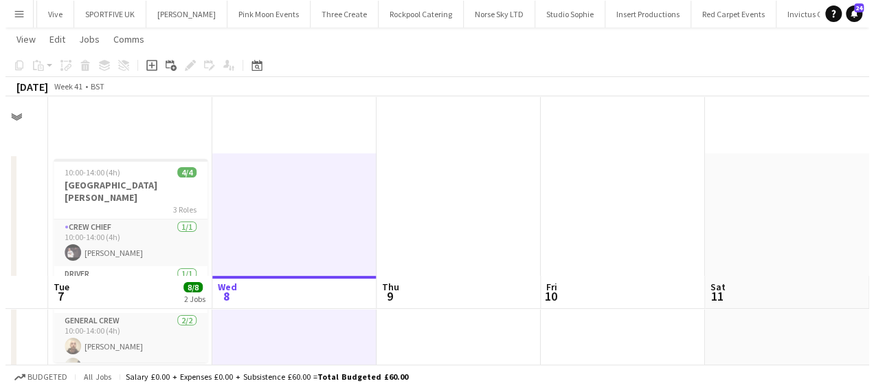
scroll to position [0, 0]
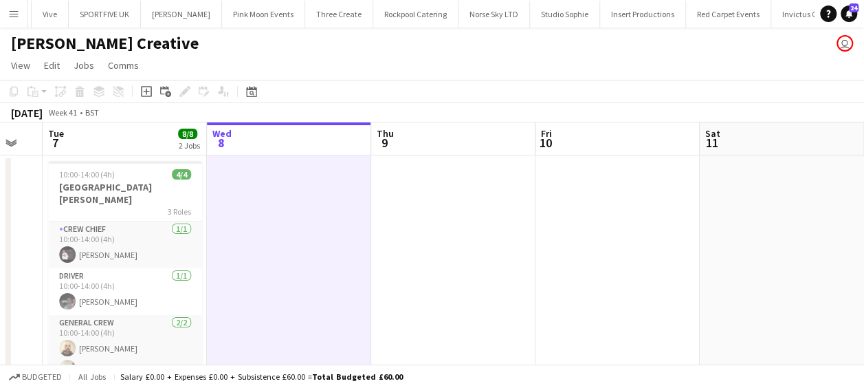
click at [14, 14] on app-icon "Menu" at bounding box center [13, 13] width 11 height 11
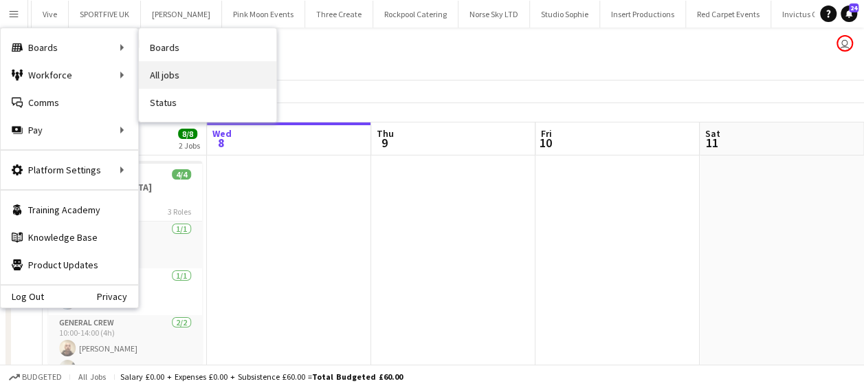
click at [191, 69] on link "All jobs" at bounding box center [207, 74] width 137 height 27
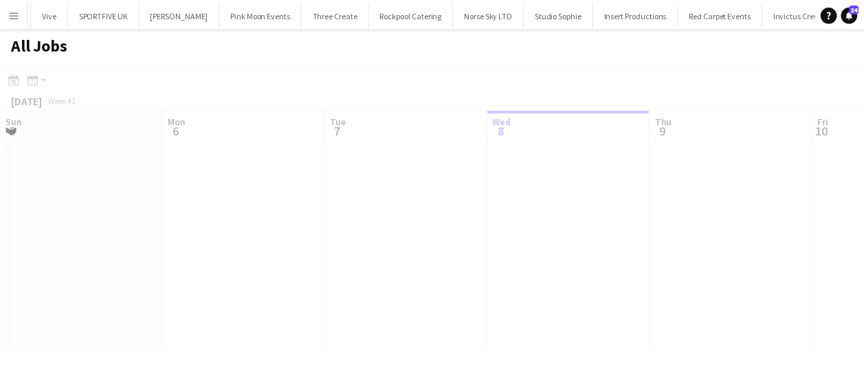
scroll to position [0, 329]
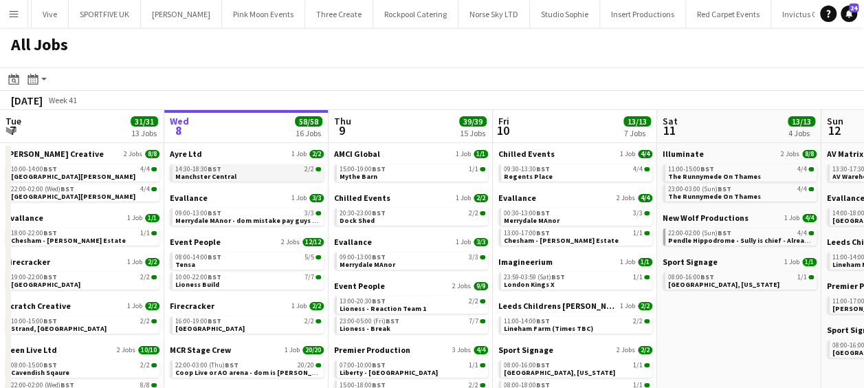
click at [234, 174] on link "14:30-18:30 BST 2/2 Manchster Central" at bounding box center [248, 172] width 146 height 16
click at [221, 216] on span "Merrydale MAnor - dom mistake pay guys 2 hours for travel and miles to Josh" at bounding box center [321, 220] width 293 height 9
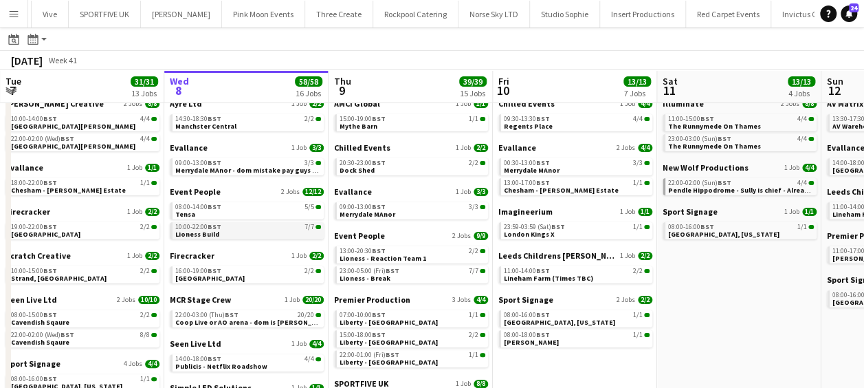
scroll to position [69, 0]
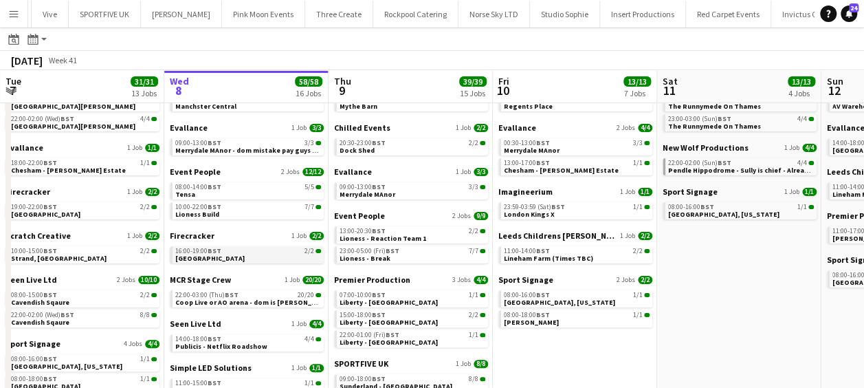
click at [214, 257] on link "16:00-19:00 BST 2/2 Hyde Park" at bounding box center [248, 254] width 146 height 16
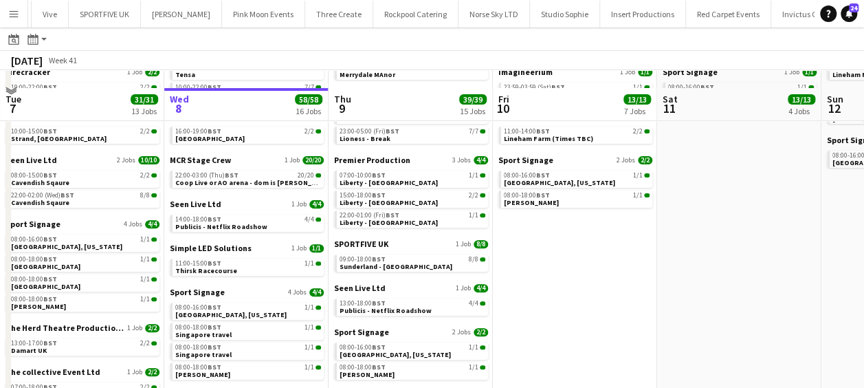
scroll to position [206, 0]
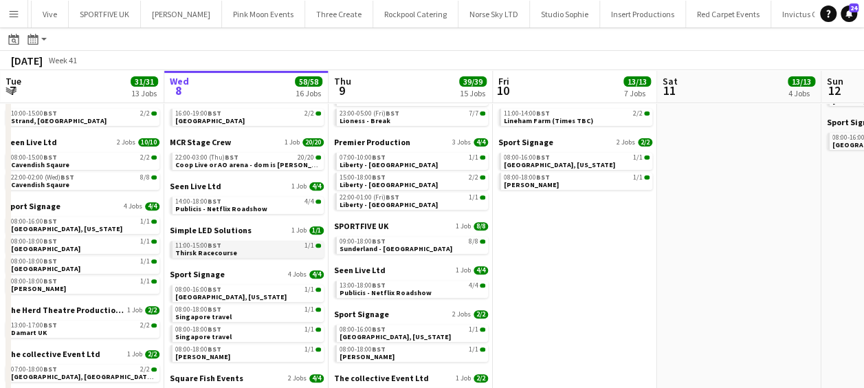
click at [219, 243] on span "BST" at bounding box center [215, 245] width 14 height 9
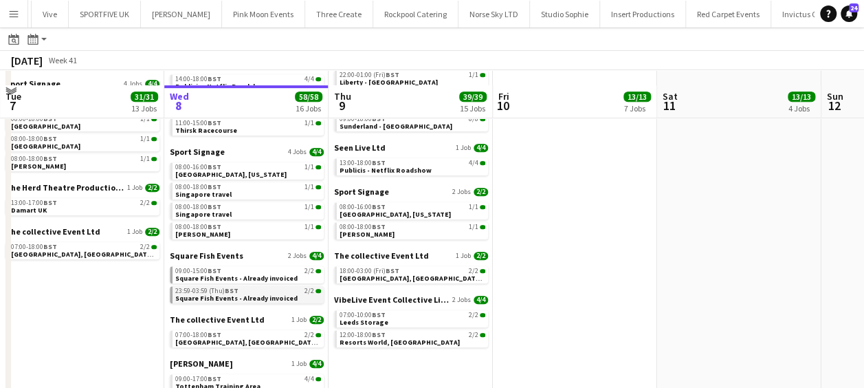
scroll to position [344, 0]
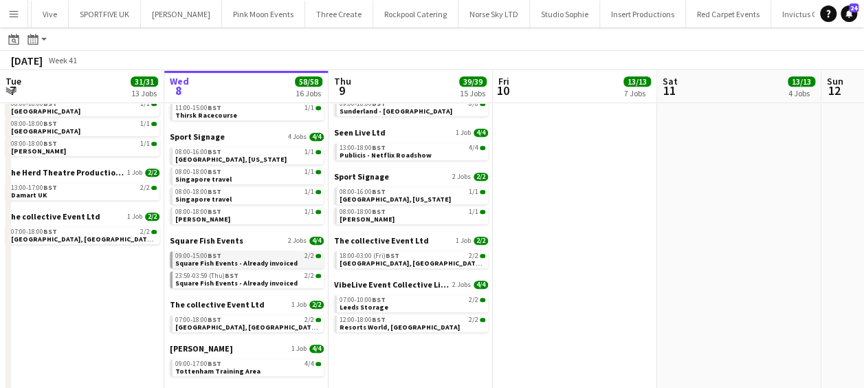
click at [234, 258] on span "Square Fish Events - Already invoiced" at bounding box center [236, 262] width 122 height 9
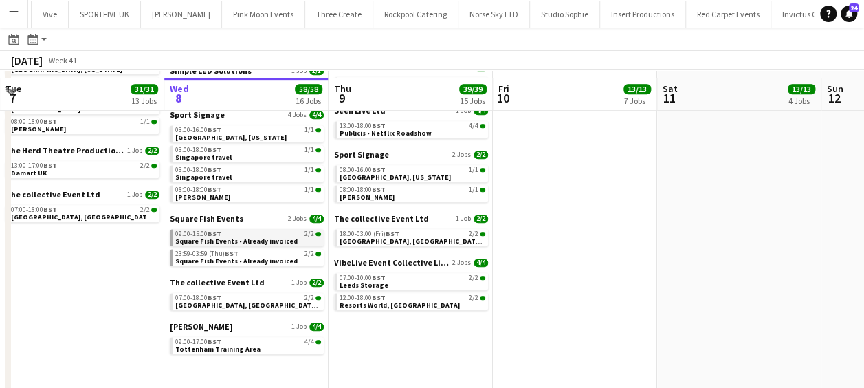
scroll to position [373, 0]
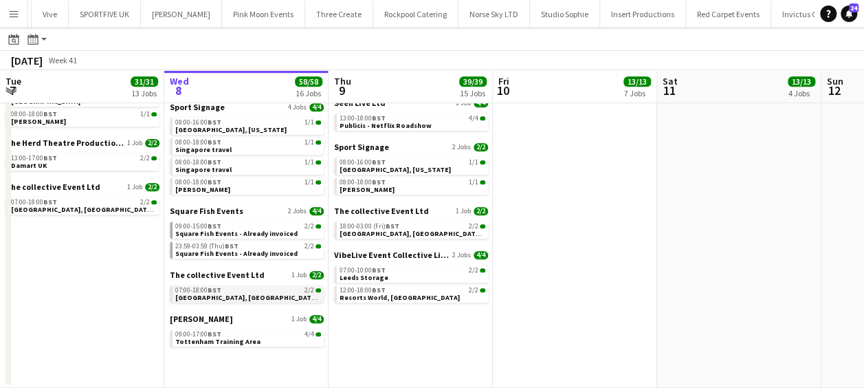
click at [247, 294] on span "Piccadilly Gardens, Manchester - Barker Driver" at bounding box center [287, 297] width 224 height 9
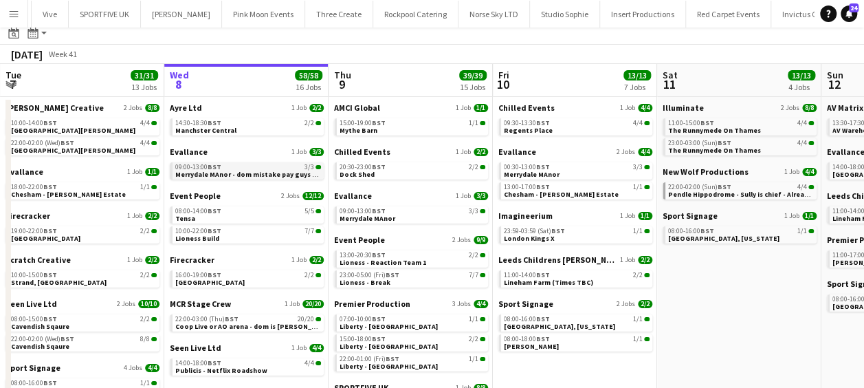
scroll to position [0, 0]
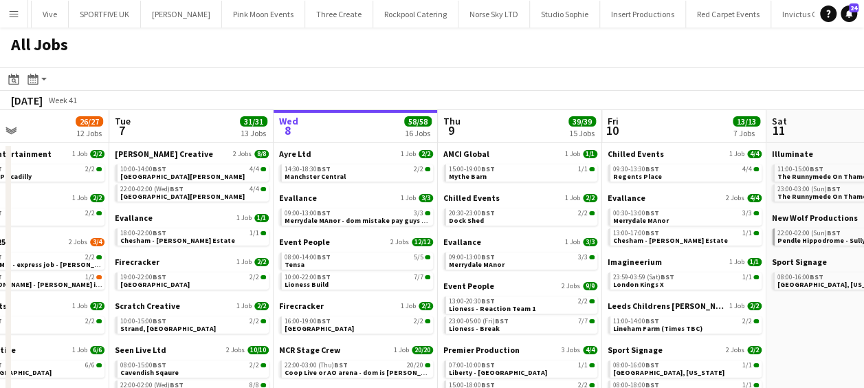
drag, startPoint x: 213, startPoint y: 256, endPoint x: 324, endPoint y: 263, distance: 111.5
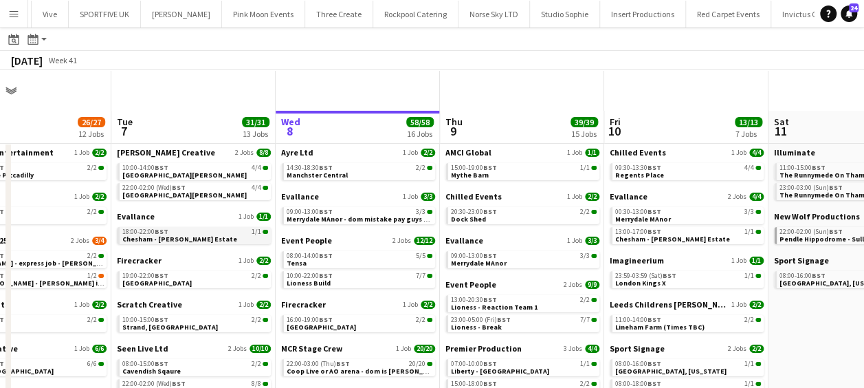
scroll to position [69, 0]
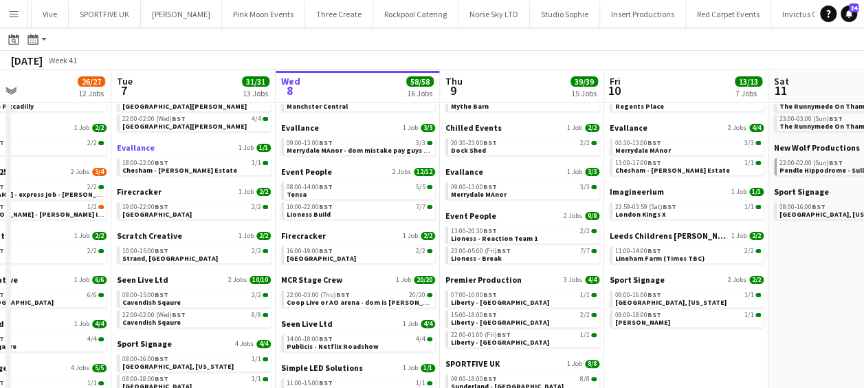
click at [146, 150] on span "Evallance" at bounding box center [136, 147] width 38 height 10
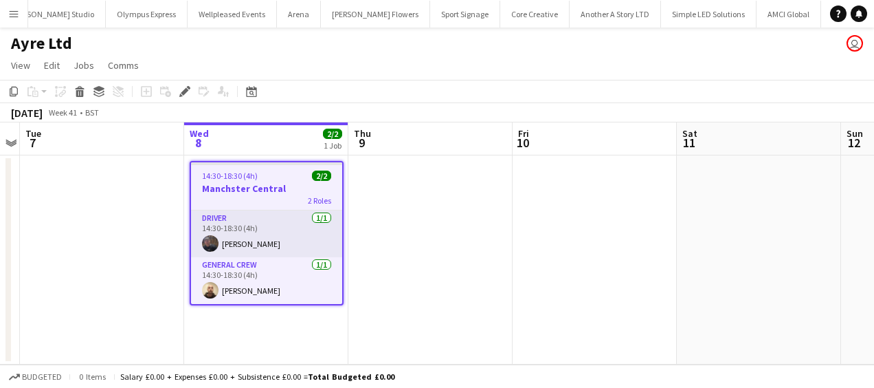
scroll to position [0, 533]
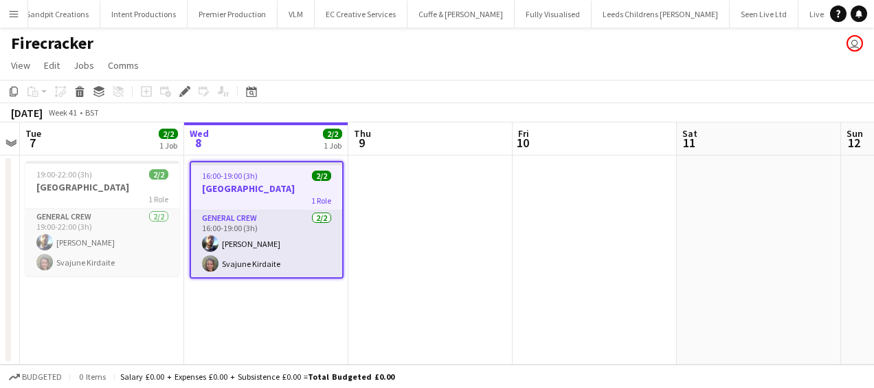
scroll to position [0, 1864]
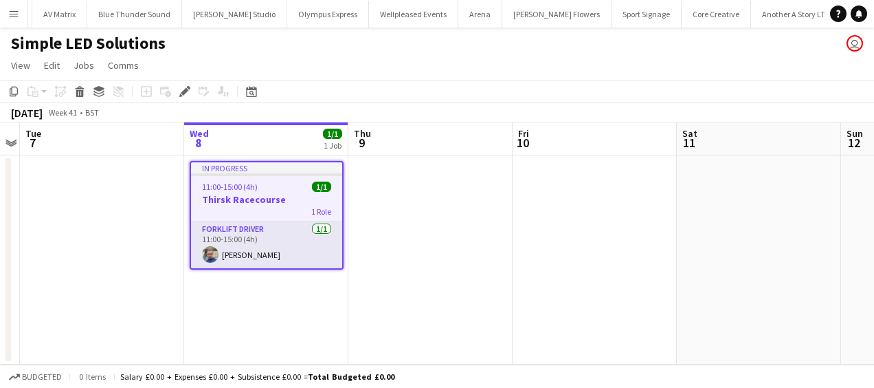
scroll to position [0, 342]
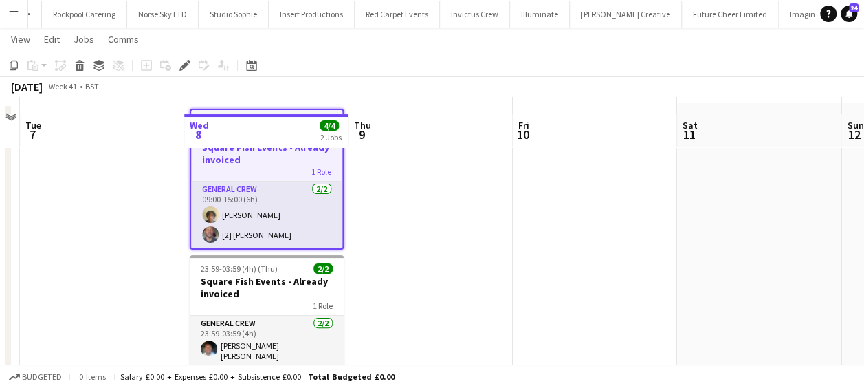
scroll to position [69, 0]
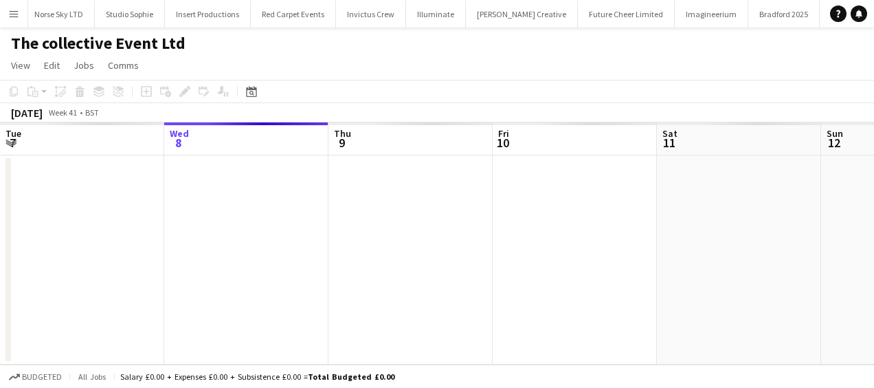
scroll to position [0, 473]
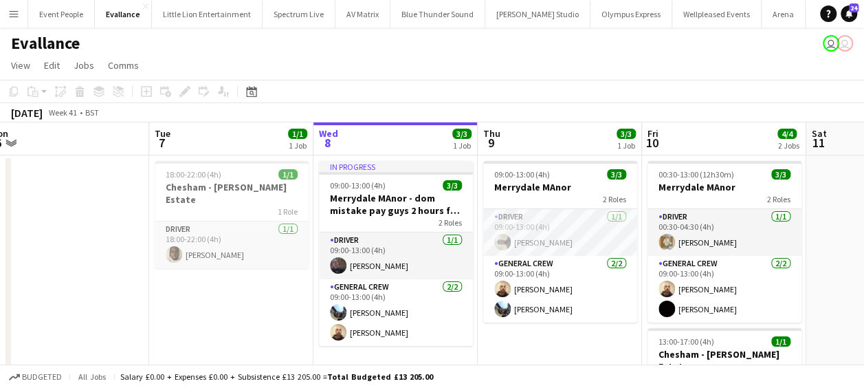
scroll to position [0, 342]
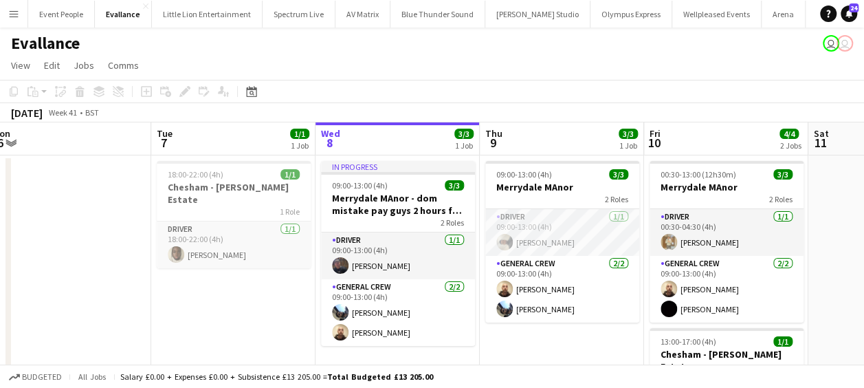
drag, startPoint x: 447, startPoint y: 340, endPoint x: 598, endPoint y: 337, distance: 151.2
click at [598, 337] on app-calendar-viewport "Sat 4 Sun 5 Mon 6 Tue 7 1/1 1 Job Wed 8 3/3 1 Job Thu 9 3/3 1 Job Fri 10 4/4 2 …" at bounding box center [432, 293] width 864 height 342
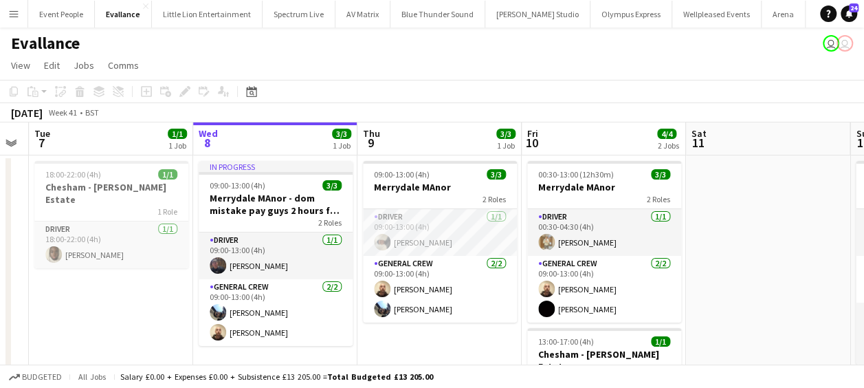
scroll to position [0, 467]
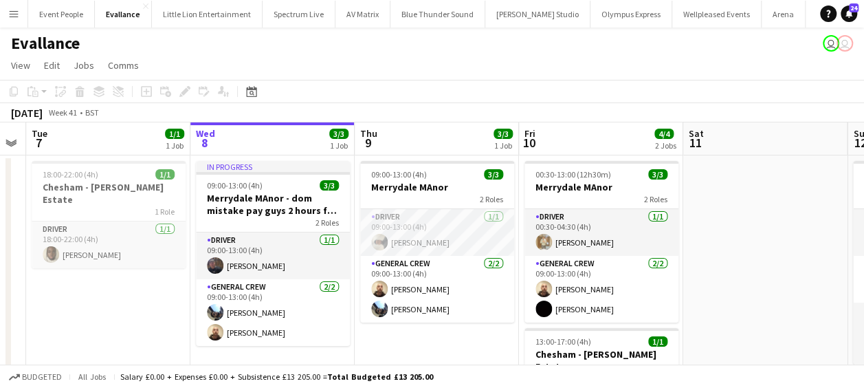
drag, startPoint x: 537, startPoint y: 320, endPoint x: 415, endPoint y: 322, distance: 122.4
click at [415, 322] on app-calendar-viewport "Sat 4 Sun 5 Mon 6 Tue 7 1/1 1 Job Wed 8 3/3 1 Job Thu 9 3/3 1 Job Fri 10 4/4 2 …" at bounding box center [432, 293] width 864 height 342
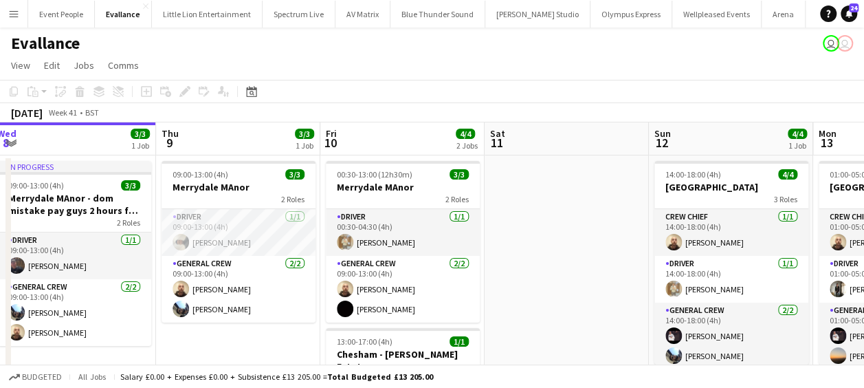
scroll to position [0, 353]
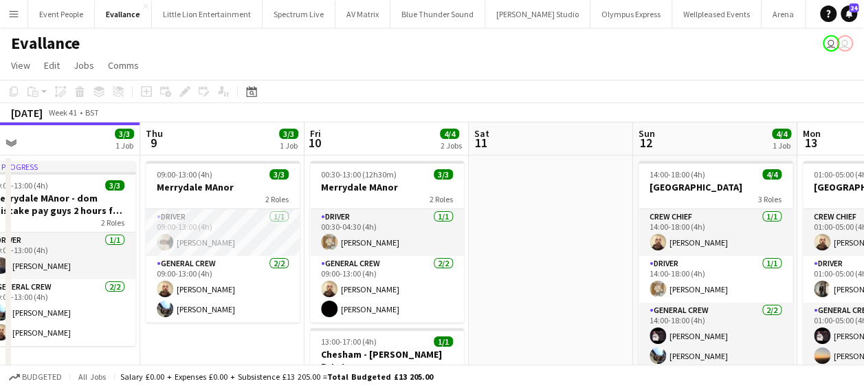
drag, startPoint x: 327, startPoint y: 358, endPoint x: 113, endPoint y: 349, distance: 214.6
click at [113, 349] on app-calendar-viewport "Mon 6 Tue 7 1/1 1 Job Wed 8 3/3 1 Job Thu 9 3/3 1 Job Fri 10 4/4 2 Jobs Sat 11 …" at bounding box center [432, 293] width 864 height 342
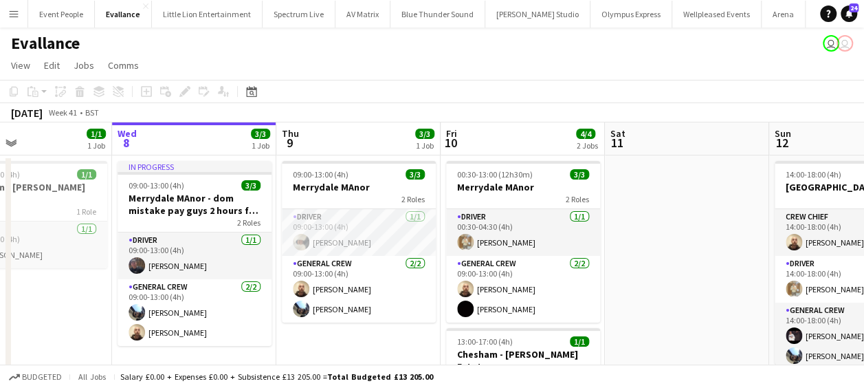
scroll to position [0, 377]
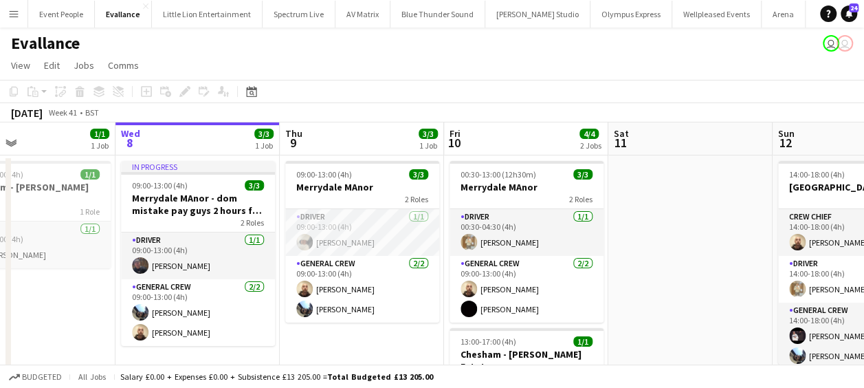
drag, startPoint x: 203, startPoint y: 340, endPoint x: 342, endPoint y: 344, distance: 139.6
click at [342, 344] on app-calendar-viewport "Sun 5 Mon 6 Tue 7 1/1 1 Job Wed 8 3/3 1 Job Thu 9 3/3 1 Job Fri 10 4/4 2 Jobs S…" at bounding box center [432, 293] width 864 height 342
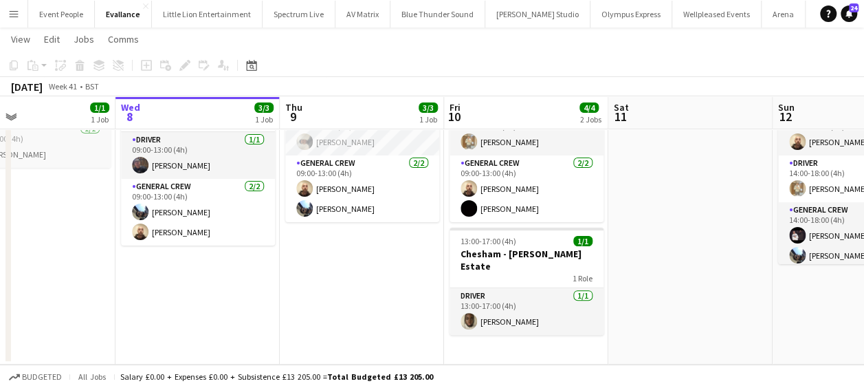
scroll to position [0, 610]
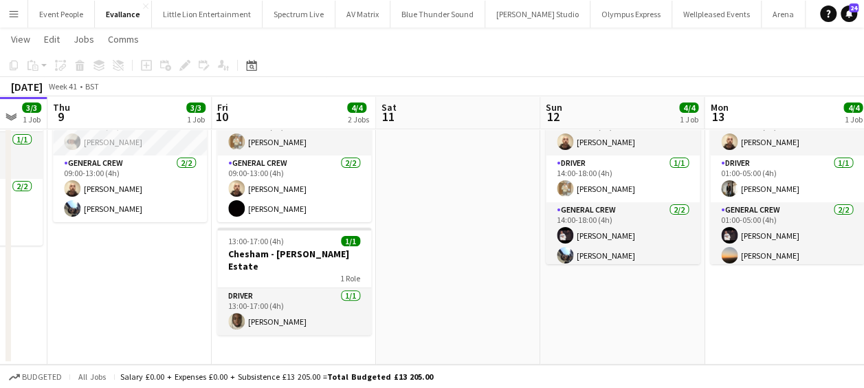
drag, startPoint x: 229, startPoint y: 261, endPoint x: -3, endPoint y: 263, distance: 231.6
click at [0, 263] on html "Menu Boards Boards Boards All jobs Status Workforce Workforce My Workforce Recr…" at bounding box center [432, 144] width 864 height 487
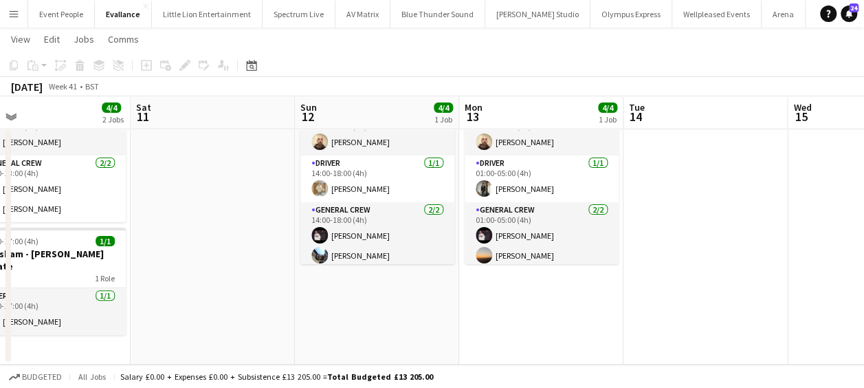
drag, startPoint x: 282, startPoint y: 355, endPoint x: 0, endPoint y: 304, distance: 286.3
click at [0, 305] on html "Menu Boards Boards Boards All jobs Status Workforce Workforce My Workforce Recr…" at bounding box center [432, 144] width 864 height 487
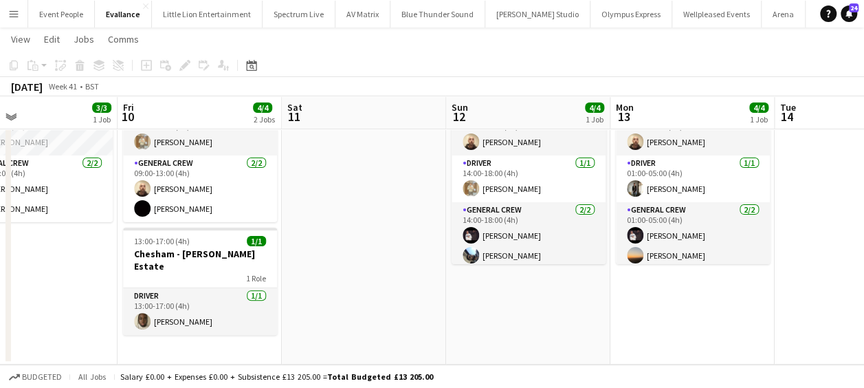
drag, startPoint x: 389, startPoint y: 287, endPoint x: 199, endPoint y: 287, distance: 190.4
click at [193, 287] on app-calendar-viewport "Tue 7 1/1 1 Job Wed 8 3/3 1 Job Thu 9 3/3 1 Job Fri 10 4/4 2 Jobs Sat 11 Sun 12…" at bounding box center [432, 160] width 864 height 410
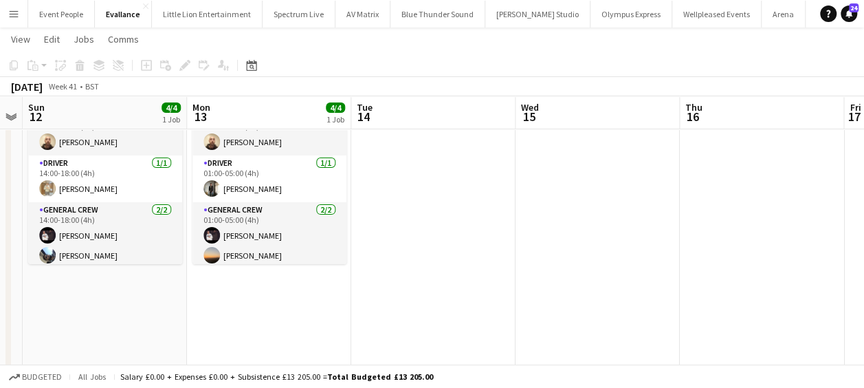
drag, startPoint x: 366, startPoint y: 286, endPoint x: 322, endPoint y: 285, distance: 44.0
click at [315, 285] on app-calendar-viewport "Thu 9 3/3 1 Job Fri 10 4/4 2 Jobs Sat 11 Sun 12 4/4 1 Job Mon 13 4/4 1 Job Tue …" at bounding box center [432, 167] width 864 height 424
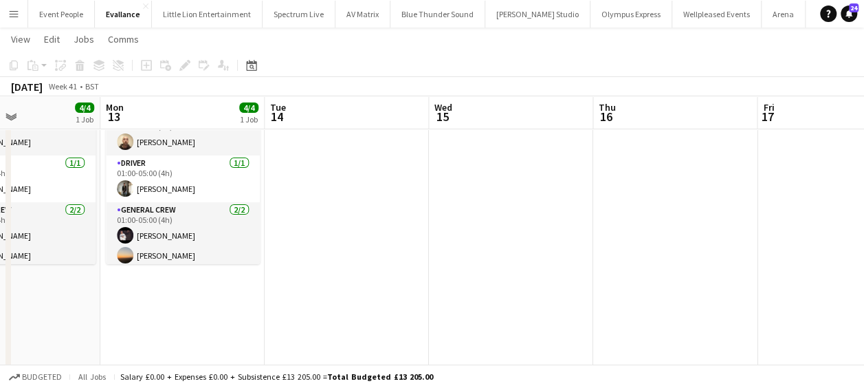
drag, startPoint x: 386, startPoint y: 286, endPoint x: 322, endPoint y: 286, distance: 64.6
click at [322, 286] on app-calendar-viewport "Thu 9 3/3 1 Job Fri 10 4/4 2 Jobs Sat 11 Sun 12 4/4 1 Job Mon 13 4/4 1 Job Tue …" at bounding box center [432, 167] width 864 height 424
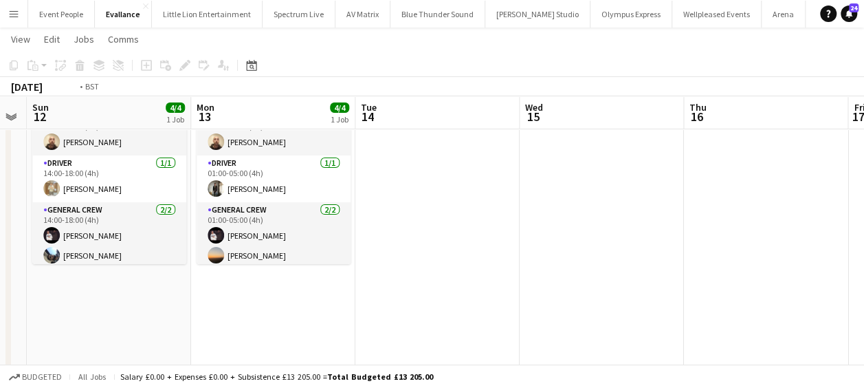
drag, startPoint x: 463, startPoint y: 285, endPoint x: 208, endPoint y: 285, distance: 255.7
click at [208, 285] on app-calendar-viewport "Thu 9 3/3 1 Job Fri 10 4/4 2 Jobs Sat 11 Sun 12 4/4 1 Job Mon 13 4/4 1 Job Tue …" at bounding box center [432, 167] width 864 height 424
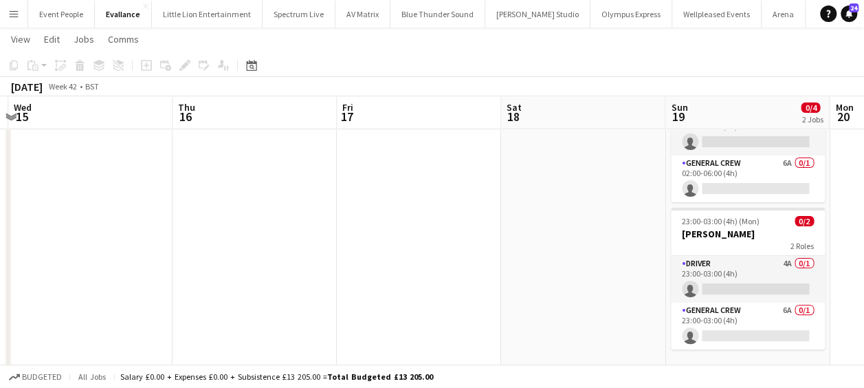
drag, startPoint x: 225, startPoint y: 289, endPoint x: 478, endPoint y: 299, distance: 253.1
click at [208, 290] on app-calendar-viewport "Sat 11 Sun 12 4/4 1 Job Mon 13 4/4 1 Job Tue 14 Wed 15 Thu 16 Fri 17 Sat 18 Sun…" at bounding box center [432, 167] width 864 height 424
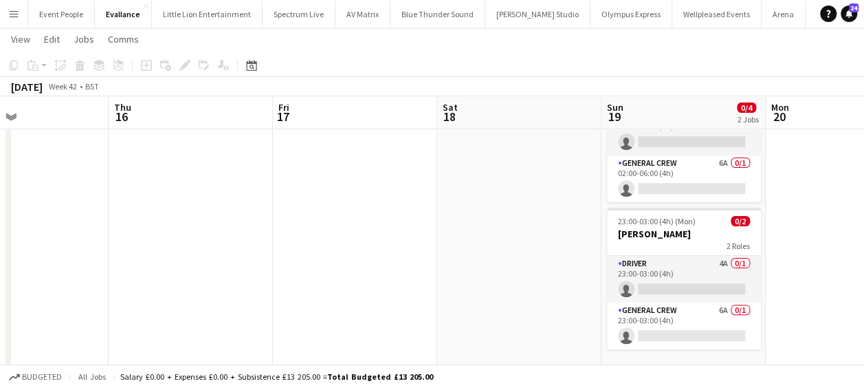
drag, startPoint x: 408, startPoint y: 299, endPoint x: 364, endPoint y: 298, distance: 44.0
click at [366, 298] on app-calendar-viewport "Mon 13 4/4 1 Job Tue 14 Wed 15 Thu 16 Fri 17 Sat 18 Sun 19 0/4 2 Jobs Mon 20 Tu…" at bounding box center [432, 167] width 864 height 424
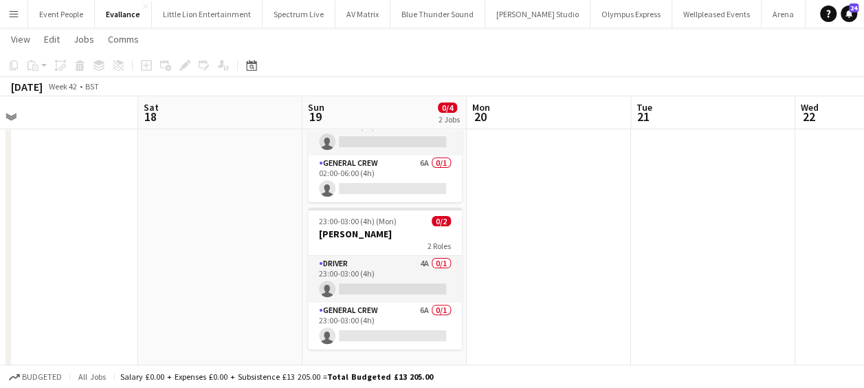
drag, startPoint x: 123, startPoint y: 294, endPoint x: 201, endPoint y: 283, distance: 79.1
click at [93, 294] on app-calendar-viewport "Wed 15 Thu 16 Fri 17 Sat 18 Sun 19 0/4 2 Jobs Mon 20 Tue 21 Wed 22 Thu 23 Fri 2…" at bounding box center [432, 167] width 864 height 424
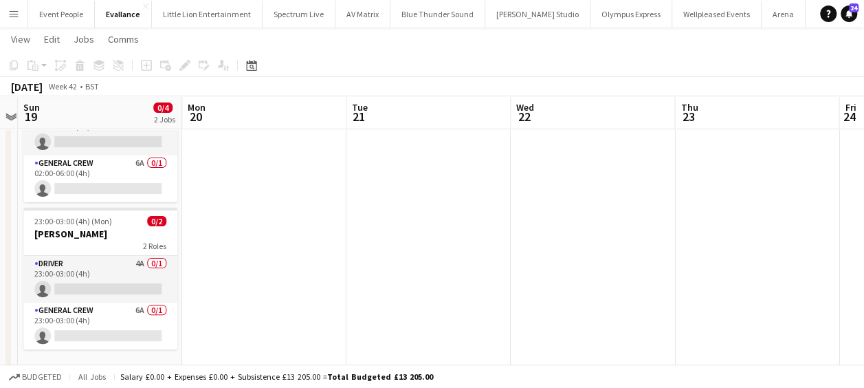
click at [335, 284] on app-calendar-viewport "Wed 15 Thu 16 Fri 17 Sat 18 Sun 19 0/4 2 Jobs Mon 20 Tue 21 Wed 22 Thu 23 Fri 2…" at bounding box center [432, 167] width 864 height 424
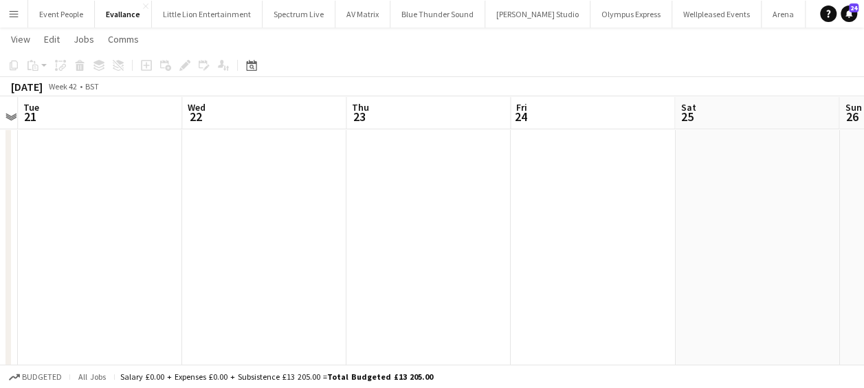
scroll to position [0, 349]
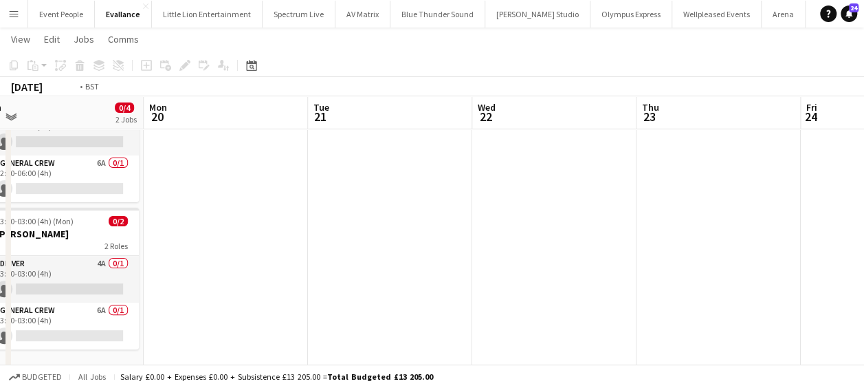
drag, startPoint x: 678, startPoint y: 257, endPoint x: 1, endPoint y: 253, distance: 677.0
click at [0, 254] on html "Menu Boards Boards Boards All jobs Status Workforce Workforce My Workforce Recr…" at bounding box center [432, 151] width 864 height 501
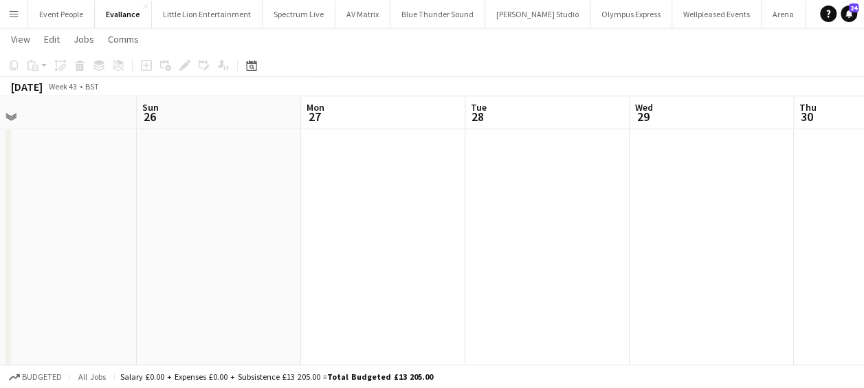
drag, startPoint x: 668, startPoint y: 253, endPoint x: 268, endPoint y: 249, distance: 400.0
click at [137, 254] on app-calendar-viewport "Thu 23 Fri 24 Sat 25 Sun 26 Mon 27 Tue 28 Wed 29 Thu 30 Fri 31 Sat 1 Sun 2" at bounding box center [432, 167] width 864 height 424
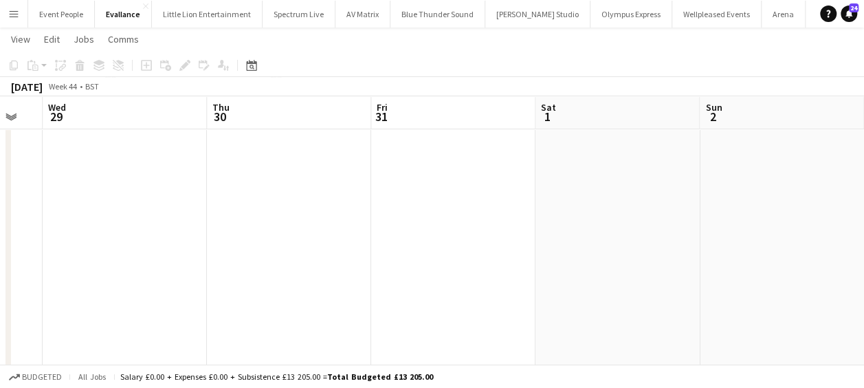
drag, startPoint x: 357, startPoint y: 258, endPoint x: 559, endPoint y: 252, distance: 202.2
click at [197, 257] on app-calendar-viewport "Sat 25 Sun 26 Mon 27 Tue 28 Wed 29 Thu 30 Fri 31 Sat 1 Sun 2 Mon 3 Tue 4" at bounding box center [432, 167] width 864 height 424
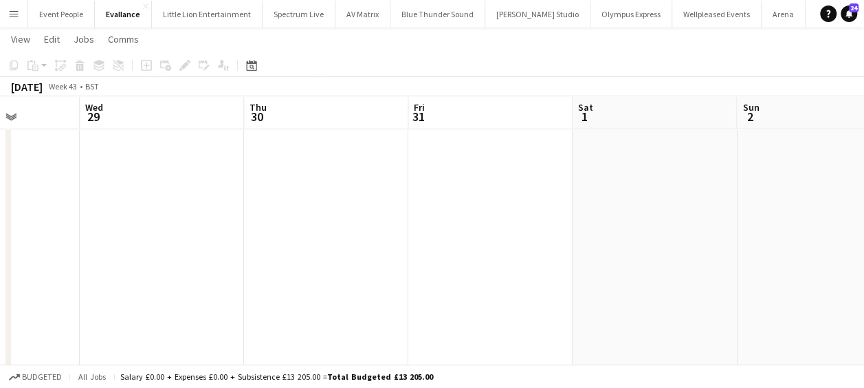
drag, startPoint x: 495, startPoint y: 263, endPoint x: 400, endPoint y: 260, distance: 94.9
click at [279, 262] on app-calendar-viewport "Sat 25 Sun 26 Mon 27 Tue 28 Wed 29 Thu 30 Fri 31 Sat 1 Sun 2 Mon 3 Tue 4" at bounding box center [432, 167] width 864 height 424
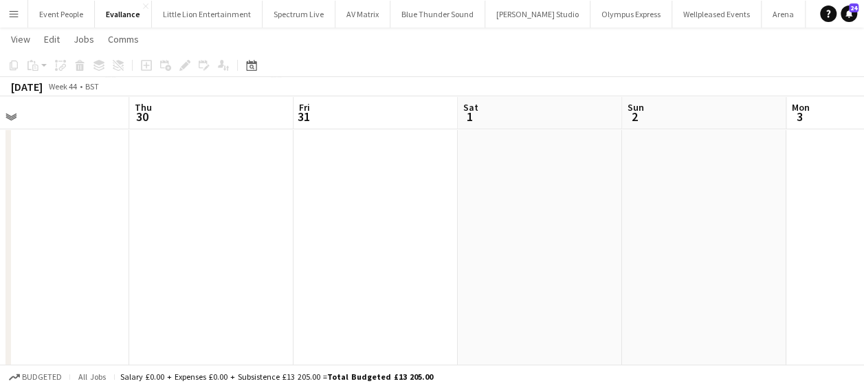
drag, startPoint x: 319, startPoint y: 265, endPoint x: 579, endPoint y: 263, distance: 260.5
click at [579, 263] on app-calendar-viewport "Mon 27 Tue 28 Wed 29 Thu 30 Fri 31 Sat 1 Sun 2 Mon 3 Tue 4 Wed 5 Thu 6" at bounding box center [432, 167] width 864 height 424
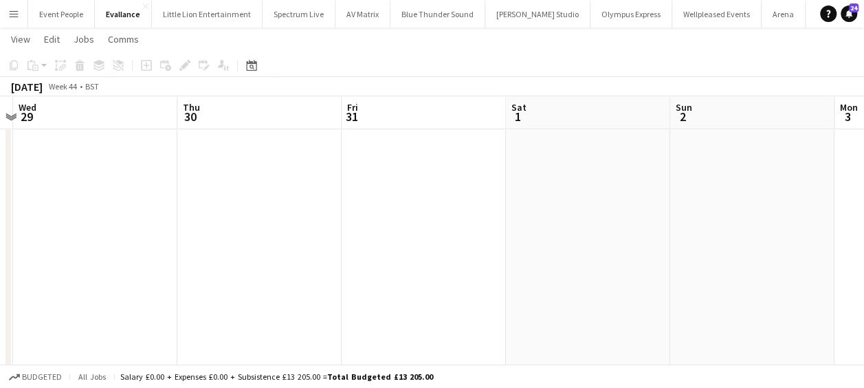
drag, startPoint x: 406, startPoint y: 263, endPoint x: 443, endPoint y: 265, distance: 37.9
click at [443, 265] on app-calendar-viewport "Mon 27 Tue 28 Wed 29 Thu 30 Fri 31 Sat 1 Sun 2 Mon 3 Tue 4 Wed 5 Thu 6" at bounding box center [432, 167] width 864 height 424
click at [244, 170] on app-date-cell at bounding box center [263, 217] width 164 height 324
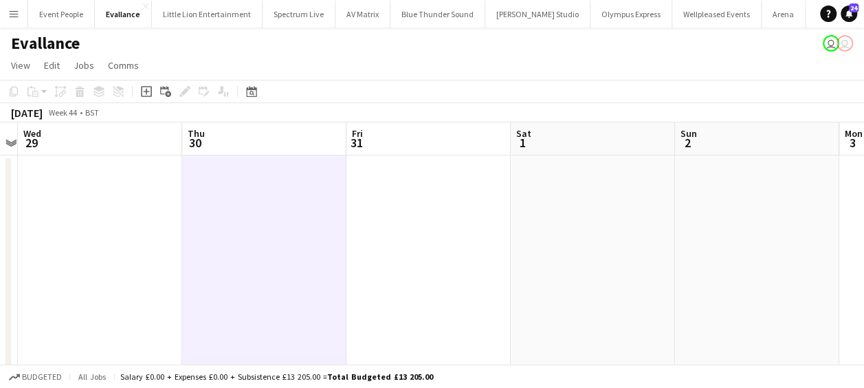
scroll to position [0, 0]
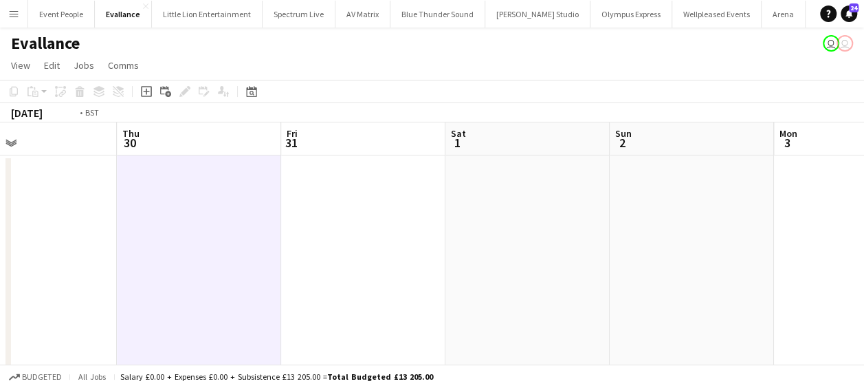
drag, startPoint x: 228, startPoint y: 234, endPoint x: 646, endPoint y: 236, distance: 417.9
click at [650, 236] on app-calendar-viewport "Mon 27 Tue 28 Wed 29 Thu 30 Fri 31 Sat 1 Sun 2 Mon 3 Tue 4 Wed 5 Thu 6" at bounding box center [432, 300] width 864 height 357
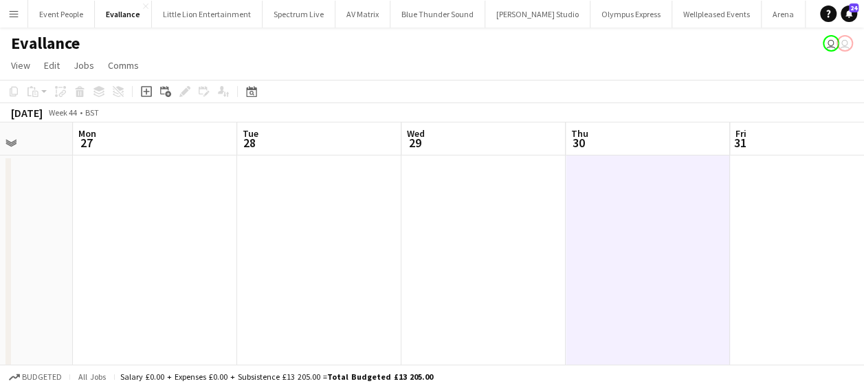
drag, startPoint x: 269, startPoint y: 231, endPoint x: 712, endPoint y: 241, distance: 442.7
click at [713, 241] on app-calendar-viewport "Fri 24 Sat 25 Sun 26 Mon 27 Tue 28 Wed 29 Thu 30 Fri 31 Sat 1 Sun 2 Mon 3" at bounding box center [432, 300] width 864 height 357
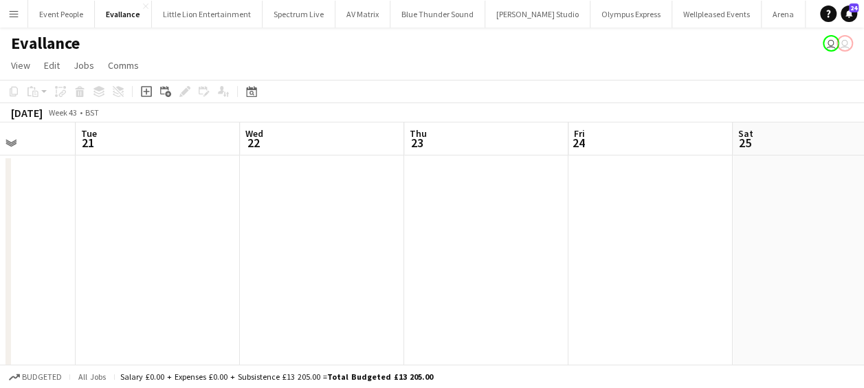
drag, startPoint x: 214, startPoint y: 249, endPoint x: 691, endPoint y: 263, distance: 476.5
click at [691, 263] on app-calendar-viewport "Sat 18 Sun 19 0/4 2 Jobs Mon 20 Tue 21 Wed 22 Thu 23 Fri 24 Sat 25 Sun 26 Mon 2…" at bounding box center [432, 300] width 864 height 357
drag, startPoint x: 255, startPoint y: 263, endPoint x: 557, endPoint y: 261, distance: 301.7
click at [552, 263] on app-calendar-viewport "Sat 18 Sun 19 0/4 2 Jobs Mon 20 Tue 21 Wed 22 Thu 23 Fri 24 Sat 25 Sun 26 Mon 2…" at bounding box center [432, 300] width 864 height 357
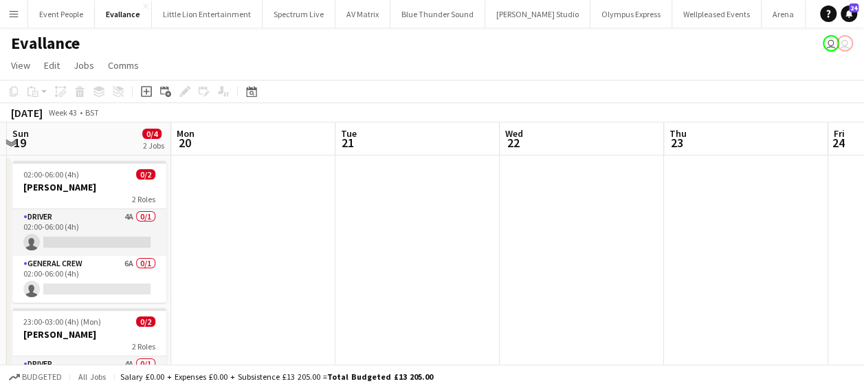
drag, startPoint x: 293, startPoint y: 263, endPoint x: 611, endPoint y: 267, distance: 317.6
click at [611, 267] on app-calendar-viewport "Fri 17 Sat 18 Sun 19 0/4 2 Jobs Mon 20 Tue 21 Wed 22 Thu 23 Fri 24 Sat 25 Sun 2…" at bounding box center [432, 300] width 864 height 357
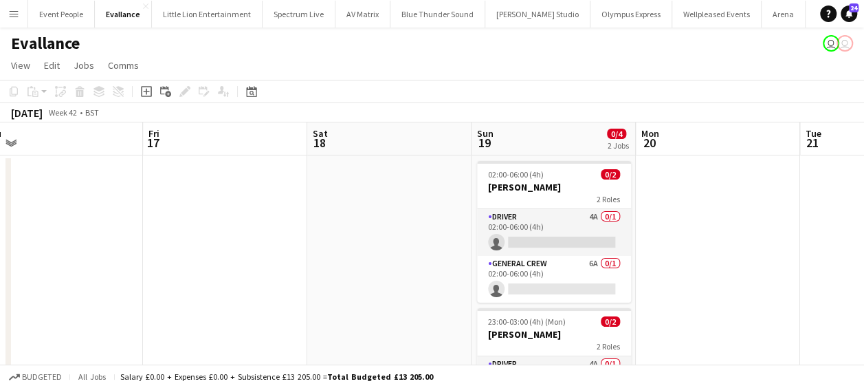
drag, startPoint x: 388, startPoint y: 256, endPoint x: 757, endPoint y: 256, distance: 369.8
click at [759, 256] on app-calendar-viewport "Tue 14 Wed 15 Thu 16 Fri 17 Sat 18 Sun 19 0/4 2 Jobs Mon 20 Tue 21 Wed 22 Thu 2…" at bounding box center [432, 300] width 864 height 357
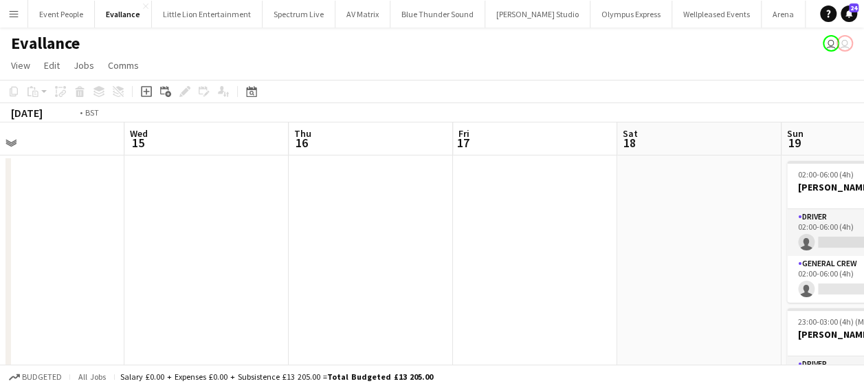
scroll to position [0, 436]
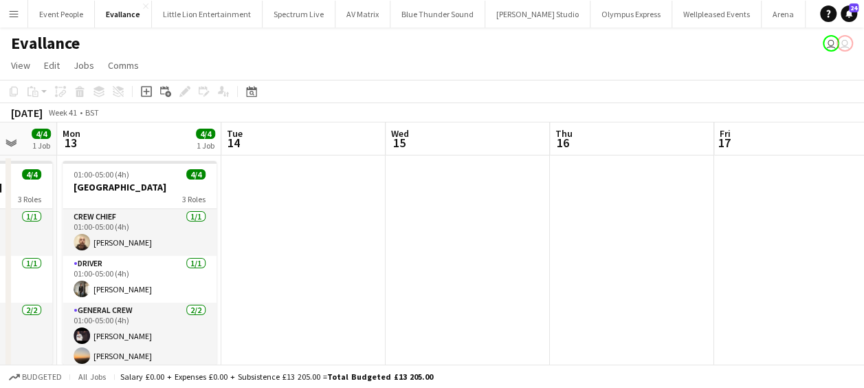
drag, startPoint x: 698, startPoint y: 274, endPoint x: 713, endPoint y: 274, distance: 15.8
click at [713, 274] on app-calendar-viewport "Fri 10 4/4 2 Jobs Sat 11 Sun 12 4/4 1 Job Mon 13 4/4 1 Job Tue 14 Wed 15 Thu 16…" at bounding box center [432, 300] width 864 height 357
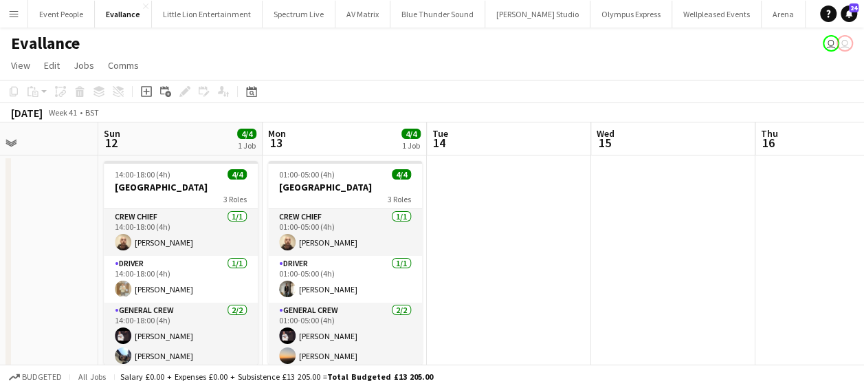
drag, startPoint x: 459, startPoint y: 288, endPoint x: 641, endPoint y: 295, distance: 182.3
click at [711, 291] on app-calendar-viewport "Thu 9 3/3 1 Job Fri 10 4/4 2 Jobs Sat 11 Sun 12 4/4 1 Job Mon 13 4/4 1 Job Tue …" at bounding box center [432, 300] width 864 height 357
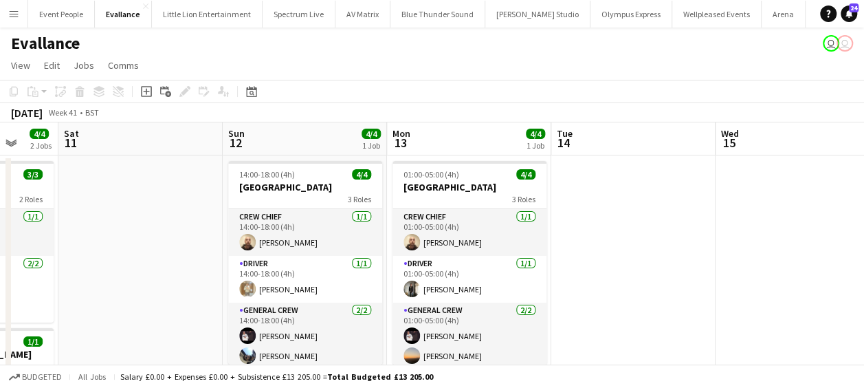
click at [671, 295] on app-calendar-viewport "Wed 8 3/3 1 Job Thu 9 3/3 1 Job Fri 10 4/4 2 Jobs Sat 11 Sun 12 4/4 1 Job Mon 1…" at bounding box center [432, 300] width 864 height 357
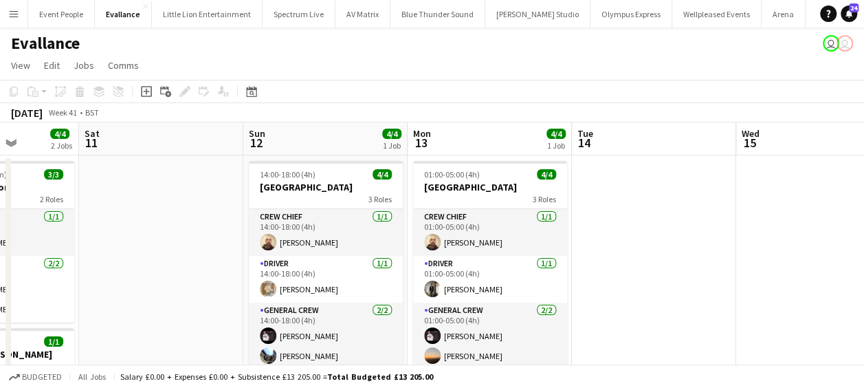
drag, startPoint x: 451, startPoint y: 285, endPoint x: 638, endPoint y: 285, distance: 186.9
click at [636, 285] on app-calendar-viewport "Wed 8 3/3 1 Job Thu 9 3/3 1 Job Fri 10 4/4 2 Jobs Sat 11 Sun 12 4/4 1 Job Mon 1…" at bounding box center [432, 300] width 864 height 357
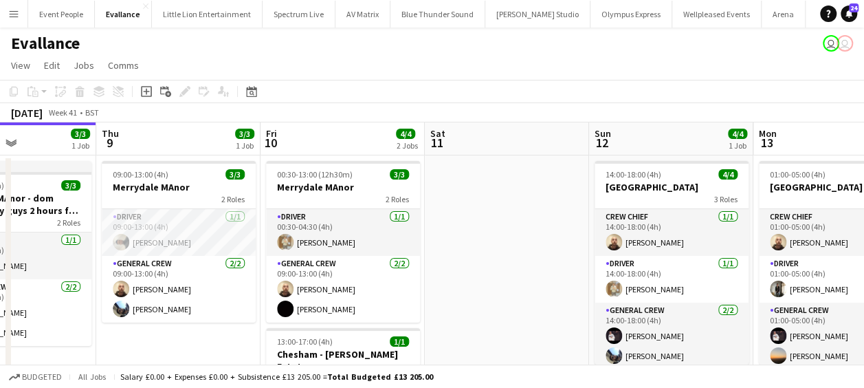
drag, startPoint x: 443, startPoint y: 285, endPoint x: 592, endPoint y: 285, distance: 149.8
click at [592, 285] on app-calendar-viewport "Mon 6 Tue 7 1/1 1 Job Wed 8 3/3 1 Job Thu 9 3/3 1 Job Fri 10 4/4 2 Jobs Sat 11 …" at bounding box center [432, 300] width 864 height 357
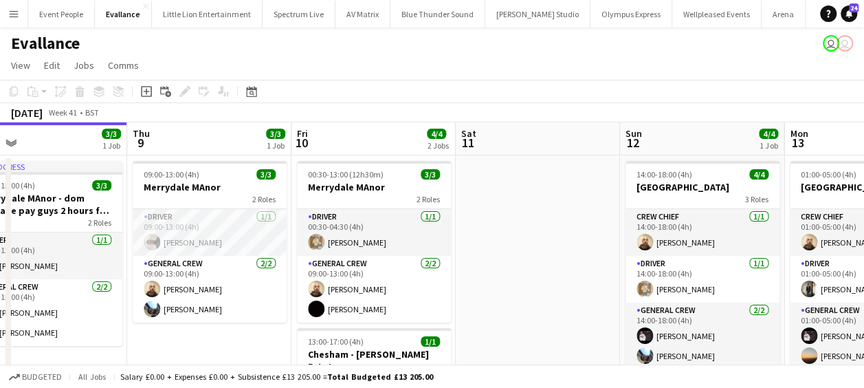
scroll to position [0, 552]
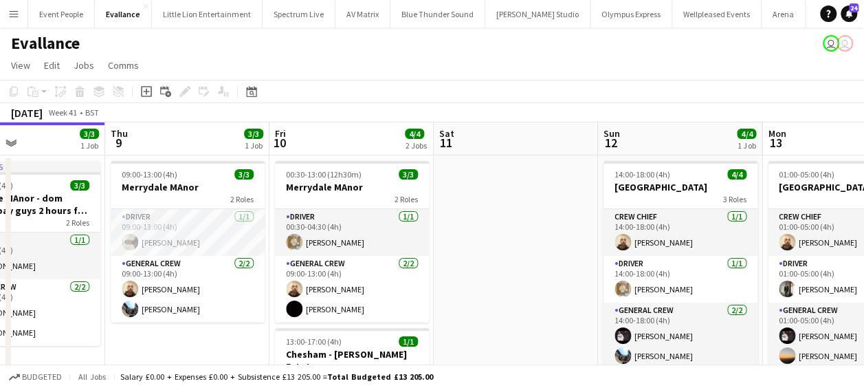
drag, startPoint x: 649, startPoint y: 261, endPoint x: 493, endPoint y: 282, distance: 157.4
click at [493, 282] on app-calendar-viewport "Sun 5 Mon 6 Tue 7 1/1 1 Job Wed 8 3/3 1 Job Thu 9 3/3 1 Job Fri 10 4/4 2 Jobs S…" at bounding box center [432, 300] width 864 height 357
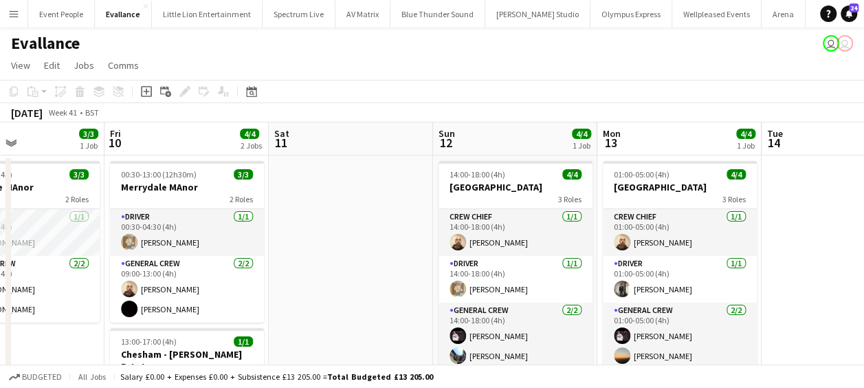
drag, startPoint x: 219, startPoint y: 344, endPoint x: 52, endPoint y: 340, distance: 166.4
click at [52, 340] on app-calendar-viewport "Tue 7 1/1 1 Job Wed 8 3/3 1 Job Thu 9 3/3 1 Job Fri 10 4/4 2 Jobs Sat 11 Sun 12…" at bounding box center [432, 300] width 864 height 357
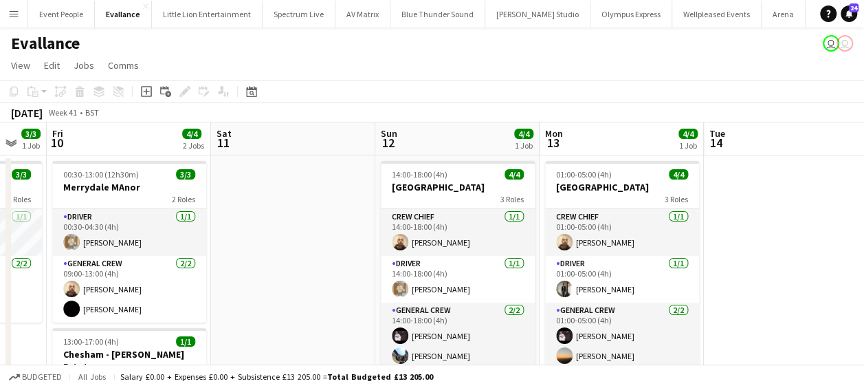
scroll to position [0, 449]
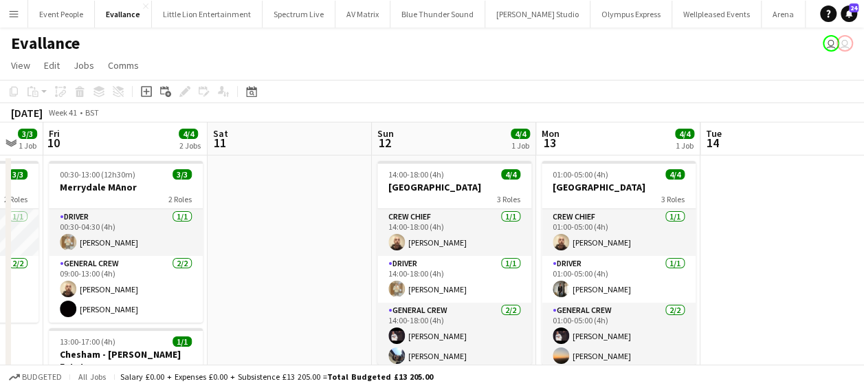
drag, startPoint x: 285, startPoint y: 296, endPoint x: 236, endPoint y: 300, distance: 49.6
click at [225, 300] on app-calendar-viewport "Tue 7 1/1 1 Job Wed 8 3/3 1 Job Thu 9 3/3 1 Job Fri 10 4/4 2 Jobs Sat 11 Sun 12…" at bounding box center [432, 300] width 864 height 357
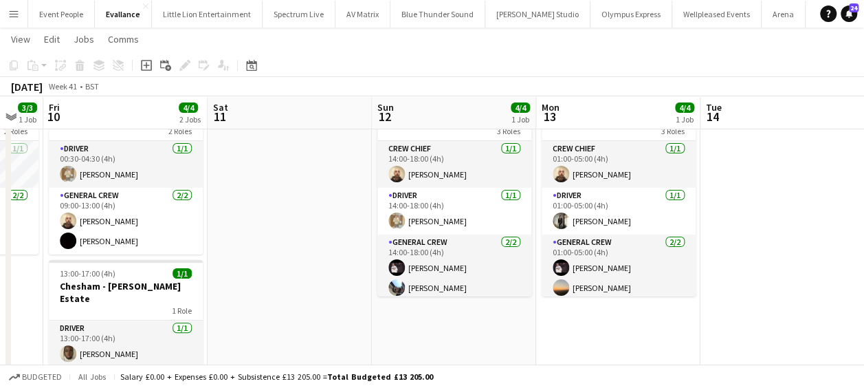
scroll to position [0, 0]
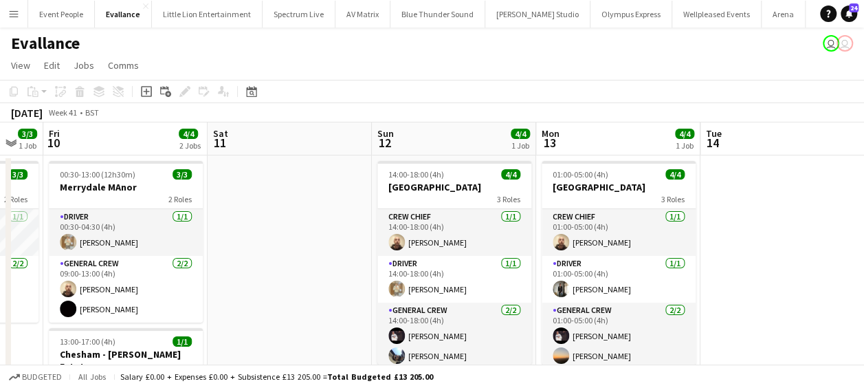
drag, startPoint x: 319, startPoint y: 164, endPoint x: 340, endPoint y: 130, distance: 39.9
click at [319, 163] on app-date-cell at bounding box center [290, 317] width 164 height 324
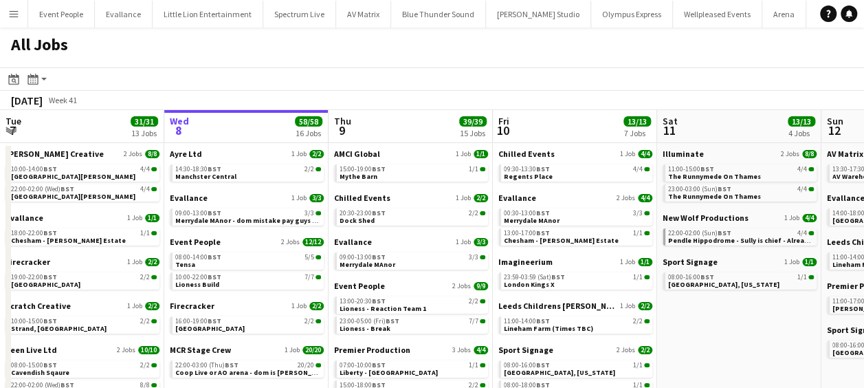
drag, startPoint x: 455, startPoint y: 237, endPoint x: 208, endPoint y: 237, distance: 247.4
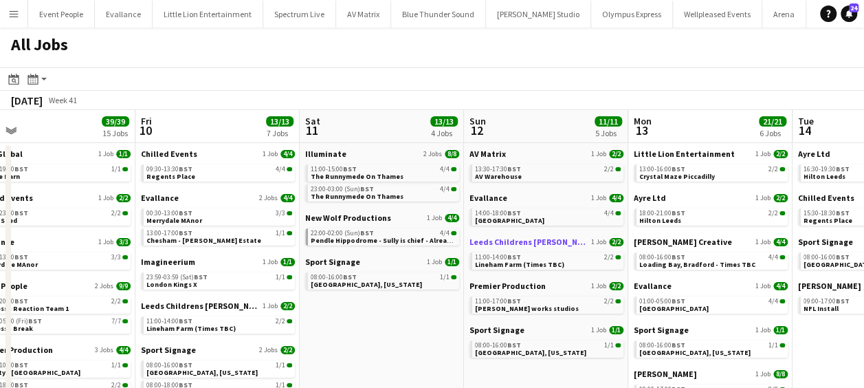
scroll to position [0, 360]
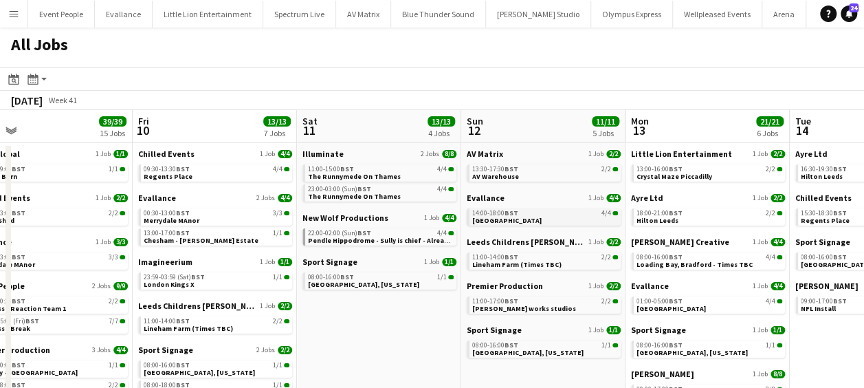
click at [507, 213] on span "BST" at bounding box center [511, 212] width 14 height 9
drag, startPoint x: 390, startPoint y: 325, endPoint x: 429, endPoint y: 327, distance: 39.2
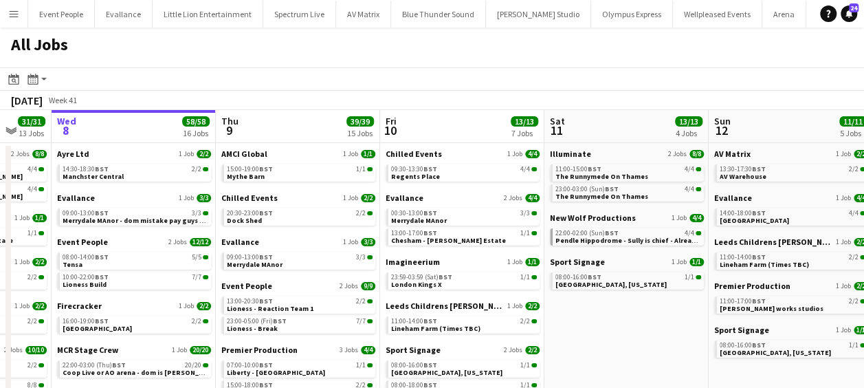
drag, startPoint x: 509, startPoint y: 204, endPoint x: 515, endPoint y: 203, distance: 6.9
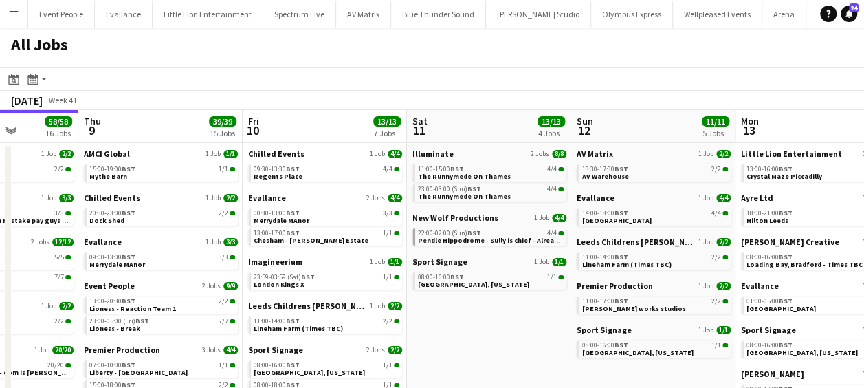
drag, startPoint x: 518, startPoint y: 224, endPoint x: 572, endPoint y: 222, distance: 54.3
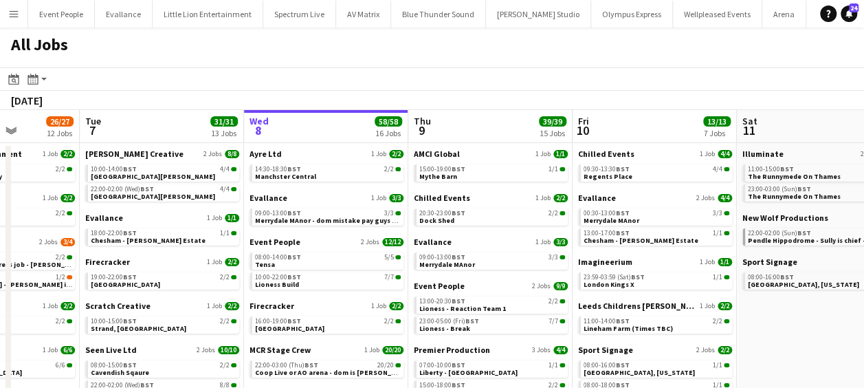
scroll to position [0, 318]
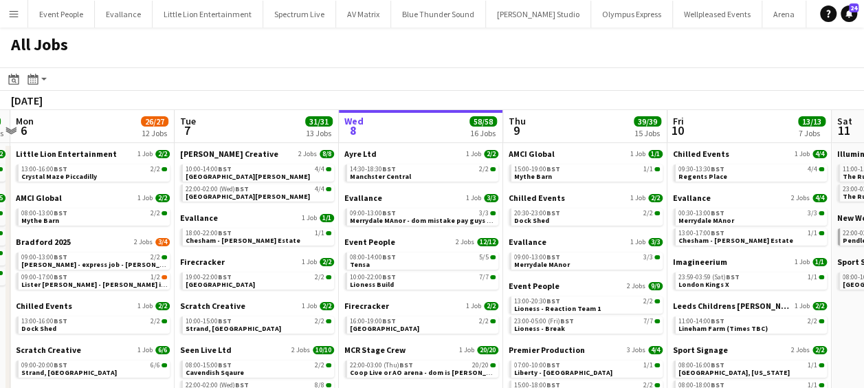
drag, startPoint x: 406, startPoint y: 225, endPoint x: 500, endPoint y: 230, distance: 94.9
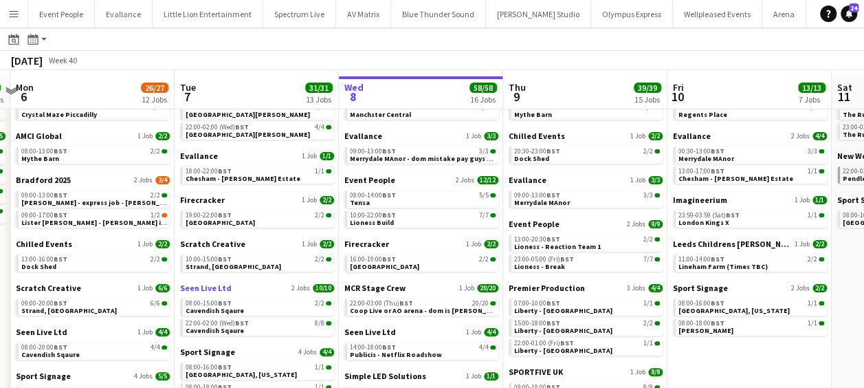
scroll to position [69, 0]
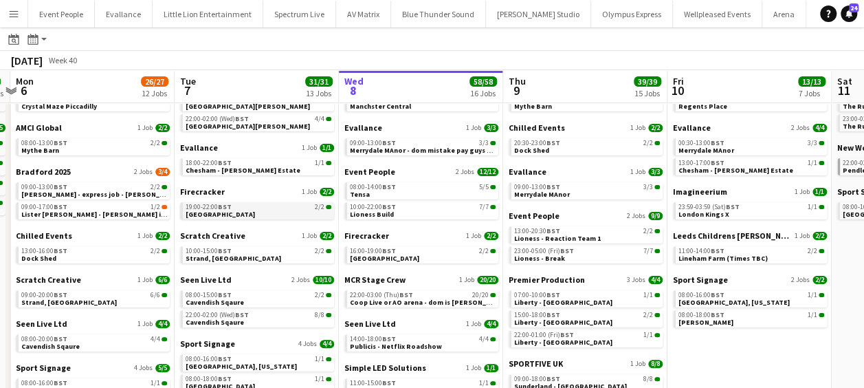
click at [223, 218] on app-brief-job-card "19:00-22:00 BST 2/2 [GEOGRAPHIC_DATA]" at bounding box center [257, 210] width 154 height 17
click at [227, 211] on link "19:00-22:00 BST 2/2 [GEOGRAPHIC_DATA]" at bounding box center [259, 210] width 146 height 16
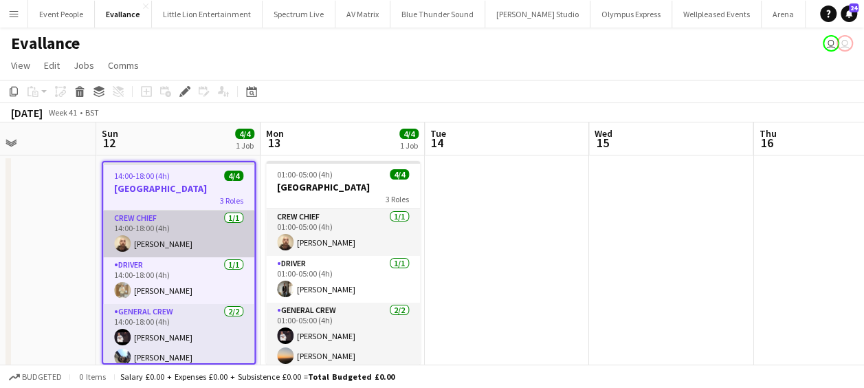
drag, startPoint x: 133, startPoint y: 243, endPoint x: 103, endPoint y: 245, distance: 30.3
click at [74, 244] on app-calendar-viewport "Wed 8 3/3 1 Job Thu 9 3/3 1 Job Fri 10 4/4 2 Jobs Sat 11 Sun 12 4/4 1 Job Mon 1…" at bounding box center [432, 293] width 864 height 342
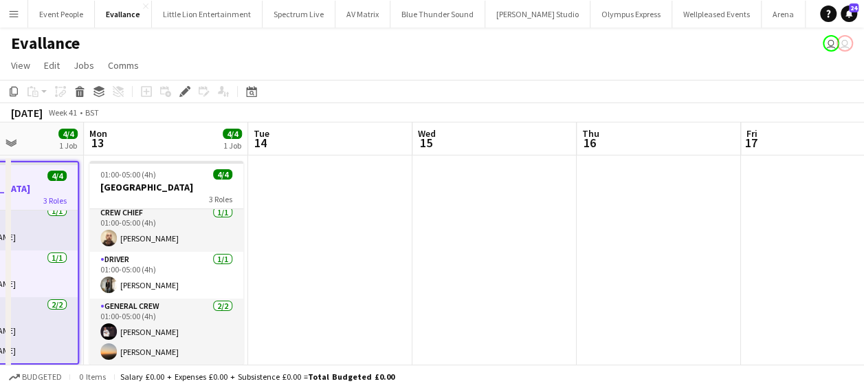
scroll to position [0, 424]
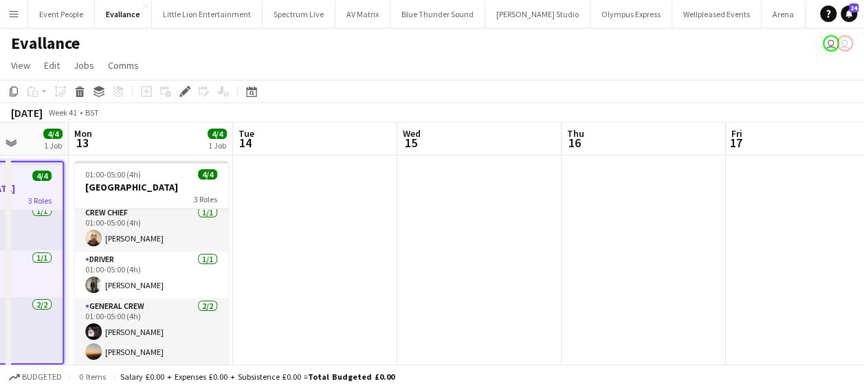
drag, startPoint x: 438, startPoint y: 272, endPoint x: 260, endPoint y: 282, distance: 179.0
click at [260, 282] on app-calendar-viewport "Fri 10 4/4 2 Jobs Sat 11 Sun 12 4/4 1 Job Mon 13 4/4 1 Job Tue 14 Wed 15 Thu 16…" at bounding box center [432, 293] width 864 height 342
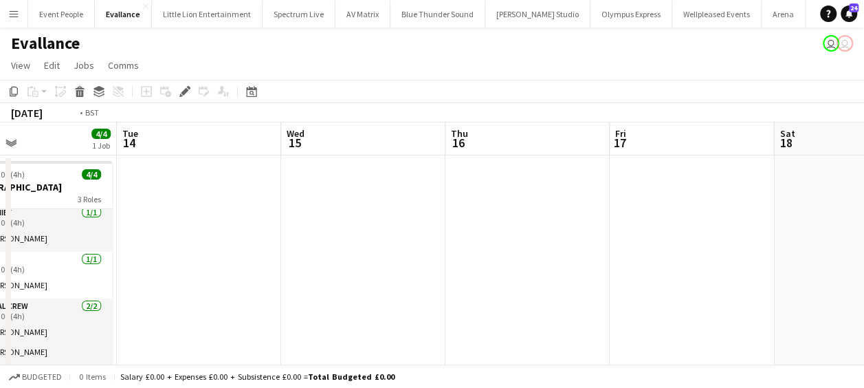
drag, startPoint x: 285, startPoint y: 300, endPoint x: 120, endPoint y: 291, distance: 165.8
click at [120, 291] on app-calendar-viewport "Fri 10 4/4 2 Jobs Sat 11 Sun 12 4/4 1 Job Mon 13 4/4 1 Job Tue 14 Wed 15 Thu 16…" at bounding box center [432, 300] width 864 height 357
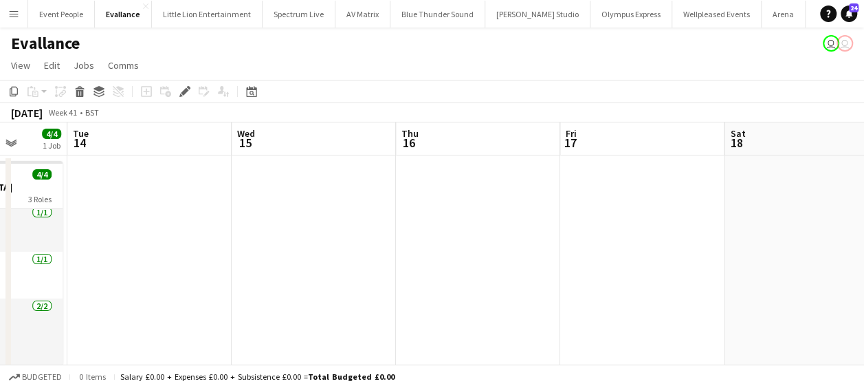
click at [249, 263] on app-calendar-viewport "Fri 10 4/4 2 Jobs Sat 11 Sun 12 4/4 1 Job Mon 13 4/4 1 Job Tue 14 Wed 15 Thu 16…" at bounding box center [432, 300] width 864 height 357
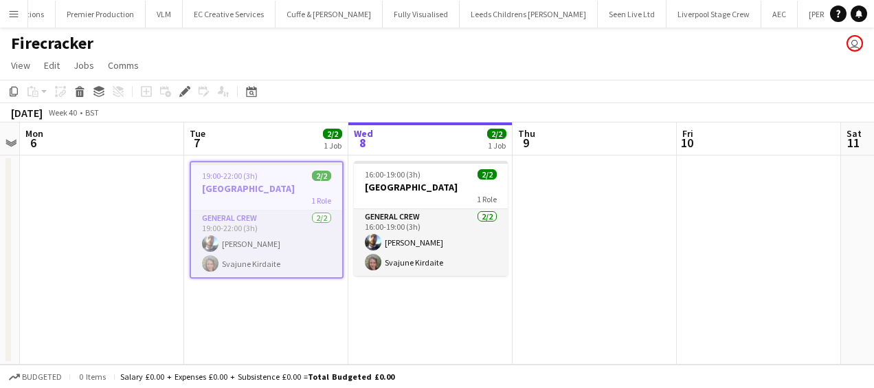
scroll to position [0, 1864]
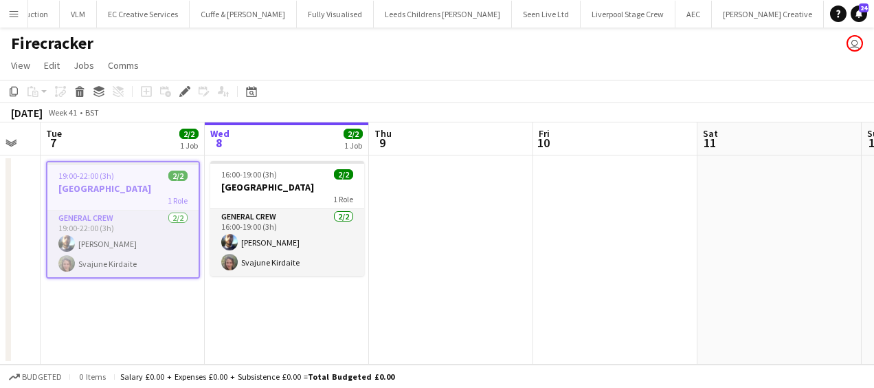
drag, startPoint x: 542, startPoint y: 311, endPoint x: 398, endPoint y: 309, distance: 144.3
click at [398, 309] on app-calendar-viewport "Fri 3 Sat 4 Sun 5 Mon 6 Tue 7 2/2 1 Job Wed 8 2/2 1 Job Thu 9 Fri 10 Sat 11 Sun…" at bounding box center [437, 243] width 874 height 242
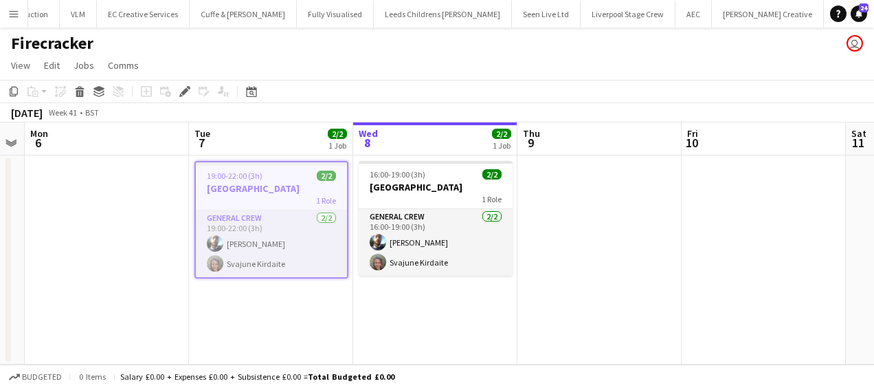
drag, startPoint x: 310, startPoint y: 307, endPoint x: 125, endPoint y: 315, distance: 185.1
click at [126, 316] on app-calendar-viewport "Fri 3 Sat 4 Sun 5 Mon 6 Tue 7 2/2 1 Job Wed 8 2/2 1 Job Thu 9 Fri 10 Sat 11 Sun…" at bounding box center [437, 243] width 874 height 242
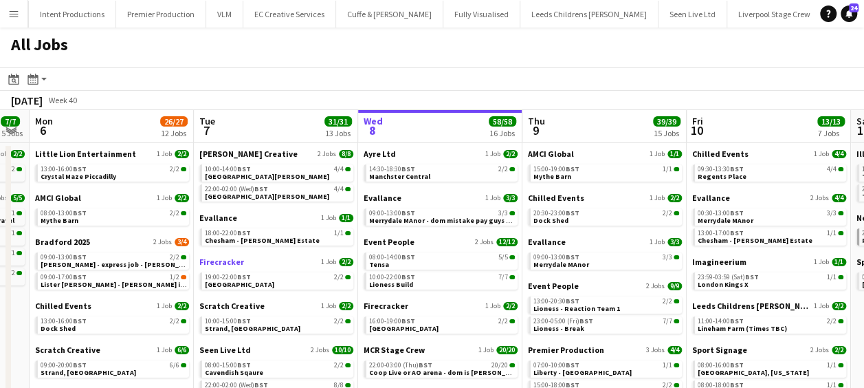
scroll to position [69, 0]
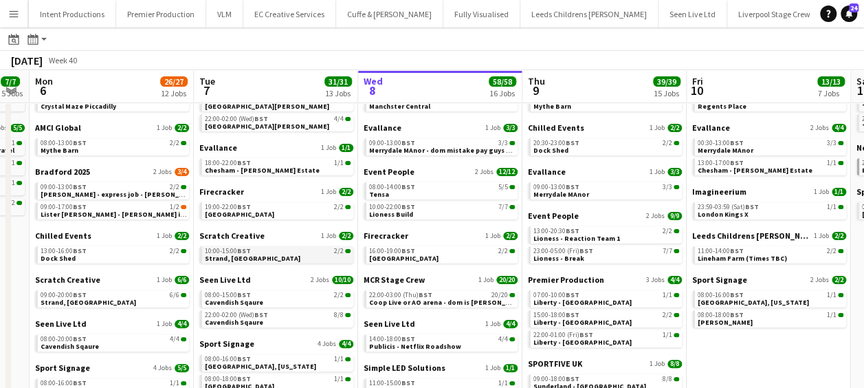
click at [251, 256] on link "10:00-15:00 BST 2/2 Strand, Temple" at bounding box center [278, 254] width 146 height 16
click at [83, 293] on span "BST" at bounding box center [80, 294] width 14 height 9
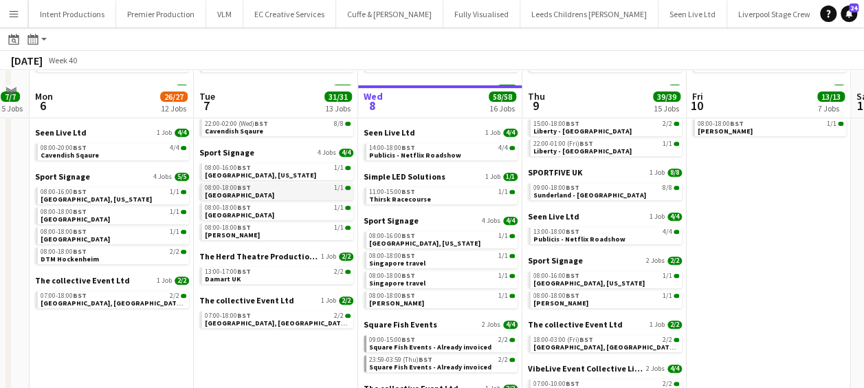
scroll to position [275, 0]
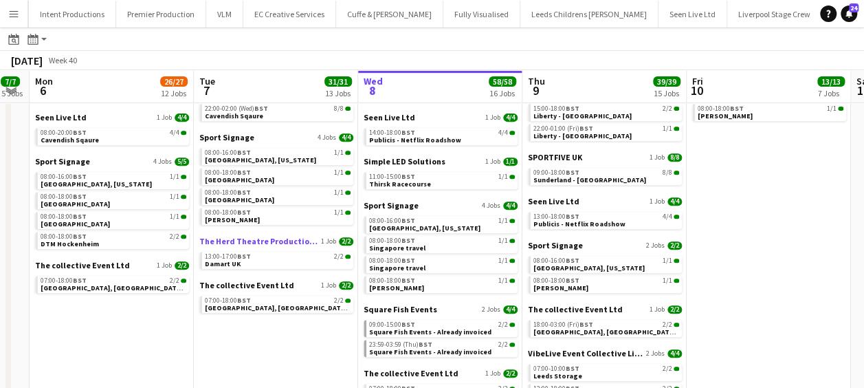
click at [260, 238] on span "The Herd Theatre Productions Ltd" at bounding box center [258, 241] width 119 height 10
click at [261, 282] on span "The collective Event Ltd" at bounding box center [246, 285] width 95 height 10
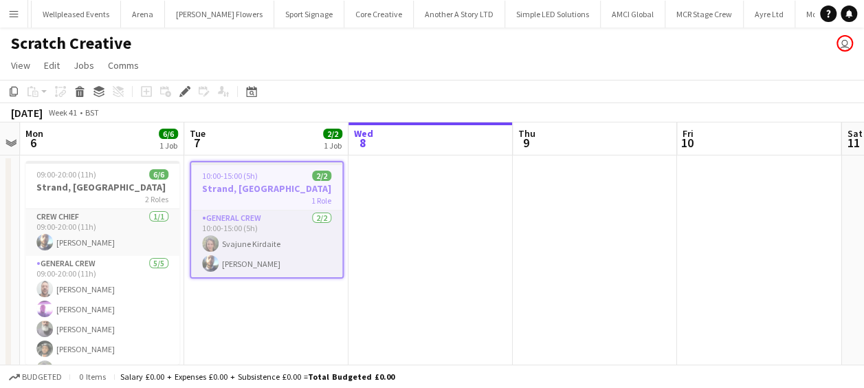
scroll to position [0, 681]
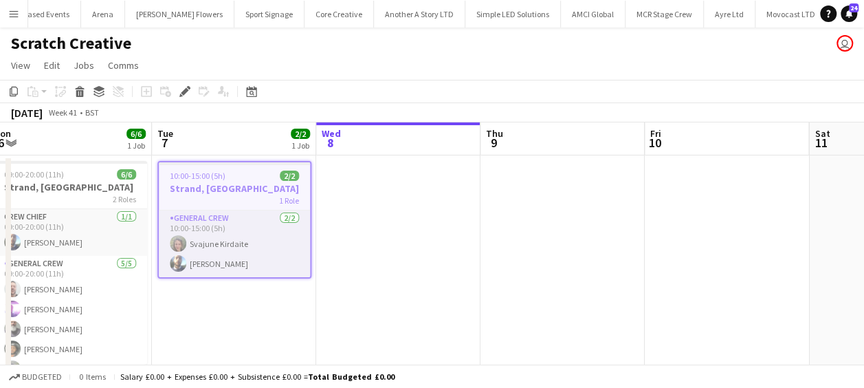
drag, startPoint x: 280, startPoint y: 301, endPoint x: 239, endPoint y: 296, distance: 40.9
click at [240, 297] on app-calendar-viewport "Fri 3 6/6 1 Job Sat 4 Sun 5 Mon 6 6/6 1 Job Tue 7 2/2 1 Job Wed 8 Thu 9 Fri 10 …" at bounding box center [432, 256] width 864 height 269
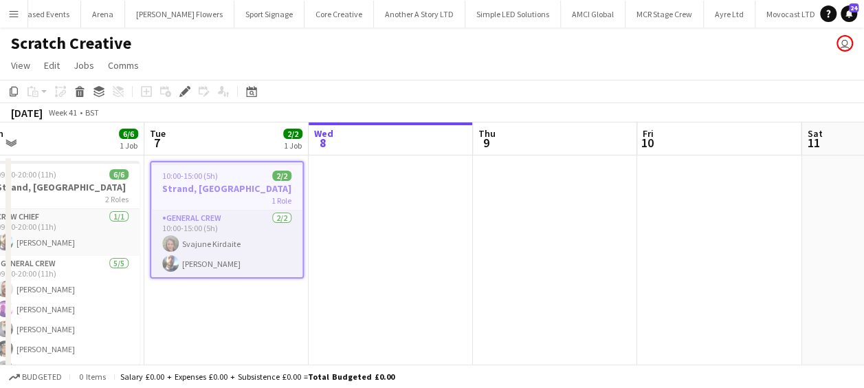
scroll to position [0, 621]
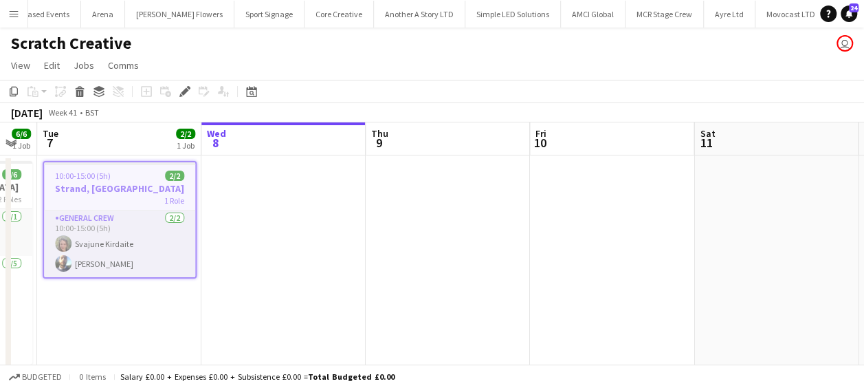
drag, startPoint x: 423, startPoint y: 280, endPoint x: 397, endPoint y: 276, distance: 26.3
click at [406, 279] on app-calendar-viewport "Fri 3 6/6 1 Job Sat 4 Sun 5 Mon 6 6/6 1 Job Tue 7 2/2 1 Job Wed 8 Thu 9 Fri 10 …" at bounding box center [432, 256] width 864 height 269
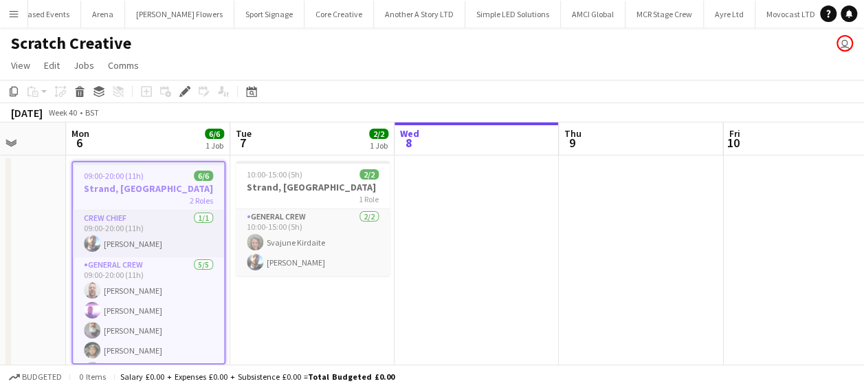
scroll to position [0, 594]
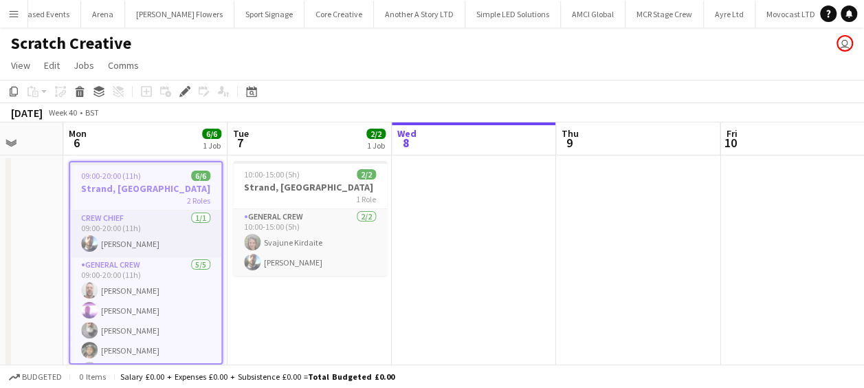
click at [392, 291] on app-calendar-viewport "Thu 2 6/6 1 Job Fri 3 6/6 1 Job Sat 4 Sun 5 Mon 6 6/6 1 Job Tue 7 2/2 1 Job Wed…" at bounding box center [432, 256] width 864 height 269
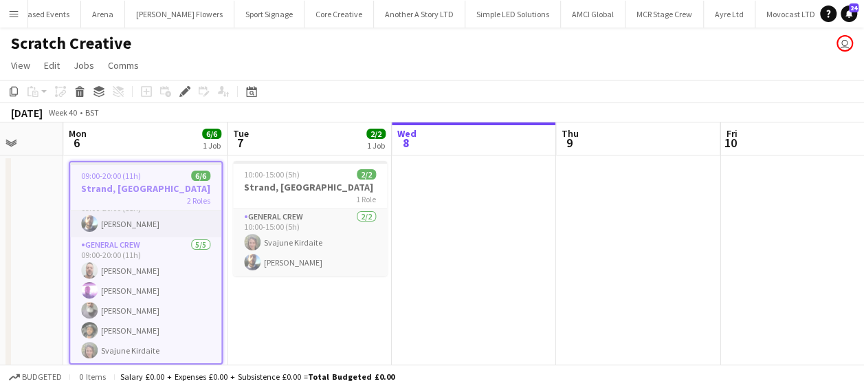
click at [326, 65] on app-page-menu "View Day view expanded Day view collapsed Month view Date picker Jump to today …" at bounding box center [432, 67] width 864 height 26
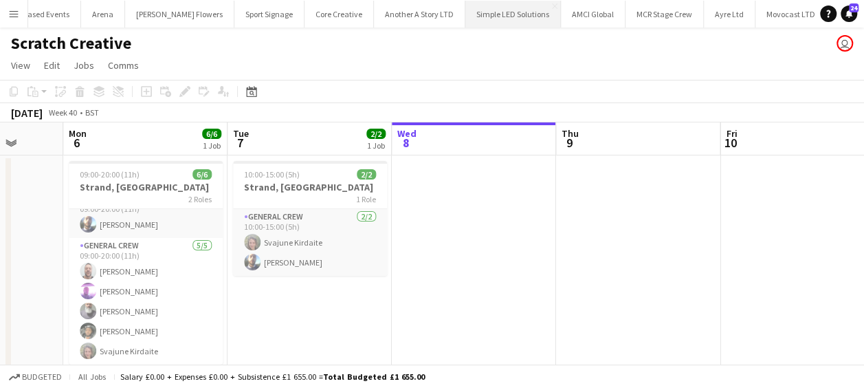
scroll to position [17, 0]
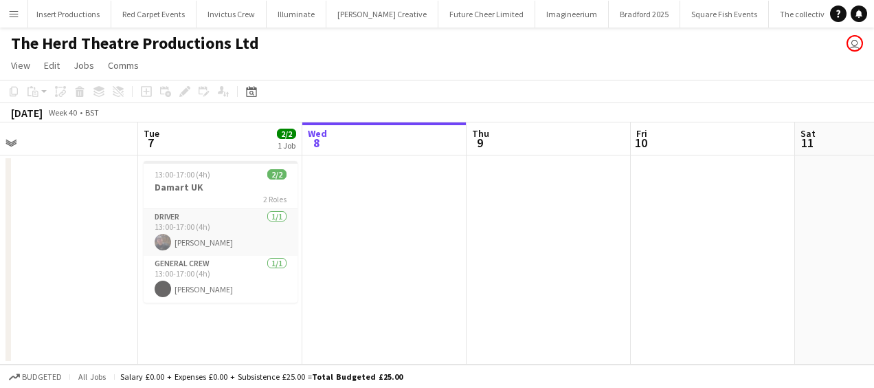
scroll to position [0, 302]
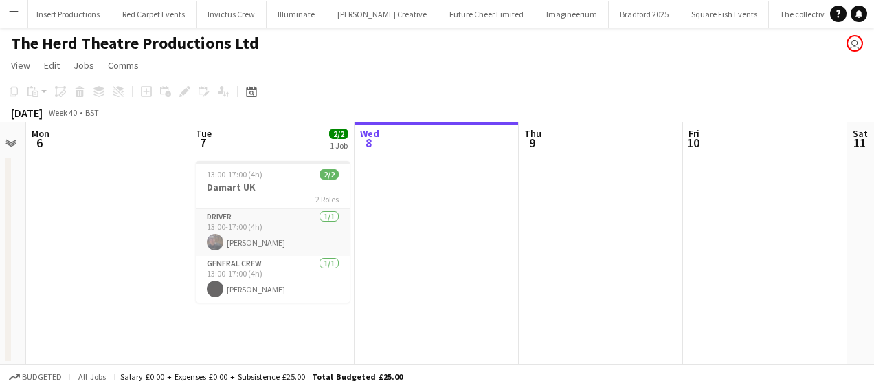
drag, startPoint x: 397, startPoint y: 262, endPoint x: 484, endPoint y: 260, distance: 87.3
click at [484, 260] on app-calendar-viewport "Sat 4 Sun 5 Mon 6 Tue 7 2/2 1 Job Wed 8 Thu 9 Fri 10 Sat 11 Sun 12 Mon 13 Tue 1…" at bounding box center [437, 243] width 874 height 242
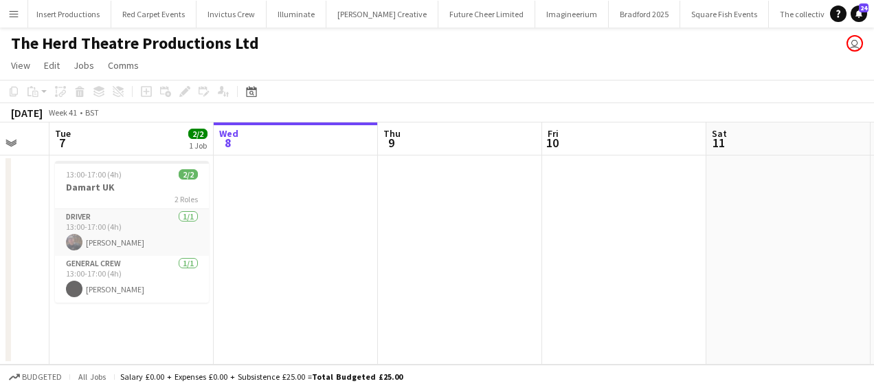
drag, startPoint x: 473, startPoint y: 271, endPoint x: 330, endPoint y: 270, distance: 143.0
click at [330, 270] on app-calendar-viewport "Sat 4 Sun 5 Mon 6 Tue 7 2/2 1 Job Wed 8 Thu 9 Fri 10 Sat 11 Sun 12 Mon 13 Tue 1…" at bounding box center [437, 243] width 874 height 242
click at [282, 197] on app-date-cell at bounding box center [294, 259] width 164 height 209
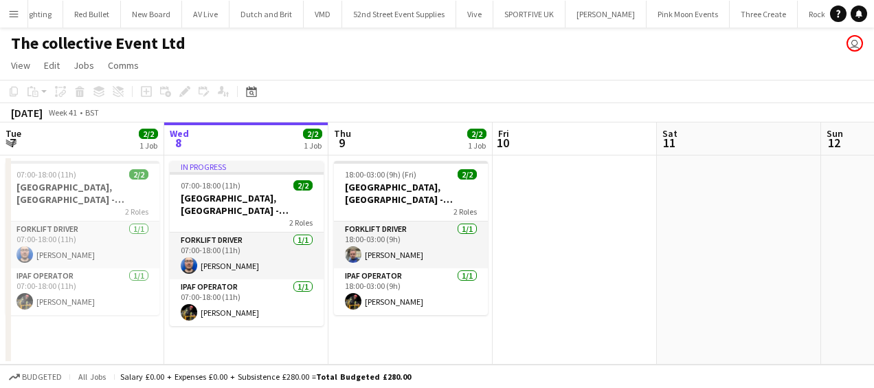
scroll to position [0, 4221]
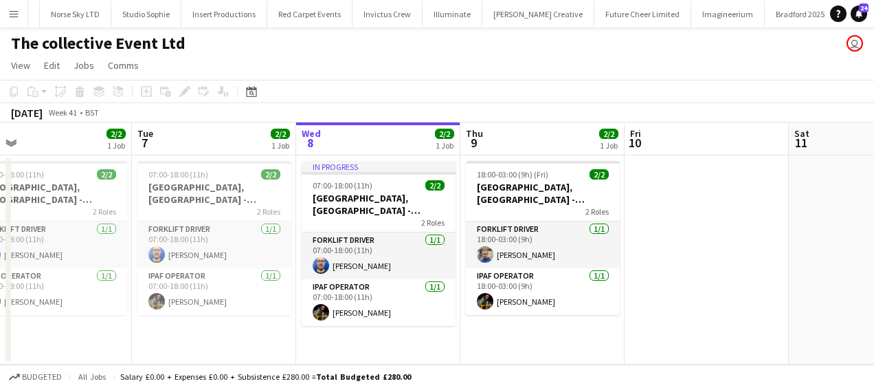
drag, startPoint x: 293, startPoint y: 336, endPoint x: 400, endPoint y: 354, distance: 108.0
click at [410, 353] on app-calendar-viewport "Sat 4 Sun 5 Mon 6 2/2 1 Job Tue 7 2/2 1 Job Wed 8 2/2 1 Job Thu 9 2/2 1 Job Fri…" at bounding box center [437, 243] width 874 height 242
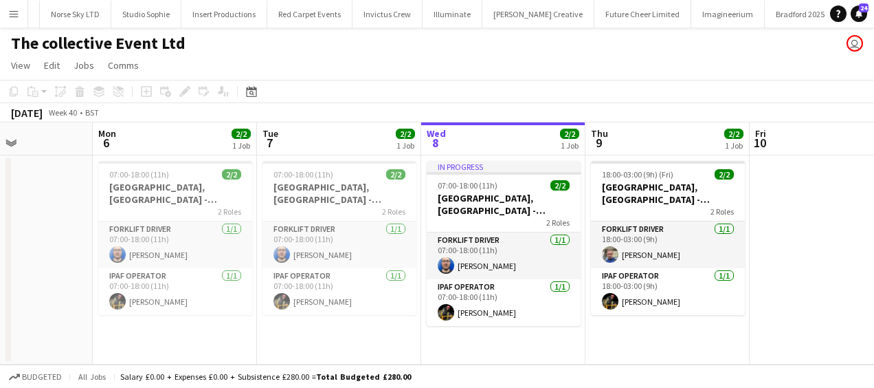
drag, startPoint x: 325, startPoint y: 346, endPoint x: 484, endPoint y: 356, distance: 159.1
click at [484, 356] on app-calendar-viewport "Fri 3 Sat 4 Sun 5 Mon 6 2/2 1 Job Tue 7 2/2 1 Job Wed 8 2/2 1 Job Thu 9 2/2 1 J…" at bounding box center [437, 243] width 874 height 242
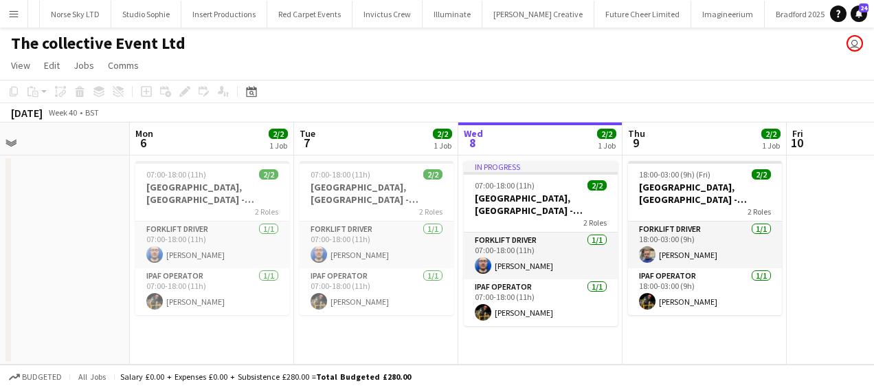
scroll to position [0, 318]
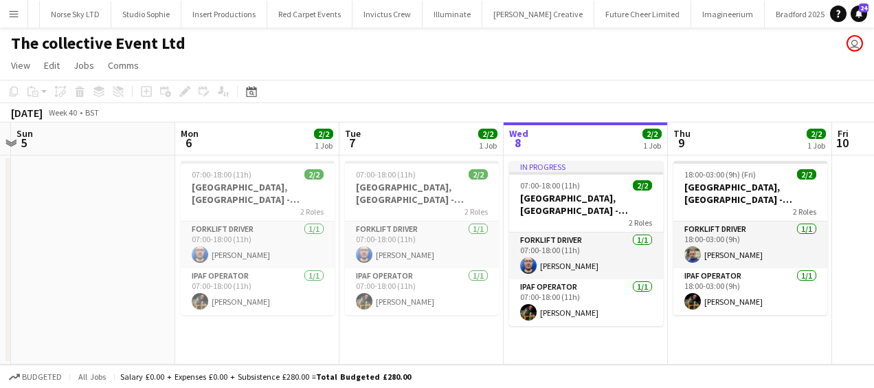
drag, startPoint x: 340, startPoint y: 346, endPoint x: 423, endPoint y: 352, distance: 83.3
click at [423, 352] on app-calendar-viewport "Fri 3 Sat 4 Sun 5 Mon 6 2/2 1 Job Tue 7 2/2 1 Job Wed 8 2/2 1 Job Thu 9 2/2 1 J…" at bounding box center [437, 243] width 874 height 242
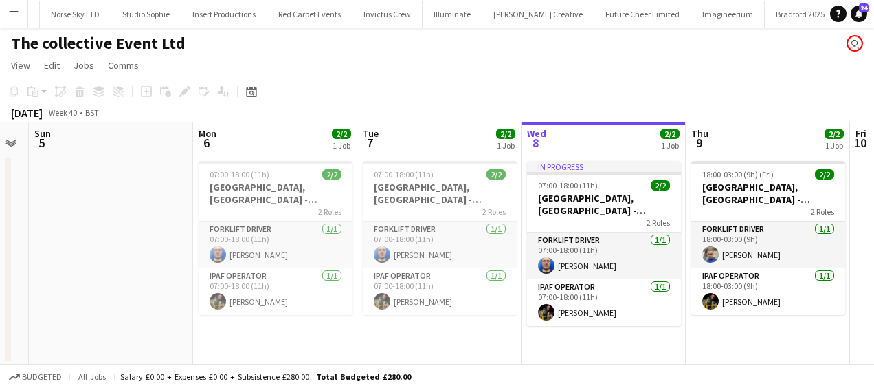
scroll to position [0, 296]
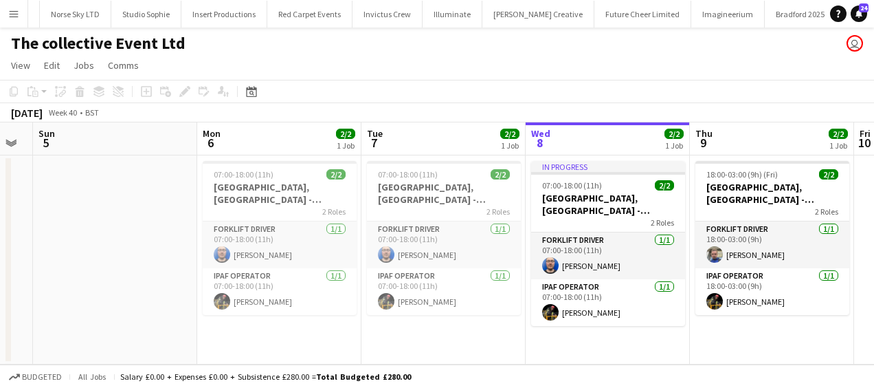
drag, startPoint x: 344, startPoint y: 337, endPoint x: 366, endPoint y: 341, distance: 22.4
click at [366, 341] on app-calendar-viewport "Fri 3 Sat 4 Sun 5 Mon 6 2/2 1 Job Tue 7 2/2 1 Job Wed 8 2/2 1 Job Thu 9 2/2 1 J…" at bounding box center [437, 243] width 874 height 242
drag, startPoint x: 347, startPoint y: 338, endPoint x: 390, endPoint y: 339, distance: 43.3
click at [390, 339] on app-calendar-viewport "Fri 3 Sat 4 Sun 5 Mon 6 2/2 1 Job Tue 7 2/2 1 Job Wed 8 2/2 1 Job Thu 9 2/2 1 J…" at bounding box center [437, 243] width 874 height 242
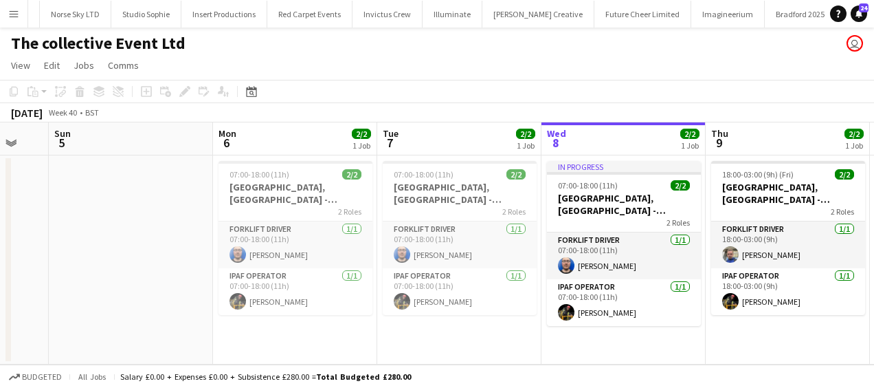
scroll to position [0, 463]
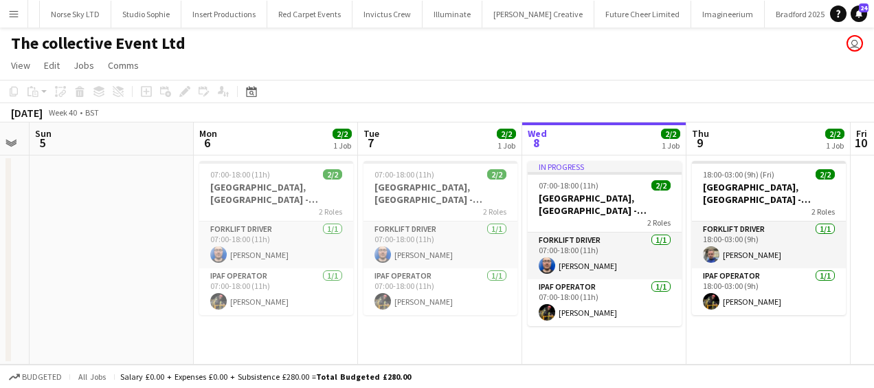
drag, startPoint x: 359, startPoint y: 337, endPoint x: 337, endPoint y: 334, distance: 22.8
click at [337, 334] on app-calendar-viewport "Thu 2 Fri 3 Sat 4 Sun 5 Mon 6 2/2 1 Job Tue 7 2/2 1 Job Wed 8 2/2 1 Job Thu 9 2…" at bounding box center [437, 243] width 874 height 242
click at [584, 352] on app-date-cell "In progress 07:00-18:00 (11h) 2/[GEOGRAPHIC_DATA], [GEOGRAPHIC_DATA] - [PERSON_…" at bounding box center [604, 259] width 164 height 209
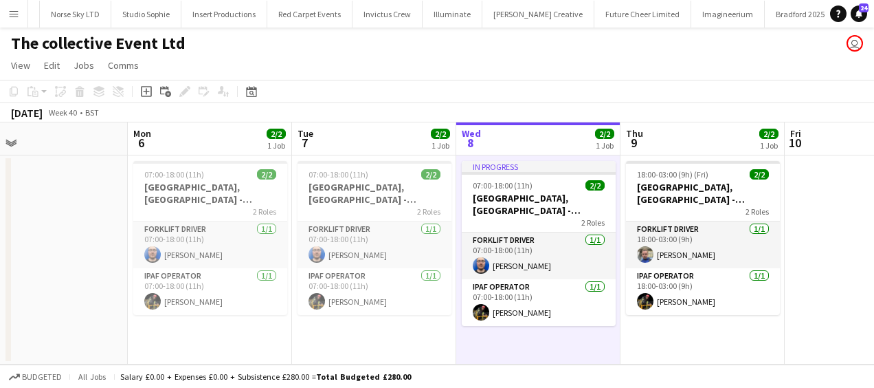
drag, startPoint x: 529, startPoint y: 337, endPoint x: 504, endPoint y: 337, distance: 24.8
click at [504, 337] on app-calendar-viewport "Thu 2 Fri 3 Sat 4 Sun 5 Mon 6 2/2 1 Job Tue 7 2/2 1 Job Wed 8 2/2 1 Job Thu 9 2…" at bounding box center [437, 243] width 874 height 242
drag, startPoint x: 529, startPoint y: 351, endPoint x: 524, endPoint y: 344, distance: 8.3
click at [523, 348] on app-calendar-viewport "Thu 2 Fri 3 Sat 4 Sun 5 Mon 6 2/2 1 Job Tue 7 2/2 1 Job Wed 8 2/2 1 Job Thu 9 2…" at bounding box center [437, 243] width 874 height 242
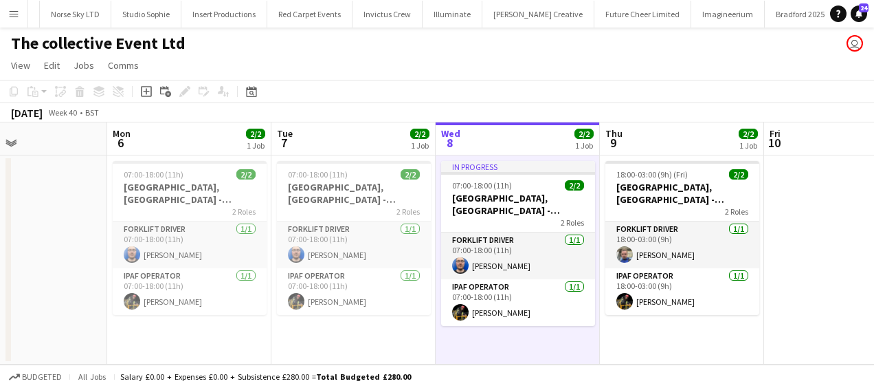
click at [531, 344] on app-date-cell "In progress 07:00-18:00 (11h) 2/[GEOGRAPHIC_DATA], [GEOGRAPHIC_DATA] - [PERSON_…" at bounding box center [518, 259] width 164 height 209
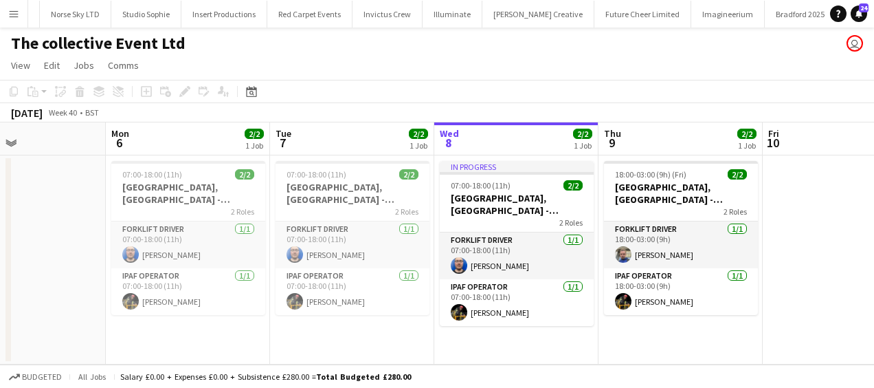
click at [529, 345] on app-date-cell "In progress 07:00-18:00 (11h) 2/[GEOGRAPHIC_DATA], [GEOGRAPHIC_DATA] - [PERSON_…" at bounding box center [516, 259] width 164 height 209
